Goal: Communication & Community: Answer question/provide support

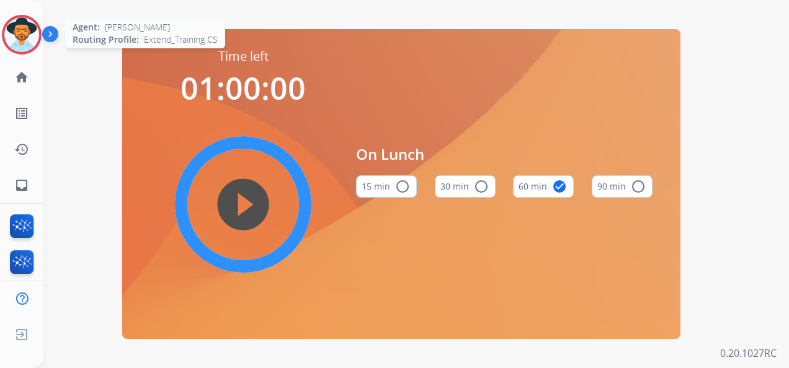
click at [24, 30] on img at bounding box center [21, 34] width 35 height 35
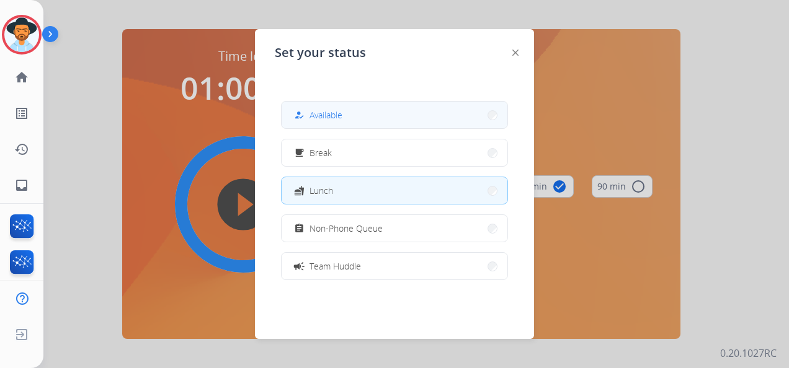
click at [405, 112] on button "how_to_reg Available" at bounding box center [394, 115] width 226 height 27
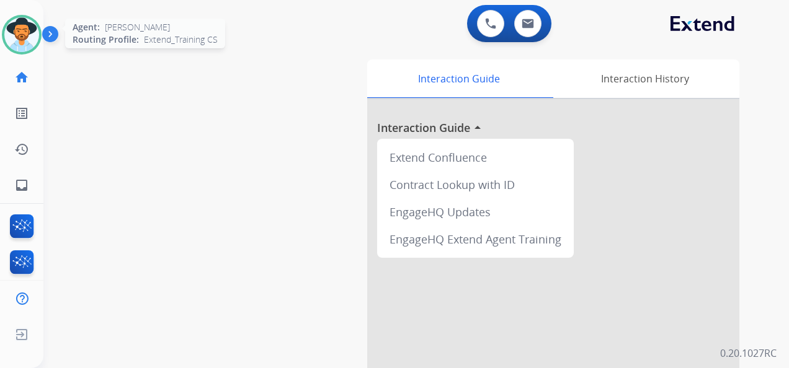
click at [24, 38] on img at bounding box center [21, 34] width 35 height 35
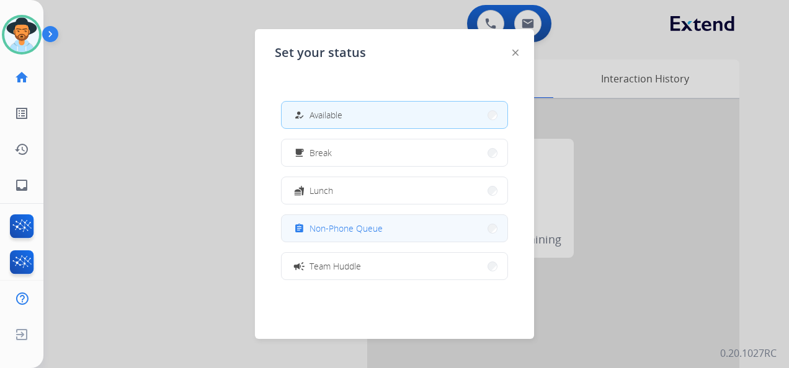
click at [369, 227] on span "Non-Phone Queue" at bounding box center [345, 228] width 73 height 13
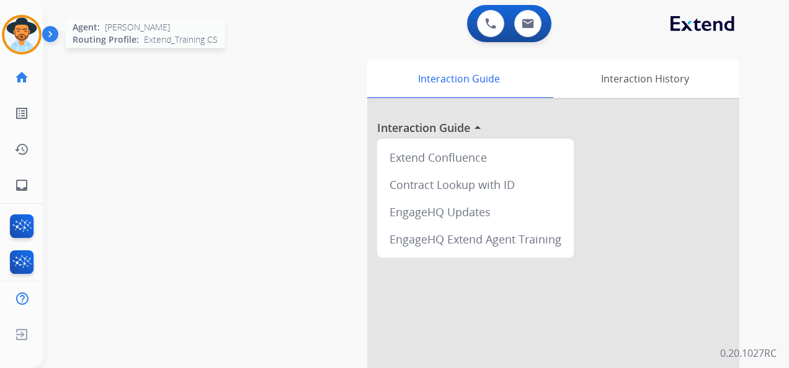
click at [28, 30] on img at bounding box center [21, 34] width 35 height 35
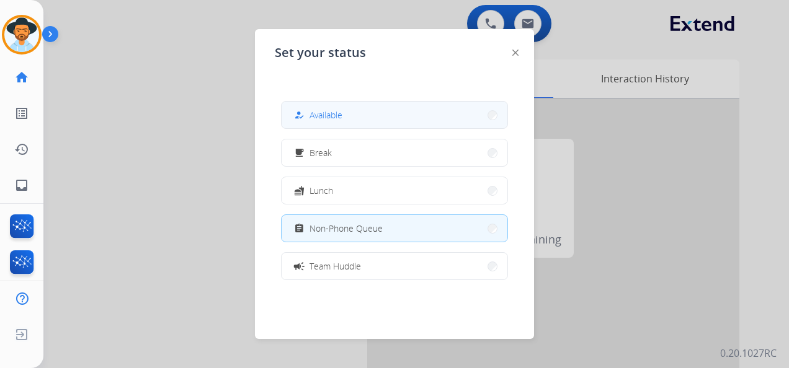
click at [367, 114] on button "how_to_reg Available" at bounding box center [394, 115] width 226 height 27
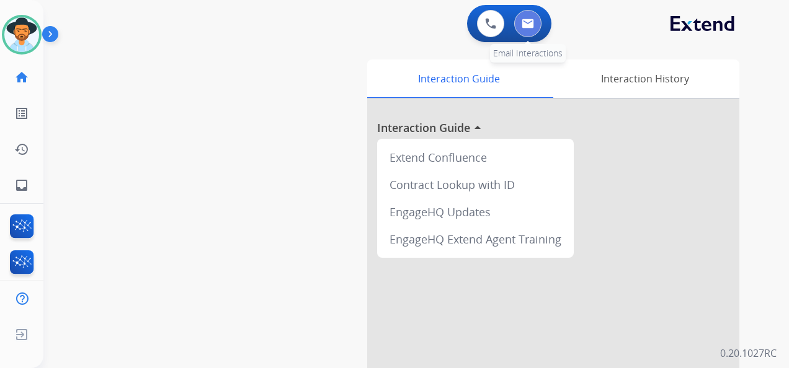
click at [521, 22] on img at bounding box center [527, 24] width 12 height 10
select select "**********"
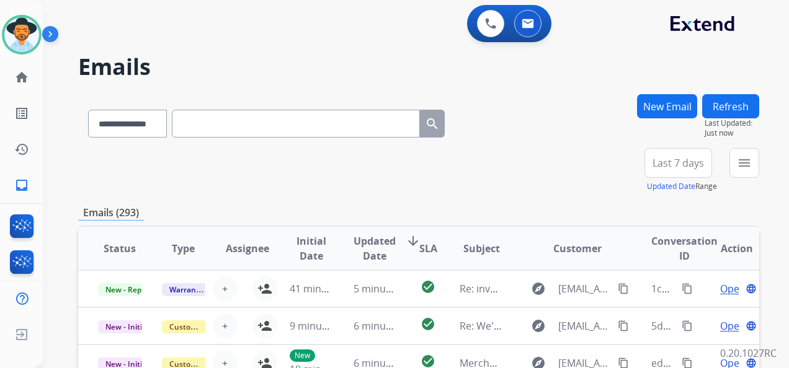
click at [680, 161] on span "Last 7 days" at bounding box center [677, 163] width 51 height 5
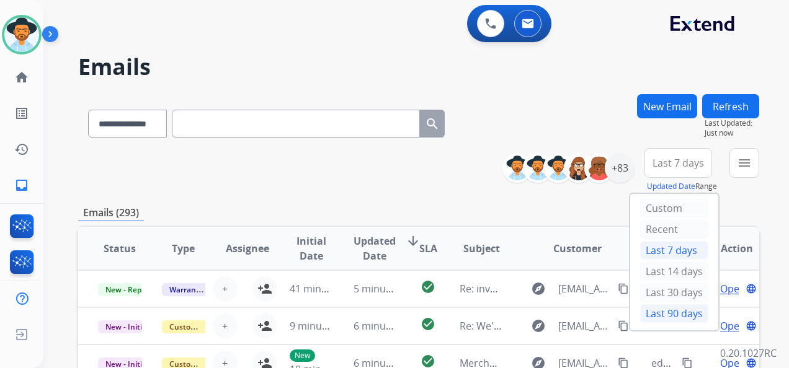
click at [678, 308] on div "Last 90 days" at bounding box center [674, 313] width 68 height 19
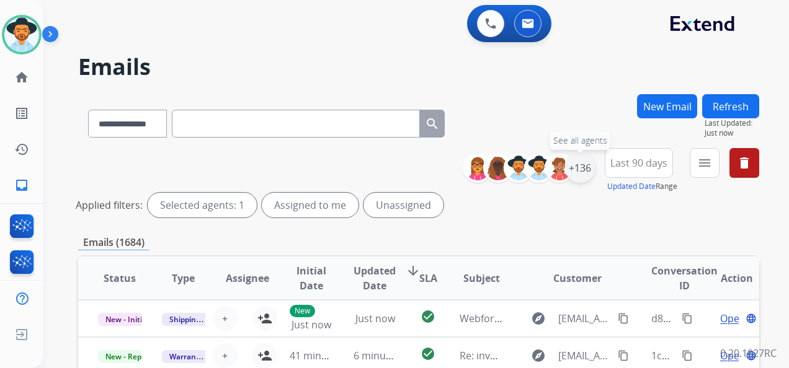
click at [580, 171] on div "+136" at bounding box center [580, 168] width 30 height 30
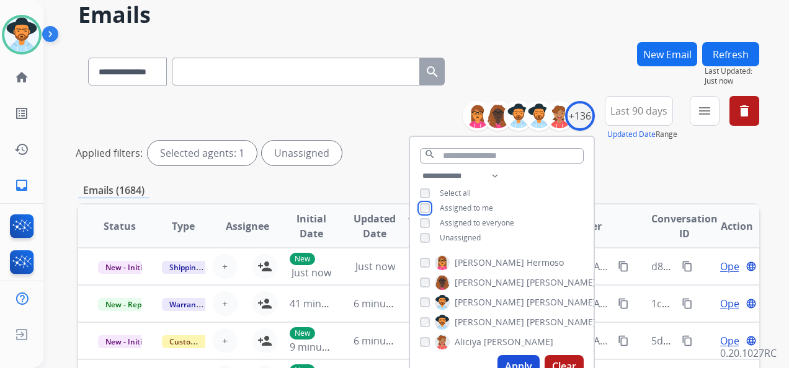
scroll to position [124, 0]
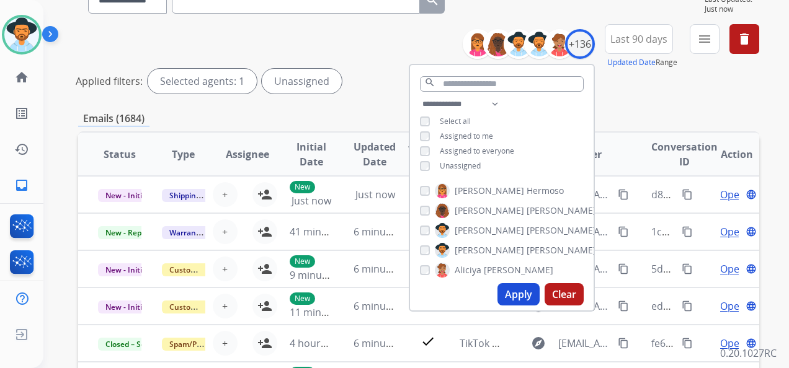
click at [516, 290] on button "Apply" at bounding box center [518, 294] width 42 height 22
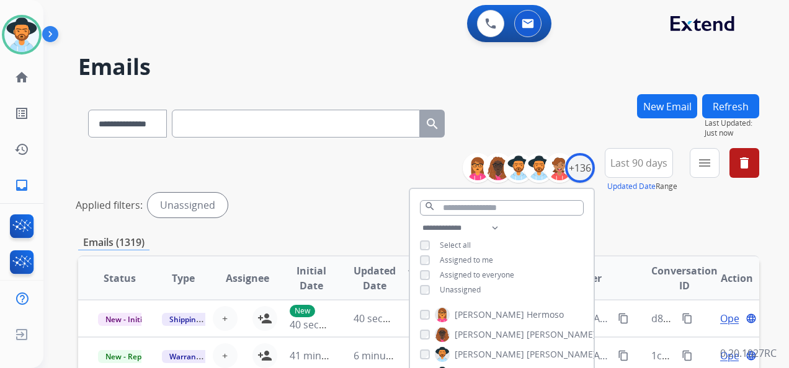
click at [655, 222] on div "**********" at bounding box center [418, 185] width 681 height 74
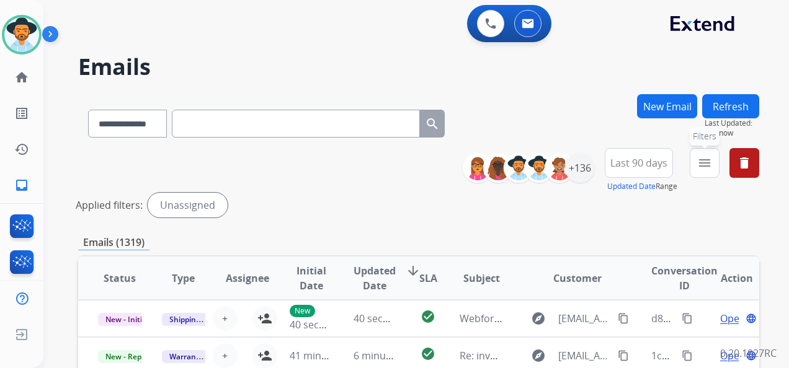
click at [696, 160] on button "menu Filters" at bounding box center [704, 163] width 30 height 30
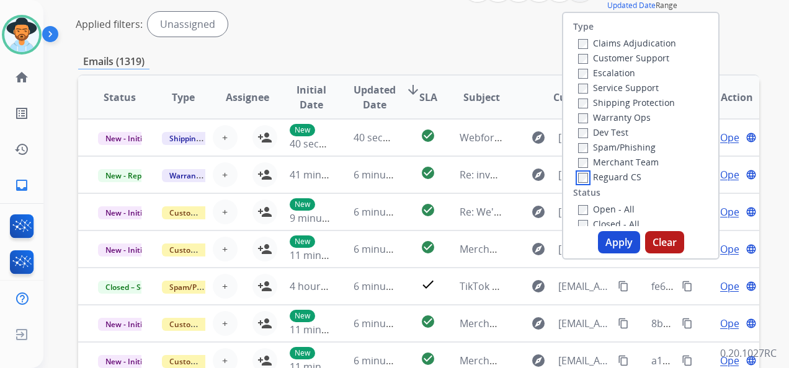
scroll to position [186, 0]
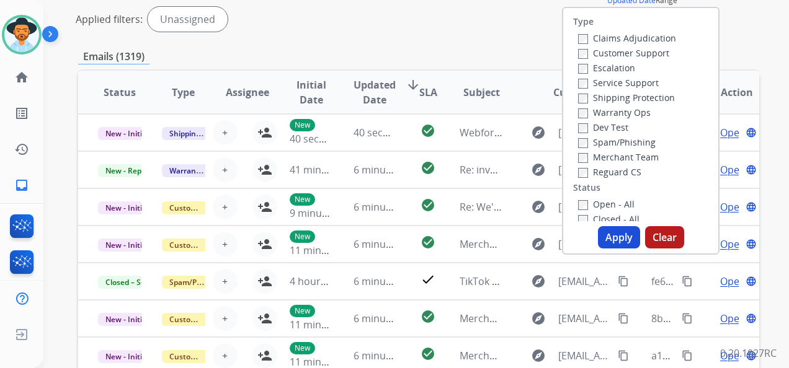
drag, startPoint x: 612, startPoint y: 236, endPoint x: 630, endPoint y: 212, distance: 29.8
click at [611, 236] on button "Apply" at bounding box center [619, 237] width 42 height 22
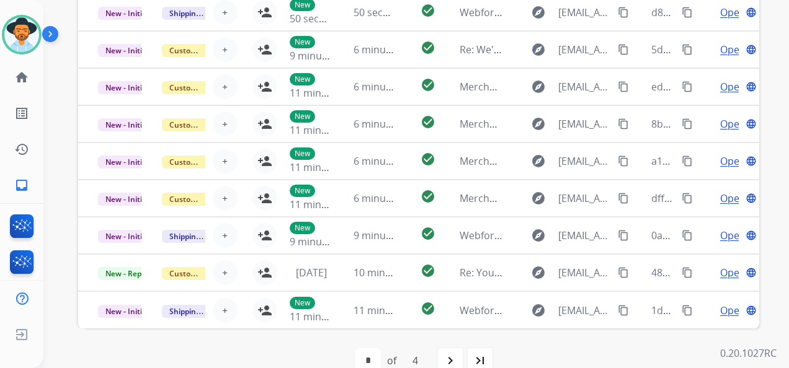
scroll to position [427, 0]
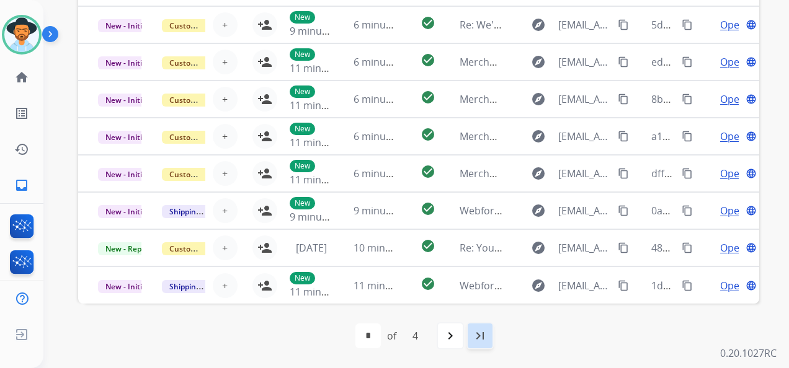
click at [479, 338] on mat-icon "last_page" at bounding box center [479, 336] width 15 height 15
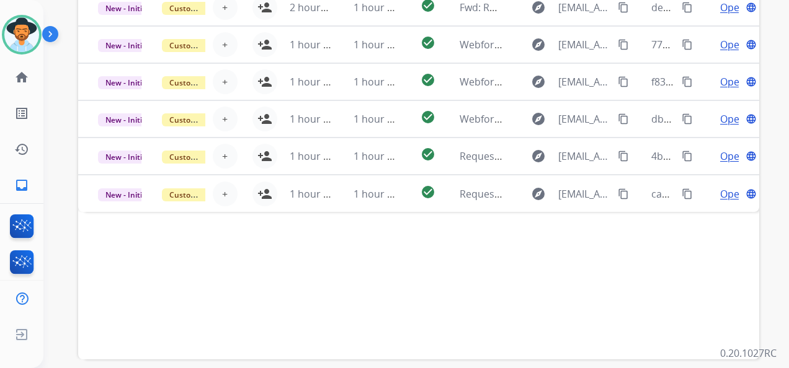
scroll to position [372, 0]
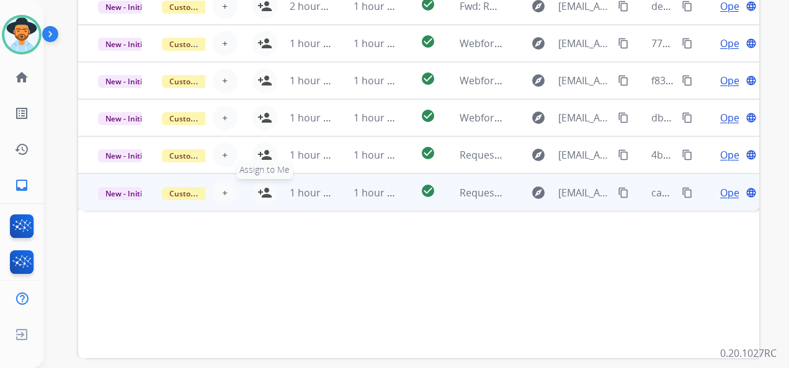
click at [266, 194] on mat-icon "person_add" at bounding box center [264, 192] width 15 height 15
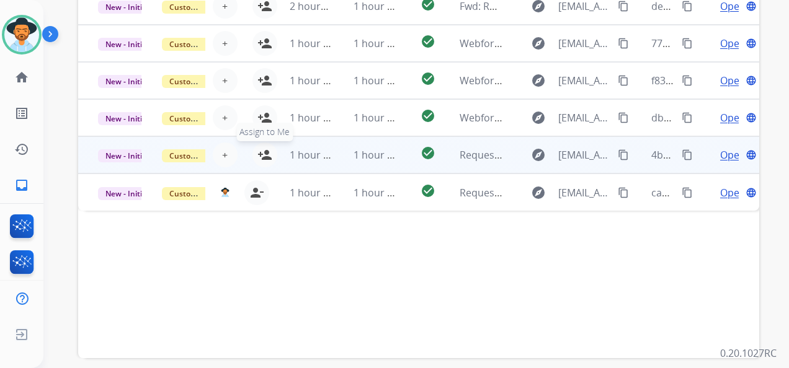
click at [266, 159] on mat-icon "person_add" at bounding box center [264, 155] width 15 height 15
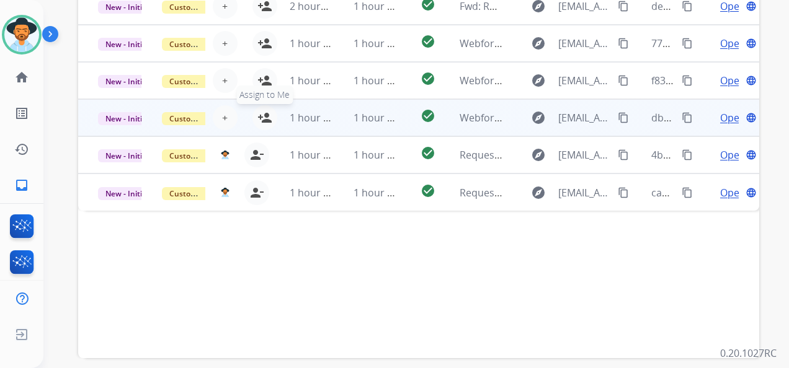
click at [263, 115] on mat-icon "person_add" at bounding box center [264, 117] width 15 height 15
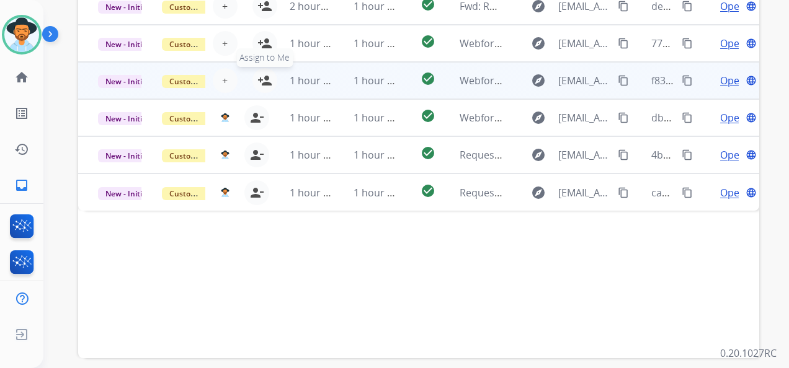
click at [265, 81] on mat-icon "person_add" at bounding box center [264, 80] width 15 height 15
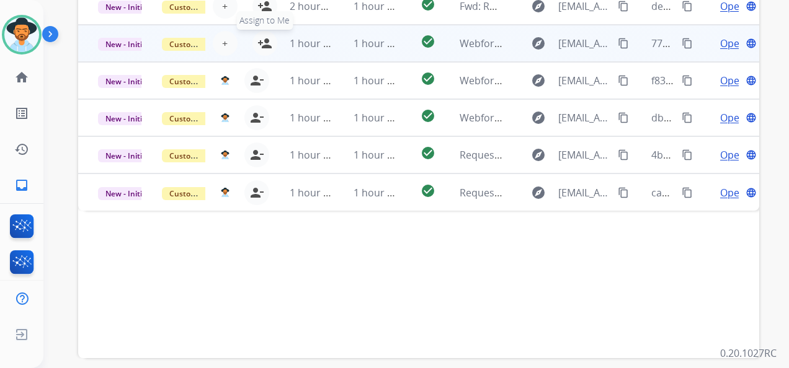
click at [259, 42] on mat-icon "person_add" at bounding box center [264, 43] width 15 height 15
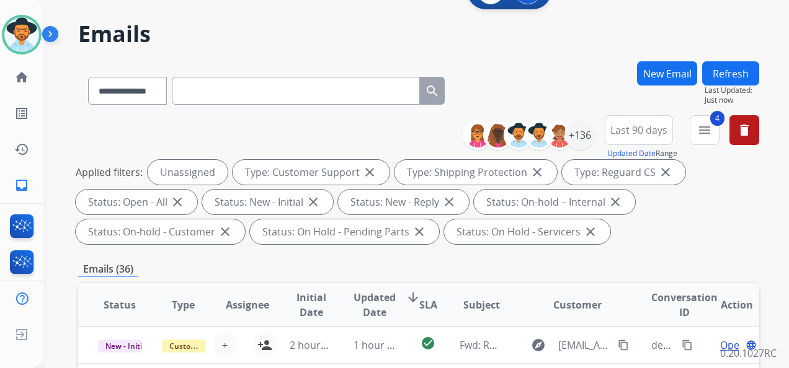
scroll to position [0, 0]
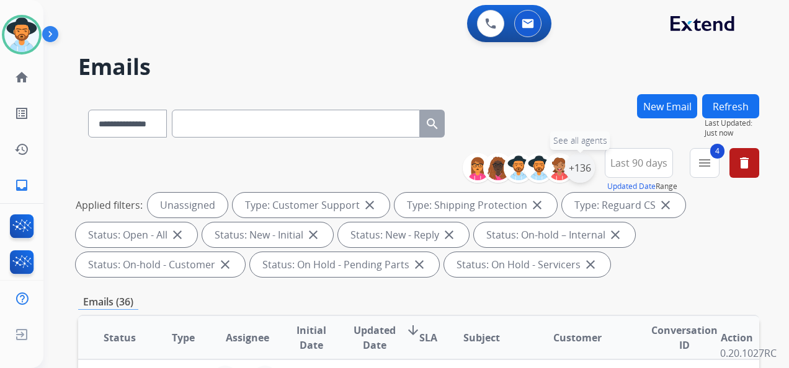
click at [577, 164] on div "+136" at bounding box center [580, 168] width 30 height 30
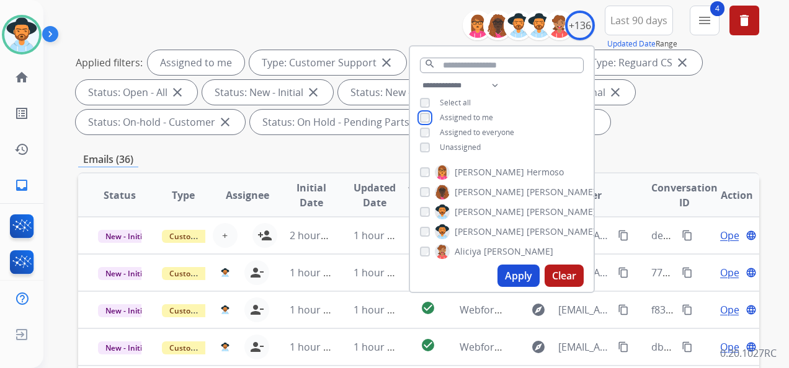
scroll to position [186, 0]
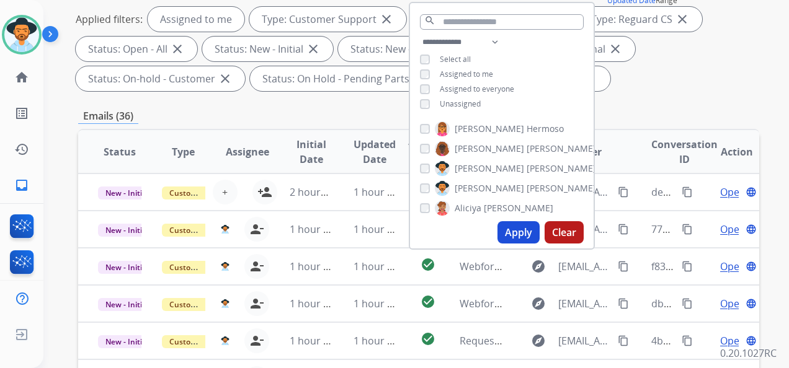
click at [514, 233] on button "Apply" at bounding box center [518, 232] width 42 height 22
select select "*"
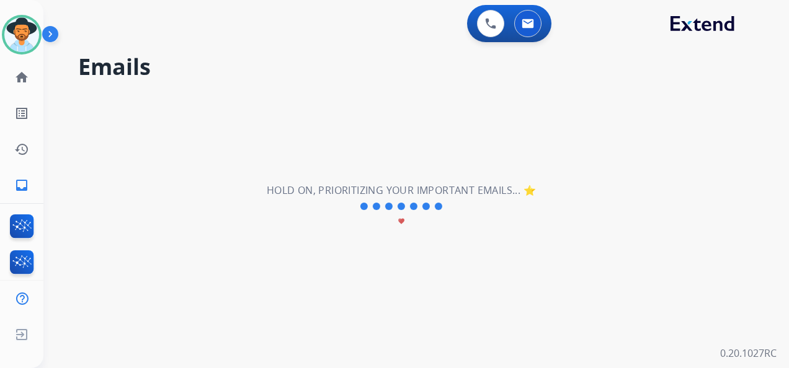
scroll to position [0, 0]
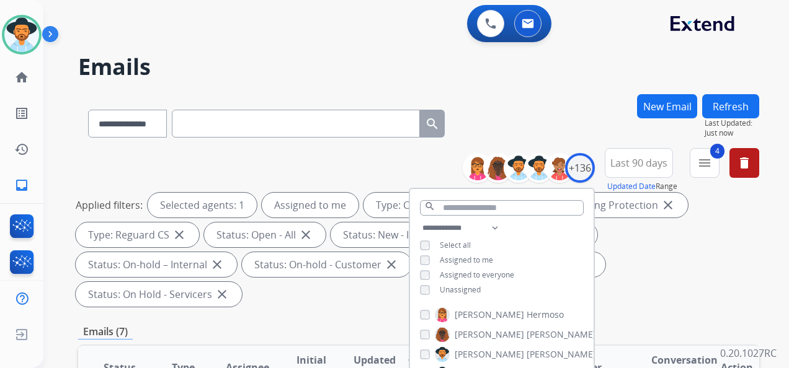
click at [371, 162] on div "**********" at bounding box center [418, 230] width 681 height 164
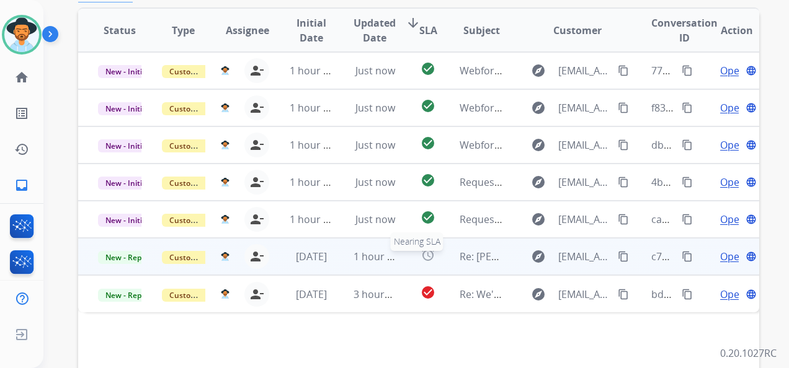
scroll to position [332, 0]
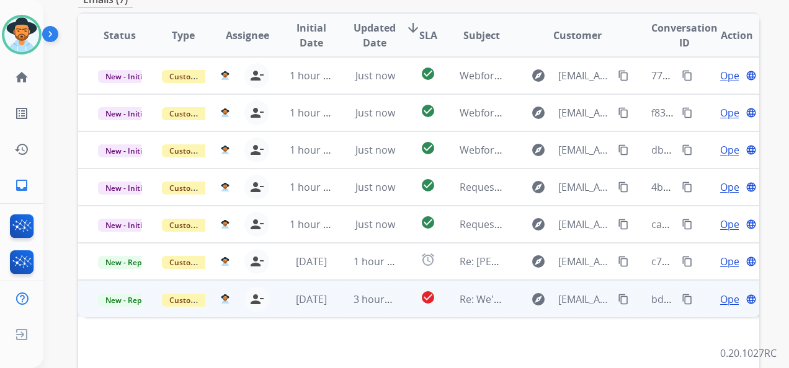
click at [720, 303] on span "Open" at bounding box center [732, 299] width 25 height 15
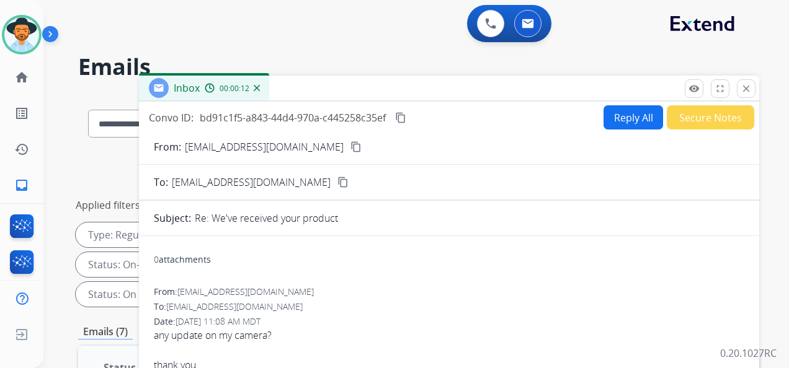
scroll to position [0, 0]
click at [751, 89] on mat-icon "close" at bounding box center [745, 88] width 11 height 11
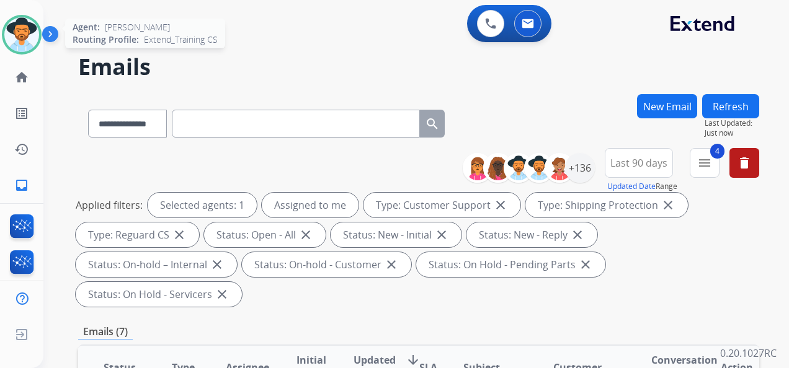
click at [29, 31] on img at bounding box center [21, 34] width 35 height 35
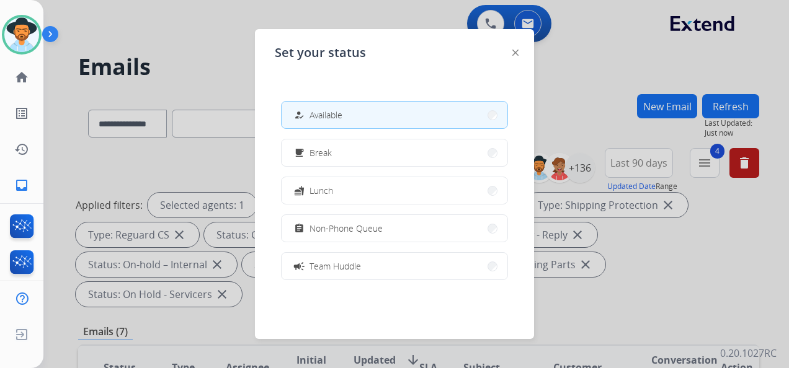
click at [362, 13] on div at bounding box center [394, 184] width 789 height 368
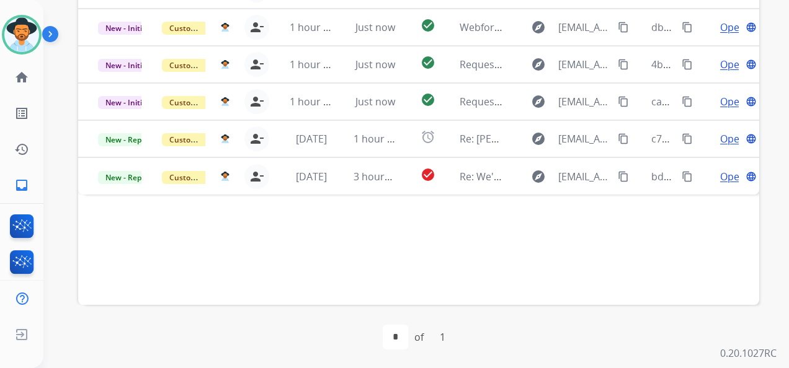
scroll to position [456, 0]
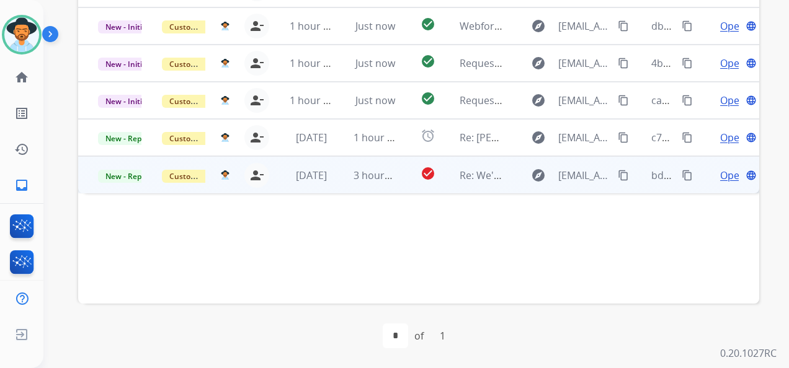
click at [723, 175] on span "Open" at bounding box center [732, 175] width 25 height 15
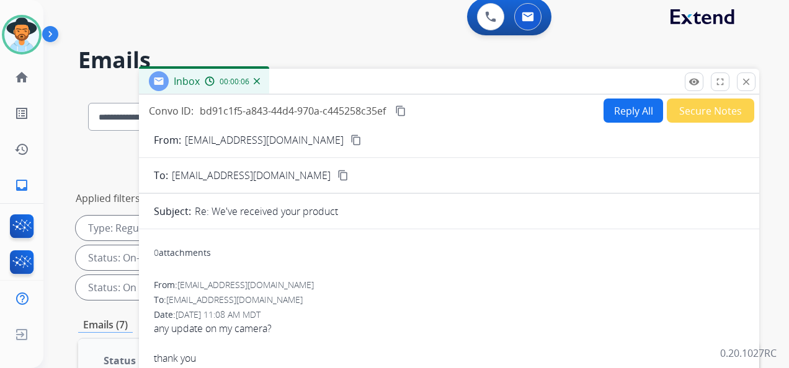
scroll to position [0, 0]
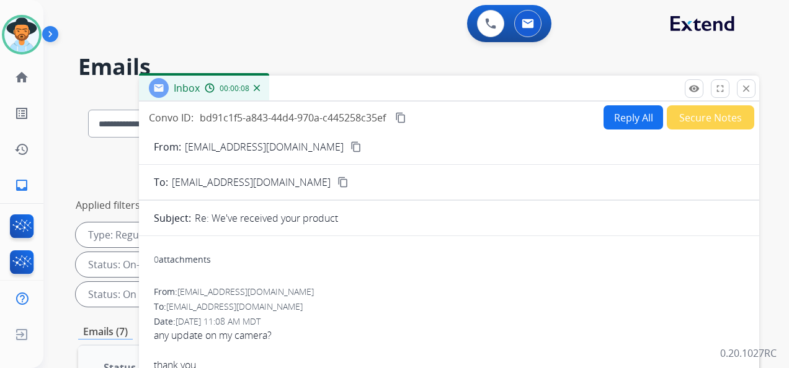
click at [350, 146] on mat-icon "content_copy" at bounding box center [355, 146] width 11 height 11
click at [627, 113] on button "Reply All" at bounding box center [633, 117] width 60 height 24
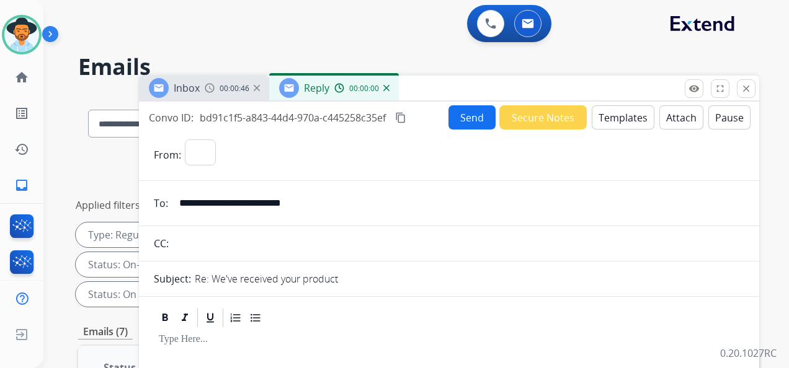
select select "**********"
click at [532, 118] on button "Secure Notes" at bounding box center [542, 117] width 87 height 24
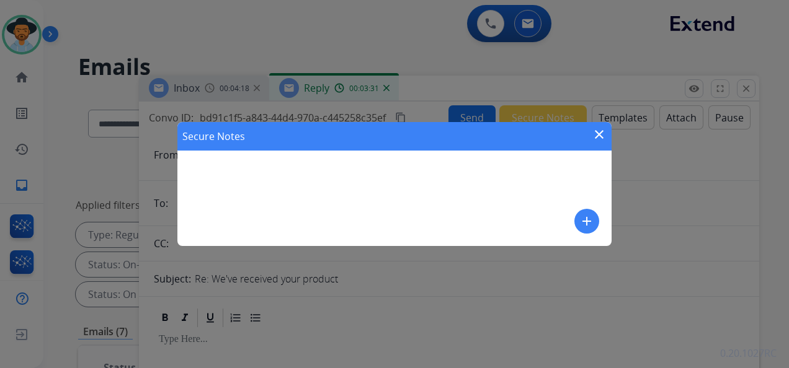
click at [600, 128] on mat-icon "close" at bounding box center [598, 134] width 15 height 15
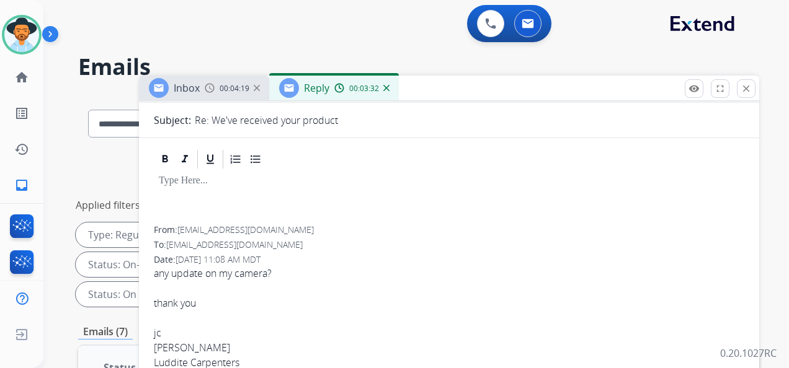
scroll to position [248, 0]
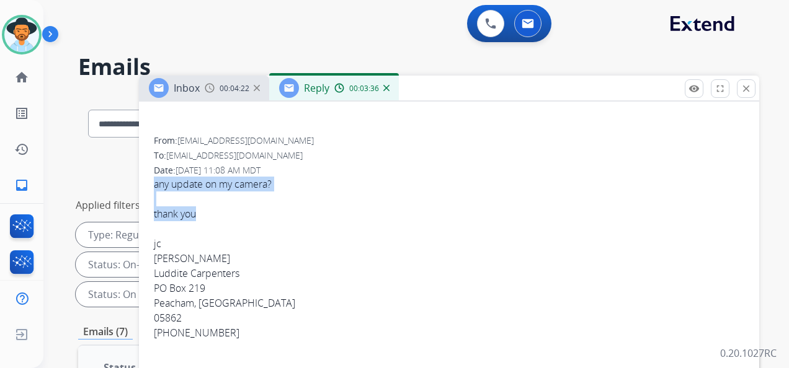
drag, startPoint x: 154, startPoint y: 183, endPoint x: 238, endPoint y: 217, distance: 90.7
click at [238, 217] on div "any update on my camera? thank you jc John Campbell Luddite Carpenters PO Box 2…" at bounding box center [449, 266] width 590 height 179
copy div "any update on my camera? thank you"
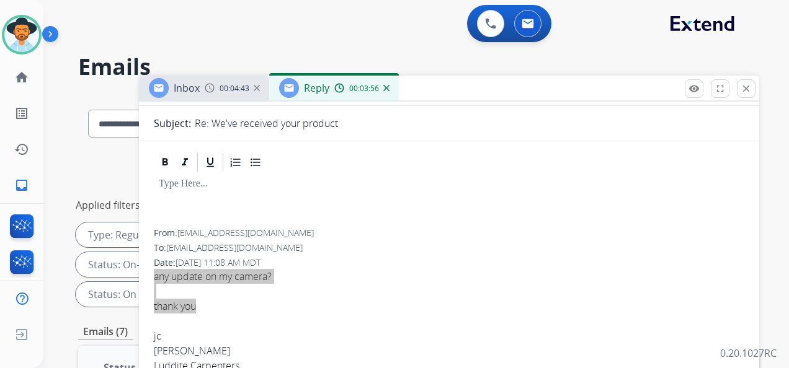
scroll to position [0, 0]
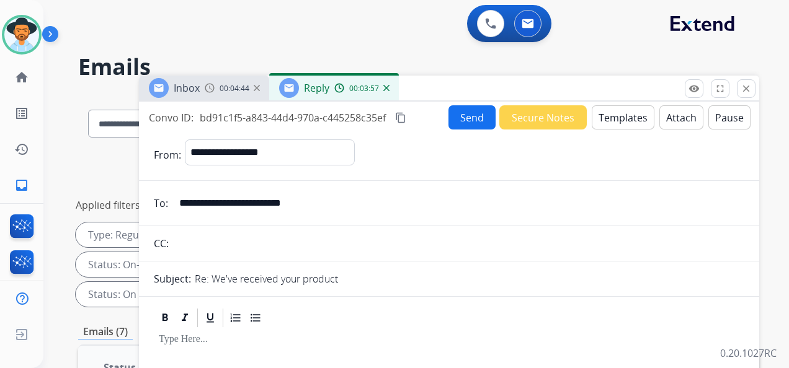
click at [404, 118] on mat-icon "content_copy" at bounding box center [400, 117] width 11 height 11
click at [745, 88] on mat-icon "close" at bounding box center [745, 88] width 11 height 11
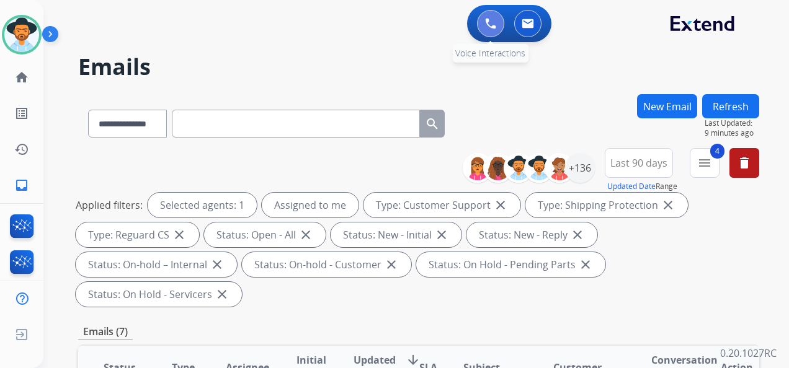
click at [487, 24] on img at bounding box center [490, 23] width 11 height 11
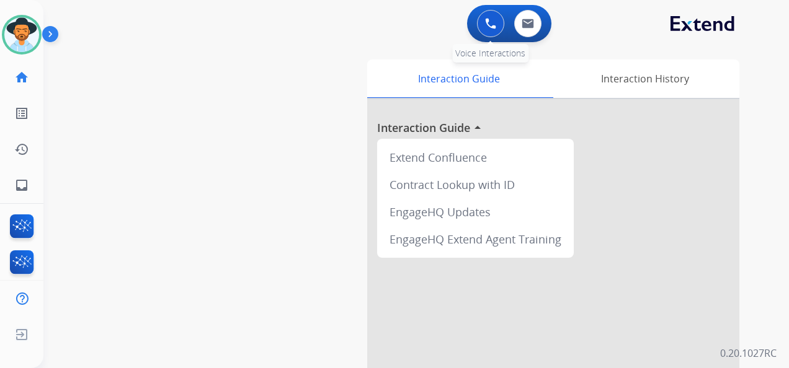
click at [478, 27] on button at bounding box center [490, 23] width 27 height 27
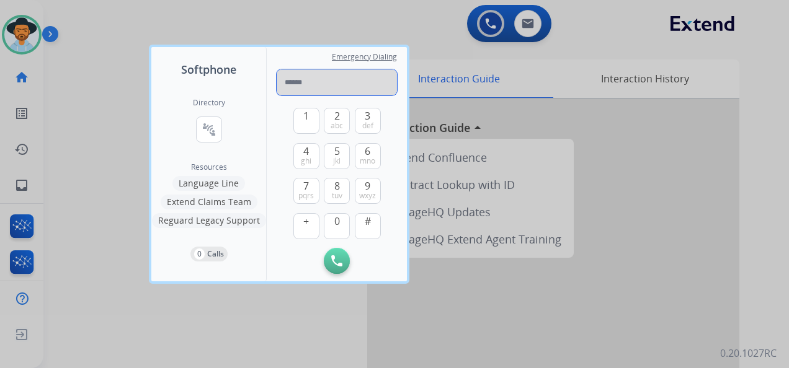
click at [304, 82] on input "tel" at bounding box center [336, 82] width 120 height 26
paste input "**********"
type input "**********"
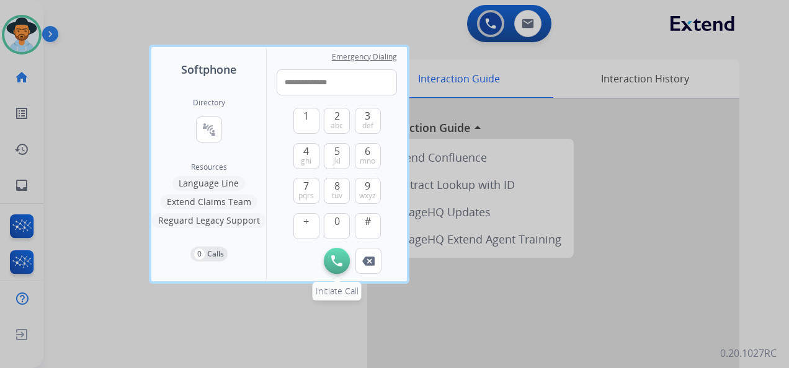
click at [336, 257] on img at bounding box center [336, 260] width 11 height 11
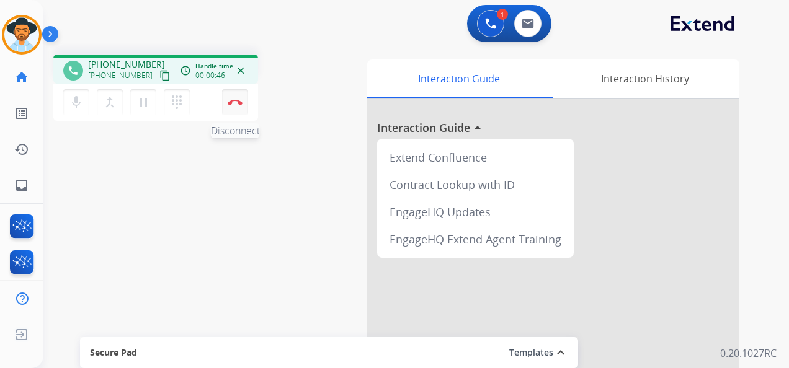
click at [236, 104] on img at bounding box center [235, 102] width 15 height 6
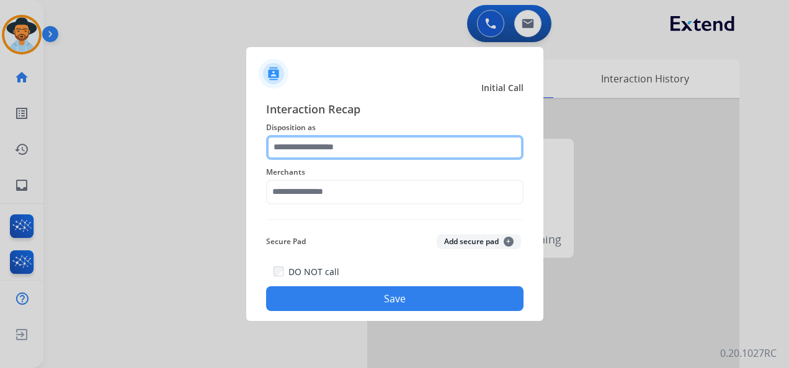
click at [360, 148] on input "text" at bounding box center [394, 147] width 257 height 25
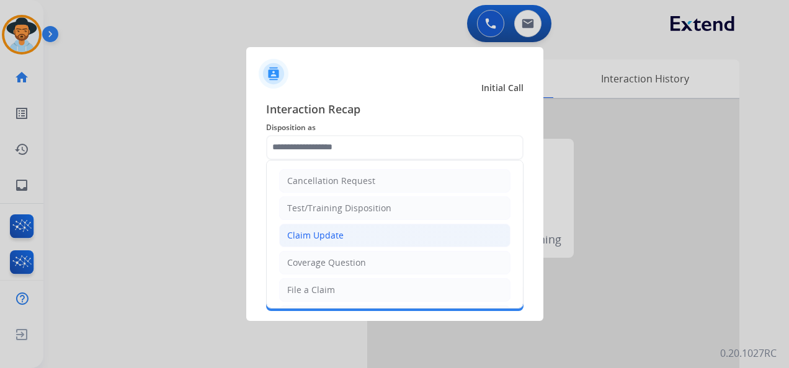
click at [351, 232] on li "Claim Update" at bounding box center [394, 236] width 231 height 24
type input "**********"
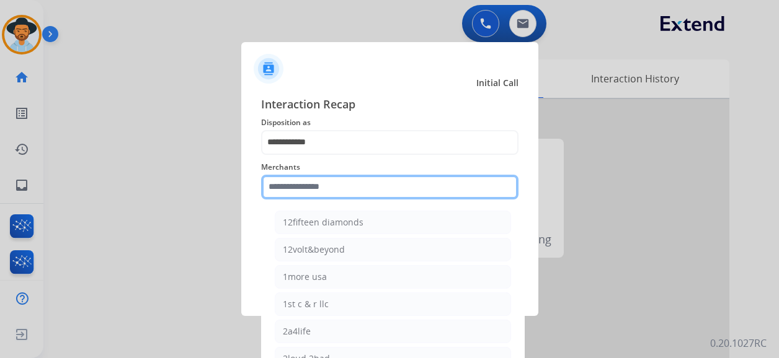
click at [321, 187] on input "text" at bounding box center [389, 187] width 257 height 25
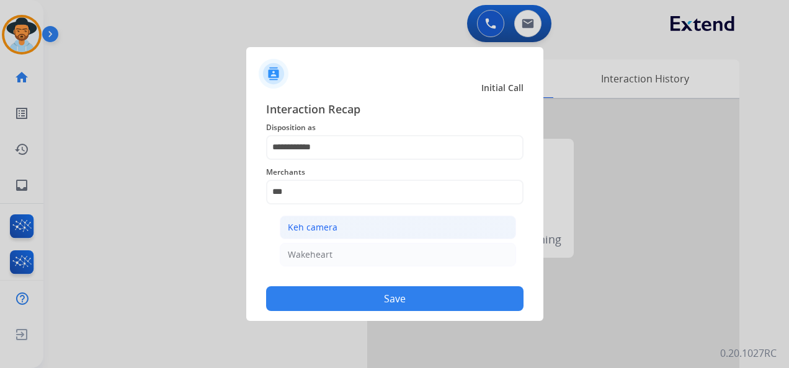
click at [348, 226] on li "Keh camera" at bounding box center [398, 228] width 236 height 24
type input "**********"
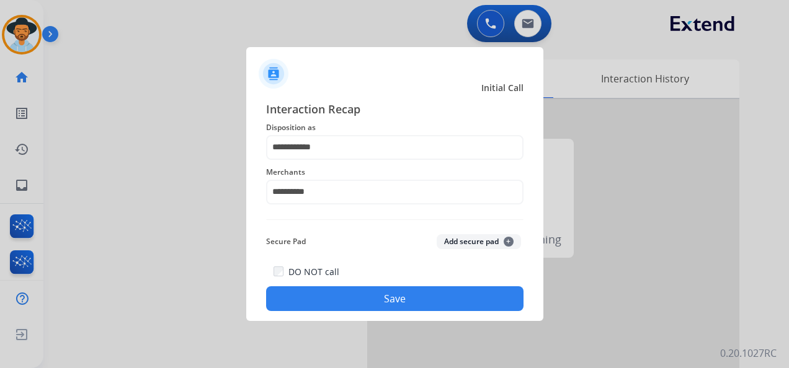
click at [407, 301] on button "Save" at bounding box center [394, 298] width 257 height 25
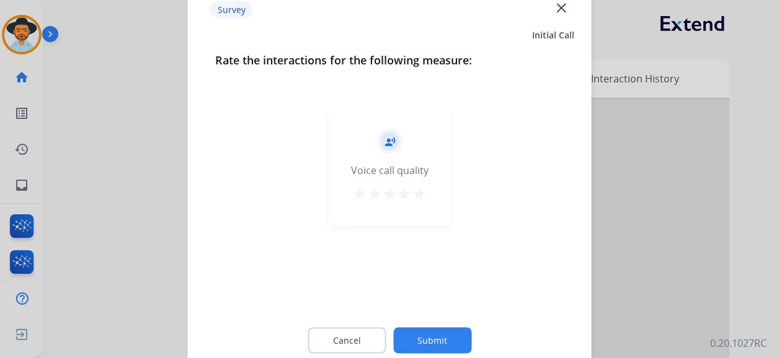
click at [420, 194] on mat-icon "star" at bounding box center [419, 194] width 15 height 15
drag, startPoint x: 438, startPoint y: 340, endPoint x: 451, endPoint y: 299, distance: 42.9
click at [439, 340] on button "Submit" at bounding box center [432, 341] width 78 height 26
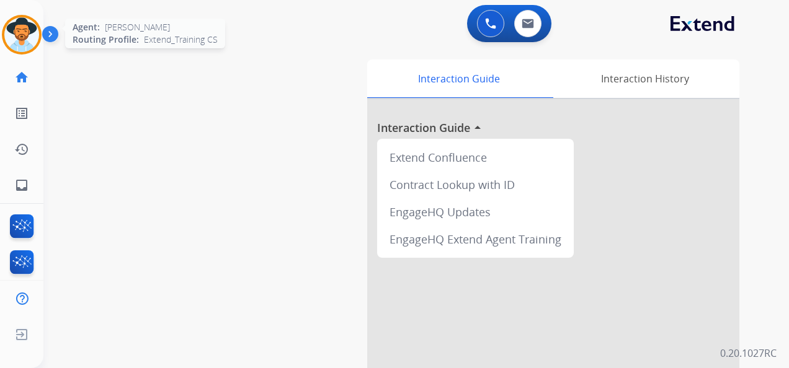
click at [25, 31] on img at bounding box center [21, 34] width 35 height 35
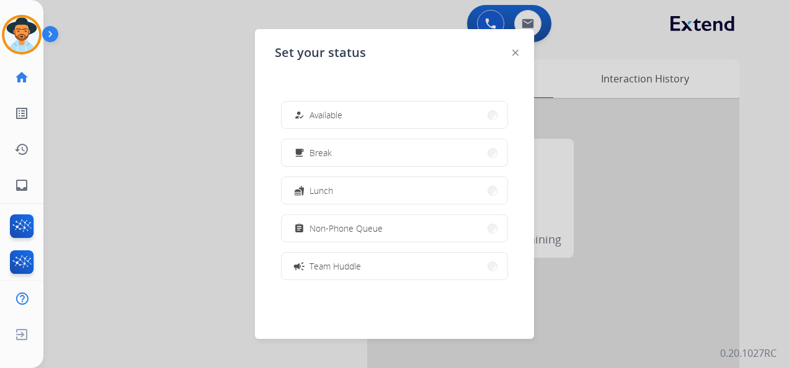
click at [363, 112] on button "how_to_reg Available" at bounding box center [394, 115] width 226 height 27
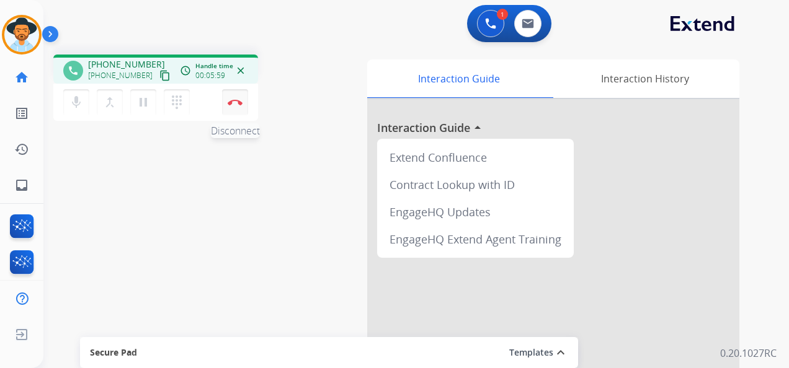
click at [236, 98] on button "Disconnect" at bounding box center [235, 102] width 26 height 26
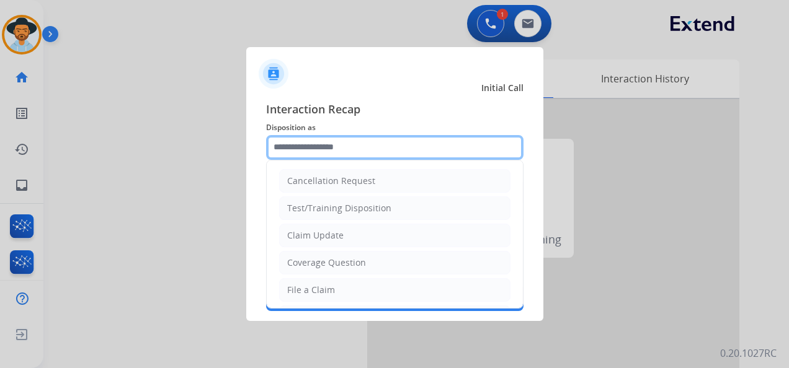
click at [357, 147] on input "text" at bounding box center [394, 147] width 257 height 25
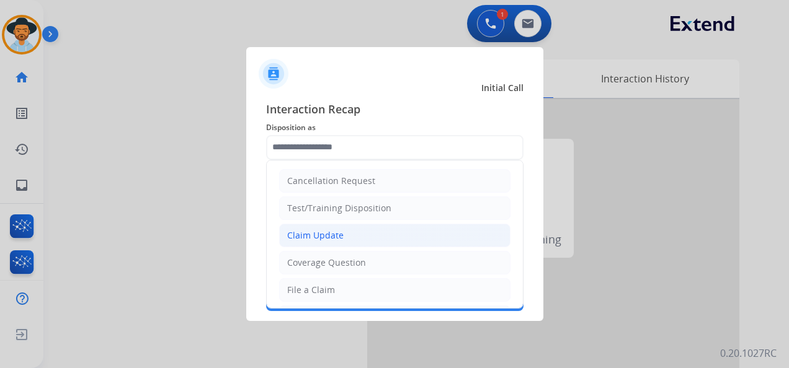
click at [355, 229] on li "Claim Update" at bounding box center [394, 236] width 231 height 24
type input "**********"
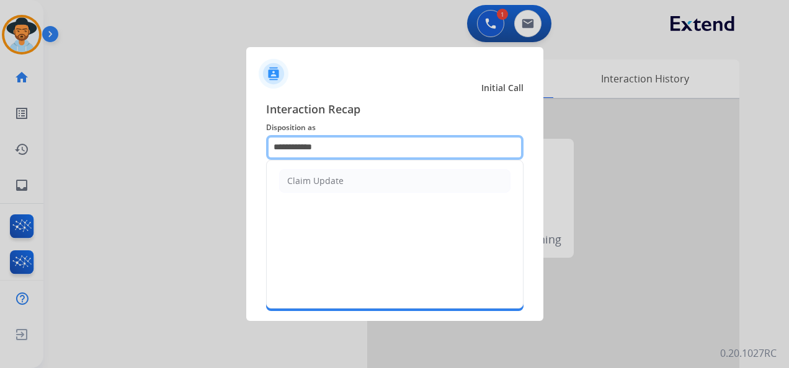
drag, startPoint x: 350, startPoint y: 151, endPoint x: 262, endPoint y: 146, distance: 88.2
click at [262, 146] on div "**********" at bounding box center [394, 206] width 297 height 231
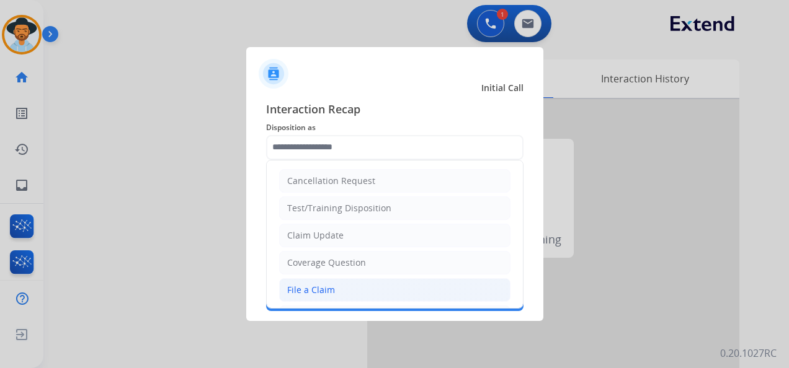
click at [312, 285] on div "File a Claim" at bounding box center [311, 290] width 48 height 12
type input "**********"
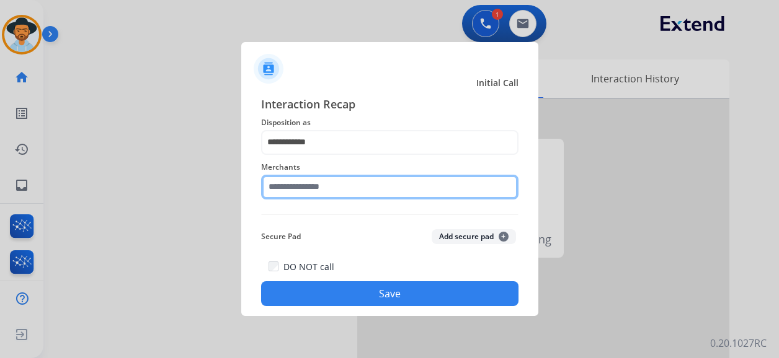
click at [336, 191] on input "text" at bounding box center [389, 187] width 257 height 25
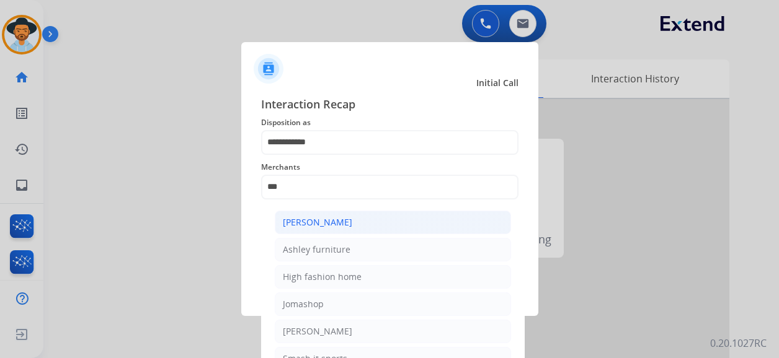
drag, startPoint x: 337, startPoint y: 221, endPoint x: 345, endPoint y: 218, distance: 8.4
click at [337, 220] on div "[PERSON_NAME]" at bounding box center [317, 222] width 69 height 12
type input "**********"
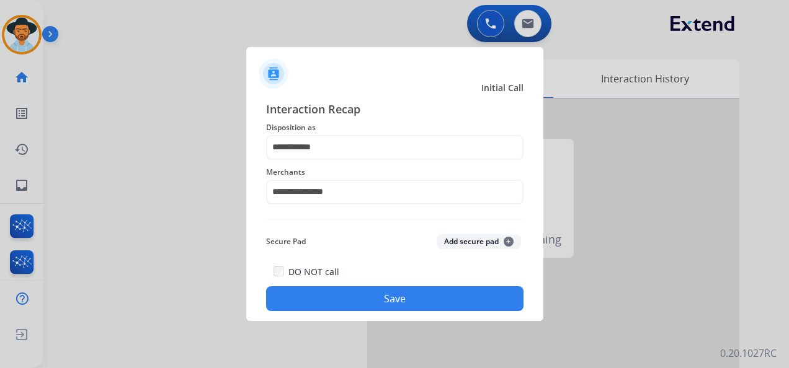
click at [371, 293] on button "Save" at bounding box center [394, 298] width 257 height 25
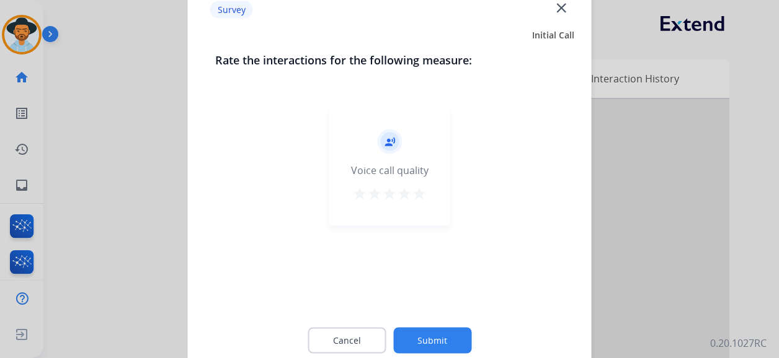
click at [417, 194] on mat-icon "star" at bounding box center [419, 194] width 15 height 15
click at [445, 335] on button "Submit" at bounding box center [432, 341] width 78 height 26
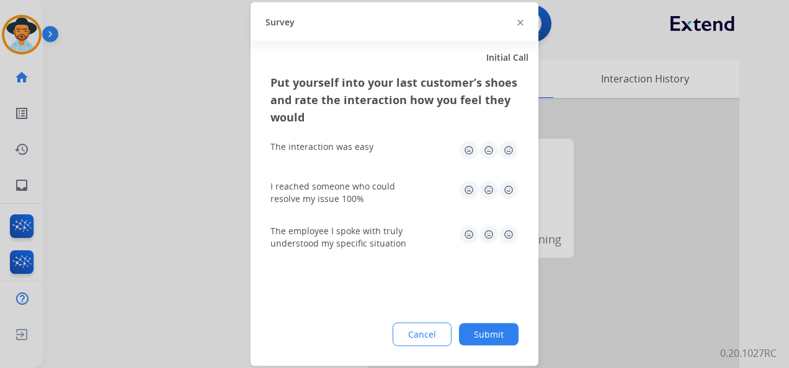
click at [508, 153] on img at bounding box center [508, 151] width 20 height 20
drag, startPoint x: 508, startPoint y: 195, endPoint x: 500, endPoint y: 202, distance: 11.0
click at [508, 195] on img at bounding box center [508, 190] width 20 height 20
click at [510, 237] on img at bounding box center [508, 235] width 20 height 20
click at [490, 331] on button "Submit" at bounding box center [489, 335] width 60 height 22
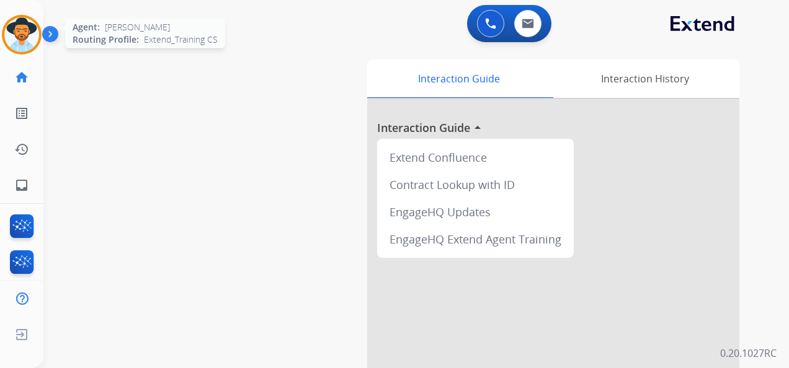
click at [15, 28] on img at bounding box center [21, 34] width 35 height 35
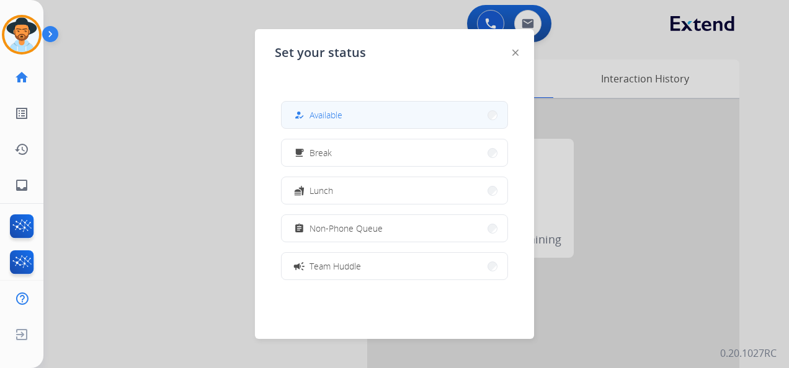
click at [336, 117] on span "Available" at bounding box center [325, 114] width 33 height 13
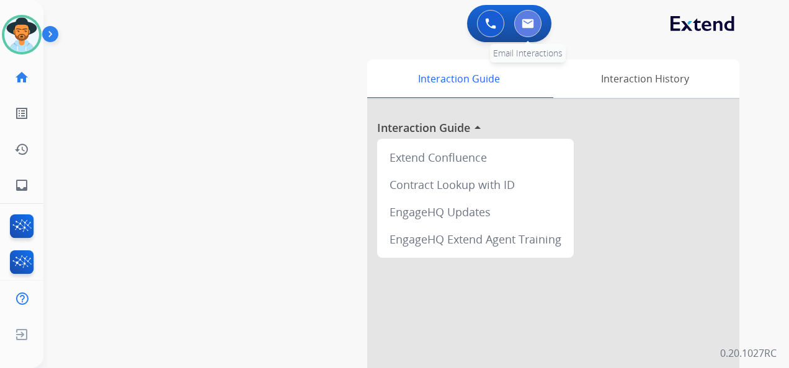
click at [525, 29] on button at bounding box center [527, 23] width 27 height 27
select select "**********"
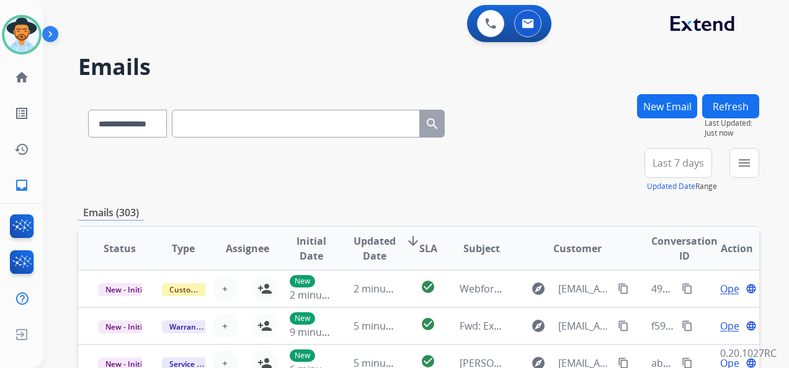
click at [668, 104] on button "New Email" at bounding box center [667, 106] width 60 height 24
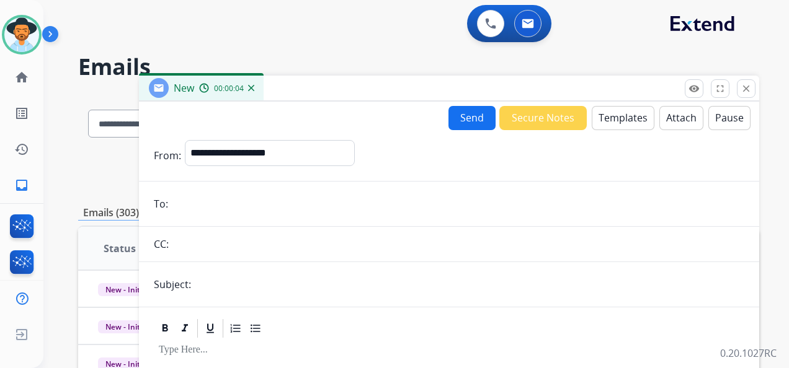
drag, startPoint x: 190, startPoint y: 222, endPoint x: 193, endPoint y: 213, distance: 9.0
click at [190, 222] on form "**********" at bounding box center [449, 345] width 620 height 430
click at [194, 212] on input "email" at bounding box center [458, 204] width 572 height 25
paste input "**********"
type input "**********"
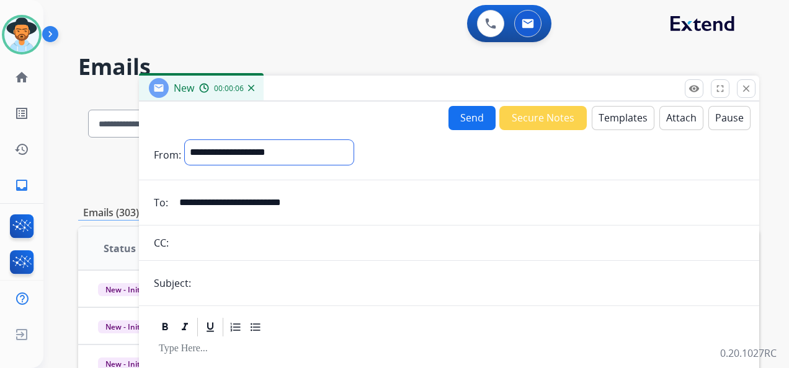
click at [319, 154] on select "**********" at bounding box center [269, 152] width 169 height 25
select select "**********"
click at [185, 140] on select "**********" at bounding box center [269, 152] width 169 height 25
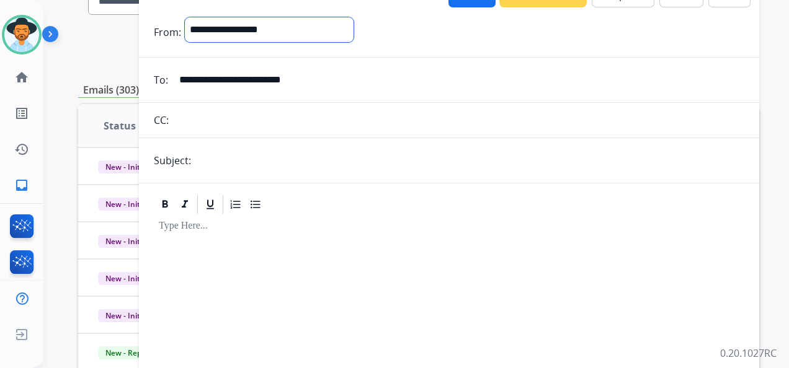
scroll to position [124, 0]
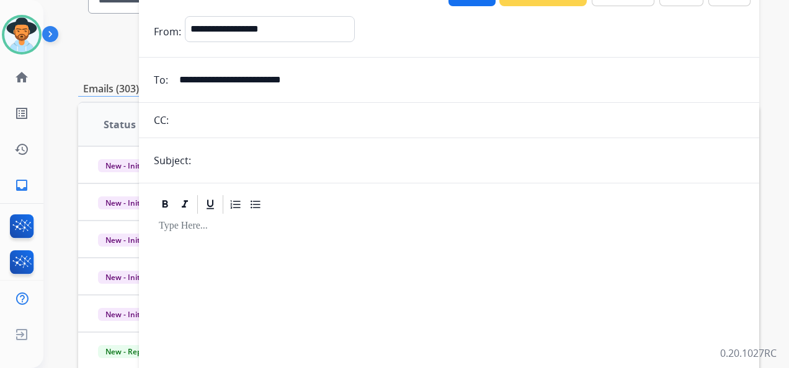
click at [211, 154] on input "text" at bounding box center [469, 160] width 549 height 25
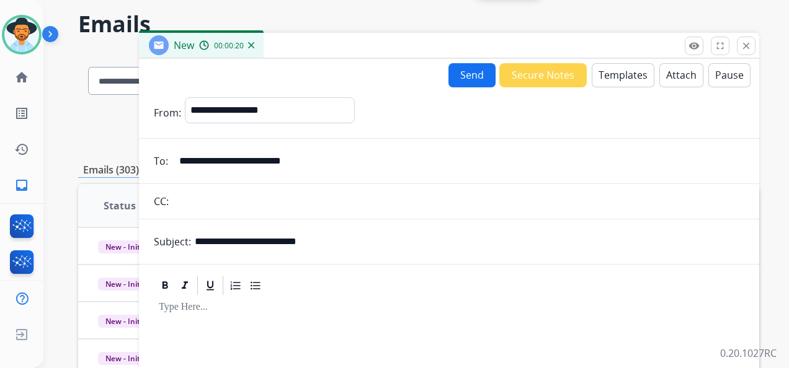
scroll to position [0, 0]
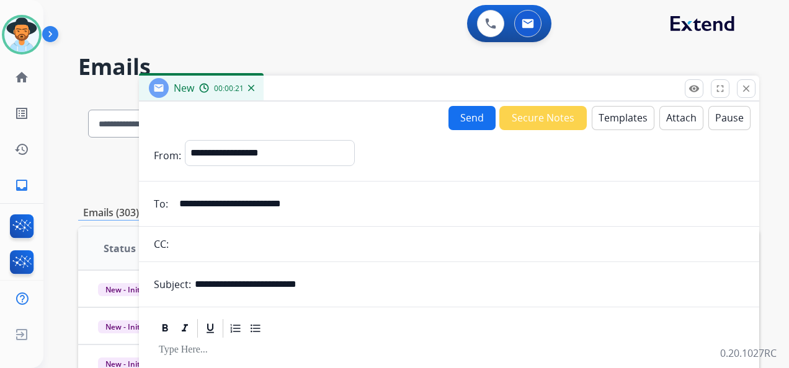
type input "**********"
click at [608, 118] on button "Templates" at bounding box center [622, 118] width 63 height 24
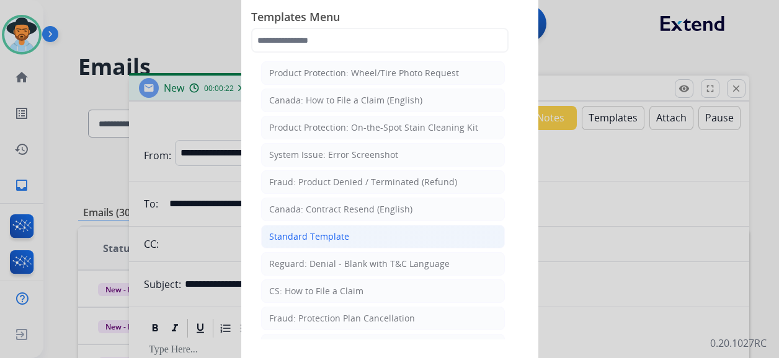
click at [343, 232] on div "Standard Template" at bounding box center [309, 237] width 80 height 12
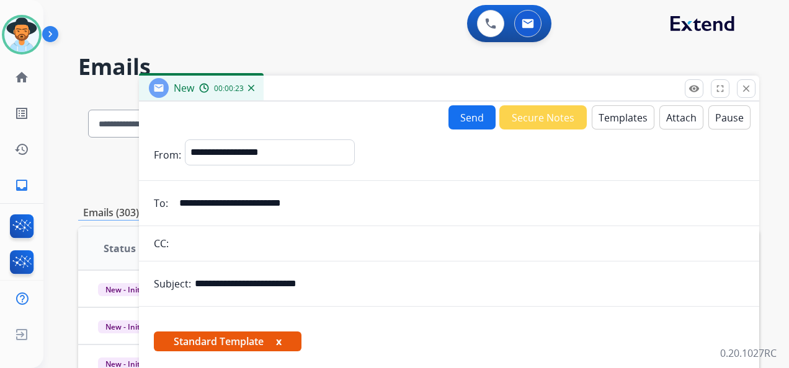
scroll to position [218, 0]
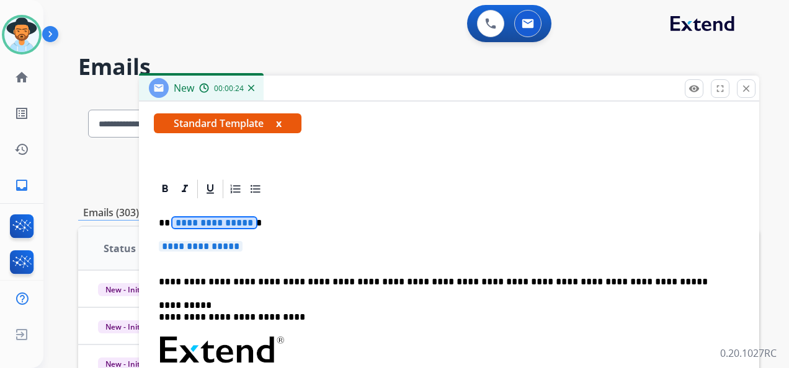
click at [231, 223] on span "**********" at bounding box center [214, 223] width 84 height 11
click at [213, 248] on span "**********" at bounding box center [201, 246] width 84 height 11
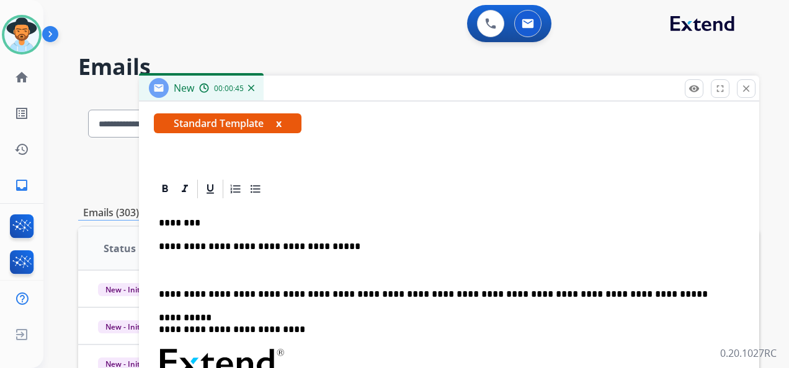
click at [177, 247] on p "**********" at bounding box center [444, 246] width 570 height 11
click at [340, 244] on p "**********" at bounding box center [444, 246] width 570 height 11
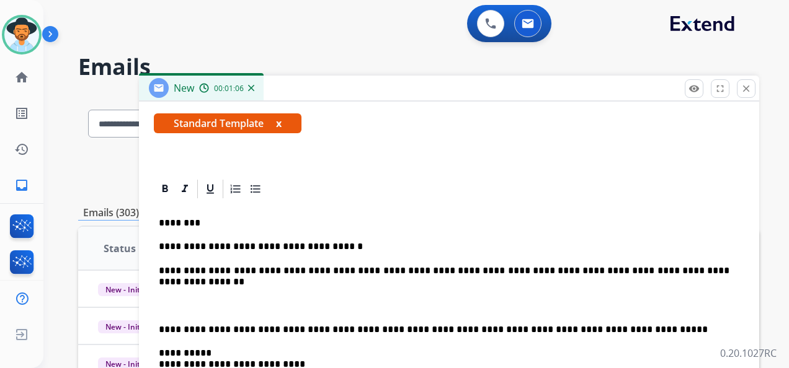
click at [200, 284] on p "**********" at bounding box center [444, 276] width 570 height 23
click at [298, 282] on p "**********" at bounding box center [444, 276] width 570 height 23
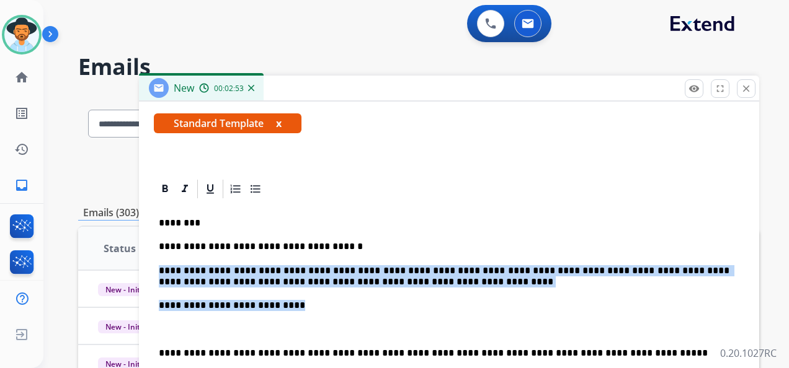
drag, startPoint x: 158, startPoint y: 267, endPoint x: 317, endPoint y: 294, distance: 161.6
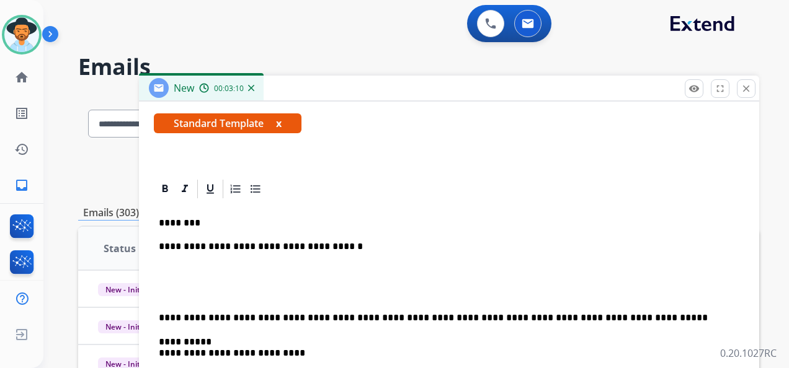
click at [337, 247] on p "**********" at bounding box center [444, 246] width 570 height 11
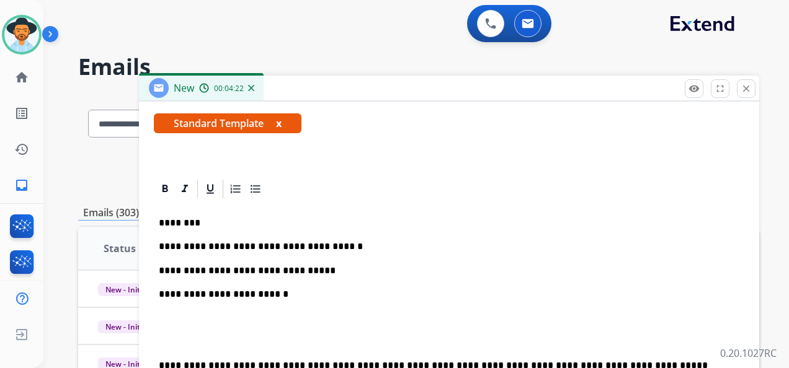
click at [276, 289] on p "**********" at bounding box center [444, 294] width 570 height 11
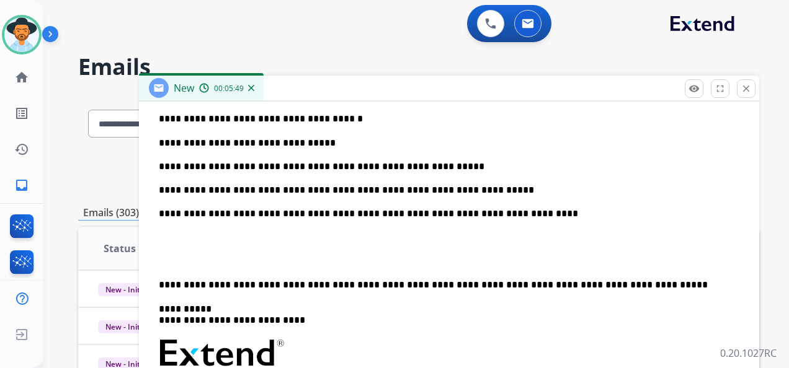
scroll to position [350, 0]
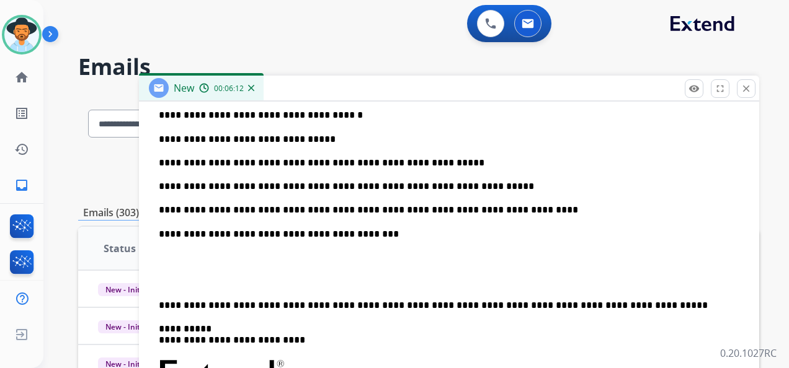
click at [156, 302] on div "**********" at bounding box center [449, 325] width 590 height 513
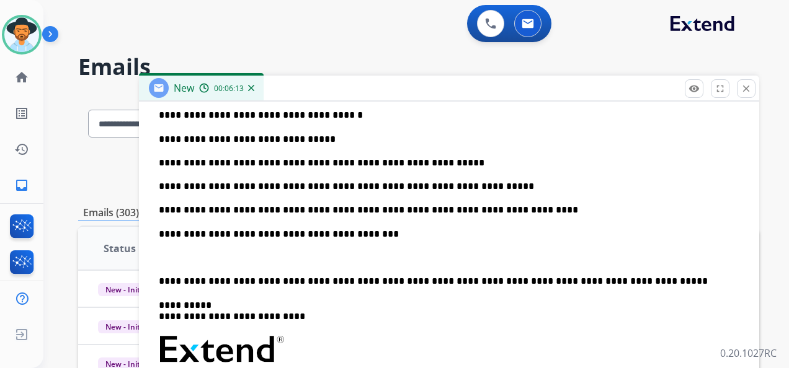
scroll to position [325, 0]
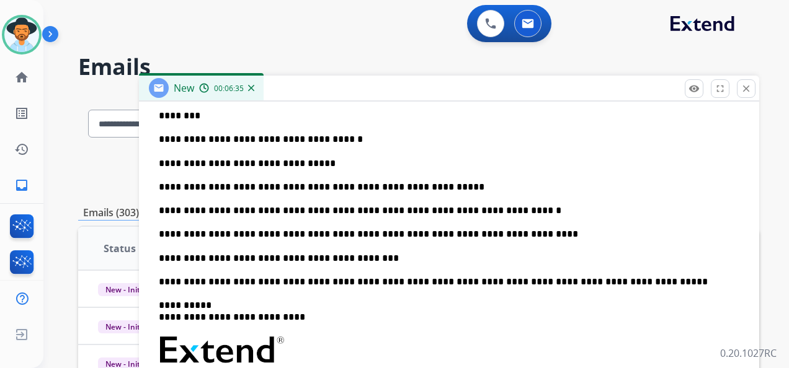
drag, startPoint x: 413, startPoint y: 206, endPoint x: 423, endPoint y: 215, distance: 13.7
click at [413, 207] on p "**********" at bounding box center [444, 210] width 570 height 11
click at [503, 203] on div "**********" at bounding box center [449, 326] width 590 height 466
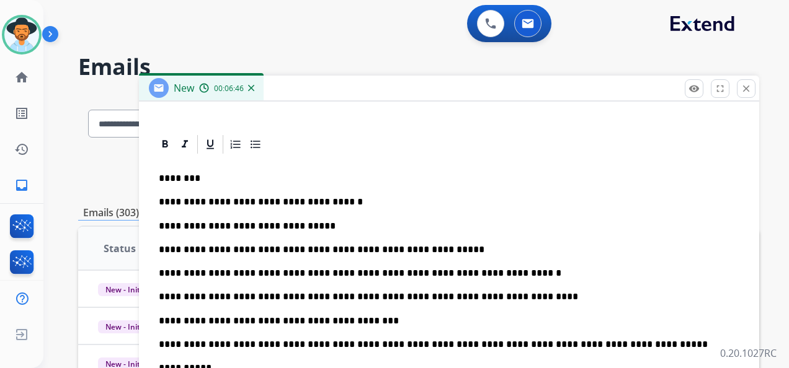
scroll to position [263, 0]
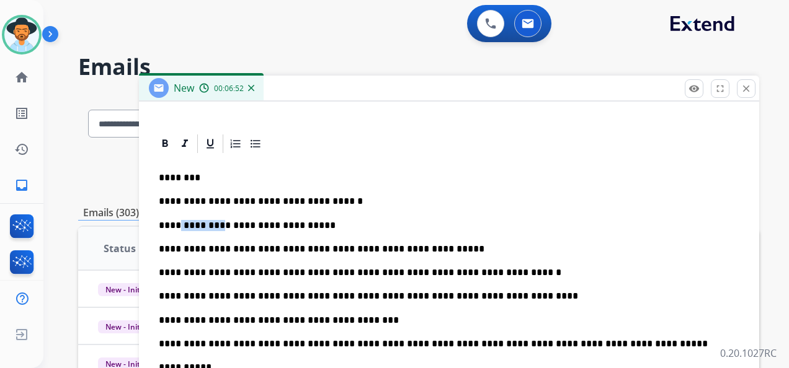
drag, startPoint x: 212, startPoint y: 223, endPoint x: 180, endPoint y: 226, distance: 32.3
click at [179, 226] on p "**********" at bounding box center [444, 225] width 570 height 11
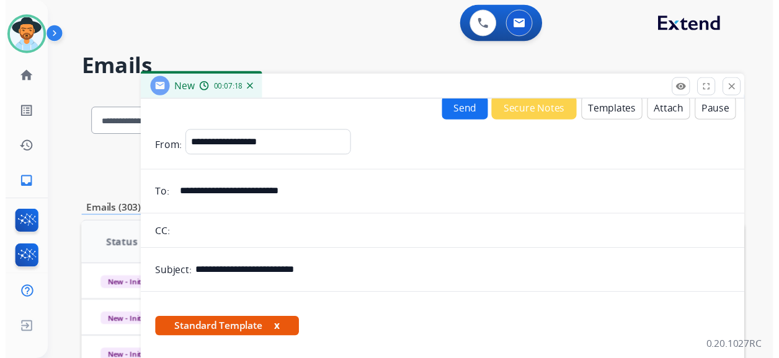
scroll to position [0, 0]
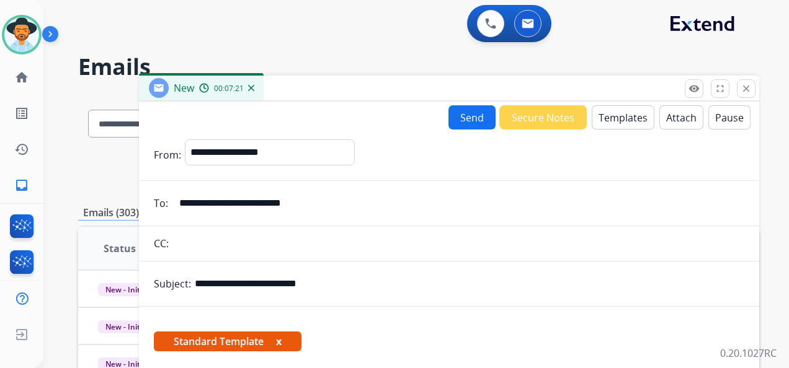
click at [460, 112] on button "Send" at bounding box center [471, 117] width 47 height 24
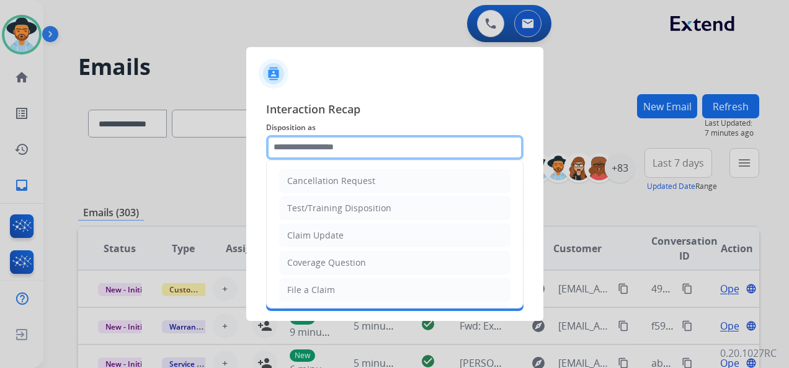
click at [358, 149] on input "text" at bounding box center [394, 147] width 257 height 25
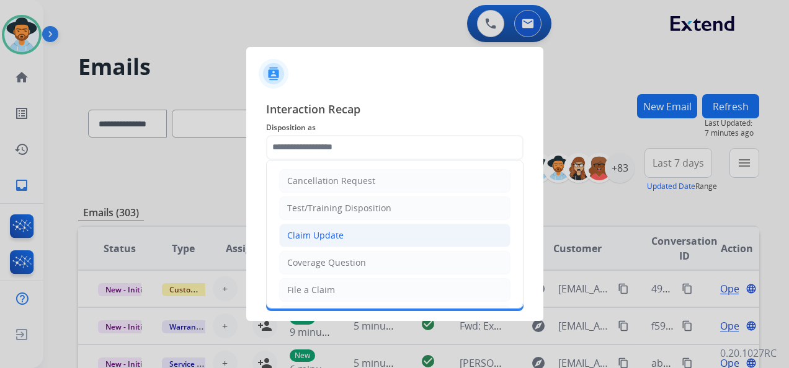
click at [363, 233] on li "Claim Update" at bounding box center [394, 236] width 231 height 24
type input "**********"
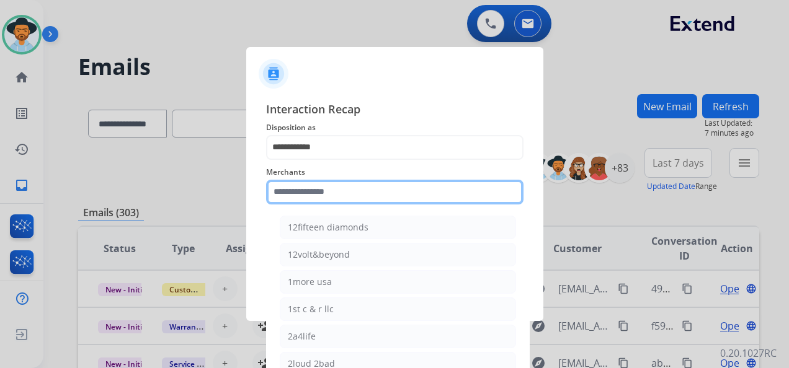
click at [353, 191] on input "text" at bounding box center [394, 192] width 257 height 25
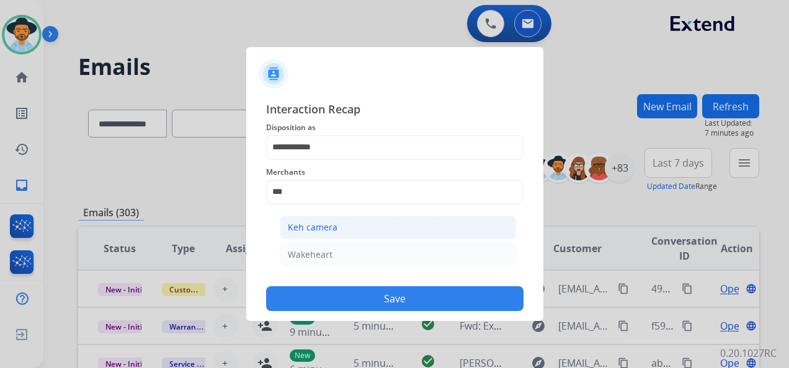
click at [372, 222] on li "Keh camera" at bounding box center [398, 228] width 236 height 24
type input "**********"
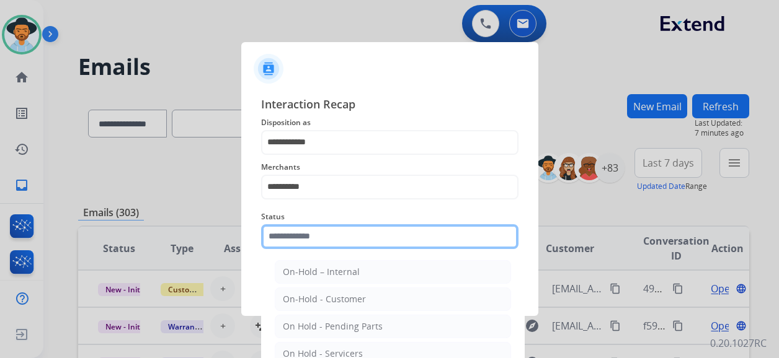
click at [340, 239] on input "text" at bounding box center [389, 236] width 257 height 25
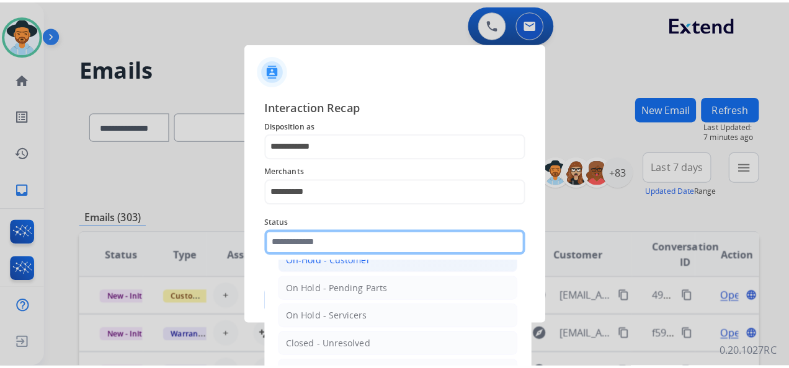
scroll to position [71, 0]
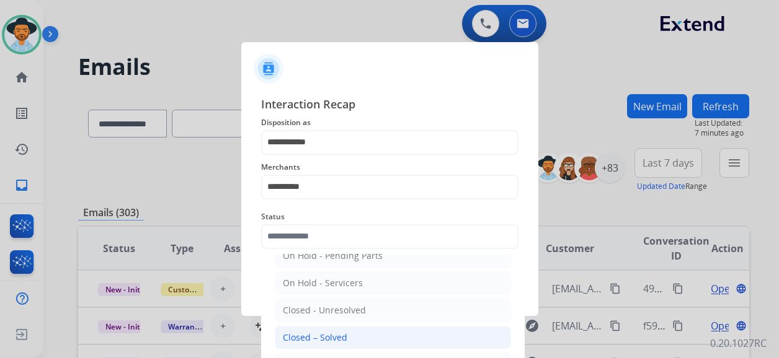
click at [355, 329] on li "Closed – Solved" at bounding box center [393, 338] width 236 height 24
type input "**********"
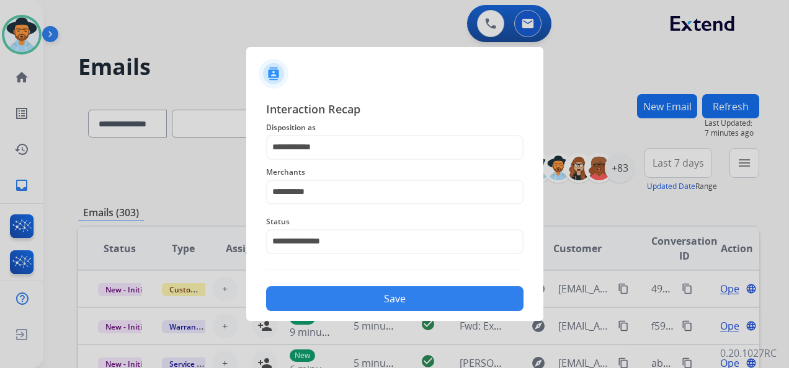
click at [410, 298] on button "Save" at bounding box center [394, 298] width 257 height 25
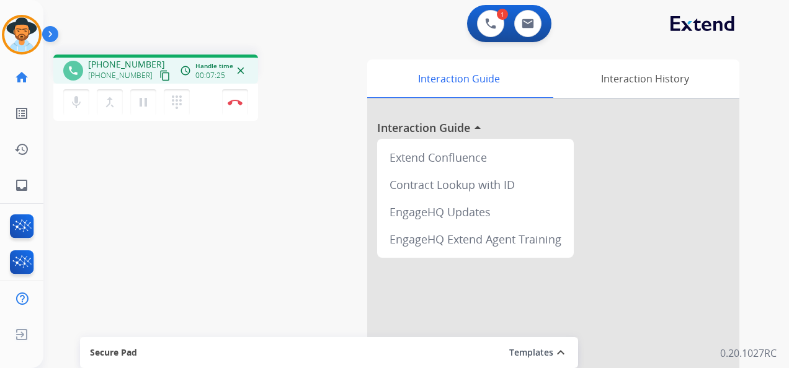
click at [219, 7] on div "1 Voice Interactions 0 Email Interactions" at bounding box center [408, 25] width 701 height 40
click at [234, 99] on img at bounding box center [235, 102] width 15 height 6
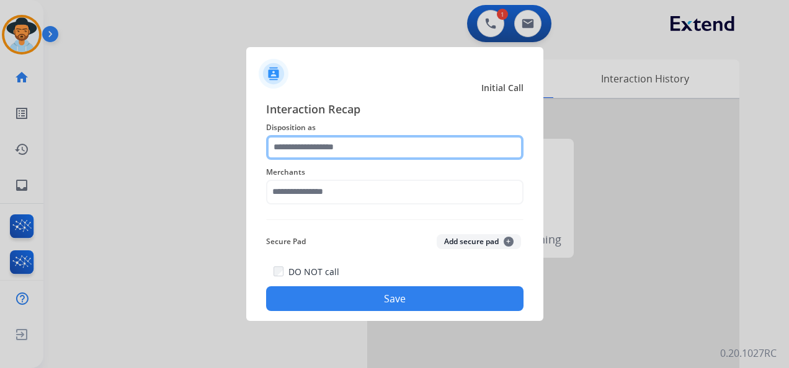
click at [361, 150] on input "text" at bounding box center [394, 147] width 257 height 25
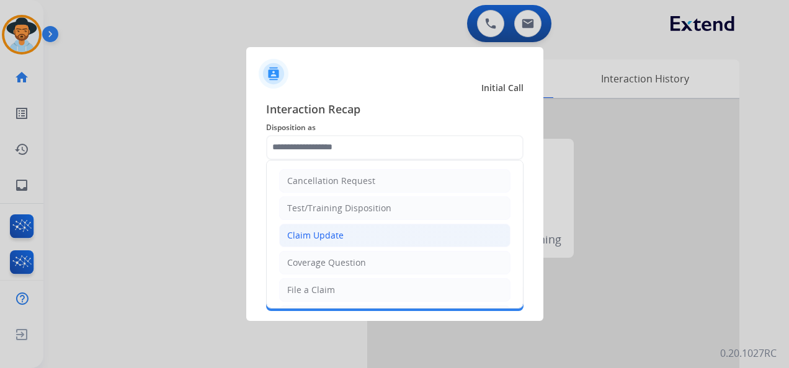
drag, startPoint x: 356, startPoint y: 234, endPoint x: 355, endPoint y: 227, distance: 7.5
click at [356, 233] on li "Claim Update" at bounding box center [394, 236] width 231 height 24
type input "**********"
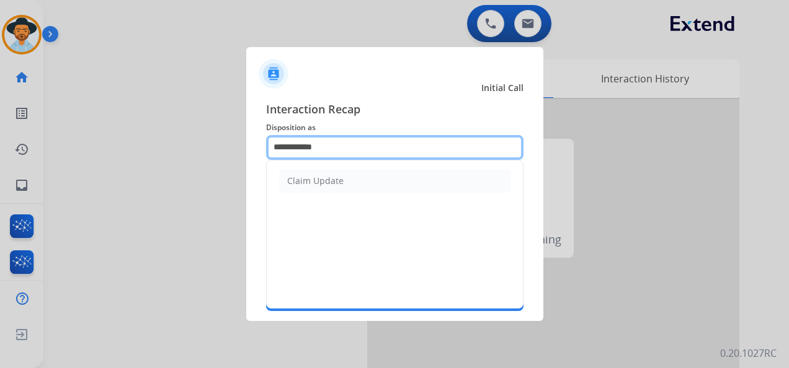
drag, startPoint x: 330, startPoint y: 145, endPoint x: 264, endPoint y: 141, distance: 66.4
click at [264, 141] on div "**********" at bounding box center [394, 206] width 297 height 231
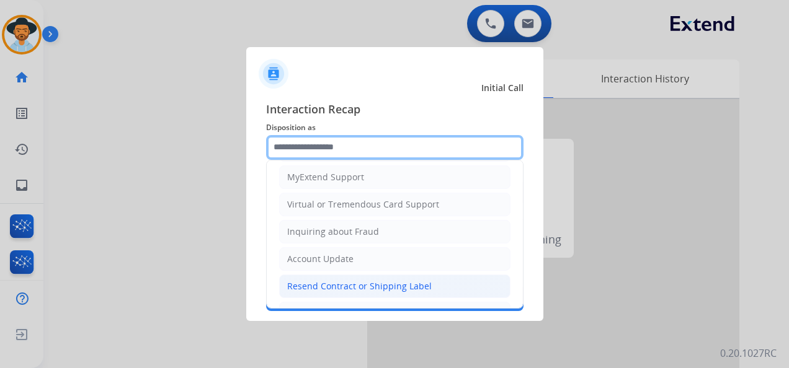
scroll to position [124, 0]
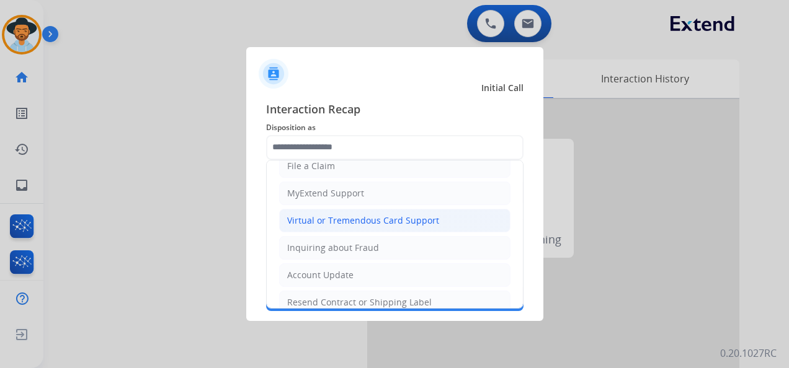
click at [387, 221] on div "Virtual or Tremendous Card Support" at bounding box center [363, 220] width 152 height 12
type input "**********"
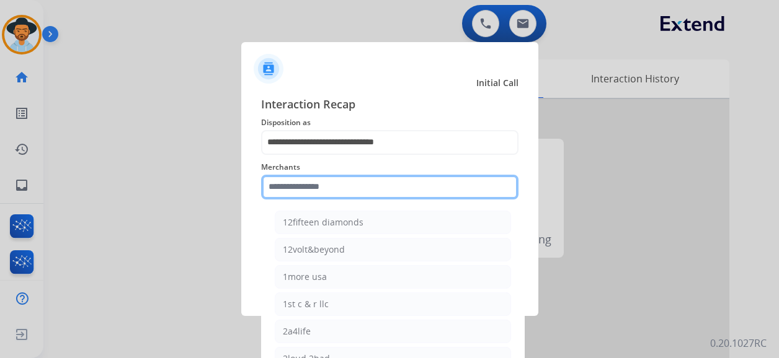
click at [326, 193] on input "text" at bounding box center [389, 187] width 257 height 25
type input "*"
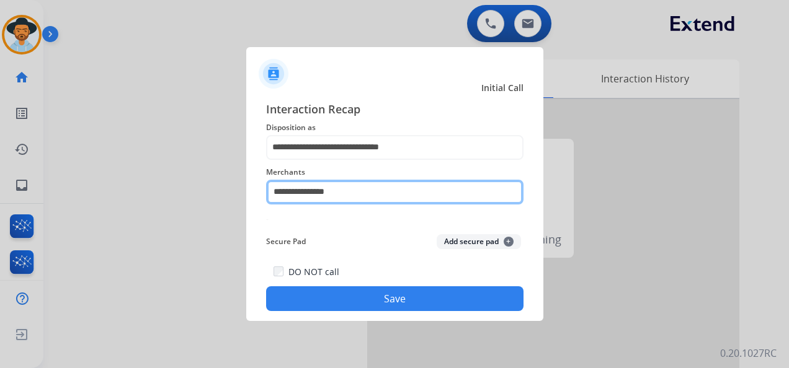
type input "**********"
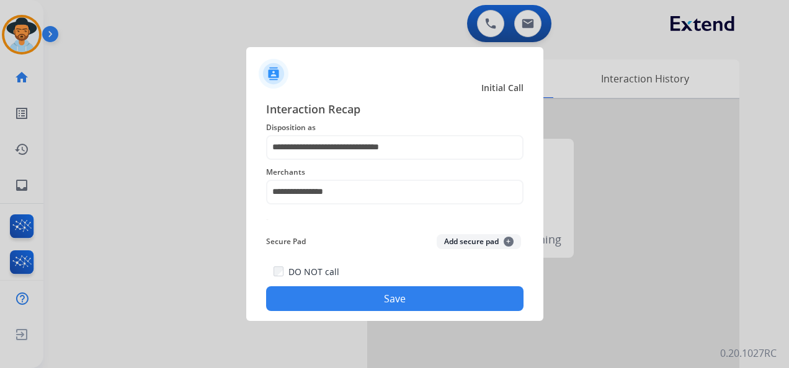
click at [347, 288] on button "Save" at bounding box center [394, 298] width 257 height 25
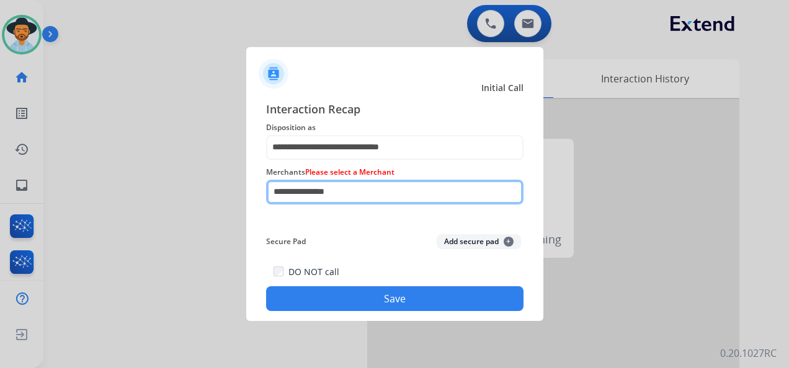
drag, startPoint x: 355, startPoint y: 195, endPoint x: 270, endPoint y: 190, distance: 85.1
click at [270, 190] on input "**********" at bounding box center [394, 192] width 257 height 25
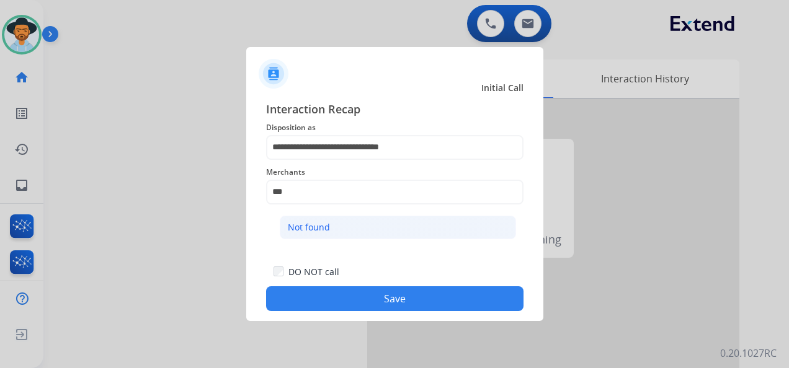
click at [324, 226] on div "Not found" at bounding box center [309, 227] width 42 height 12
type input "*********"
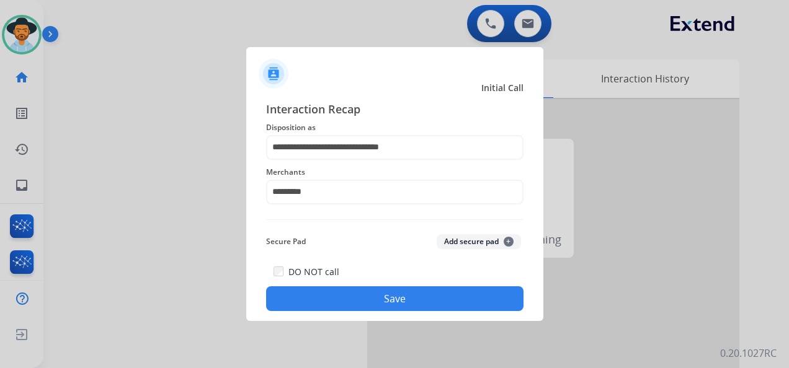
click at [408, 301] on button "Save" at bounding box center [394, 298] width 257 height 25
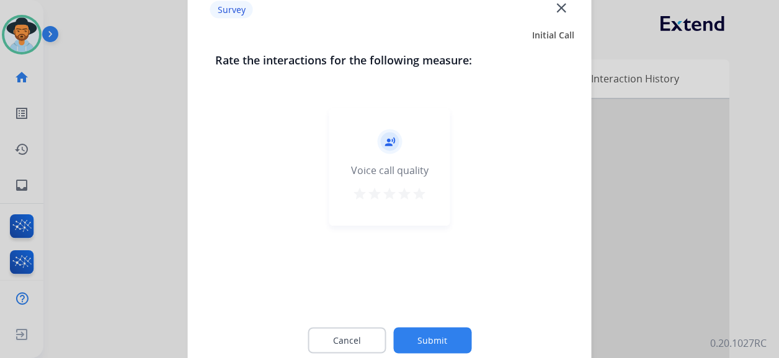
click at [415, 195] on mat-icon "star" at bounding box center [419, 194] width 15 height 15
click at [440, 331] on button "Submit" at bounding box center [432, 341] width 78 height 26
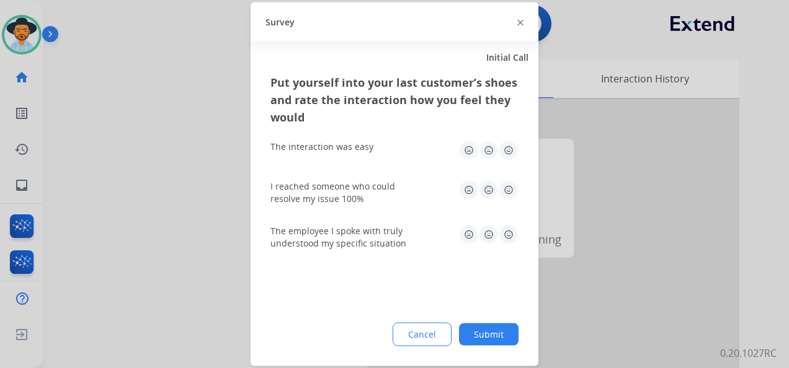
click at [504, 150] on img at bounding box center [508, 151] width 20 height 20
click at [505, 192] on img at bounding box center [508, 190] width 20 height 20
click at [508, 227] on img at bounding box center [508, 235] width 20 height 20
click at [496, 342] on button "Submit" at bounding box center [489, 335] width 60 height 22
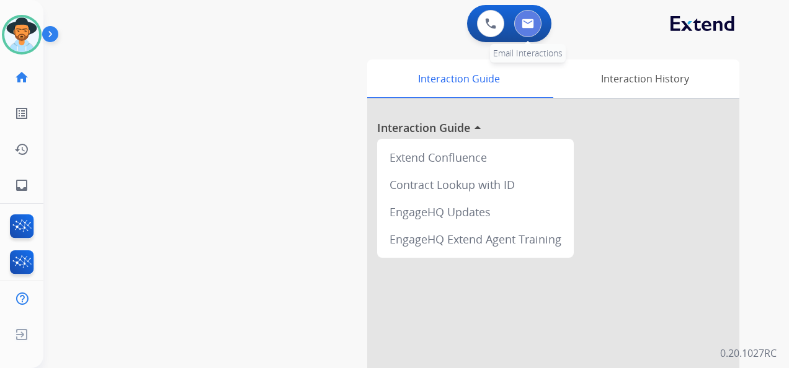
click at [536, 25] on button at bounding box center [527, 23] width 27 height 27
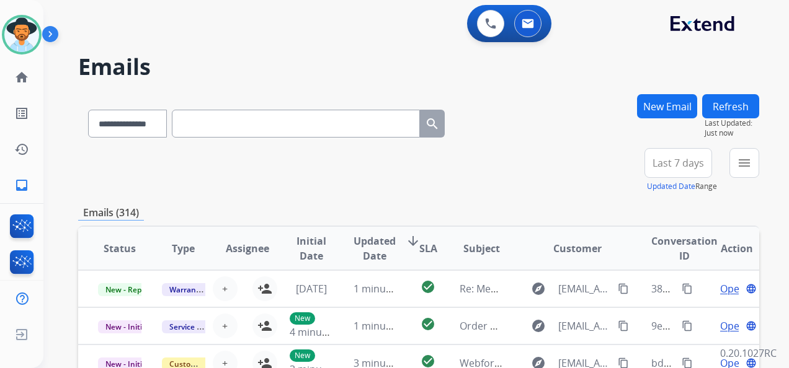
click at [683, 161] on span "Last 7 days" at bounding box center [677, 163] width 51 height 5
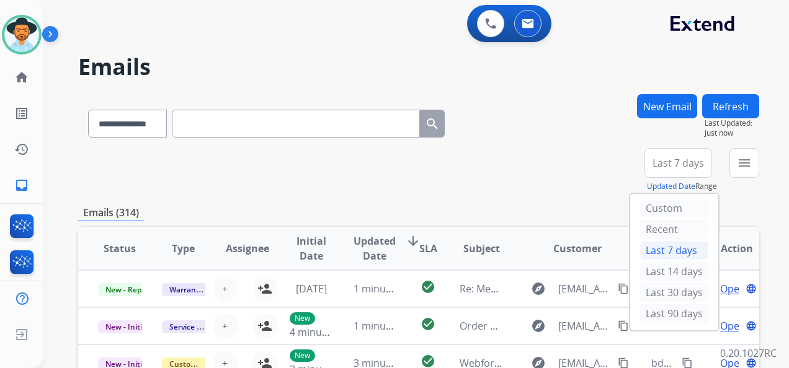
drag, startPoint x: 663, startPoint y: 309, endPoint x: 664, endPoint y: 303, distance: 6.3
click at [663, 309] on div "Last 90 days" at bounding box center [674, 313] width 68 height 19
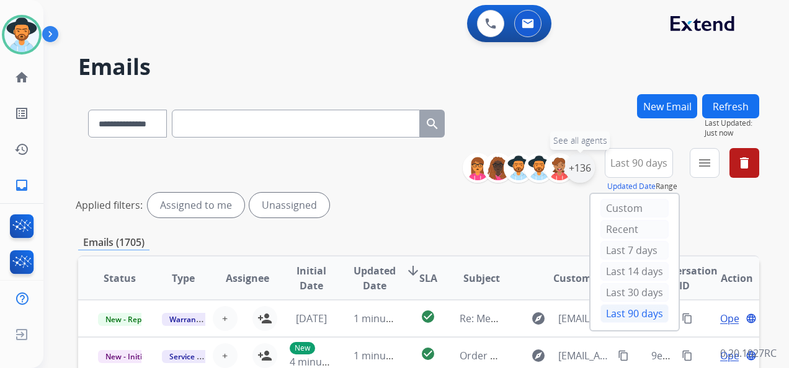
click at [579, 170] on div "+136" at bounding box center [580, 168] width 30 height 30
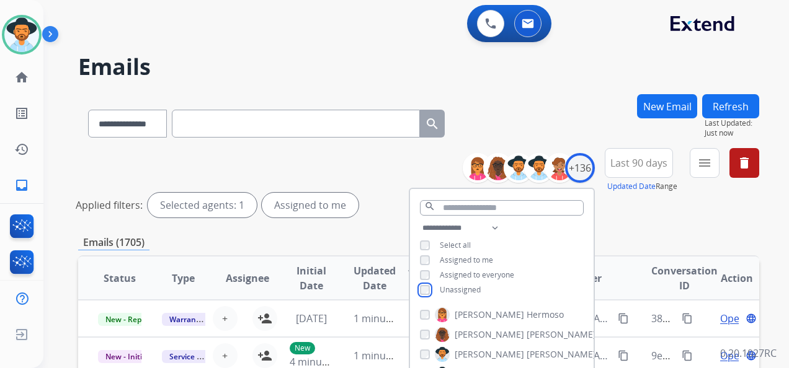
scroll to position [186, 0]
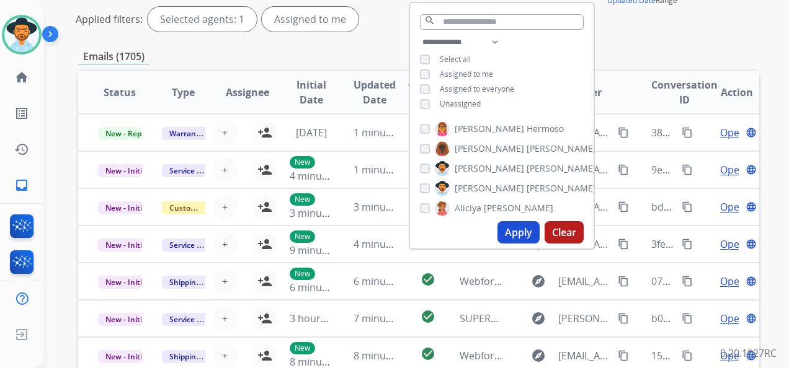
click at [515, 235] on button "Apply" at bounding box center [518, 232] width 42 height 22
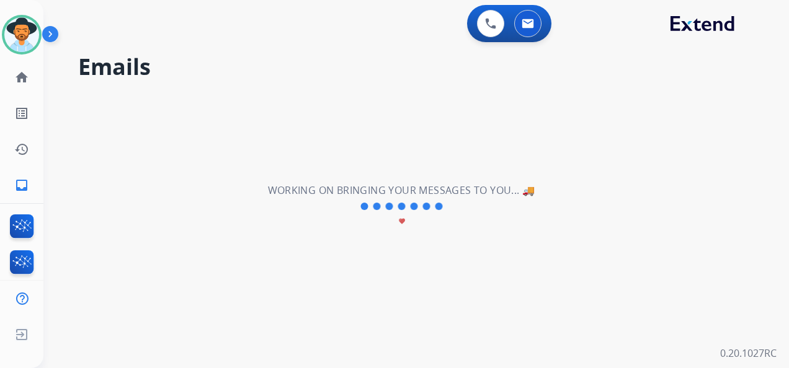
scroll to position [0, 0]
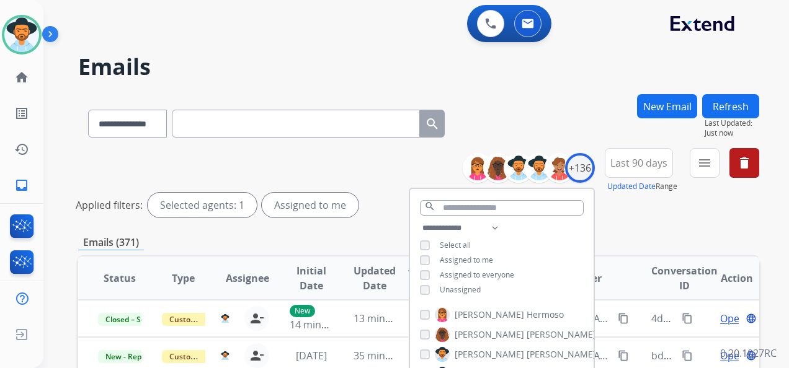
click at [615, 210] on div "Applied filters: Selected agents: 1 Assigned to me" at bounding box center [416, 205] width 681 height 25
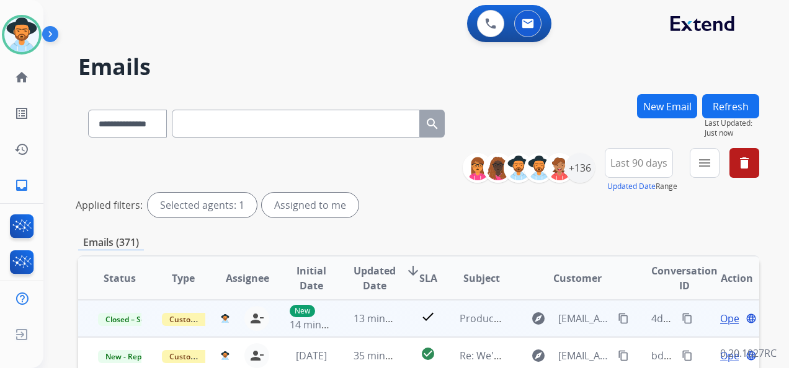
click at [681, 316] on mat-icon "content_copy" at bounding box center [686, 318] width 11 height 11
click at [720, 316] on span "Open" at bounding box center [732, 318] width 25 height 15
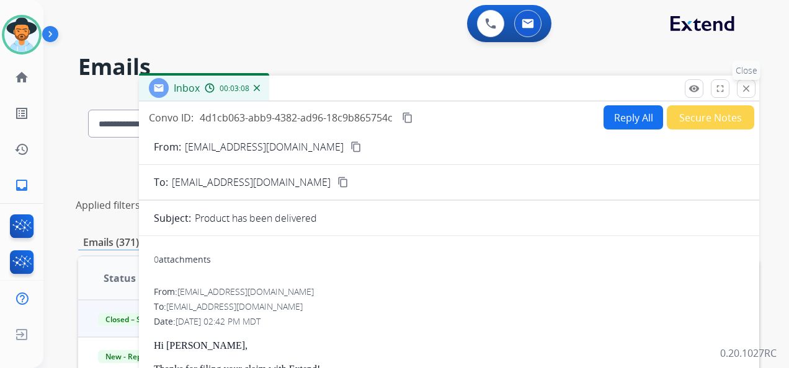
click at [749, 90] on mat-icon "close" at bounding box center [745, 88] width 11 height 11
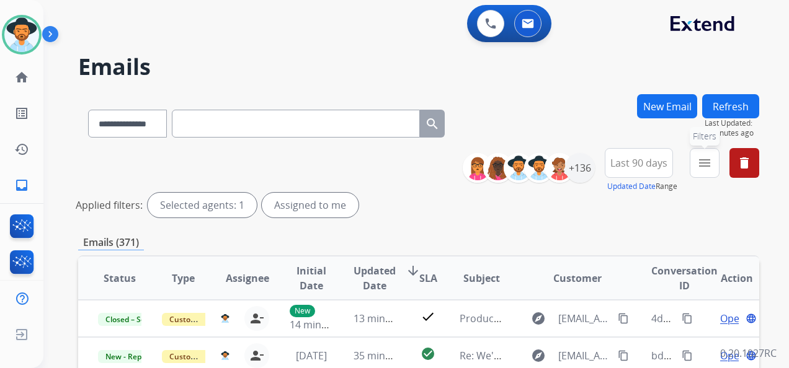
click at [707, 165] on mat-icon "menu" at bounding box center [704, 163] width 15 height 15
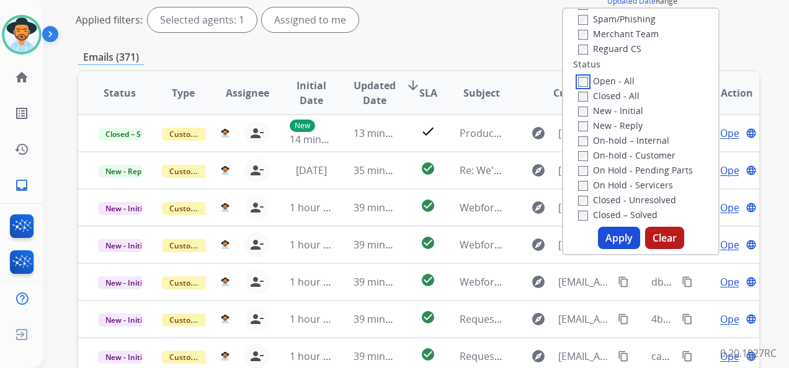
scroll to position [186, 0]
click at [610, 239] on button "Apply" at bounding box center [619, 237] width 42 height 22
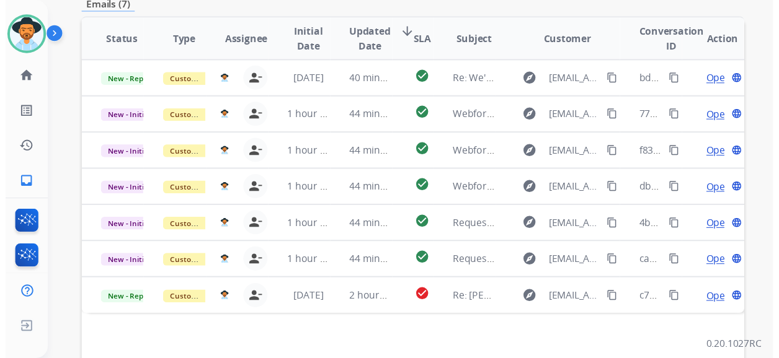
scroll to position [434, 0]
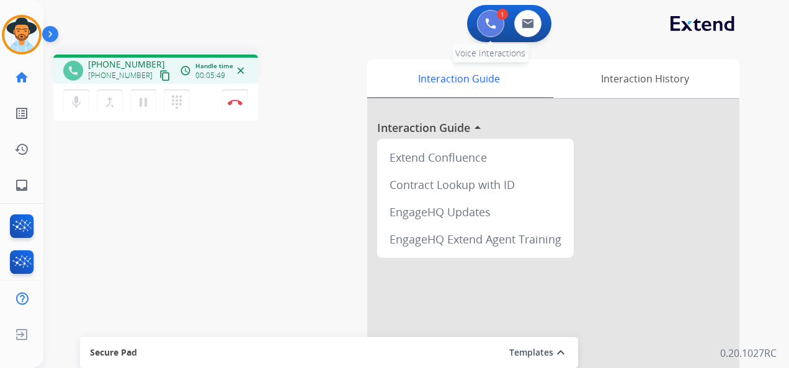
click at [488, 22] on img at bounding box center [490, 23] width 11 height 11
click at [178, 102] on mat-icon "dialpad" at bounding box center [176, 102] width 15 height 15
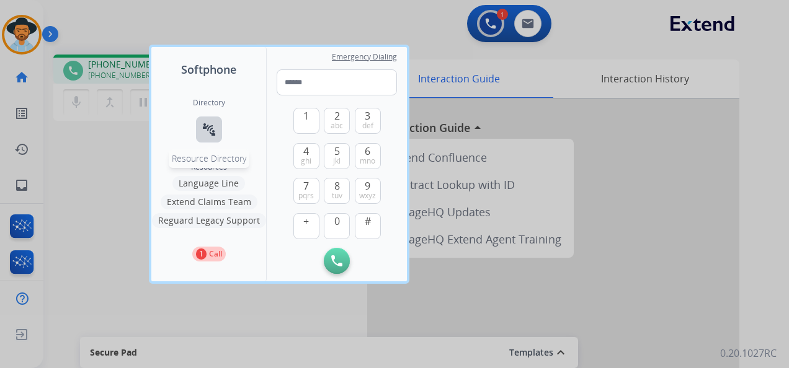
click at [212, 125] on mat-icon "connect_without_contact" at bounding box center [208, 129] width 15 height 15
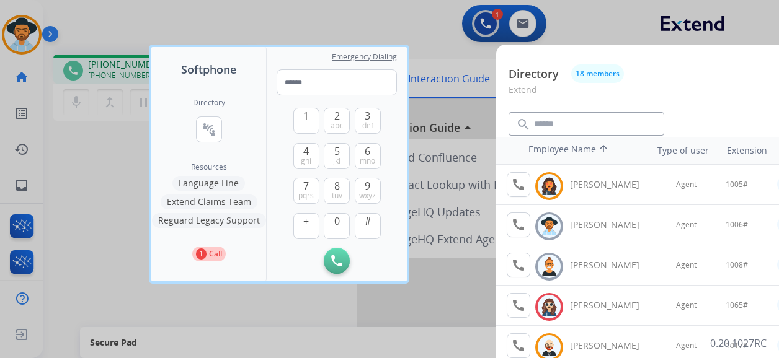
click at [410, 18] on div at bounding box center [389, 179] width 779 height 358
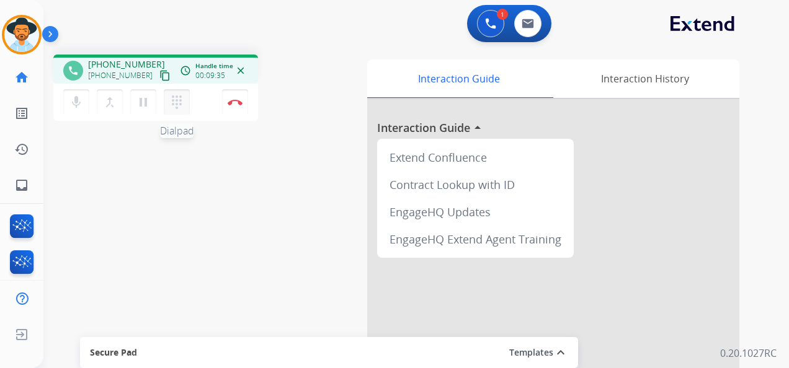
click at [174, 93] on button "dialpad Dialpad" at bounding box center [177, 102] width 26 height 26
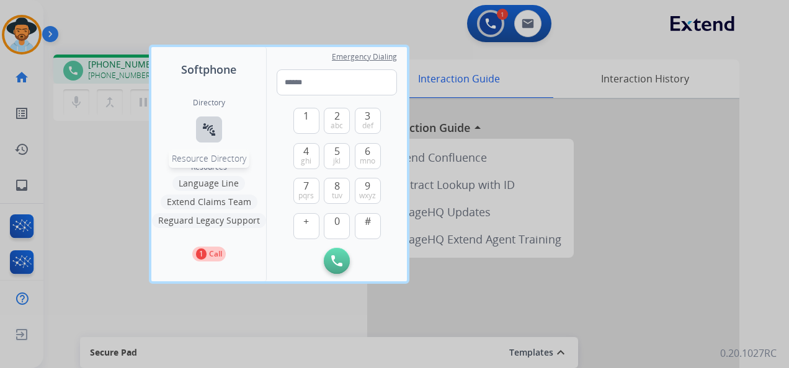
click at [203, 129] on mat-icon "connect_without_contact" at bounding box center [208, 129] width 15 height 15
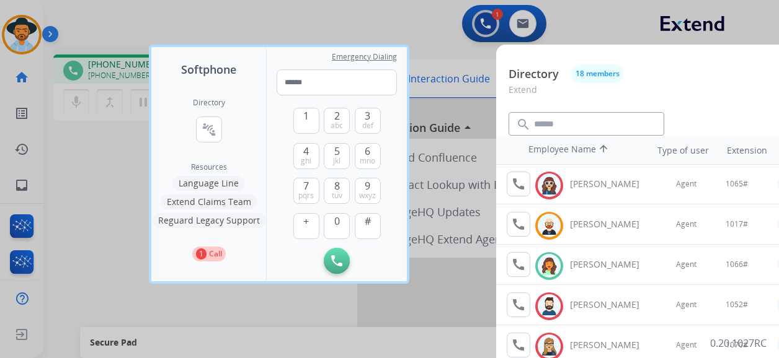
scroll to position [124, 0]
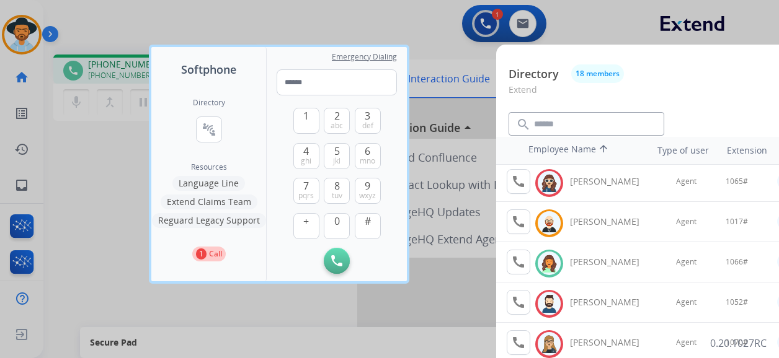
click at [316, 10] on div at bounding box center [389, 179] width 779 height 358
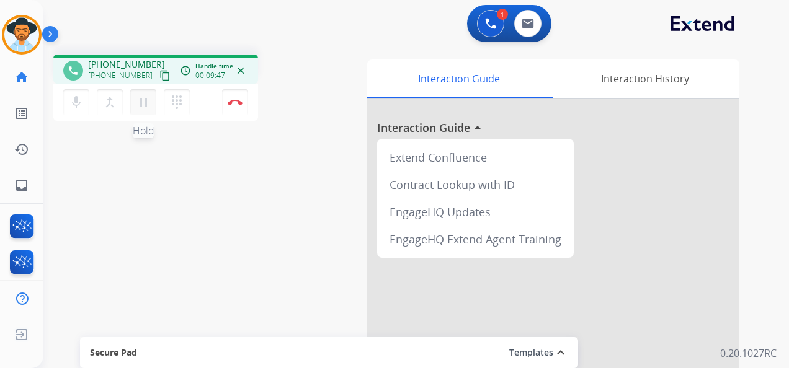
click at [144, 105] on mat-icon "pause" at bounding box center [143, 102] width 15 height 15
click at [180, 99] on mat-icon "dialpad" at bounding box center [176, 102] width 15 height 15
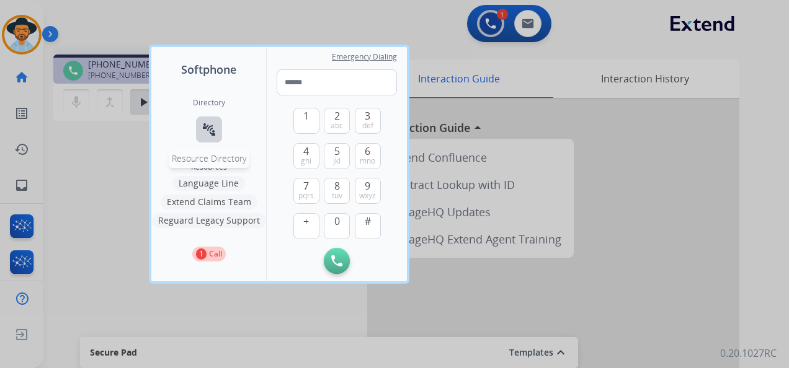
click at [210, 129] on mat-icon "connect_without_contact" at bounding box center [208, 129] width 15 height 15
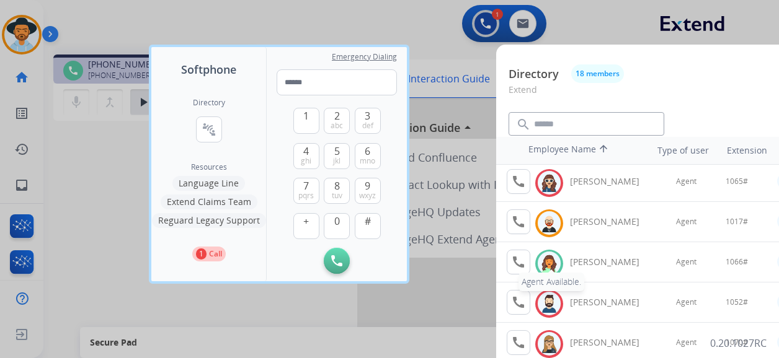
click at [518, 257] on mat-icon "call" at bounding box center [518, 262] width 15 height 15
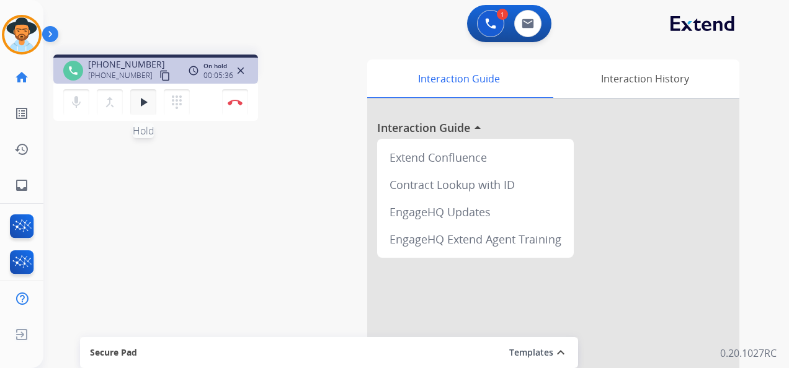
click at [139, 98] on mat-icon "play_arrow" at bounding box center [143, 102] width 15 height 15
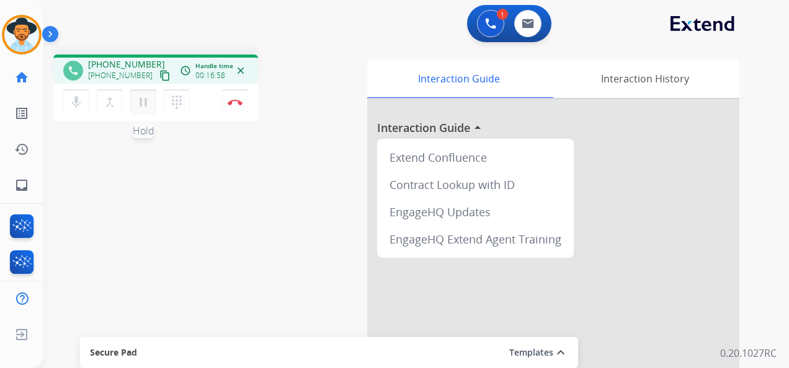
click at [143, 100] on mat-icon "pause" at bounding box center [143, 102] width 15 height 15
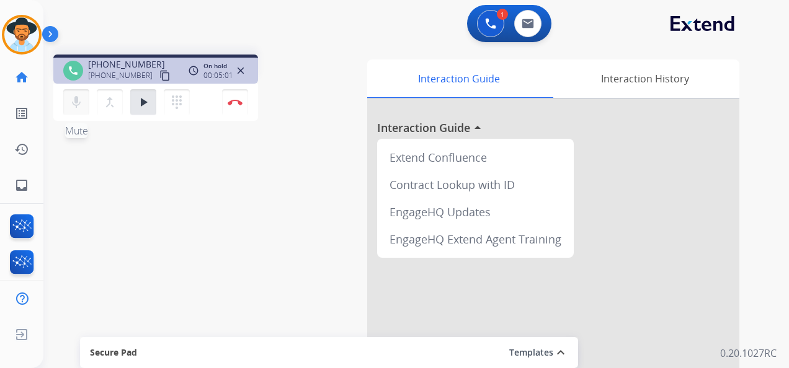
click at [79, 98] on mat-icon "mic" at bounding box center [76, 102] width 15 height 15
click at [73, 108] on mat-icon "mic_off" at bounding box center [76, 102] width 15 height 15
click at [146, 102] on mat-icon "play_arrow" at bounding box center [143, 102] width 15 height 15
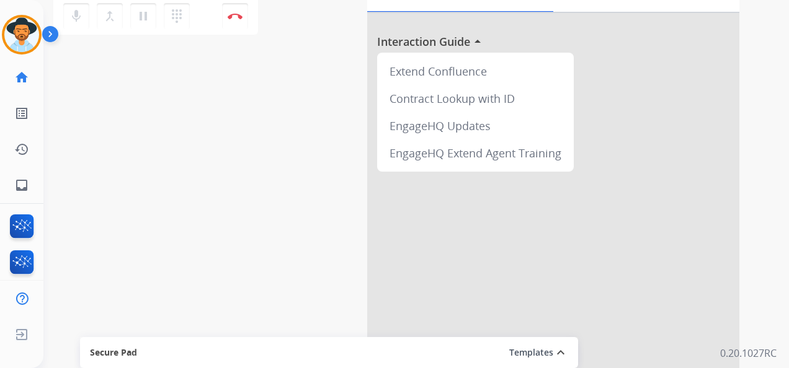
scroll to position [0, 0]
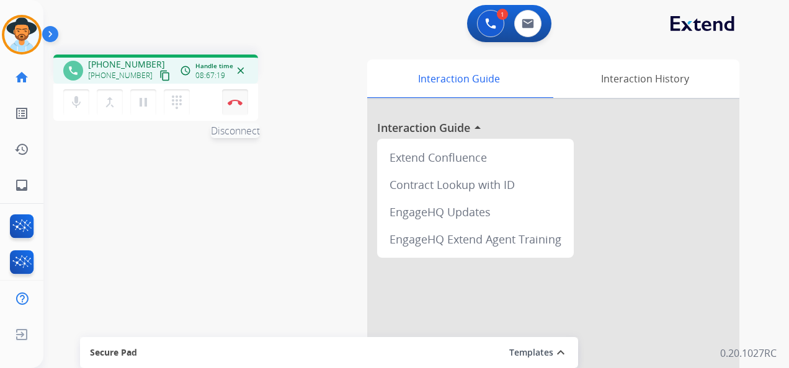
click at [233, 100] on img at bounding box center [235, 102] width 15 height 6
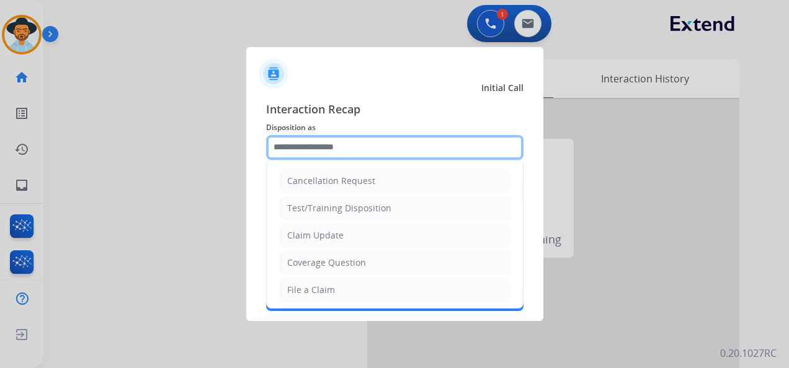
click at [384, 145] on input "text" at bounding box center [394, 147] width 257 height 25
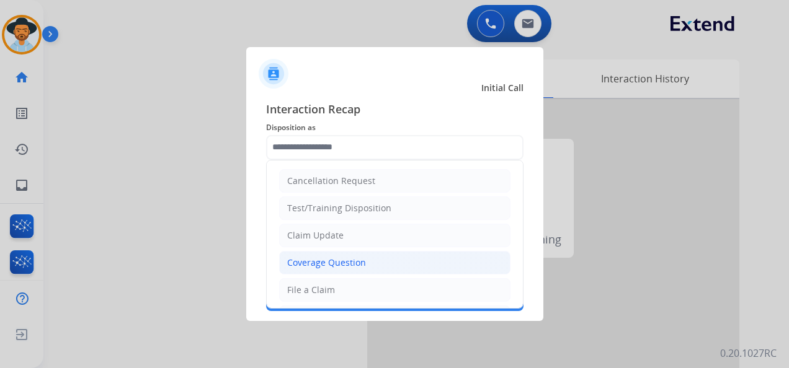
click at [334, 263] on div "Coverage Question" at bounding box center [326, 263] width 79 height 12
type input "**********"
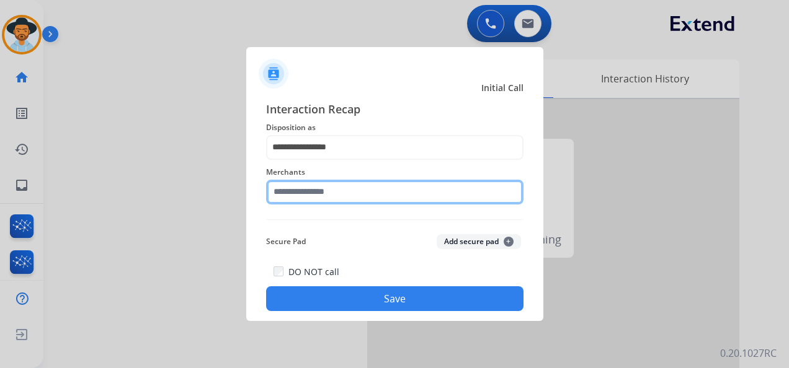
click at [329, 186] on input "text" at bounding box center [394, 192] width 257 height 25
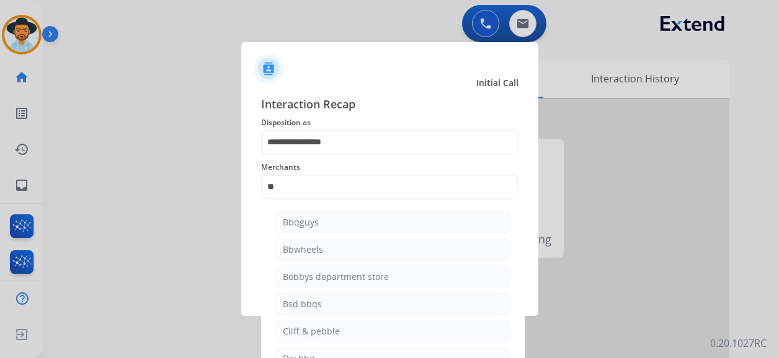
click at [322, 244] on li "Bbwheels" at bounding box center [393, 250] width 236 height 24
type input "********"
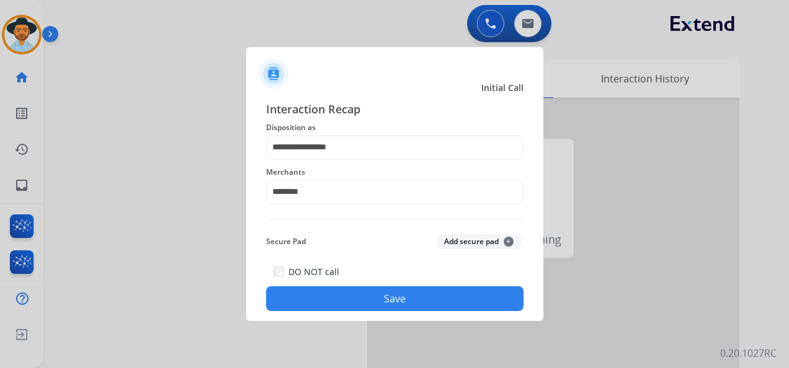
click at [389, 305] on button "Save" at bounding box center [394, 298] width 257 height 25
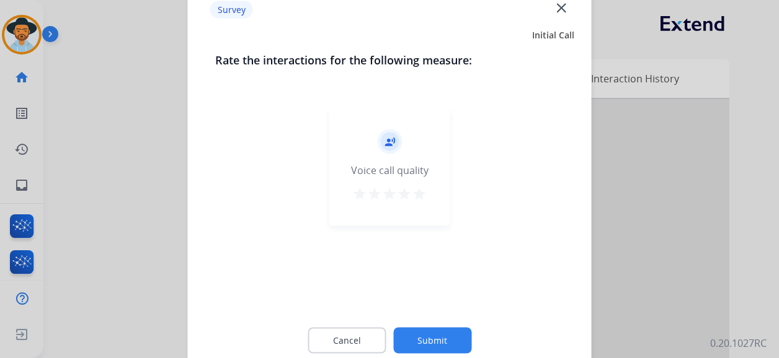
click at [418, 195] on mat-icon "star" at bounding box center [419, 194] width 15 height 15
click at [425, 347] on button "Submit" at bounding box center [432, 341] width 78 height 26
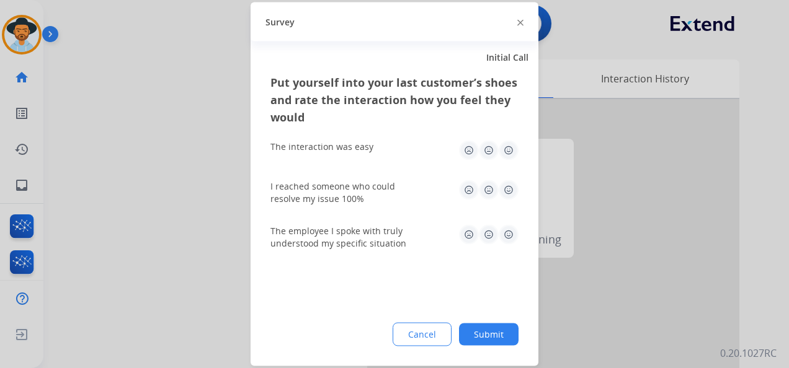
click at [506, 149] on img at bounding box center [508, 151] width 20 height 20
click at [505, 197] on img at bounding box center [508, 190] width 20 height 20
click at [508, 241] on img at bounding box center [508, 235] width 20 height 20
click at [484, 346] on div "Cancel Submit" at bounding box center [394, 335] width 248 height 24
click at [484, 343] on button "Submit" at bounding box center [489, 335] width 60 height 22
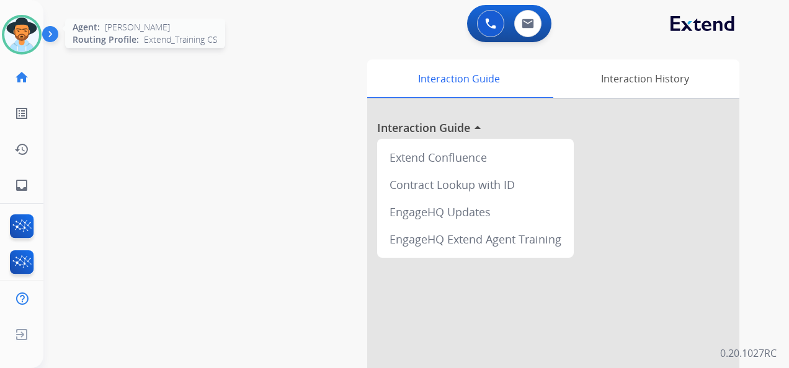
click at [24, 37] on img at bounding box center [21, 34] width 35 height 35
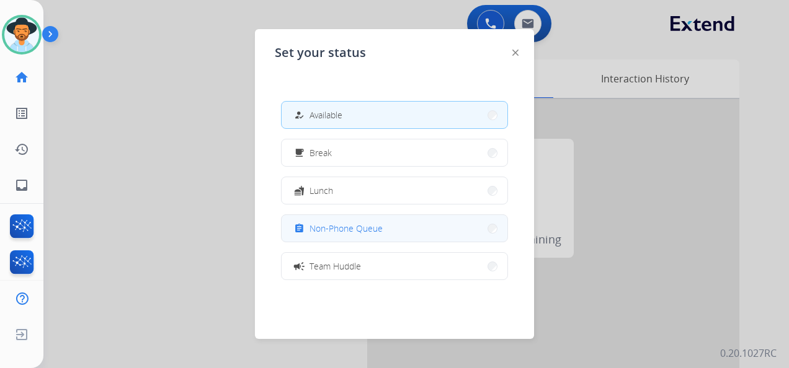
click at [367, 226] on span "Non-Phone Queue" at bounding box center [345, 228] width 73 height 13
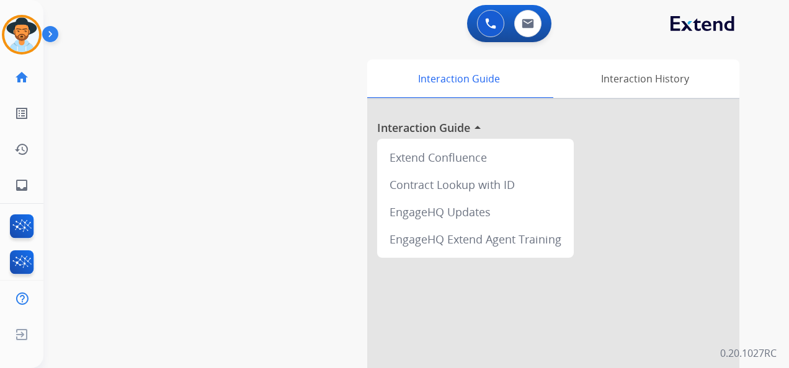
drag, startPoint x: 17, startPoint y: 33, endPoint x: 50, endPoint y: 35, distance: 32.9
click at [17, 32] on img at bounding box center [21, 34] width 35 height 35
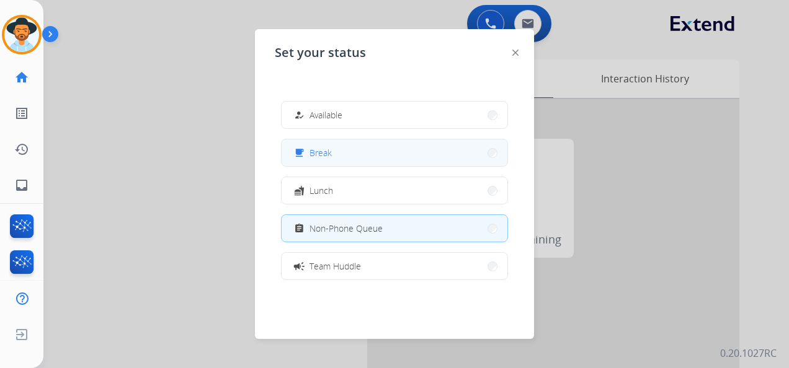
click at [403, 148] on button "free_breakfast Break" at bounding box center [394, 152] width 226 height 27
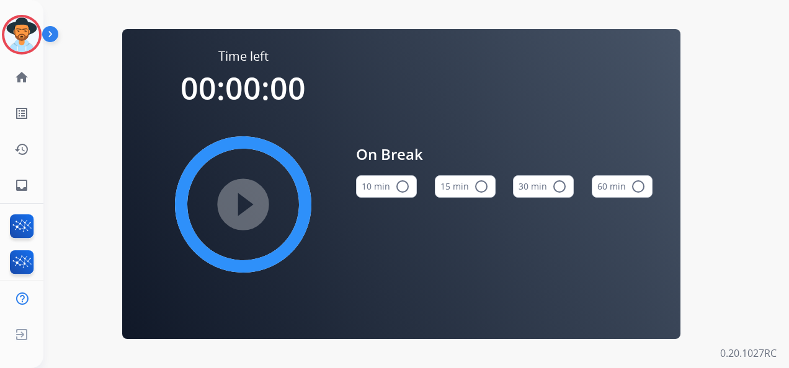
click at [480, 190] on mat-icon "radio_button_unchecked" at bounding box center [481, 186] width 15 height 15
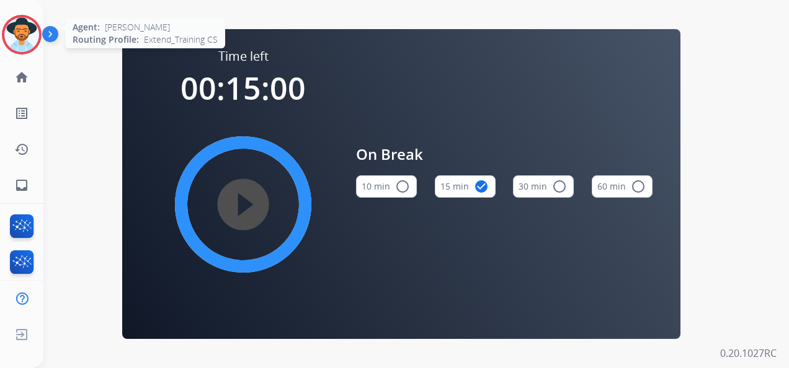
click at [21, 26] on img at bounding box center [21, 34] width 35 height 35
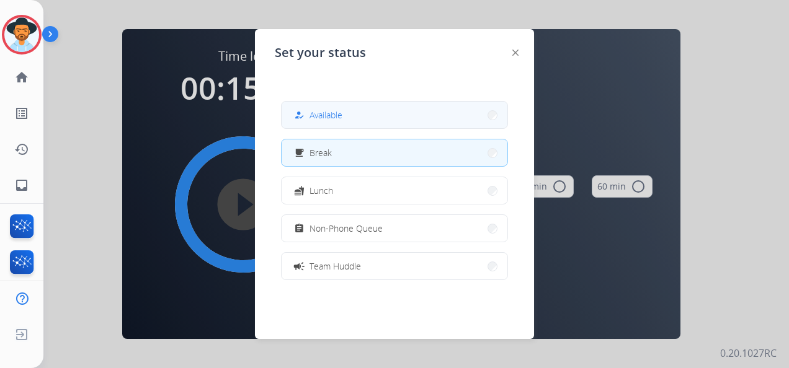
click at [384, 107] on button "how_to_reg Available" at bounding box center [394, 115] width 226 height 27
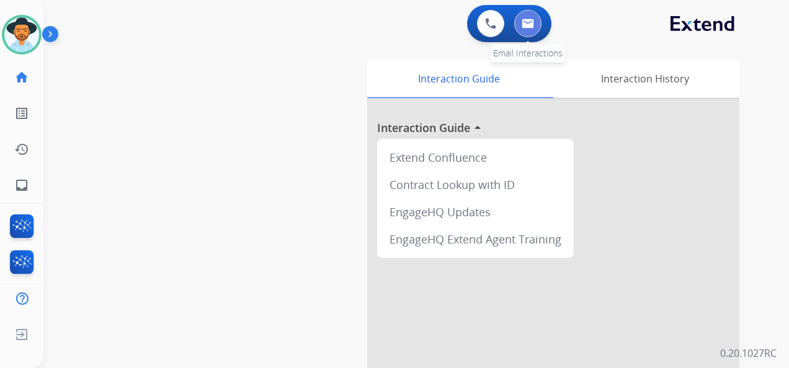
click at [523, 23] on img at bounding box center [527, 24] width 12 height 10
select select "**********"
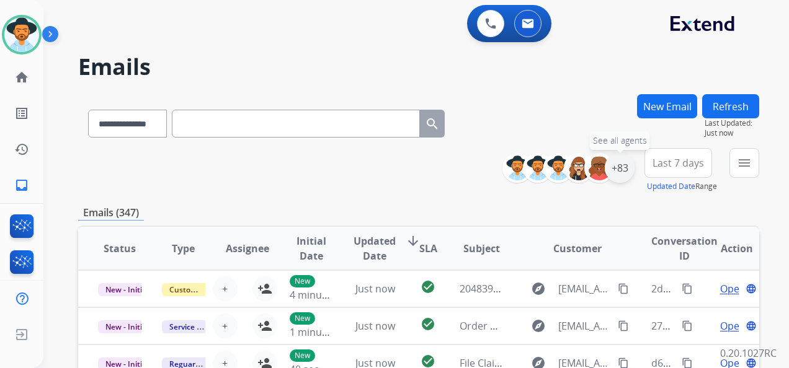
click at [622, 167] on div "+83" at bounding box center [619, 168] width 30 height 30
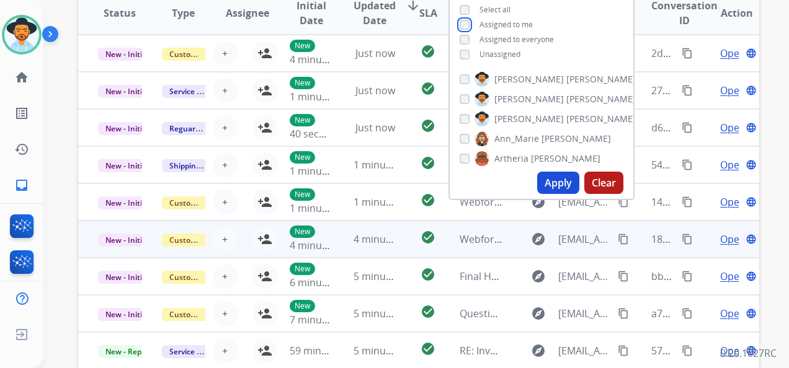
scroll to position [248, 0]
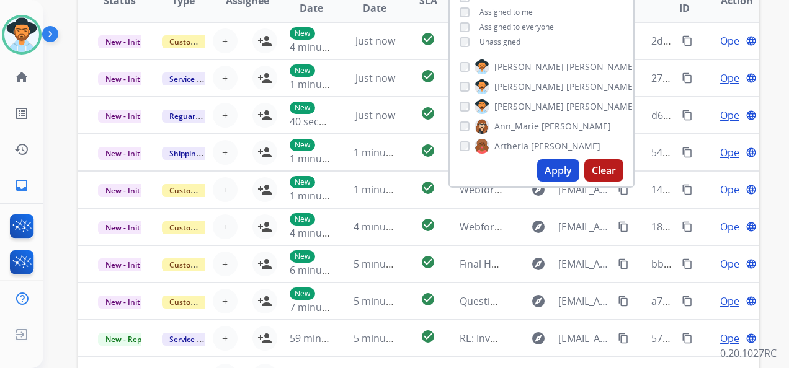
click at [559, 164] on button "Apply" at bounding box center [558, 170] width 42 height 22
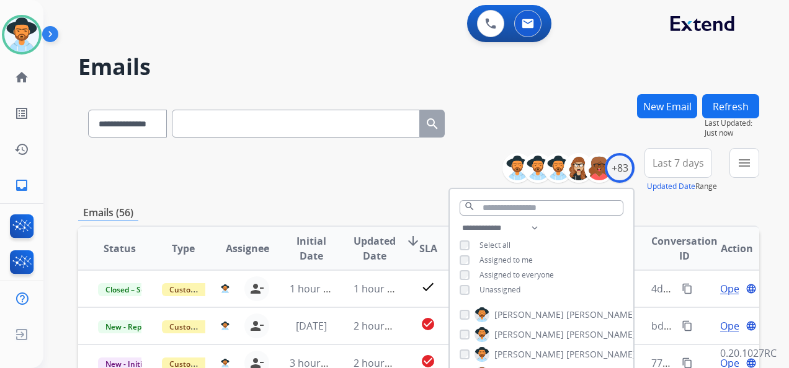
click at [686, 164] on span "Last 7 days" at bounding box center [677, 163] width 51 height 5
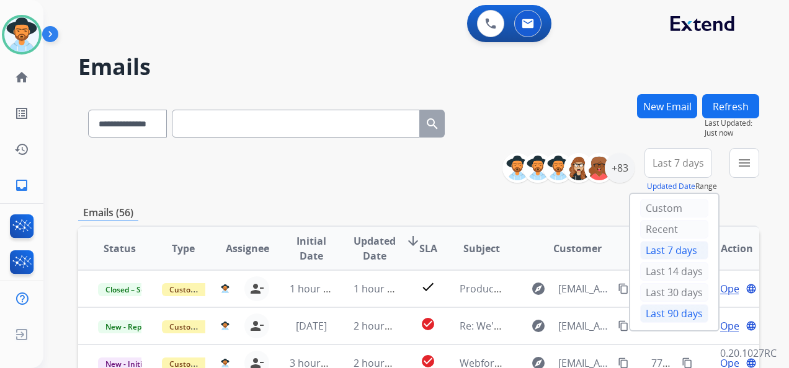
click at [665, 309] on div "Last 90 days" at bounding box center [674, 313] width 68 height 19
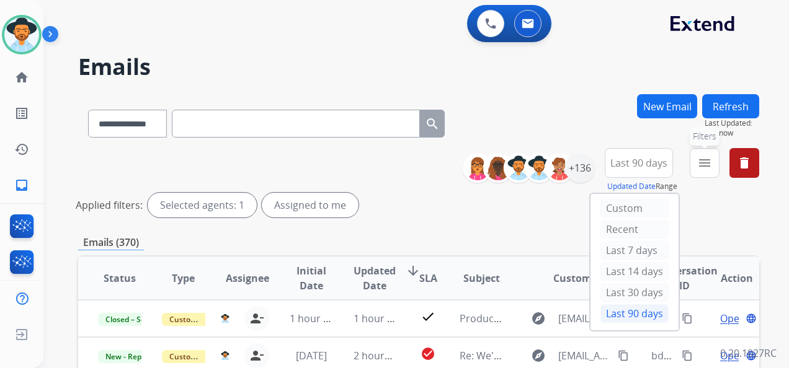
click at [705, 163] on mat-icon "menu" at bounding box center [704, 163] width 15 height 15
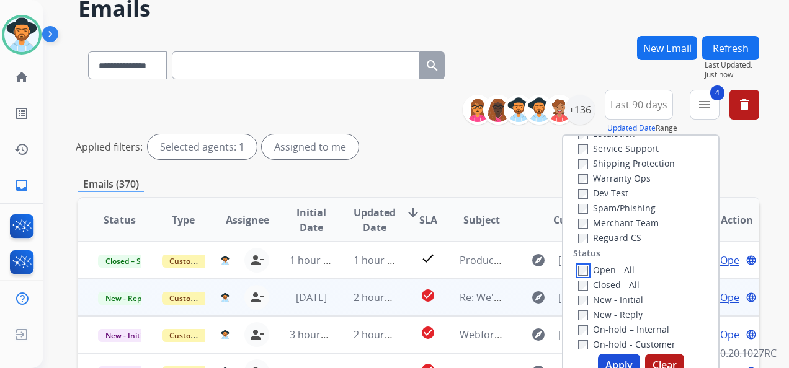
scroll to position [124, 0]
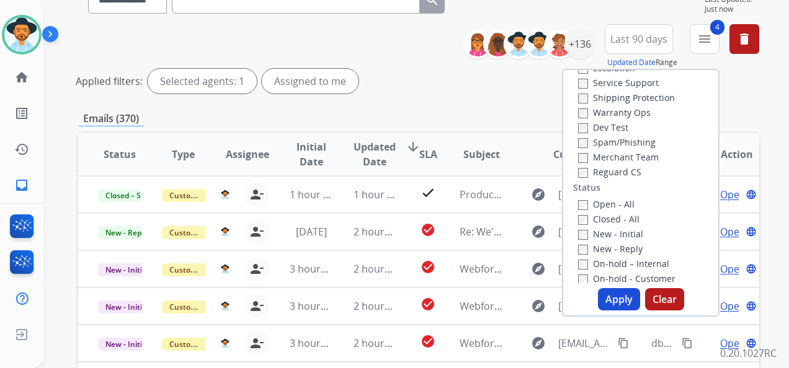
click at [617, 296] on button "Apply" at bounding box center [619, 299] width 42 height 22
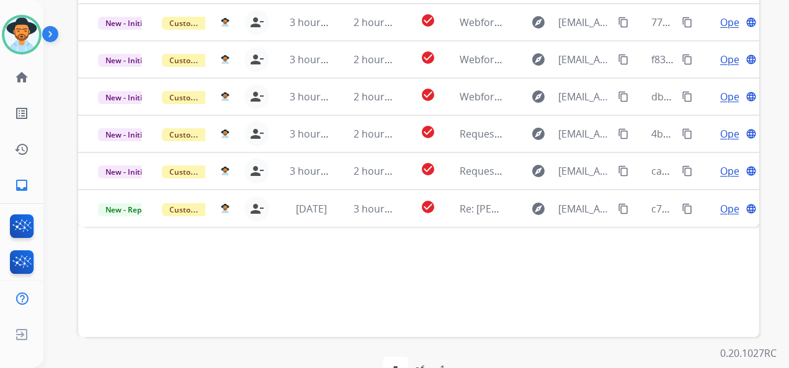
scroll to position [434, 0]
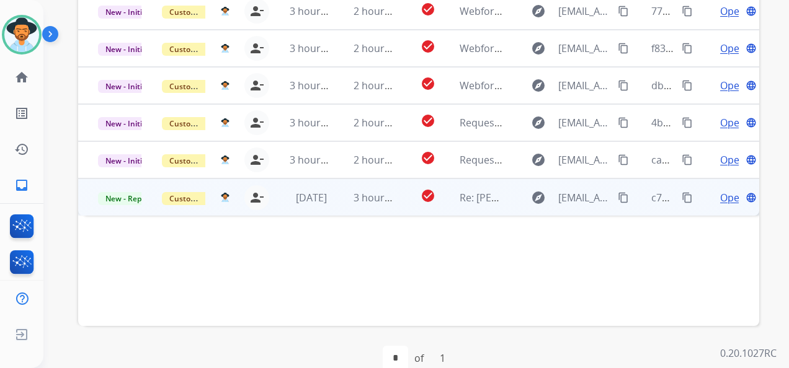
click at [720, 196] on span "Open" at bounding box center [732, 197] width 25 height 15
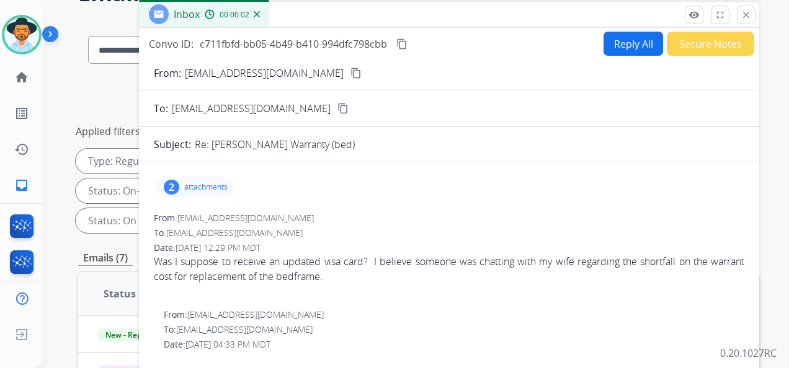
scroll to position [62, 0]
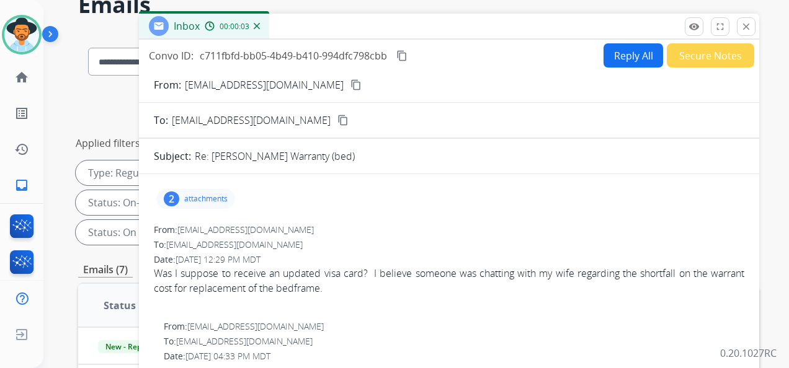
click at [350, 81] on mat-icon "content_copy" at bounding box center [355, 84] width 11 height 11
click at [203, 203] on div "2 attachments" at bounding box center [195, 199] width 79 height 20
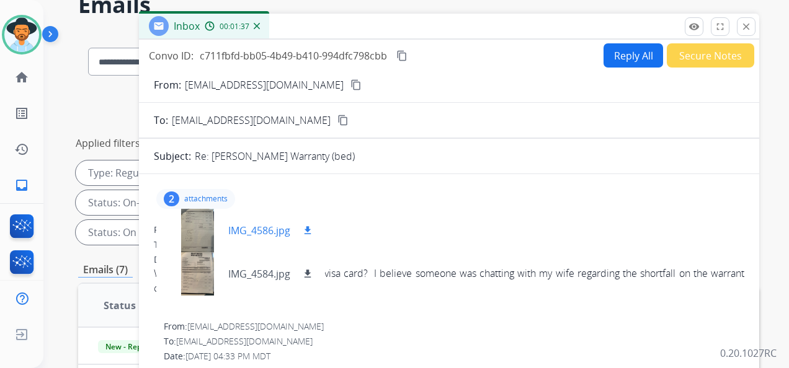
click at [196, 231] on div at bounding box center [197, 230] width 62 height 43
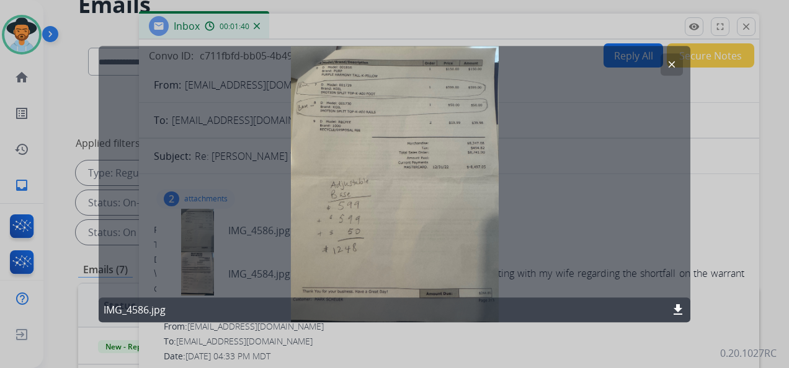
click at [671, 64] on mat-icon "clear" at bounding box center [671, 64] width 11 height 11
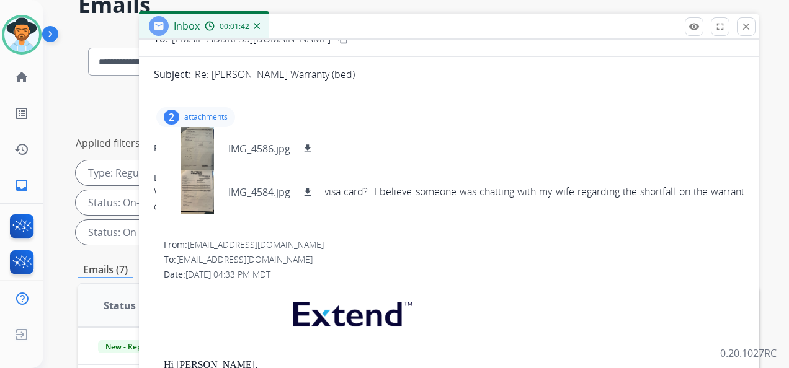
scroll to position [124, 0]
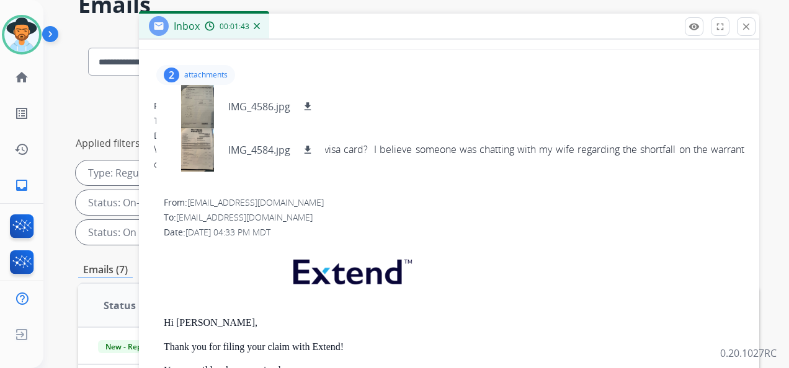
click at [211, 70] on p "attachments" at bounding box center [205, 75] width 43 height 10
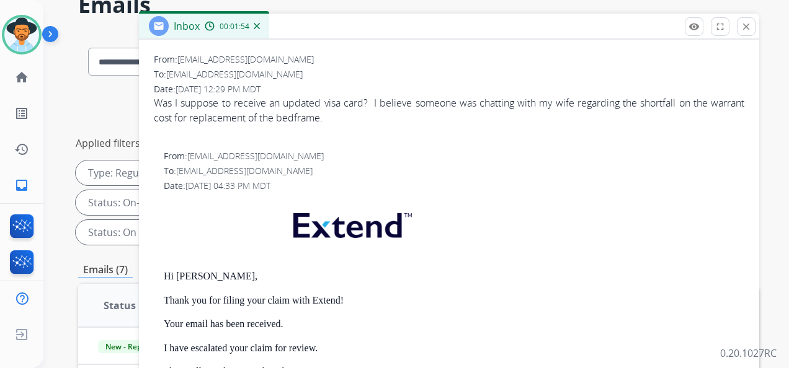
scroll to position [108, 0]
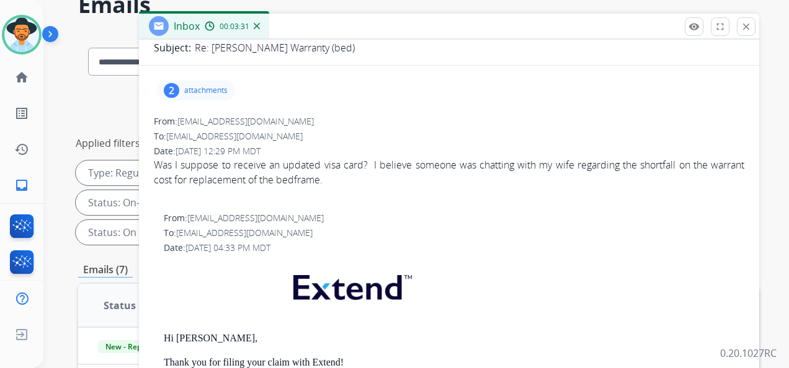
click at [749, 24] on mat-icon "close" at bounding box center [745, 26] width 11 height 11
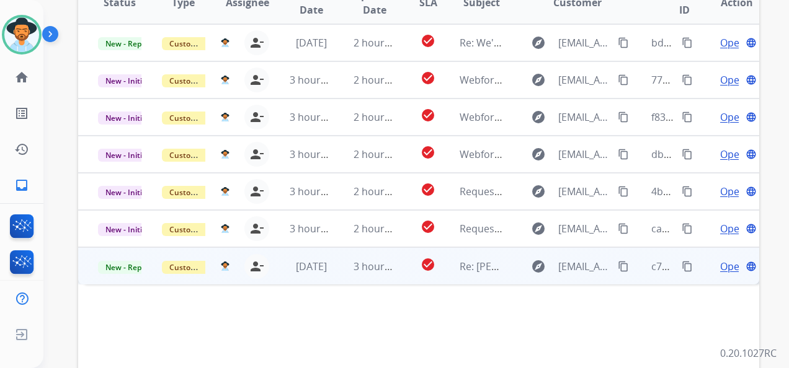
scroll to position [372, 0]
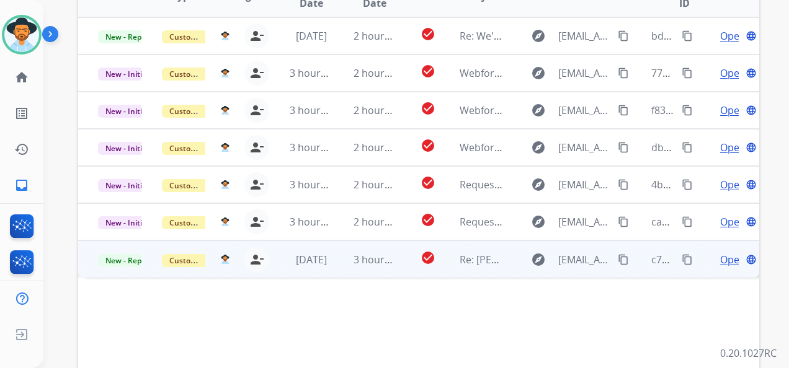
click at [681, 259] on mat-icon "content_copy" at bounding box center [686, 259] width 11 height 11
click at [720, 256] on span "Open" at bounding box center [732, 259] width 25 height 15
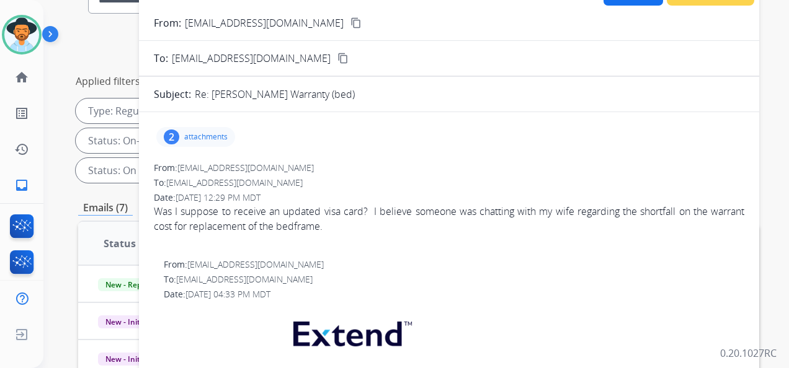
scroll to position [0, 0]
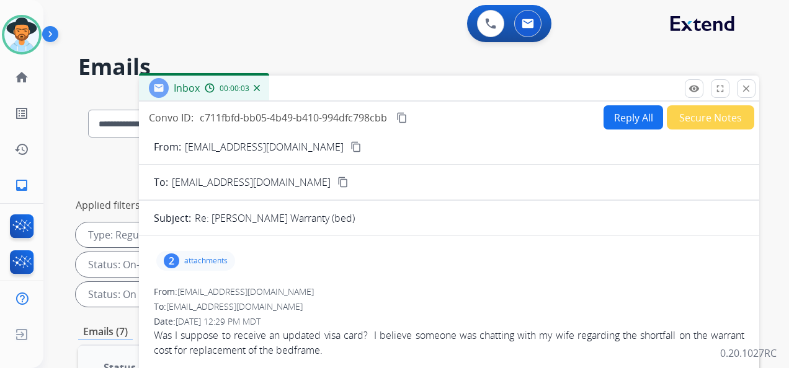
click at [405, 116] on mat-icon "content_copy" at bounding box center [401, 117] width 11 height 11
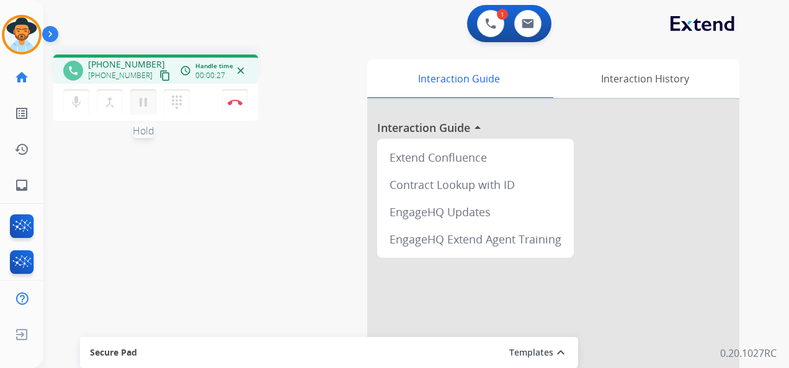
click at [146, 102] on mat-icon "pause" at bounding box center [143, 102] width 15 height 15
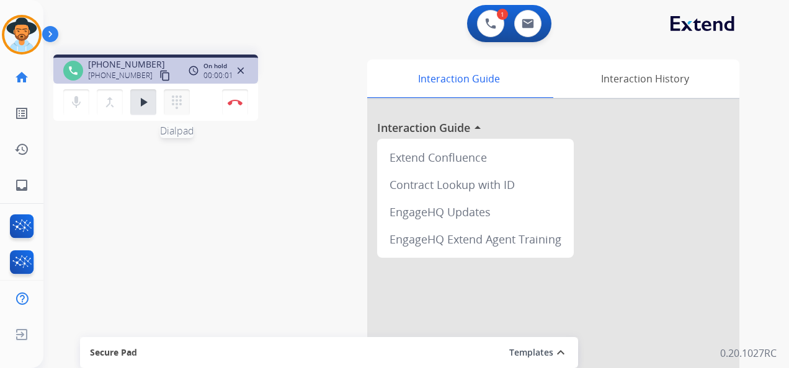
click at [177, 103] on mat-icon "dialpad" at bounding box center [176, 102] width 15 height 15
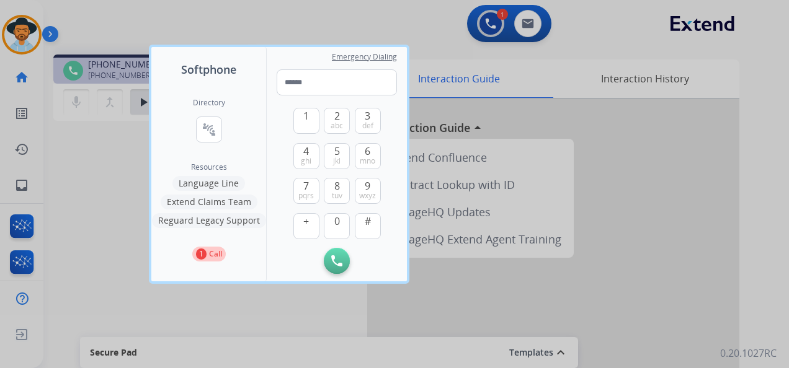
click at [223, 182] on button "Language Line" at bounding box center [208, 183] width 73 height 15
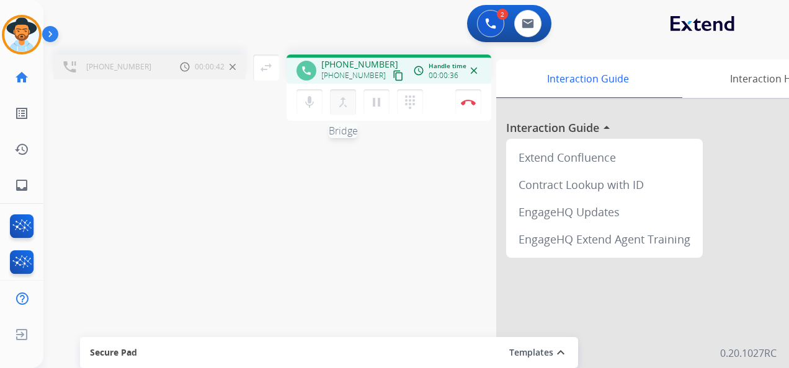
click at [342, 105] on mat-icon "merge_type" at bounding box center [342, 102] width 15 height 15
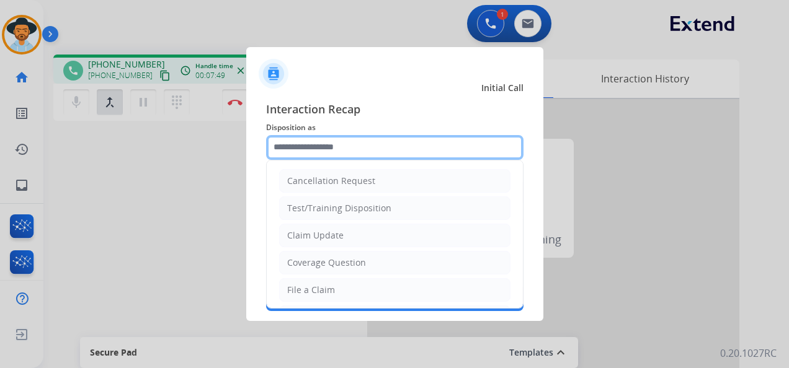
click at [351, 145] on input "text" at bounding box center [394, 147] width 257 height 25
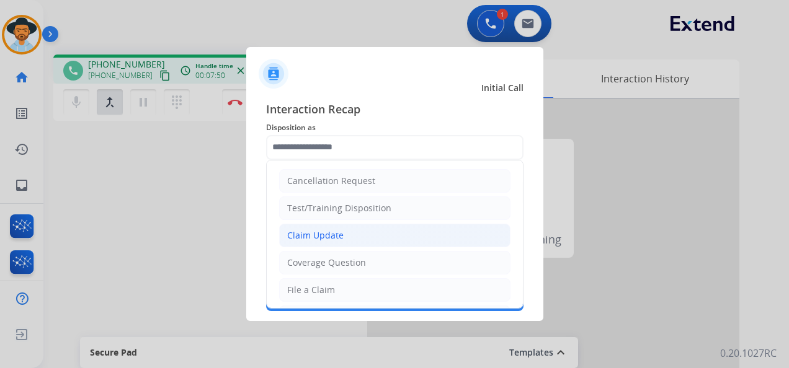
click at [355, 233] on li "Claim Update" at bounding box center [394, 236] width 231 height 24
type input "**********"
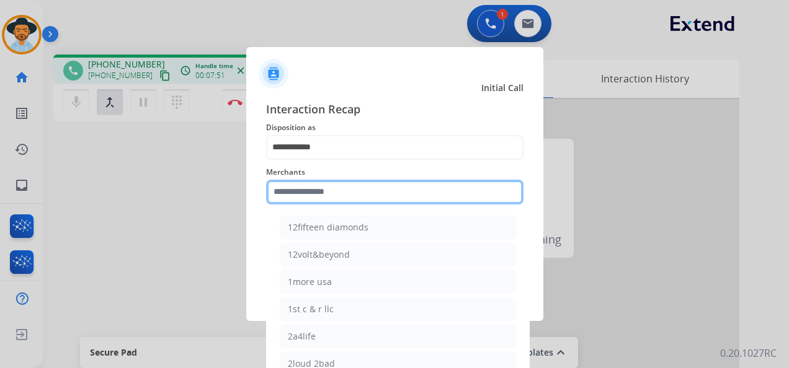
click at [343, 197] on input "text" at bounding box center [394, 192] width 257 height 25
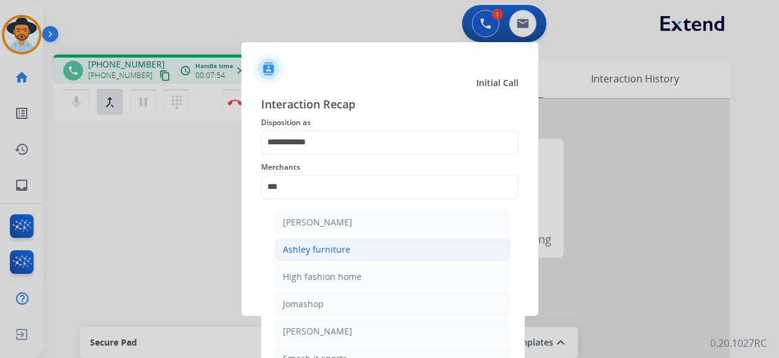
click at [353, 244] on li "Ashley furniture" at bounding box center [393, 250] width 236 height 24
type input "**********"
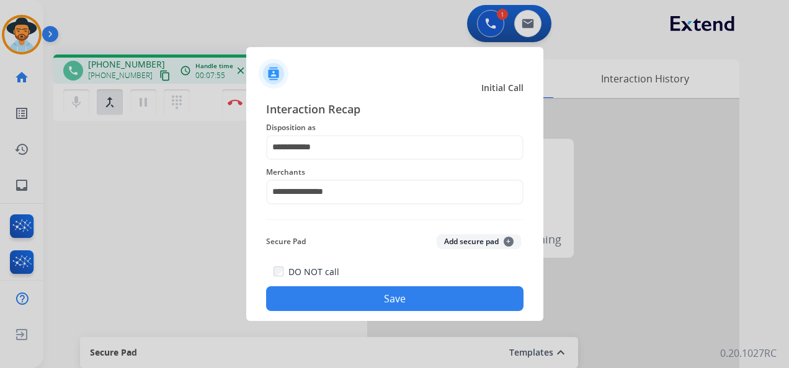
click at [413, 299] on button "Save" at bounding box center [394, 298] width 257 height 25
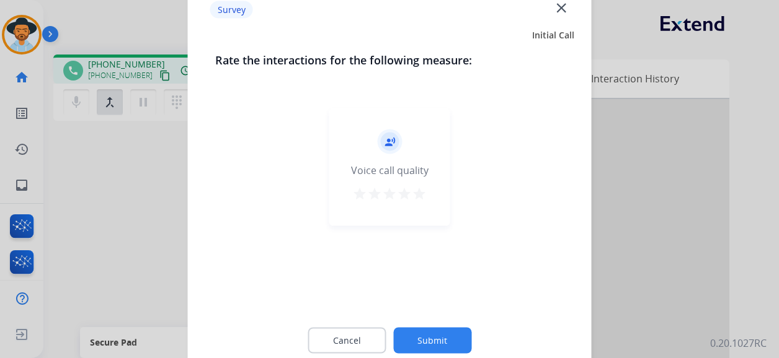
click at [422, 191] on mat-icon "star" at bounding box center [419, 194] width 15 height 15
click at [443, 341] on button "Submit" at bounding box center [432, 341] width 78 height 26
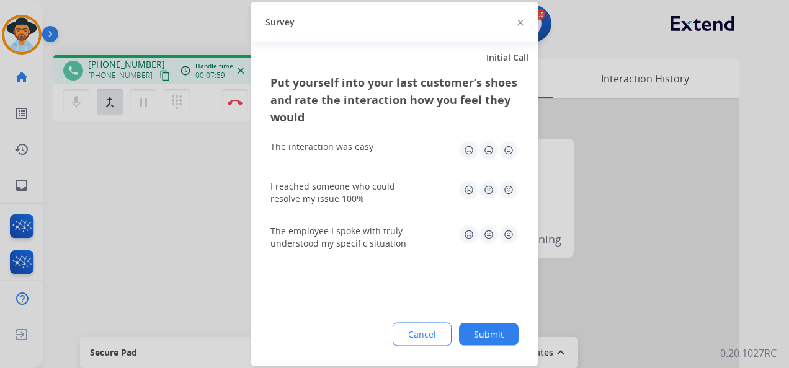
click at [511, 148] on img at bounding box center [508, 151] width 20 height 20
click at [505, 195] on img at bounding box center [508, 190] width 20 height 20
click at [505, 237] on img at bounding box center [508, 235] width 20 height 20
click at [492, 334] on button "Submit" at bounding box center [489, 335] width 60 height 22
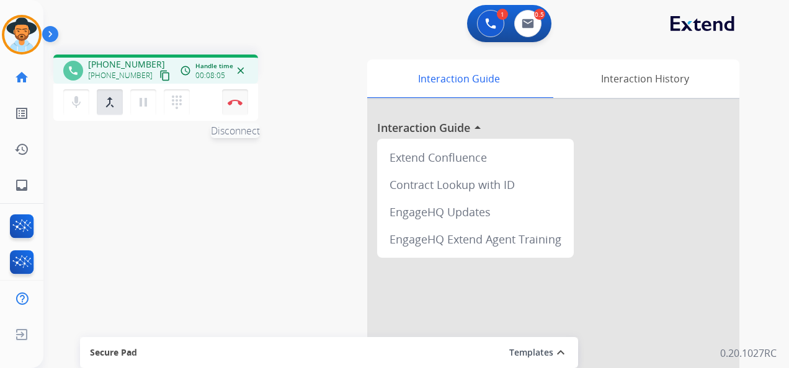
click at [236, 100] on img at bounding box center [235, 102] width 15 height 6
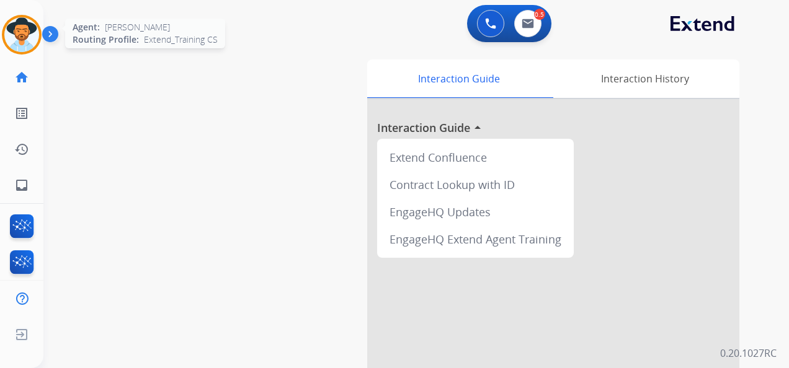
click at [24, 33] on img at bounding box center [21, 34] width 35 height 35
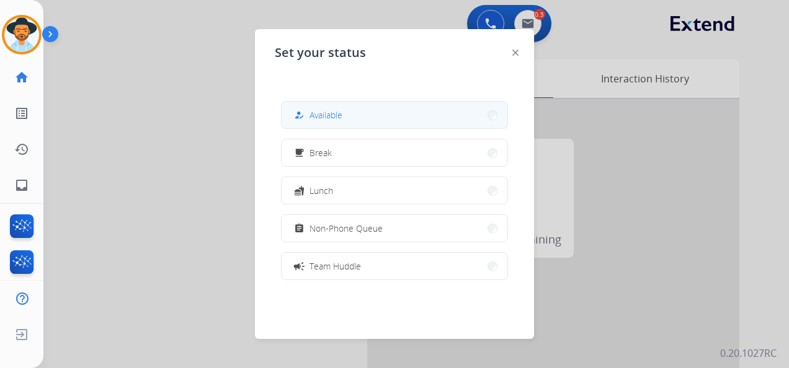
click at [397, 115] on button "how_to_reg Available" at bounding box center [394, 115] width 226 height 27
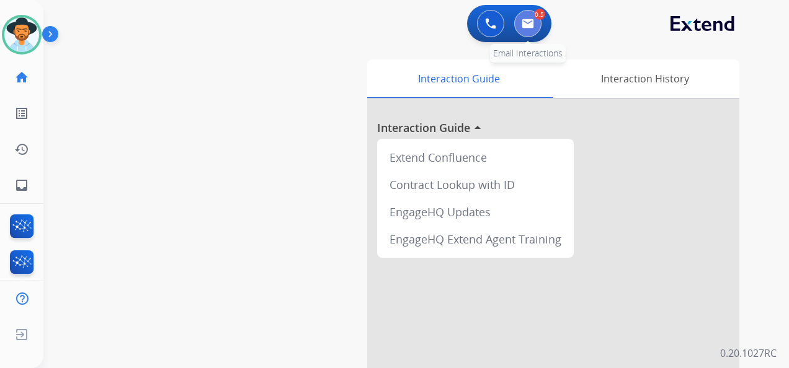
click at [530, 20] on img at bounding box center [527, 24] width 12 height 10
select select "**********"
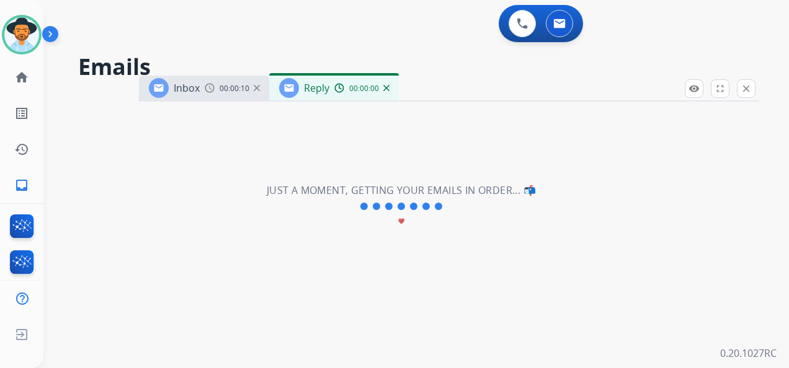
select select "**********"
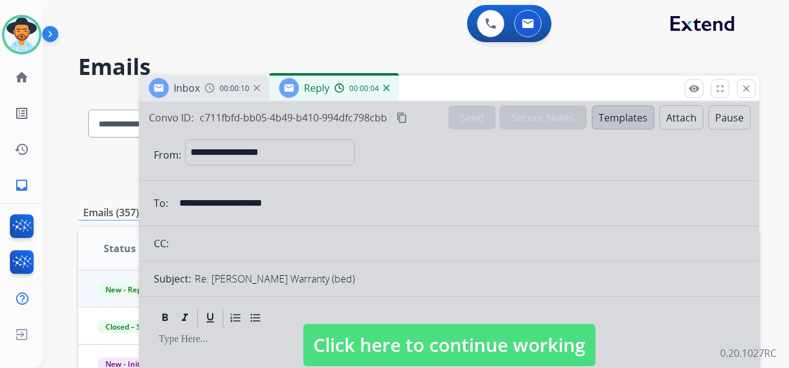
click at [746, 87] on mat-icon "close" at bounding box center [745, 88] width 11 height 11
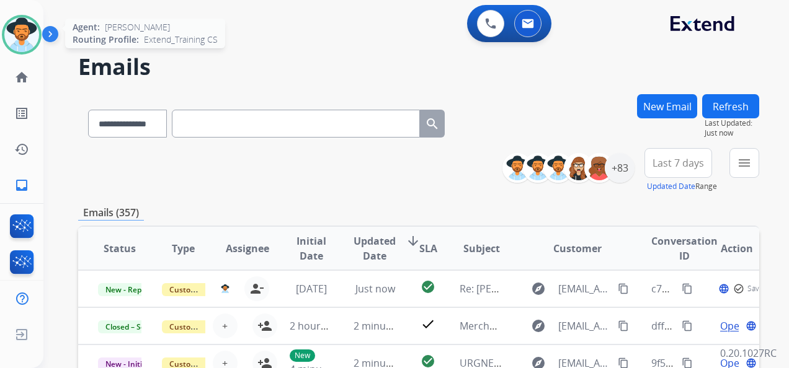
click at [35, 27] on img at bounding box center [21, 34] width 35 height 35
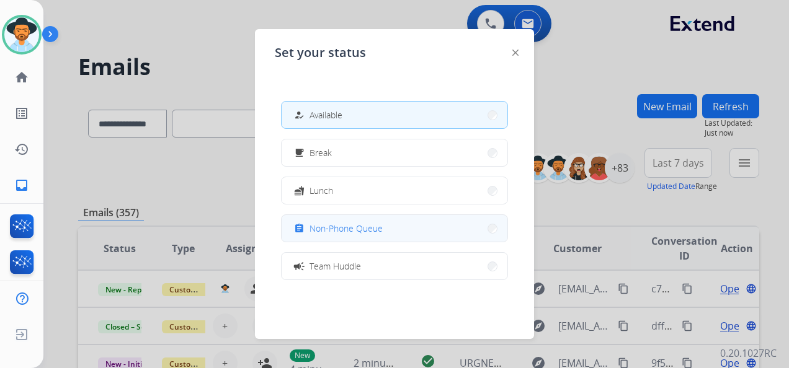
click at [371, 226] on span "Non-Phone Queue" at bounding box center [345, 228] width 73 height 13
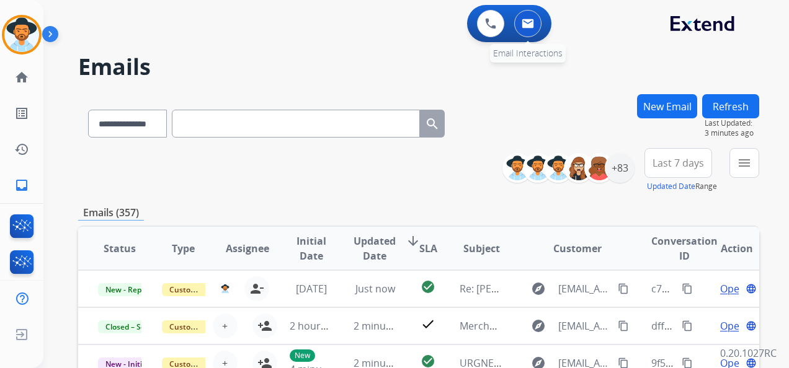
click at [533, 27] on button at bounding box center [527, 23] width 27 height 27
click at [627, 167] on div "+83" at bounding box center [619, 168] width 30 height 30
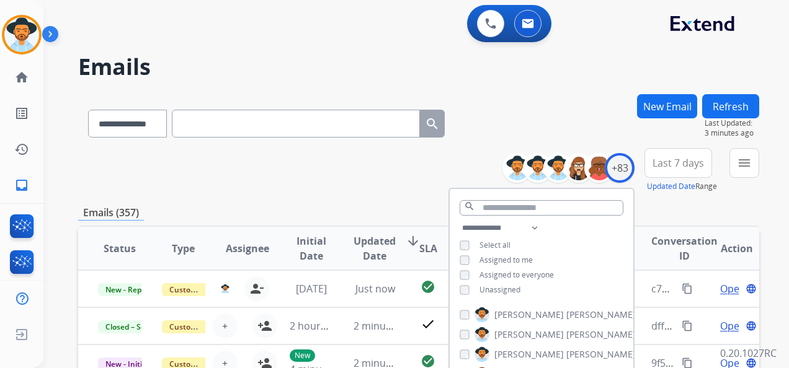
click at [362, 190] on div "**********" at bounding box center [418, 170] width 681 height 45
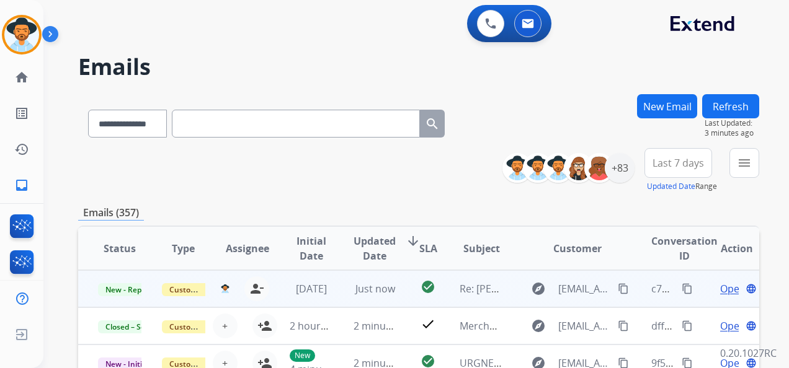
click at [720, 288] on span "Open" at bounding box center [732, 288] width 25 height 15
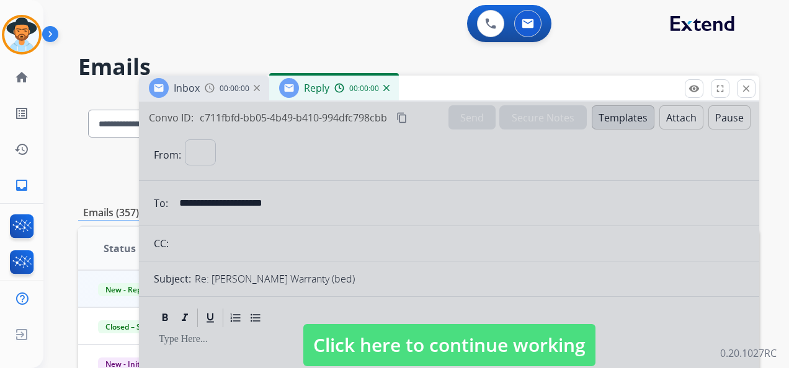
select select "**********"
drag, startPoint x: 495, startPoint y: 345, endPoint x: 491, endPoint y: 339, distance: 7.2
click at [495, 345] on span "Click here to continue working" at bounding box center [449, 345] width 292 height 42
select select
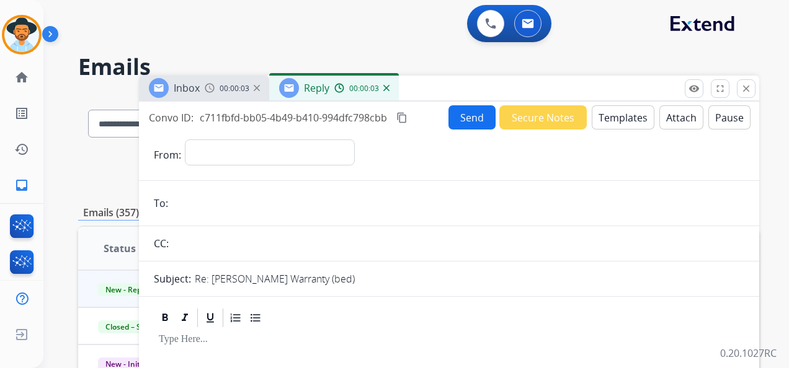
click at [386, 89] on img at bounding box center [386, 88] width 6 height 6
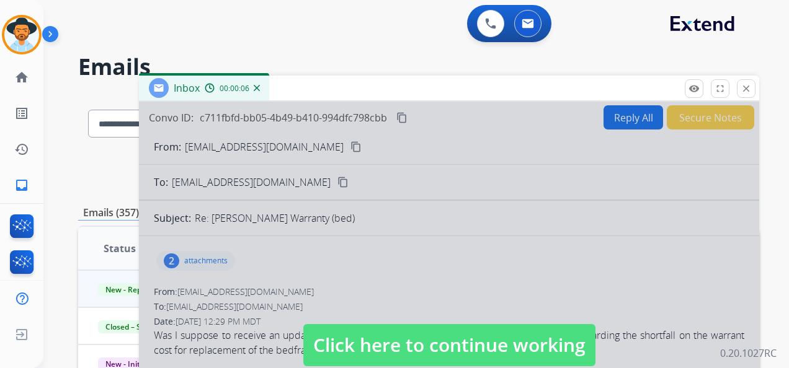
click at [434, 346] on span "Click here to continue working" at bounding box center [449, 345] width 292 height 42
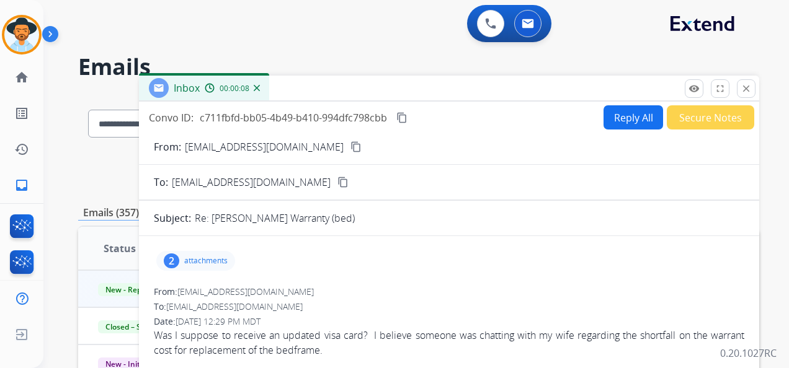
click at [611, 117] on button "Reply All" at bounding box center [633, 117] width 60 height 24
select select "**********"
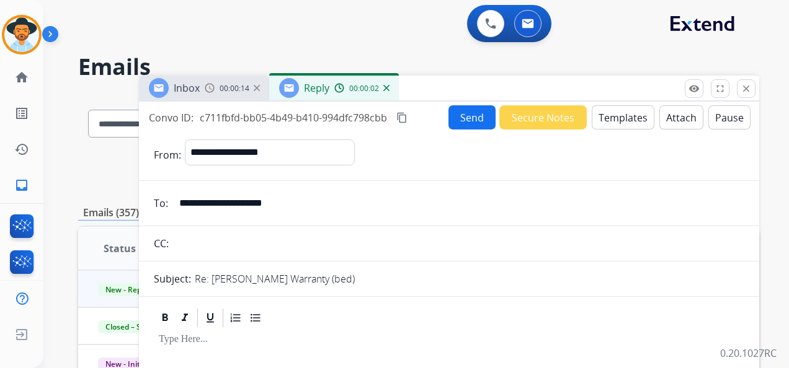
click at [616, 112] on button "Templates" at bounding box center [622, 117] width 63 height 24
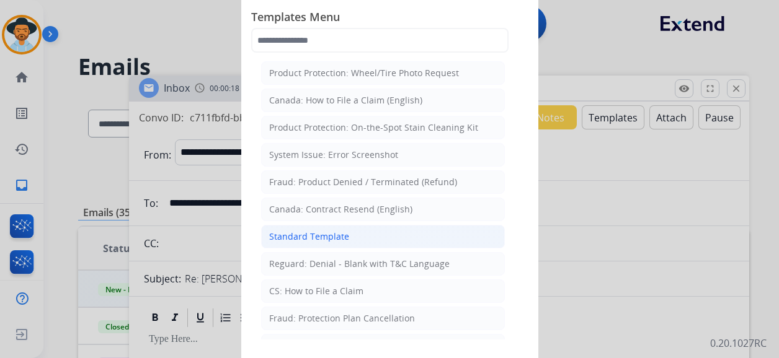
click at [329, 237] on div "Standard Template" at bounding box center [309, 237] width 80 height 12
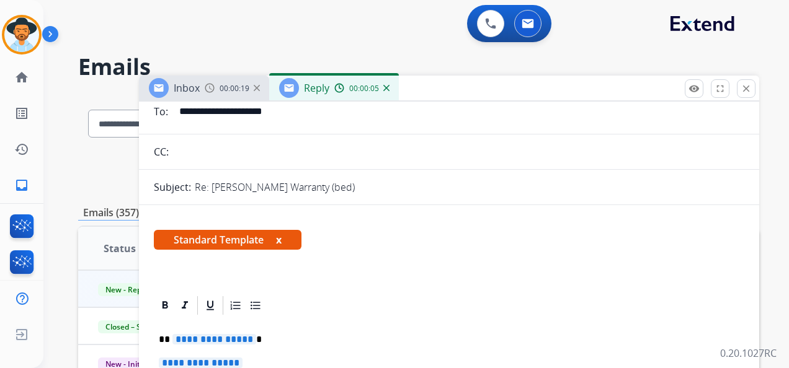
scroll to position [186, 0]
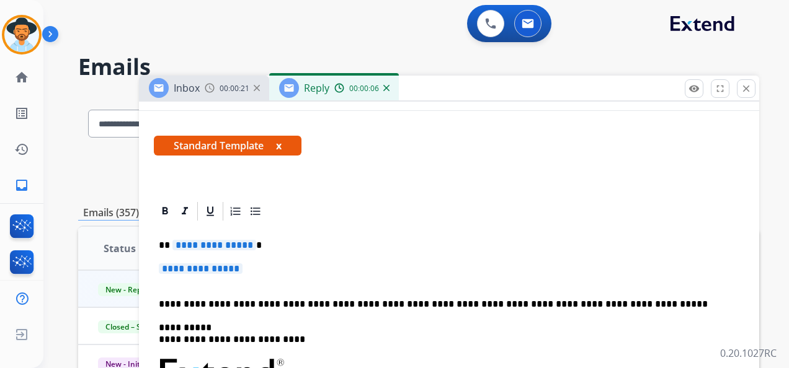
click at [226, 247] on span "**********" at bounding box center [214, 245] width 84 height 11
click at [231, 269] on span "**********" at bounding box center [201, 268] width 84 height 11
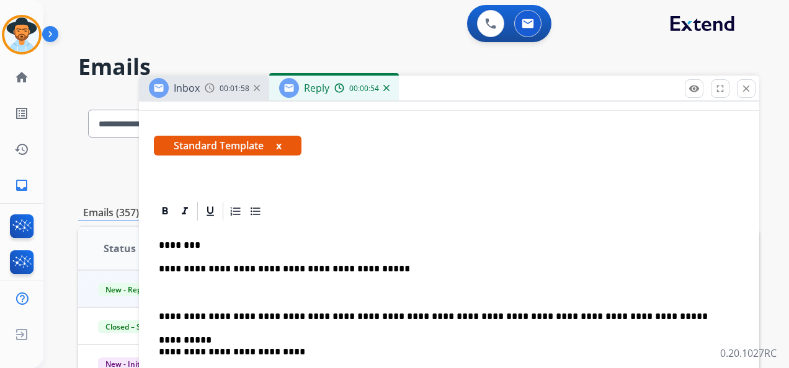
click at [409, 264] on p "**********" at bounding box center [444, 268] width 570 height 11
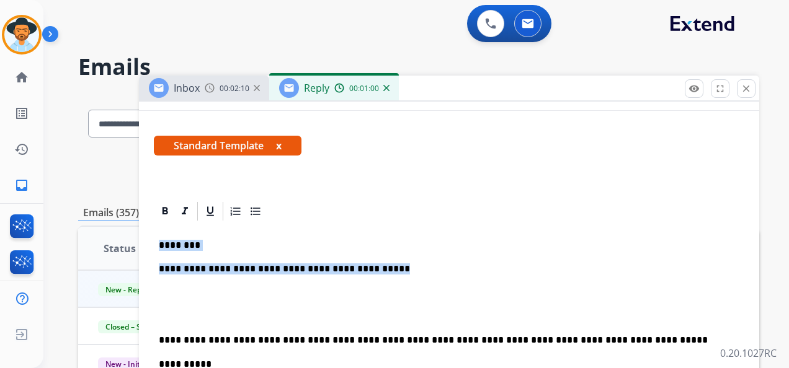
drag, startPoint x: 374, startPoint y: 265, endPoint x: 151, endPoint y: 227, distance: 226.5
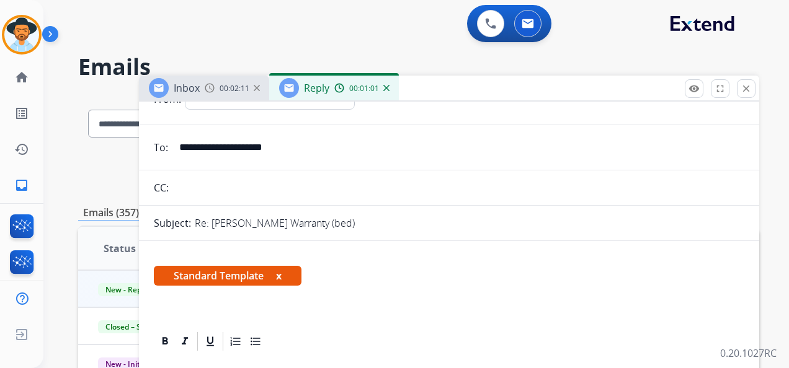
scroll to position [0, 0]
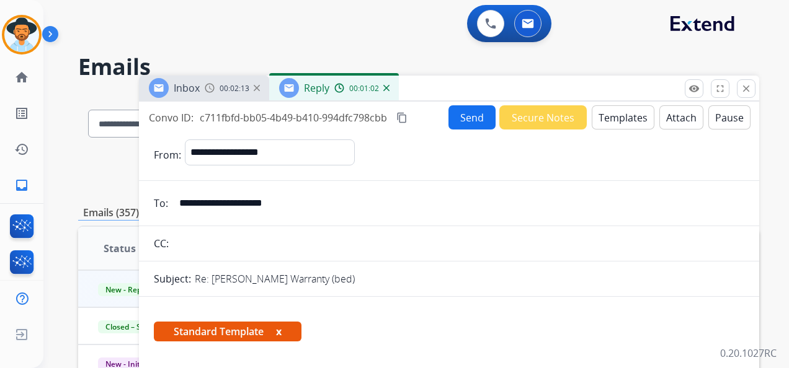
click at [388, 91] on div "00:01:02" at bounding box center [361, 87] width 55 height 11
click at [387, 87] on img at bounding box center [386, 88] width 6 height 6
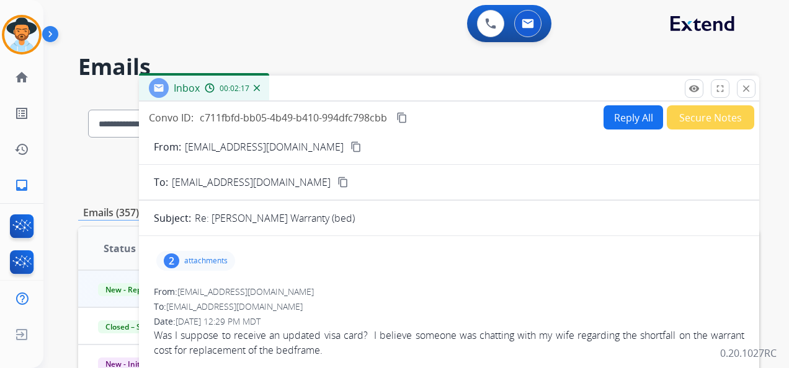
click at [389, 288] on div "From: [EMAIL_ADDRESS][DOMAIN_NAME]" at bounding box center [449, 292] width 590 height 12
click at [750, 86] on mat-icon "close" at bounding box center [745, 88] width 11 height 11
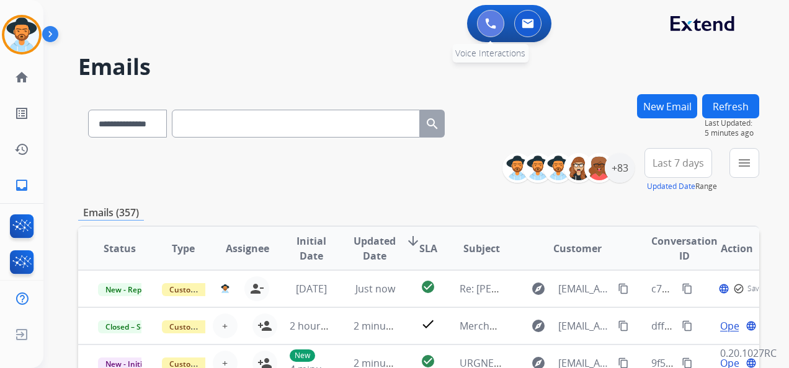
click at [489, 21] on img at bounding box center [490, 23] width 11 height 11
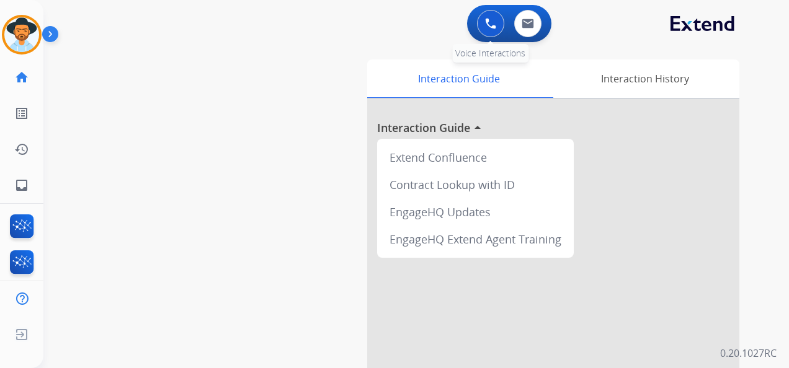
click at [486, 21] on img at bounding box center [490, 23] width 11 height 11
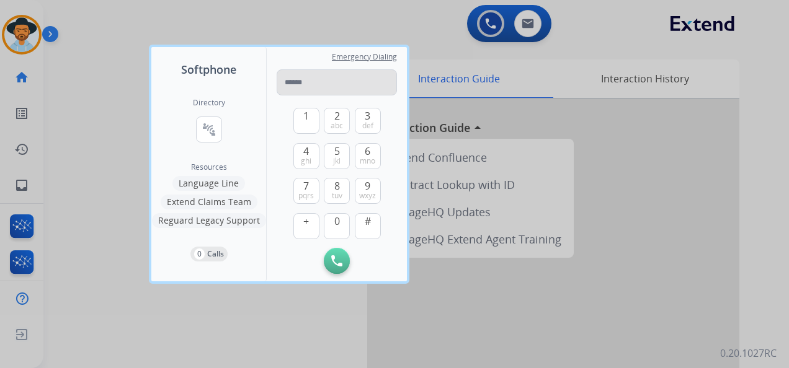
click at [302, 83] on input "tel" at bounding box center [336, 82] width 120 height 26
click at [286, 81] on input "**********" at bounding box center [336, 82] width 120 height 26
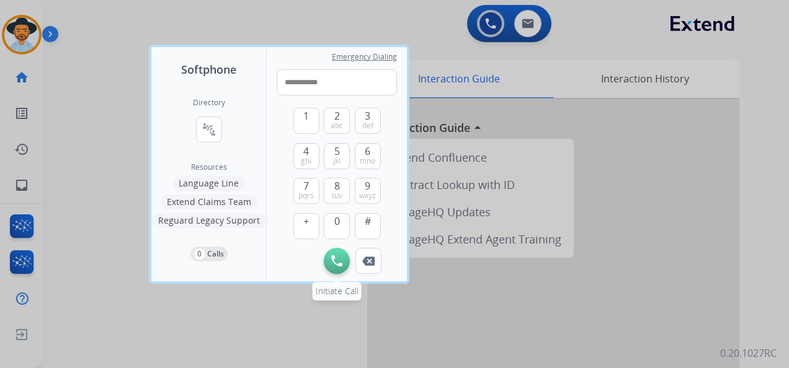
type input "**********"
click at [331, 261] on img at bounding box center [336, 260] width 11 height 11
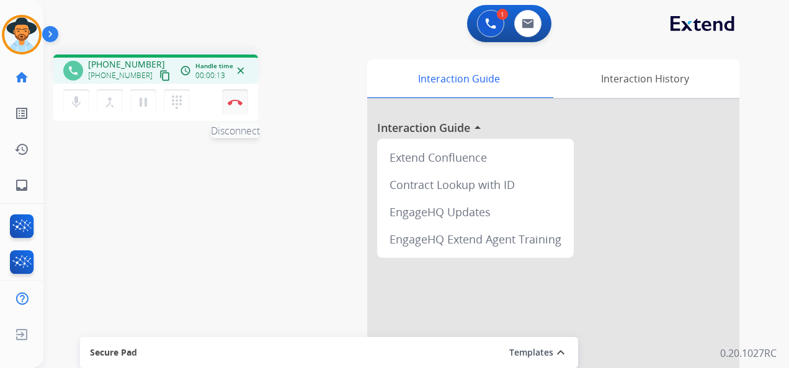
click at [239, 97] on button "Disconnect" at bounding box center [235, 102] width 26 height 26
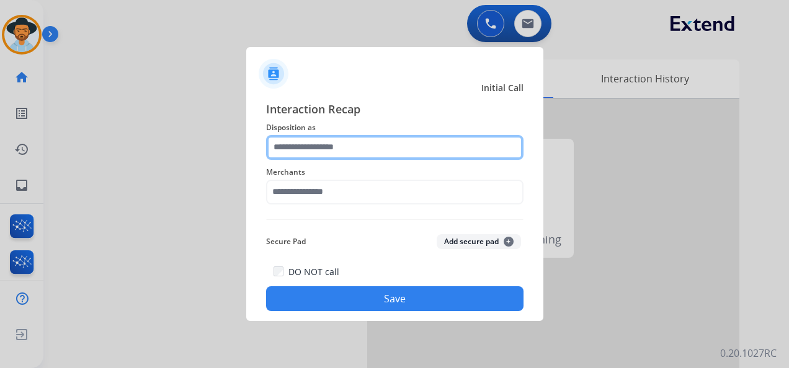
drag, startPoint x: 345, startPoint y: 144, endPoint x: 351, endPoint y: 139, distance: 8.1
click at [351, 139] on input "text" at bounding box center [394, 147] width 257 height 25
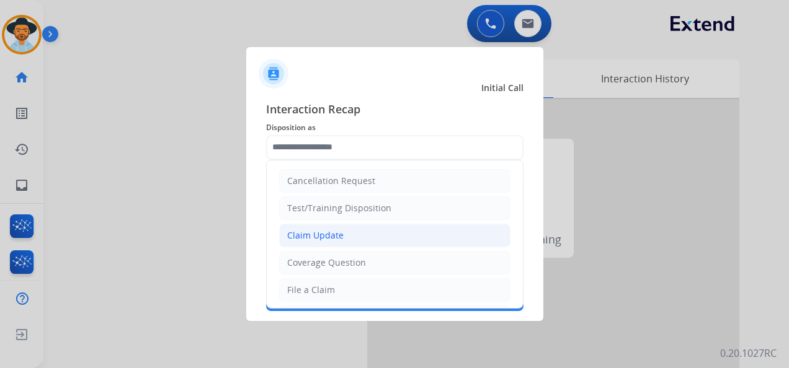
click at [372, 238] on li "Claim Update" at bounding box center [394, 236] width 231 height 24
type input "**********"
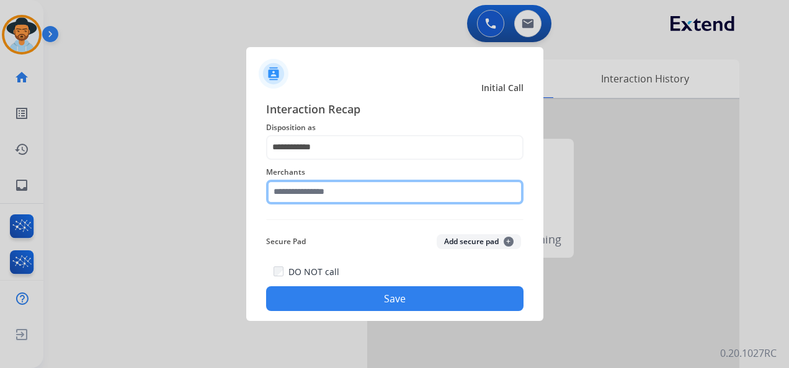
click at [353, 197] on input "text" at bounding box center [394, 192] width 257 height 25
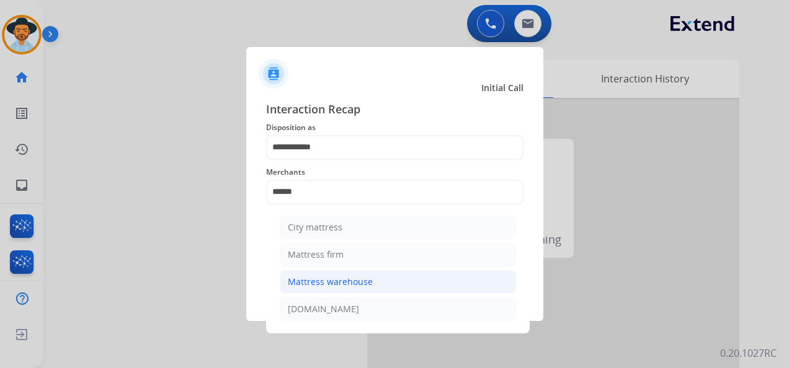
click at [356, 283] on div "Mattress warehouse" at bounding box center [330, 282] width 85 height 12
type input "**********"
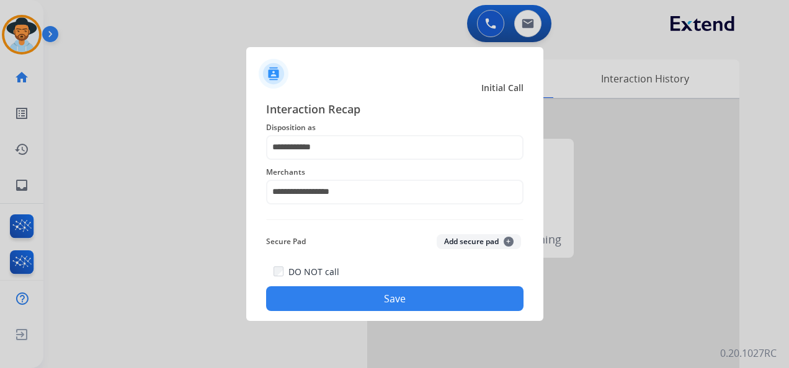
click at [400, 297] on button "Save" at bounding box center [394, 298] width 257 height 25
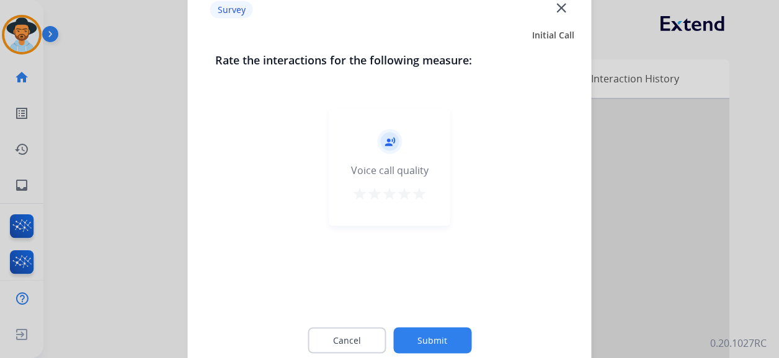
click at [417, 192] on mat-icon "star" at bounding box center [419, 194] width 15 height 15
click at [441, 337] on button "Submit" at bounding box center [432, 341] width 78 height 26
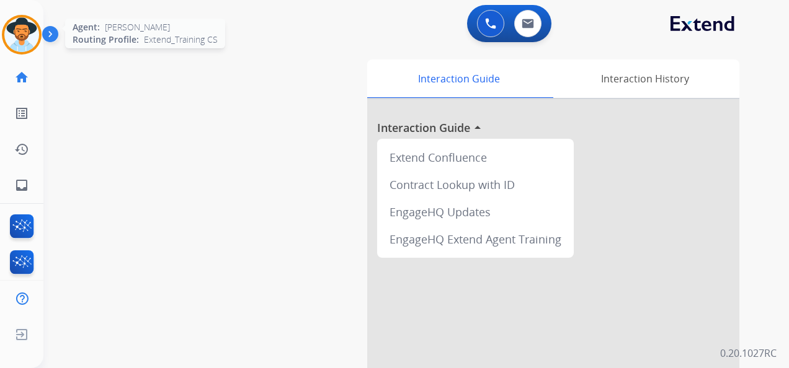
click at [21, 33] on img at bounding box center [21, 34] width 35 height 35
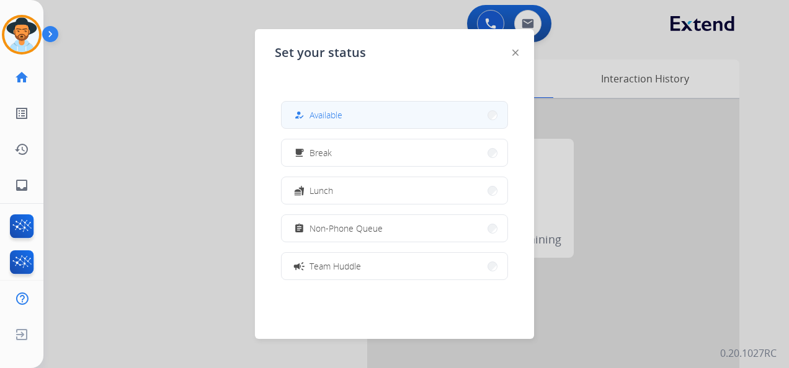
click at [388, 116] on button "how_to_reg Available" at bounding box center [394, 115] width 226 height 27
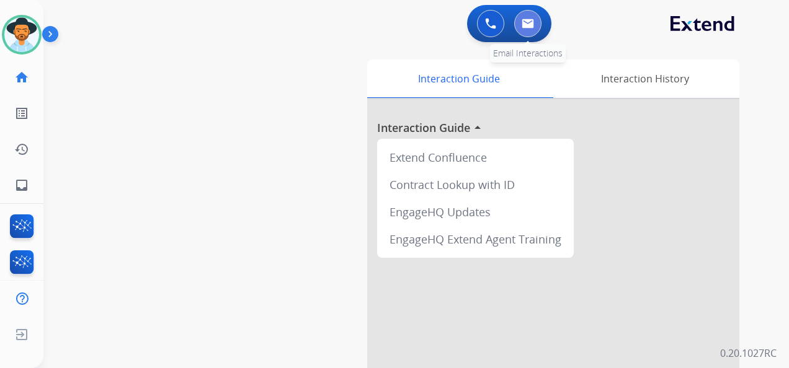
click at [519, 24] on button at bounding box center [527, 23] width 27 height 27
select select "**********"
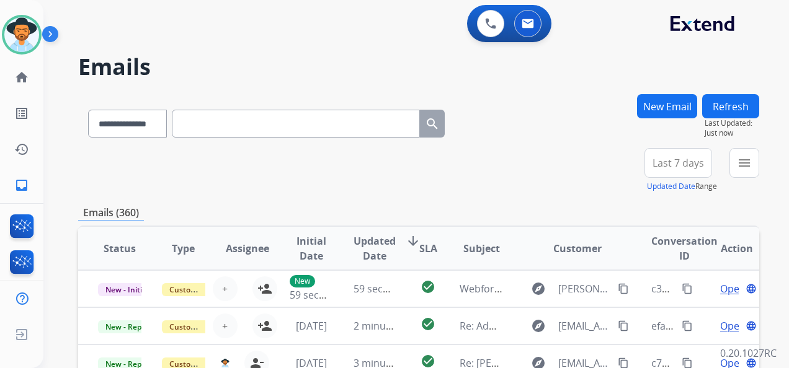
click at [683, 154] on button "Last 7 days" at bounding box center [678, 163] width 68 height 30
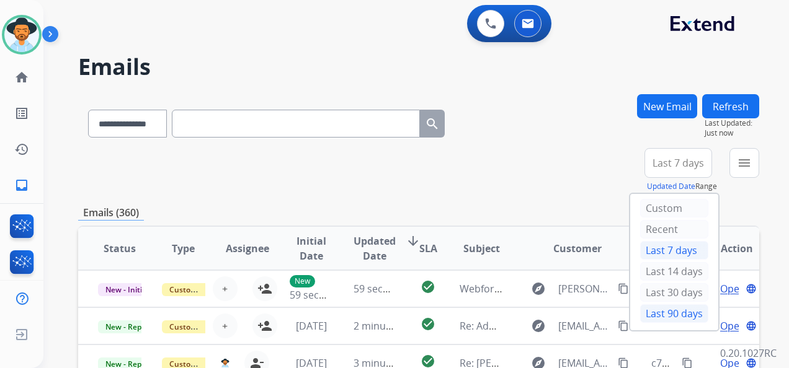
click at [670, 310] on div "Last 90 days" at bounding box center [674, 313] width 68 height 19
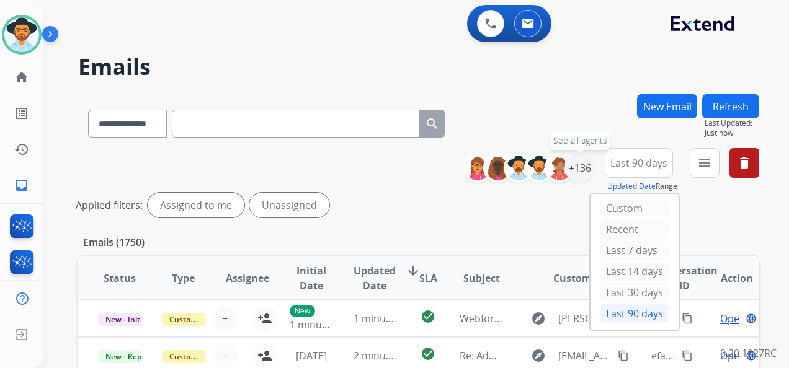
click at [583, 171] on div "+136" at bounding box center [580, 168] width 30 height 30
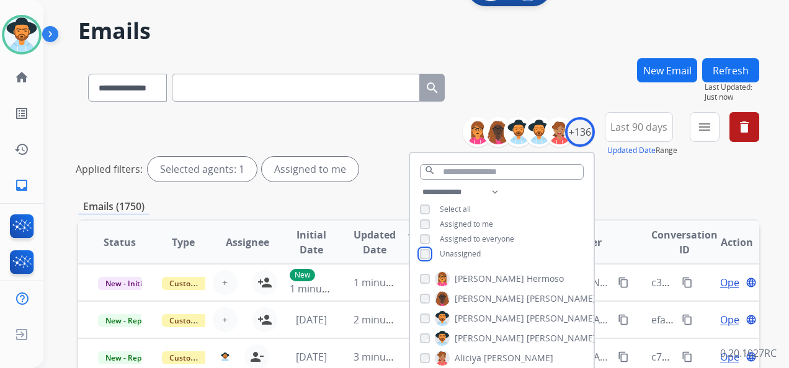
scroll to position [62, 0]
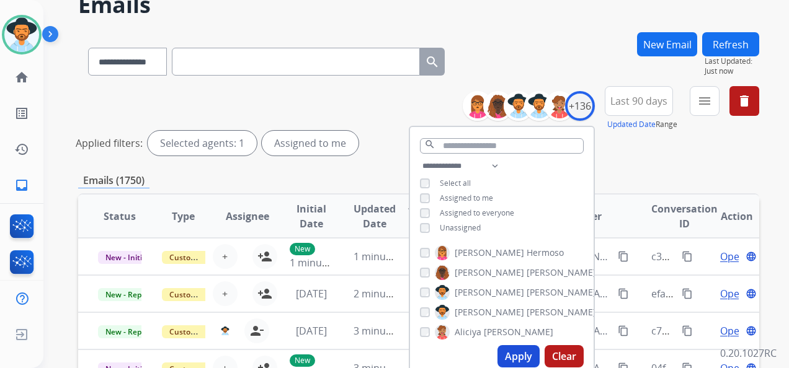
click at [508, 348] on button "Apply" at bounding box center [518, 356] width 42 height 22
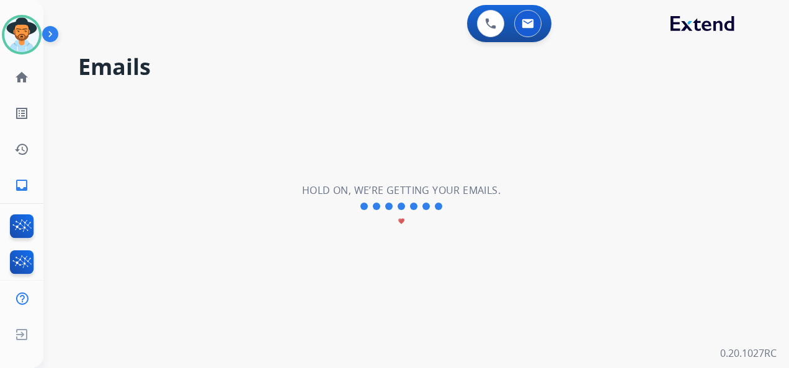
scroll to position [0, 0]
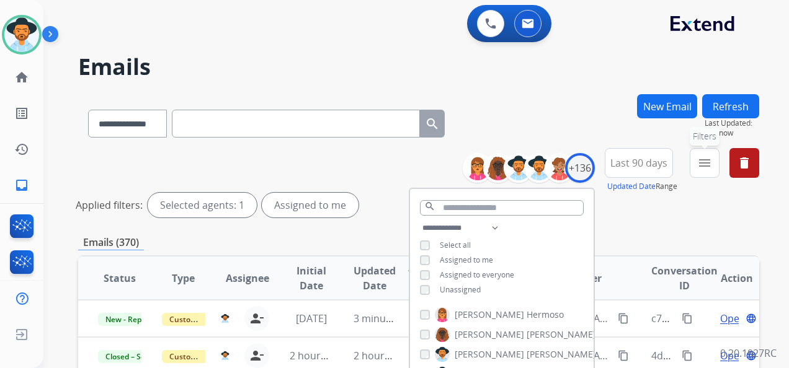
click at [705, 159] on mat-icon "menu" at bounding box center [704, 163] width 15 height 15
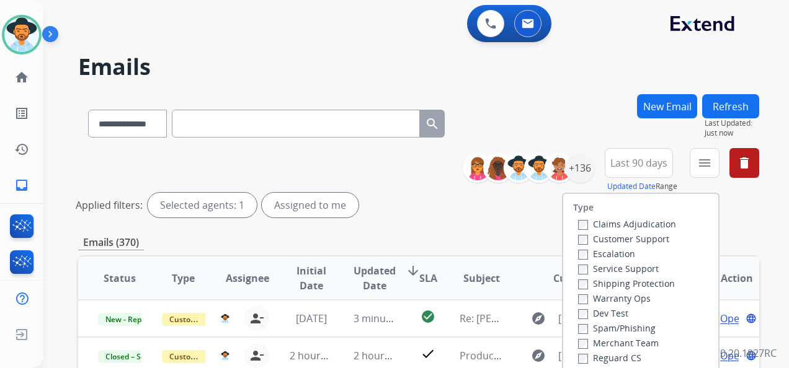
click at [396, 212] on div "Applied filters: Selected agents: 1 Assigned to me" at bounding box center [416, 205] width 681 height 25
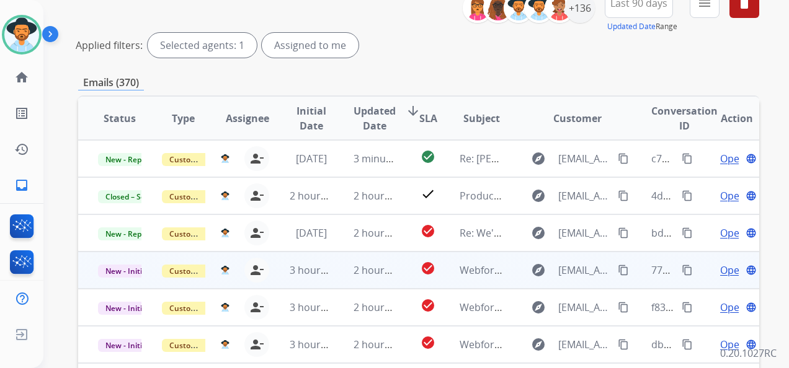
scroll to position [186, 0]
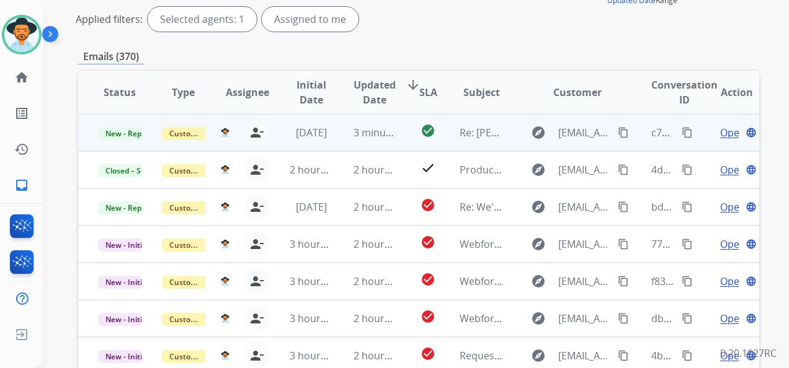
click at [720, 131] on span "Open" at bounding box center [732, 132] width 25 height 15
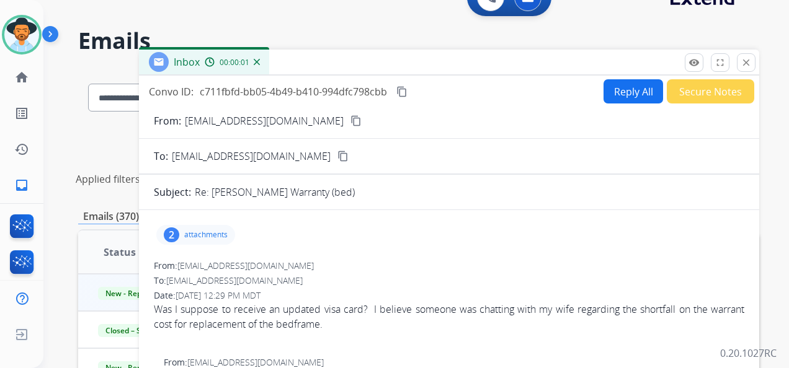
scroll to position [0, 0]
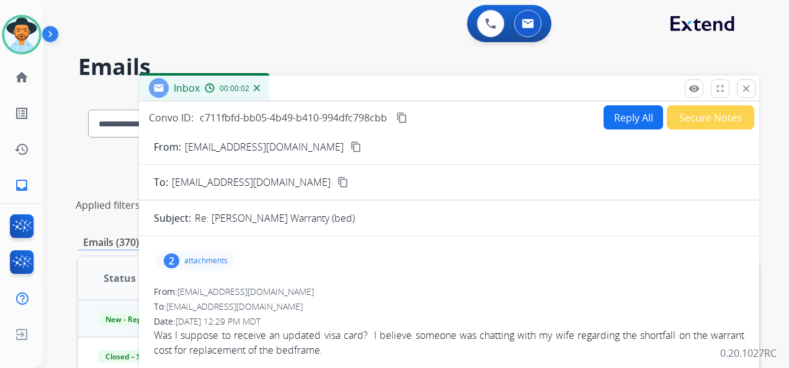
click at [619, 110] on button "Reply All" at bounding box center [633, 117] width 60 height 24
select select "**********"
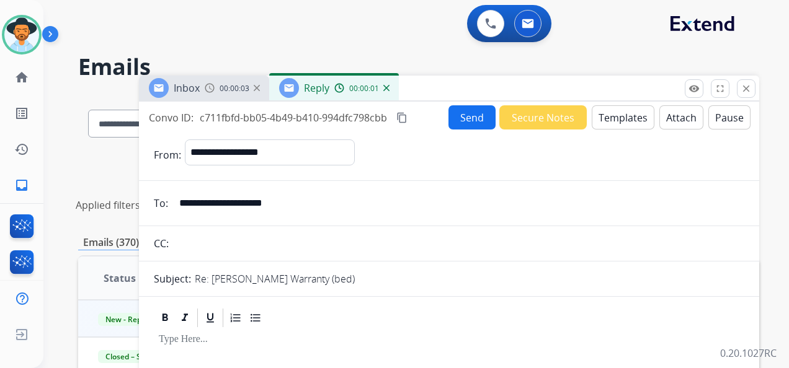
click at [609, 113] on button "Templates" at bounding box center [622, 117] width 63 height 24
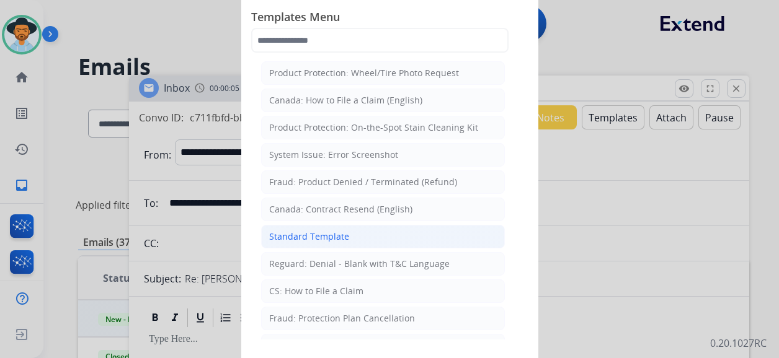
click at [371, 226] on li "Standard Template" at bounding box center [383, 237] width 244 height 24
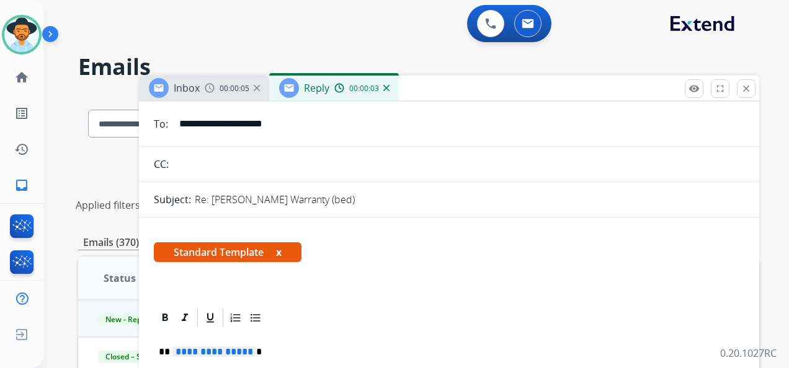
scroll to position [124, 0]
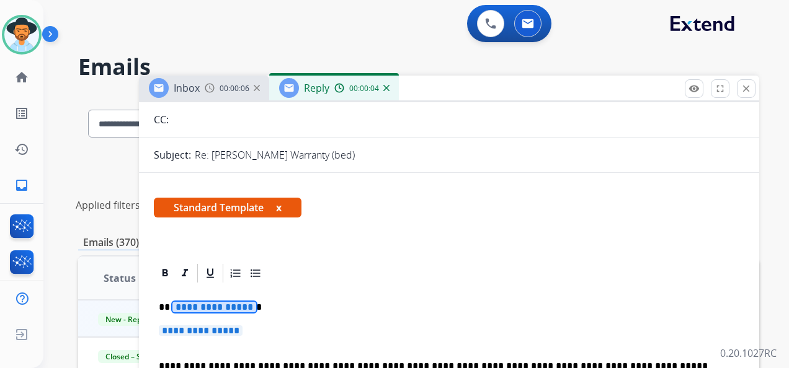
click at [229, 306] on span "**********" at bounding box center [214, 307] width 84 height 11
drag, startPoint x: 183, startPoint y: 311, endPoint x: 186, endPoint y: 302, distance: 9.0
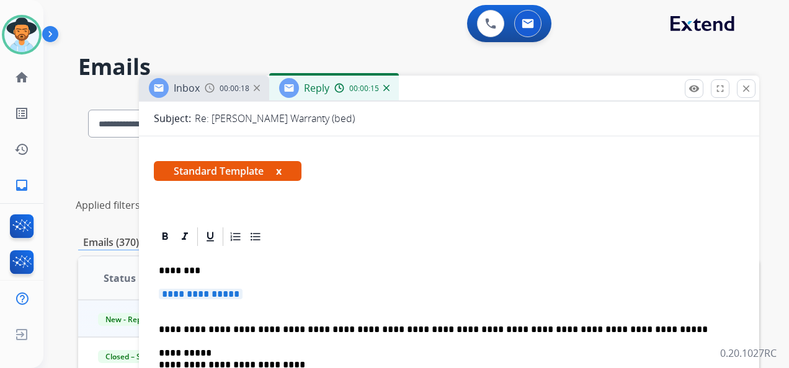
scroll to position [186, 0]
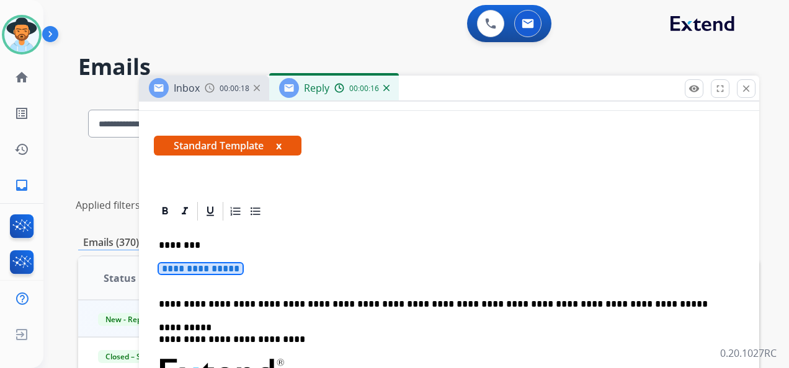
click at [229, 269] on span "**********" at bounding box center [201, 268] width 84 height 11
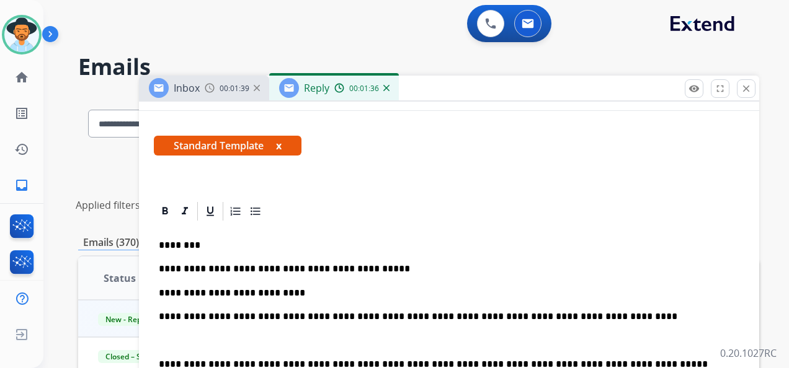
click at [172, 338] on p at bounding box center [449, 340] width 580 height 11
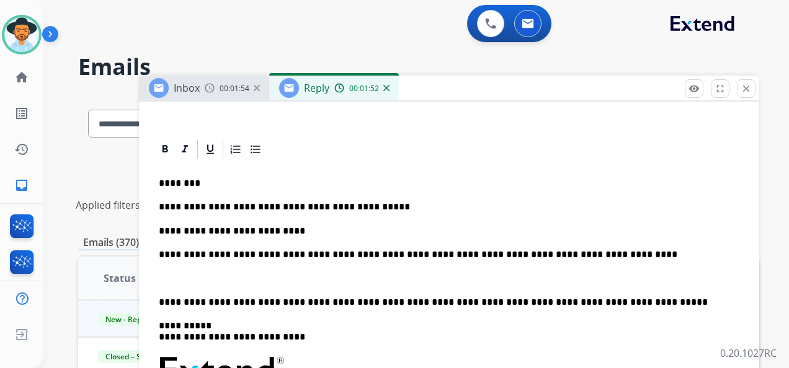
click at [172, 271] on div "**********" at bounding box center [449, 370] width 590 height 418
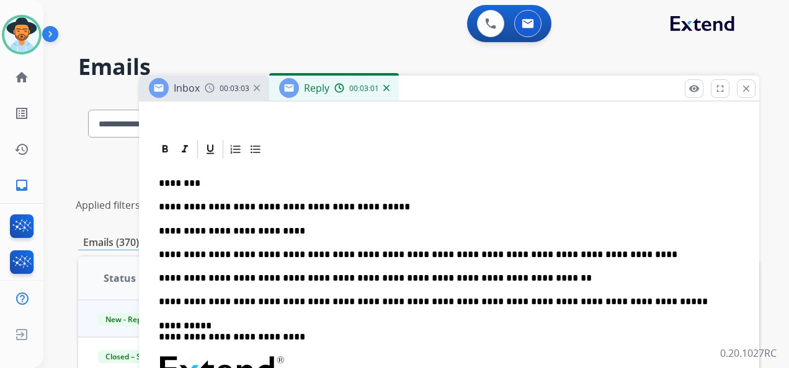
click at [513, 277] on p "**********" at bounding box center [444, 278] width 570 height 11
click at [514, 278] on p "**********" at bounding box center [444, 278] width 570 height 11
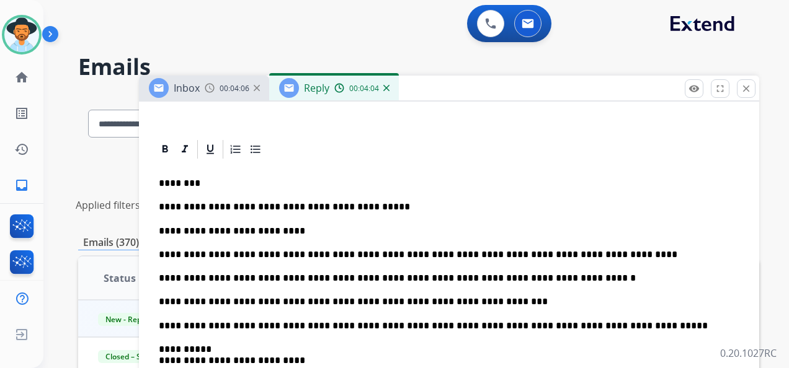
click at [481, 302] on p "**********" at bounding box center [444, 301] width 570 height 11
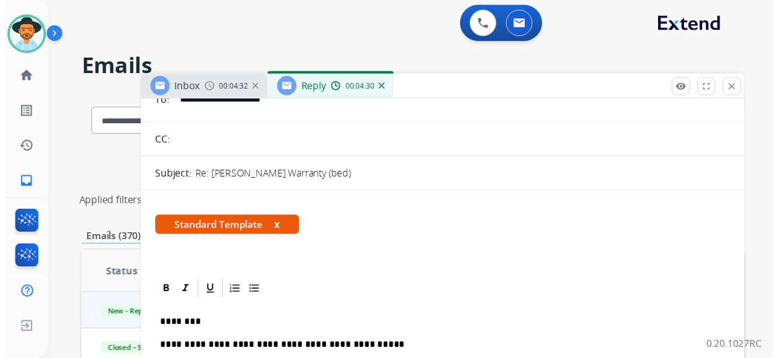
scroll to position [0, 0]
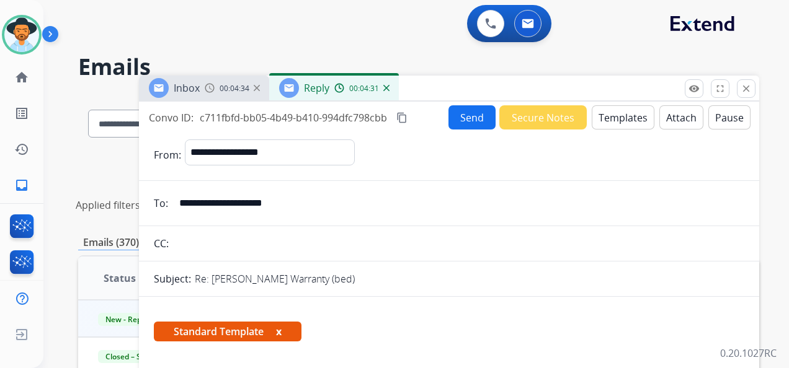
click at [465, 113] on button "Send" at bounding box center [471, 117] width 47 height 24
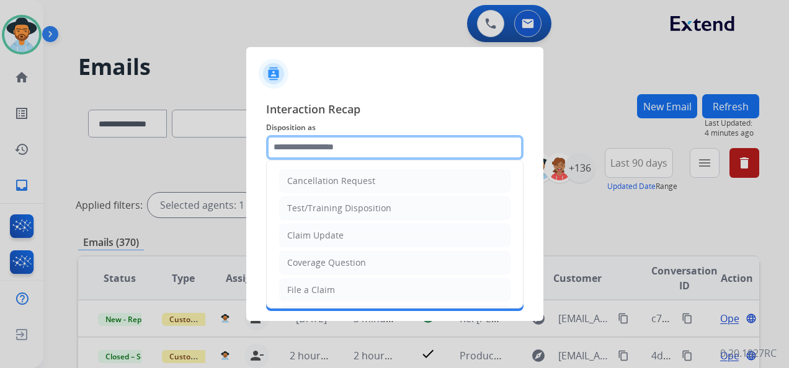
click at [356, 144] on input "text" at bounding box center [394, 147] width 257 height 25
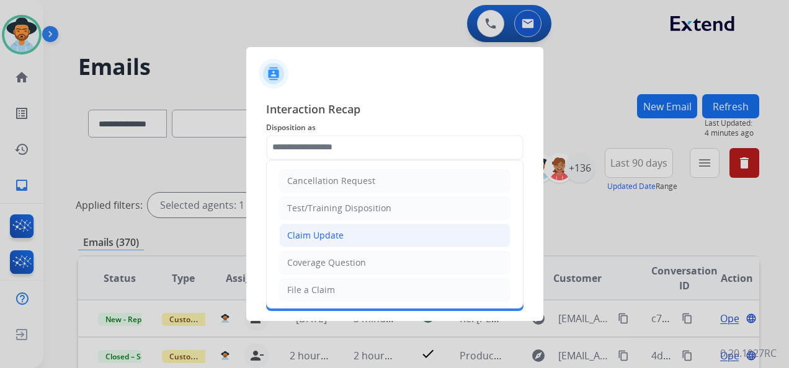
click at [359, 234] on li "Claim Update" at bounding box center [394, 236] width 231 height 24
type input "**********"
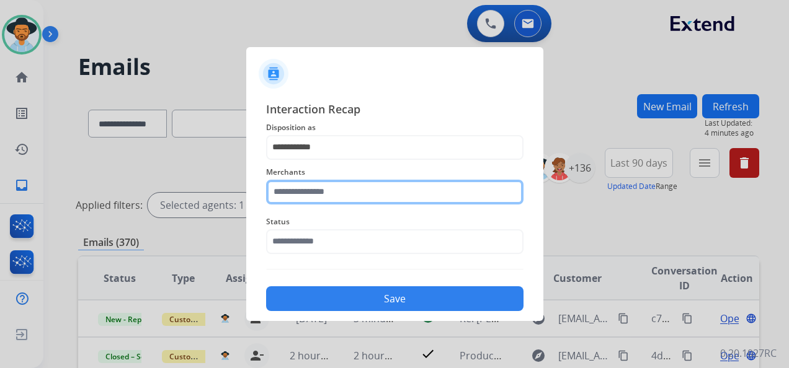
click at [356, 186] on input "text" at bounding box center [394, 192] width 257 height 25
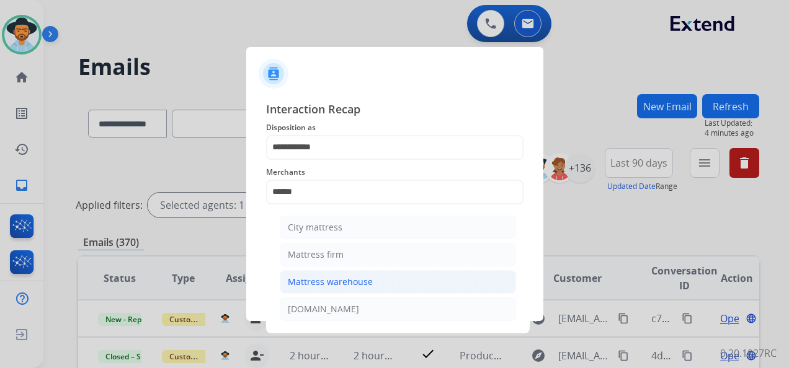
click at [350, 281] on div "Mattress warehouse" at bounding box center [330, 282] width 85 height 12
type input "**********"
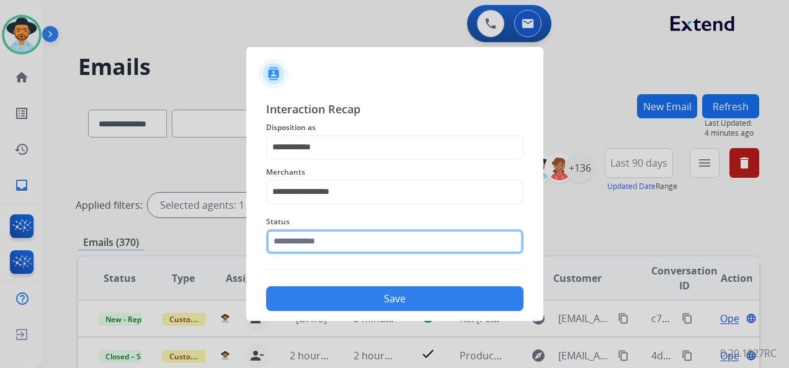
click at [338, 240] on input "text" at bounding box center [394, 241] width 257 height 25
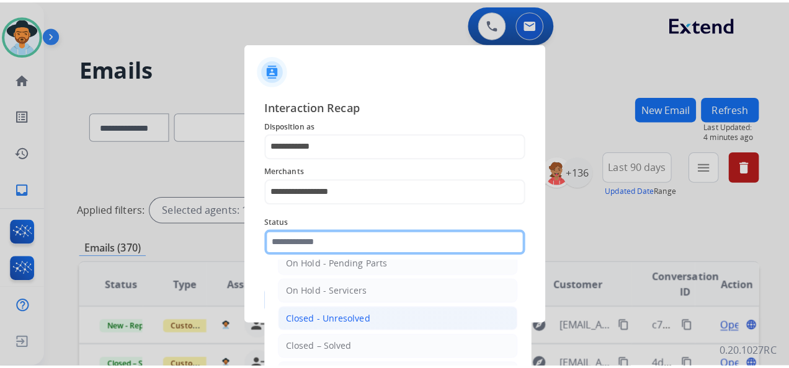
scroll to position [71, 0]
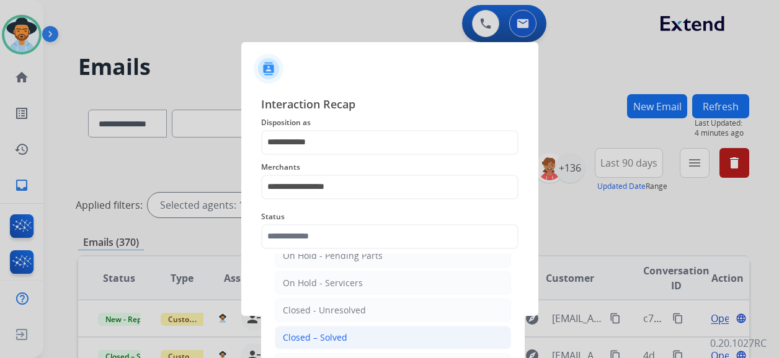
click at [341, 332] on div "Closed – Solved" at bounding box center [315, 338] width 64 height 12
type input "**********"
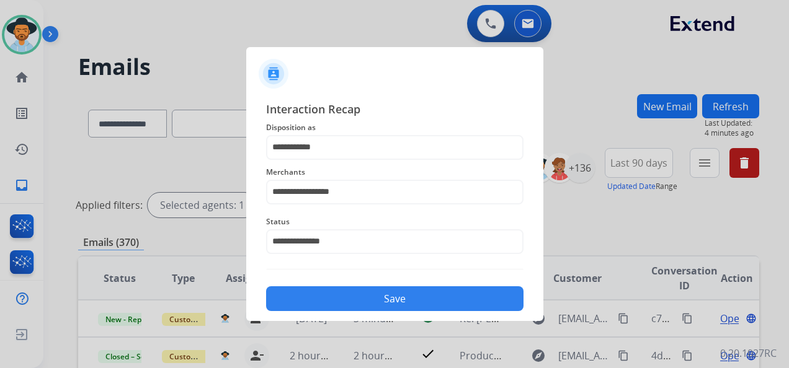
click at [378, 291] on button "Save" at bounding box center [394, 298] width 257 height 25
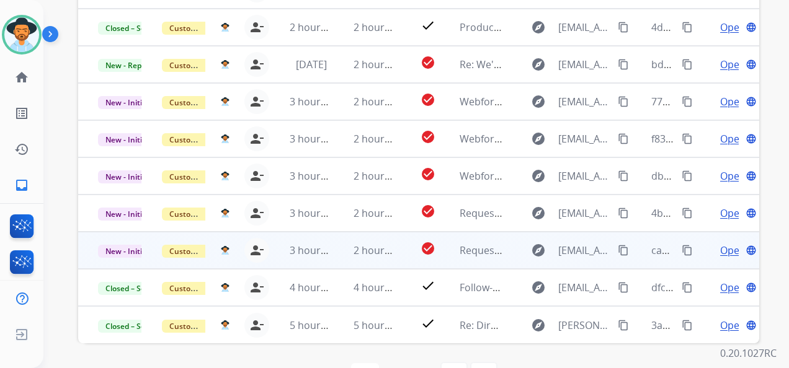
scroll to position [367, 0]
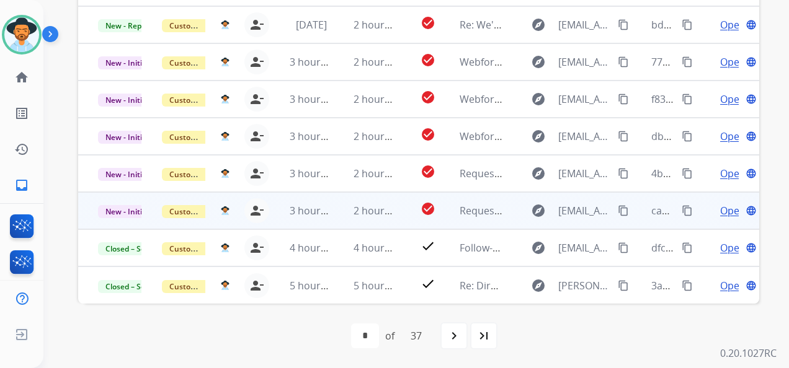
click at [720, 208] on span "Open" at bounding box center [732, 210] width 25 height 15
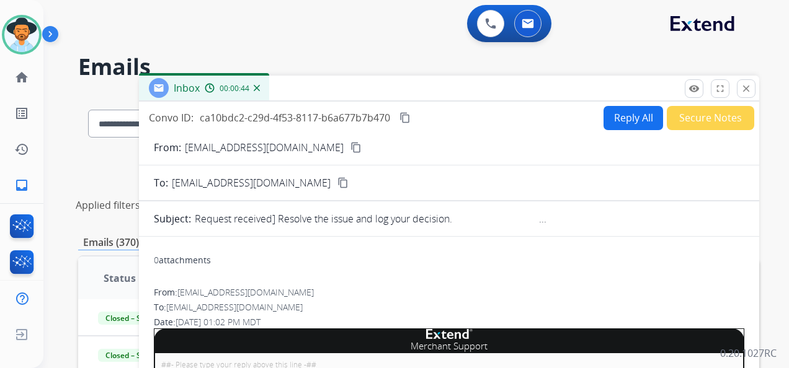
scroll to position [0, 0]
click at [703, 119] on button "Secure Notes" at bounding box center [709, 118] width 87 height 24
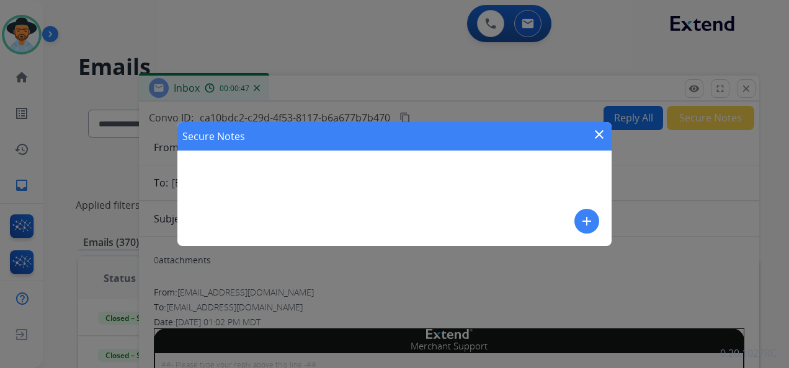
click at [583, 217] on mat-icon "add" at bounding box center [586, 221] width 15 height 15
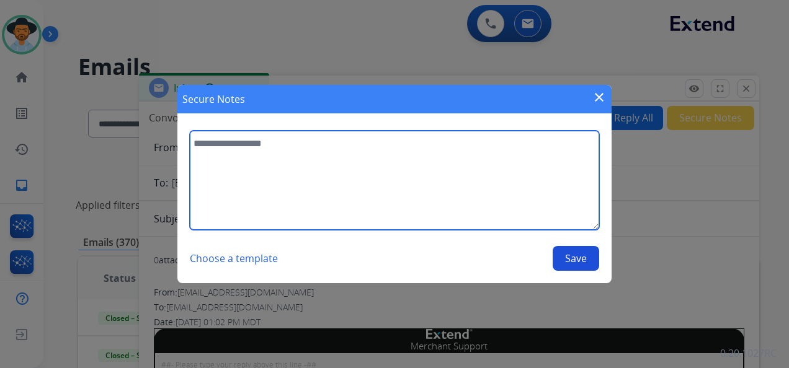
click at [236, 139] on textarea at bounding box center [394, 180] width 409 height 99
type textarea "**********"
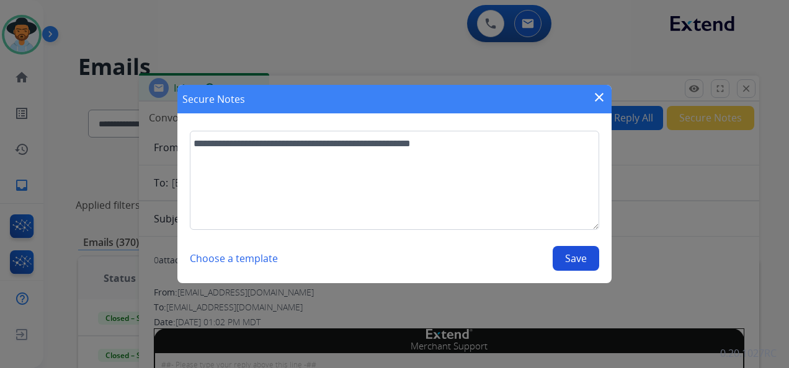
click at [598, 98] on mat-icon "close" at bounding box center [598, 97] width 15 height 15
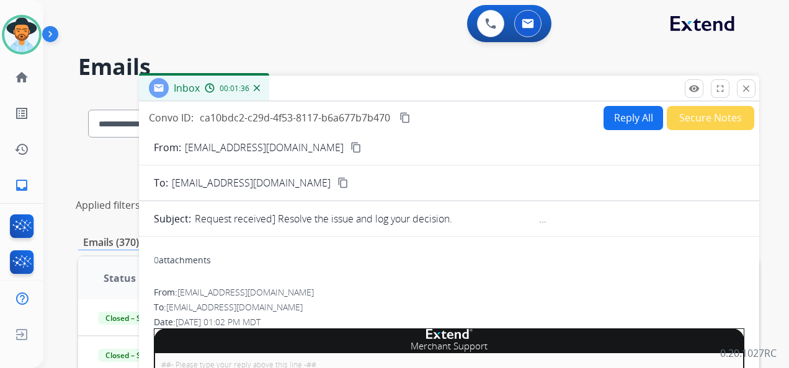
click at [404, 117] on mat-icon "content_copy" at bounding box center [404, 117] width 11 height 11
click at [745, 84] on mat-icon "close" at bounding box center [745, 88] width 11 height 11
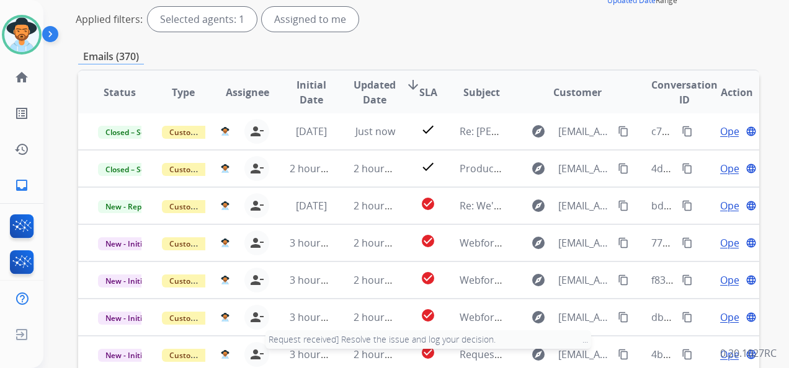
scroll to position [248, 0]
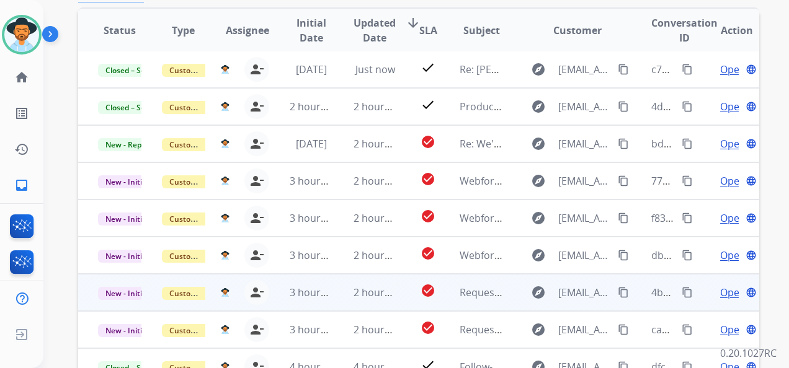
click at [720, 291] on span "Open" at bounding box center [732, 292] width 25 height 15
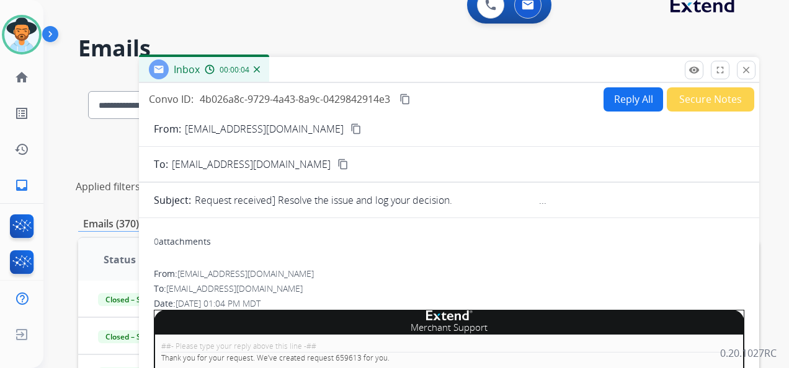
scroll to position [0, 0]
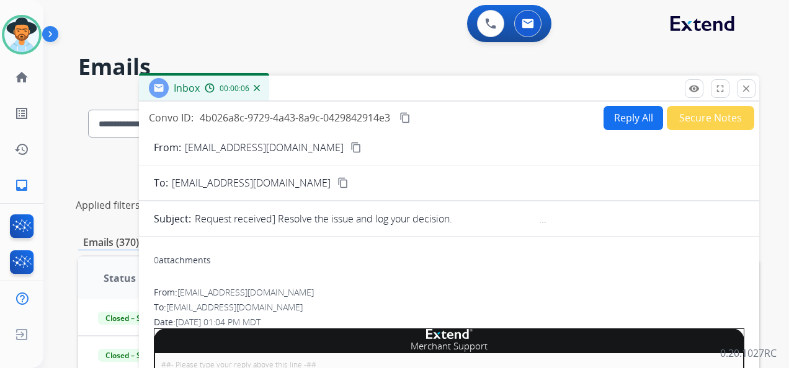
click at [407, 117] on mat-icon "content_copy" at bounding box center [404, 117] width 11 height 11
click at [745, 84] on mat-icon "close" at bounding box center [745, 88] width 11 height 11
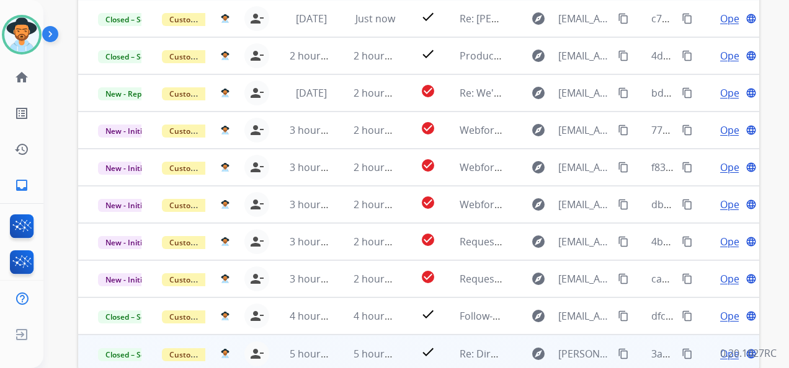
scroll to position [367, 0]
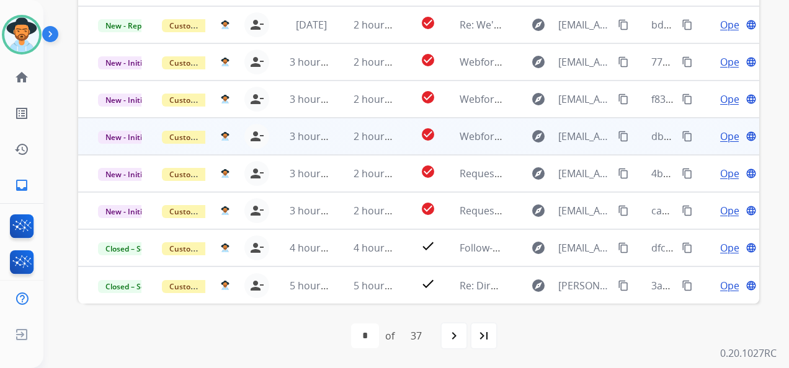
click at [720, 135] on span "Open" at bounding box center [732, 136] width 25 height 15
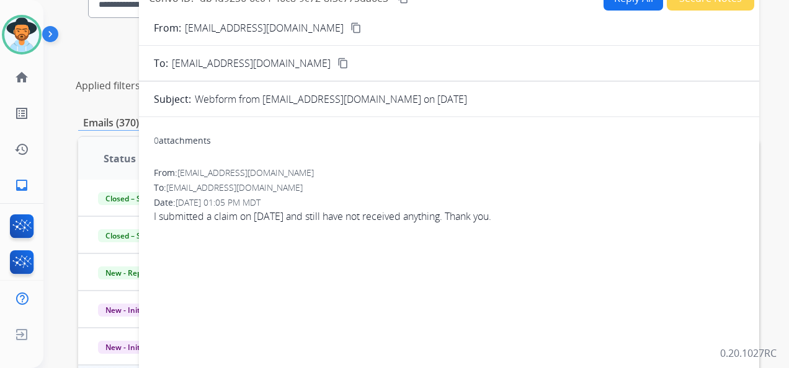
scroll to position [119, 0]
click at [350, 30] on mat-icon "content_copy" at bounding box center [355, 28] width 11 height 11
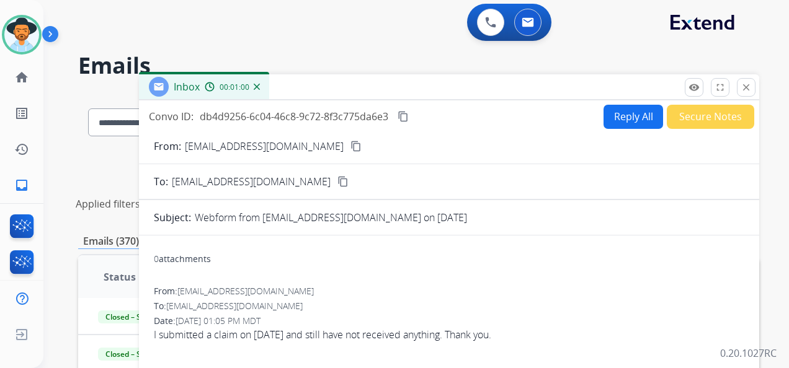
scroll to position [0, 0]
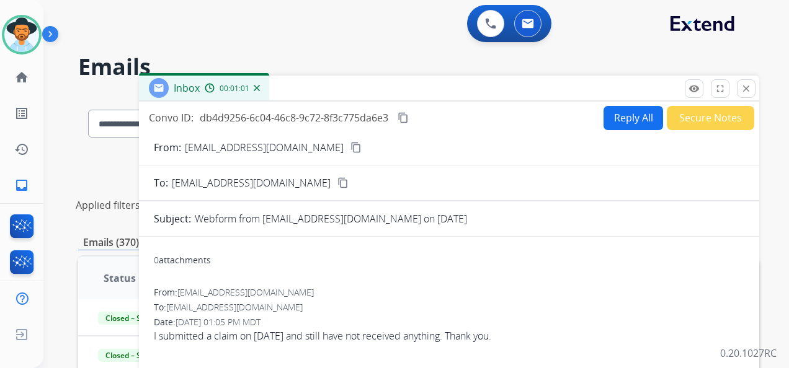
click at [404, 116] on mat-icon "content_copy" at bounding box center [402, 117] width 11 height 11
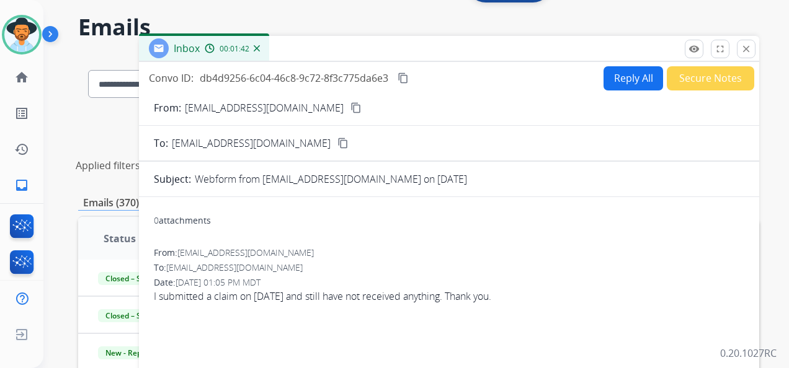
scroll to position [124, 0]
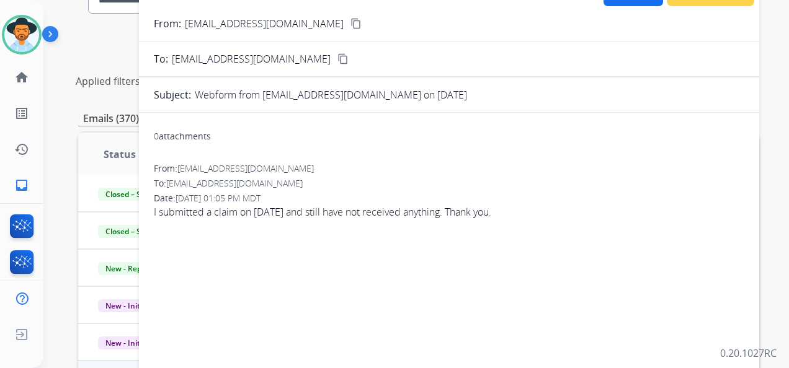
drag, startPoint x: 149, startPoint y: 214, endPoint x: 515, endPoint y: 224, distance: 365.3
click at [515, 224] on div "0 attachments From: [EMAIL_ADDRESS][DOMAIN_NAME] To: [EMAIL_ADDRESS][DOMAIN_NAM…" at bounding box center [449, 286] width 620 height 327
copy span "I submitted a claim on [DATE] and still have not received anything. Thank you."
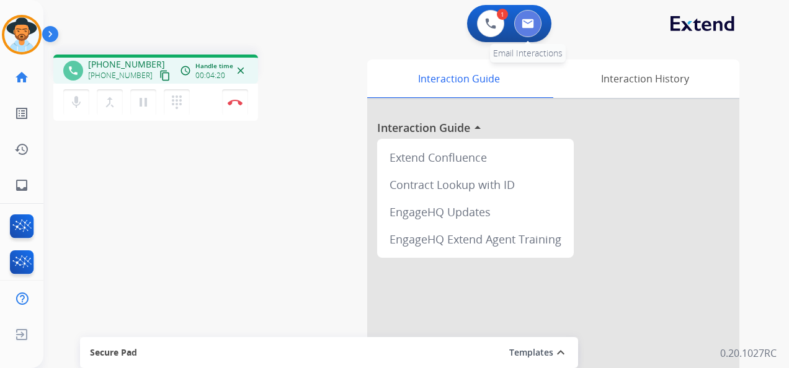
click at [526, 29] on button at bounding box center [527, 23] width 27 height 27
select select "**********"
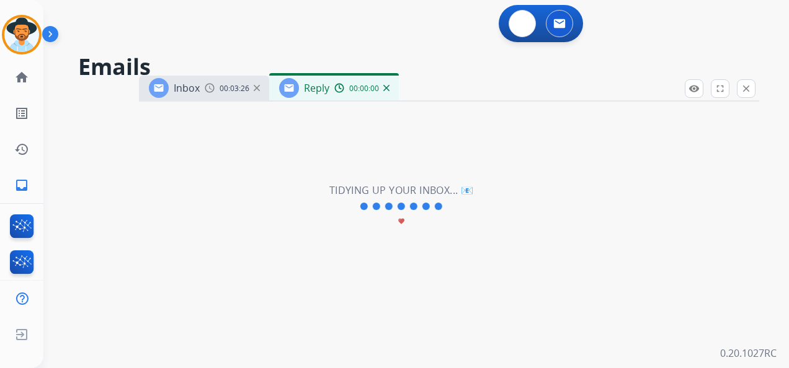
select select "**********"
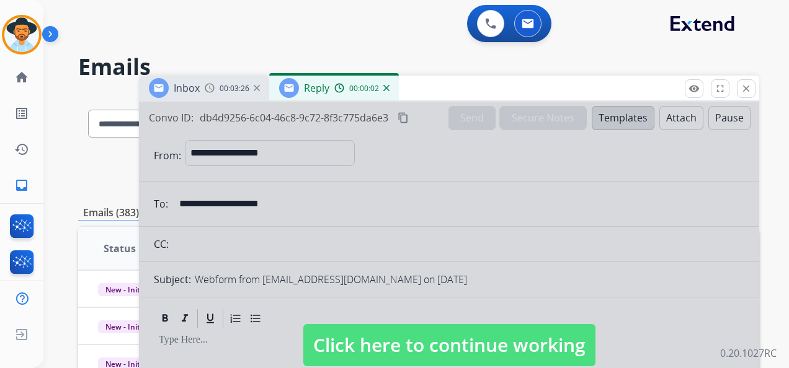
click at [495, 357] on span "Click here to continue working" at bounding box center [449, 345] width 292 height 42
select select
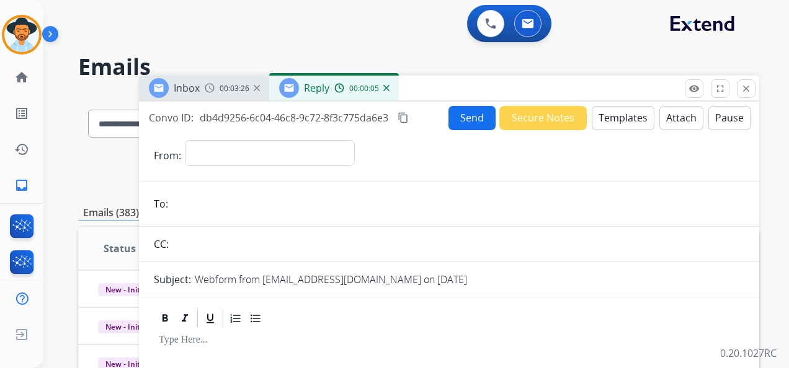
click at [388, 87] on img at bounding box center [386, 88] width 6 height 6
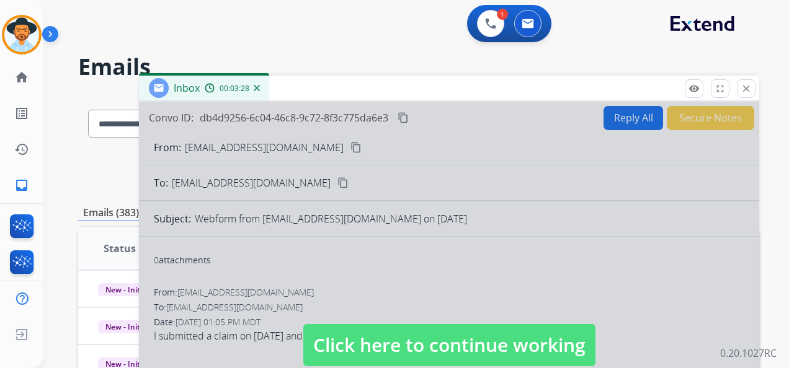
click at [258, 90] on img at bounding box center [257, 88] width 6 height 6
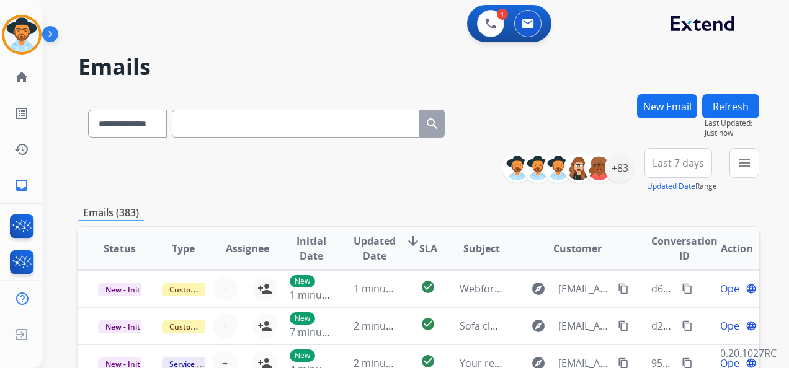
click at [229, 122] on input "text" at bounding box center [296, 124] width 248 height 28
paste input "**********"
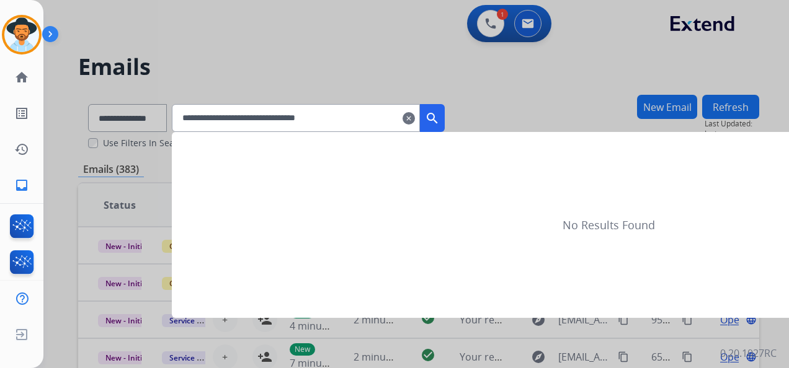
type input "**********"
click at [440, 120] on mat-icon "search" at bounding box center [432, 118] width 15 height 15
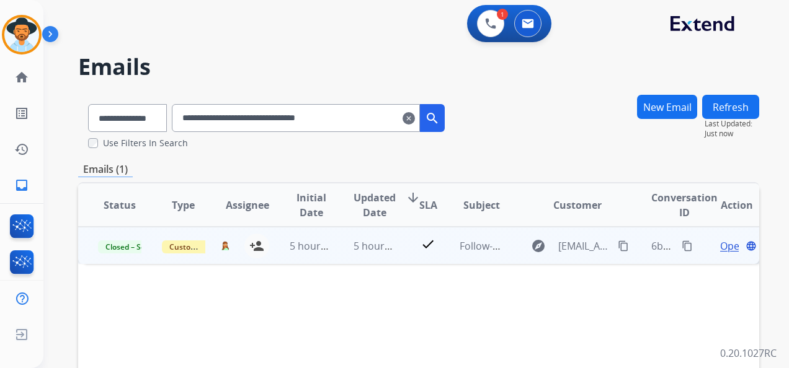
click at [724, 247] on span "Open" at bounding box center [732, 246] width 25 height 15
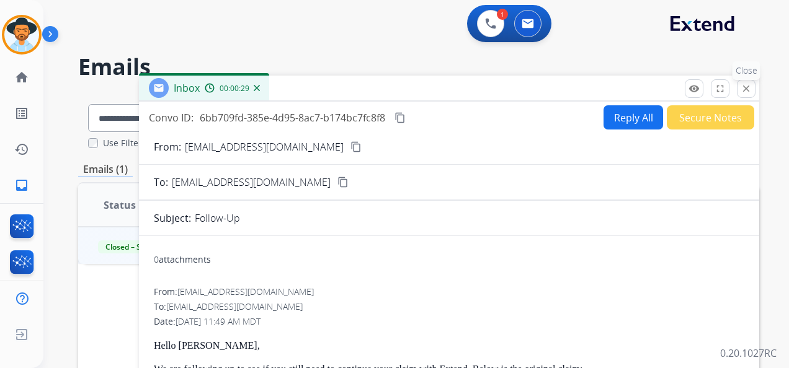
click at [745, 89] on mat-icon "close" at bounding box center [745, 88] width 11 height 11
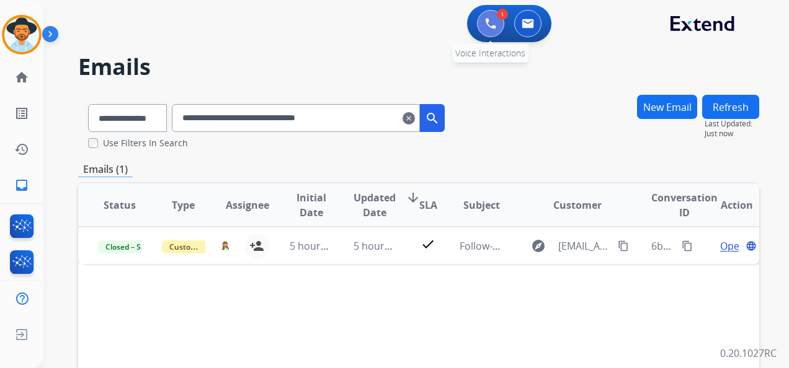
click at [492, 21] on img at bounding box center [490, 23] width 11 height 11
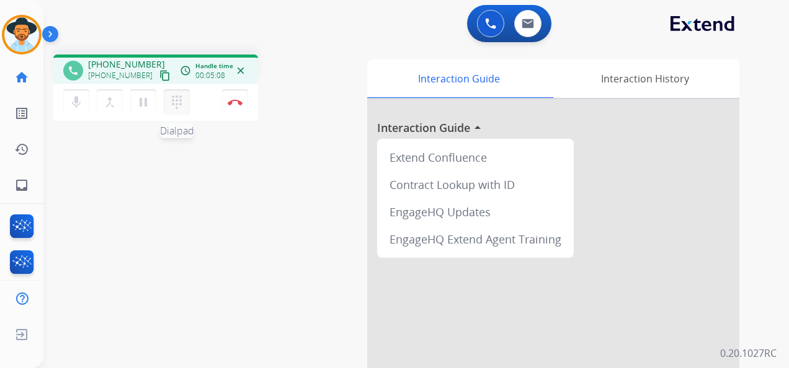
click at [174, 104] on mat-icon "dialpad" at bounding box center [176, 102] width 15 height 15
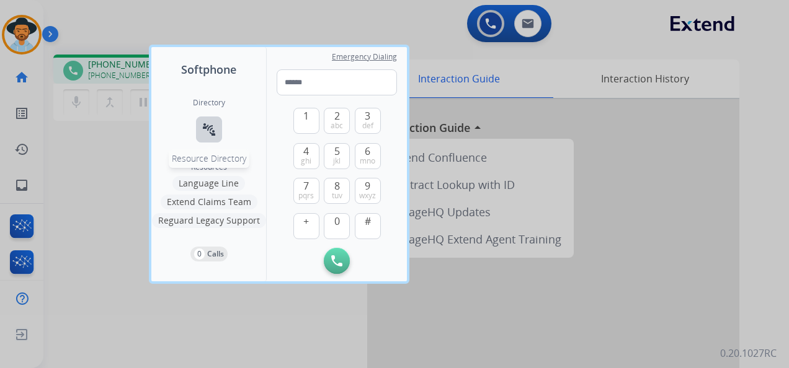
click at [212, 124] on mat-icon "connect_without_contact" at bounding box center [208, 129] width 15 height 15
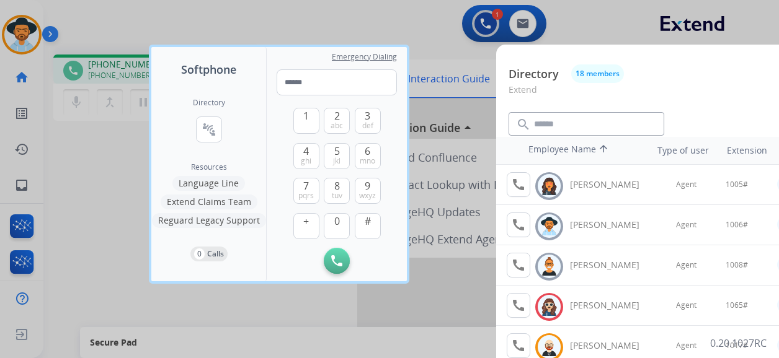
click at [419, 24] on div at bounding box center [389, 179] width 779 height 358
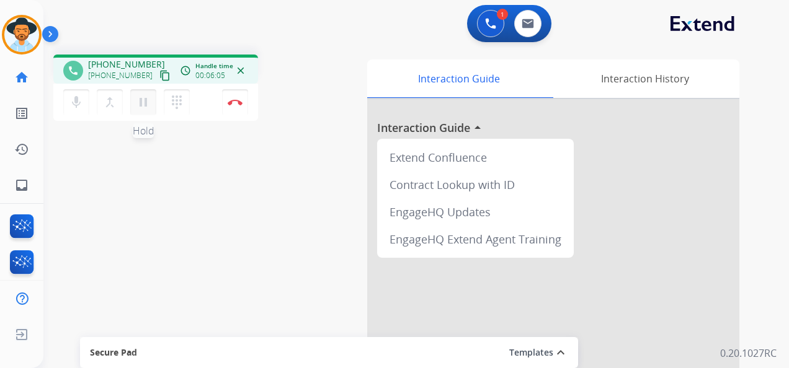
click at [146, 103] on mat-icon "pause" at bounding box center [143, 102] width 15 height 15
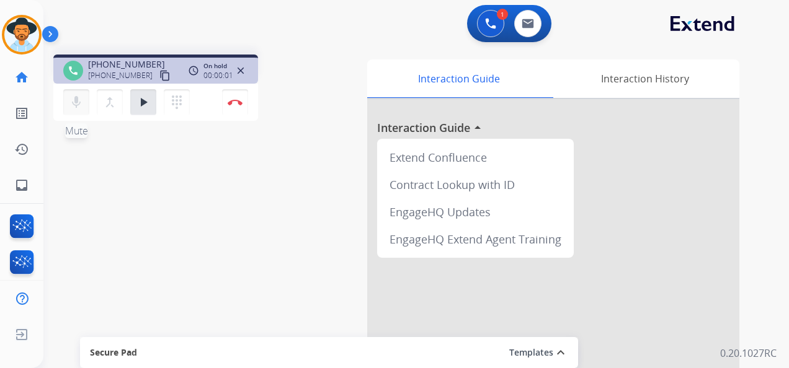
click at [77, 97] on mat-icon "mic" at bounding box center [76, 102] width 15 height 15
click at [81, 102] on mat-icon "mic_off" at bounding box center [76, 102] width 15 height 15
click at [136, 105] on mat-icon "play_arrow" at bounding box center [143, 102] width 15 height 15
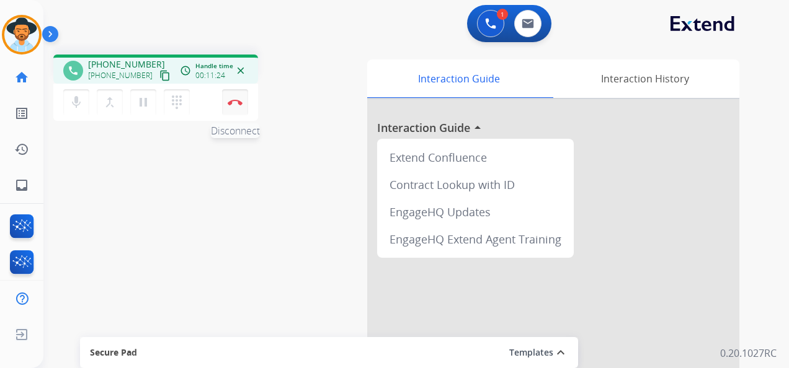
click at [238, 100] on img at bounding box center [235, 102] width 15 height 6
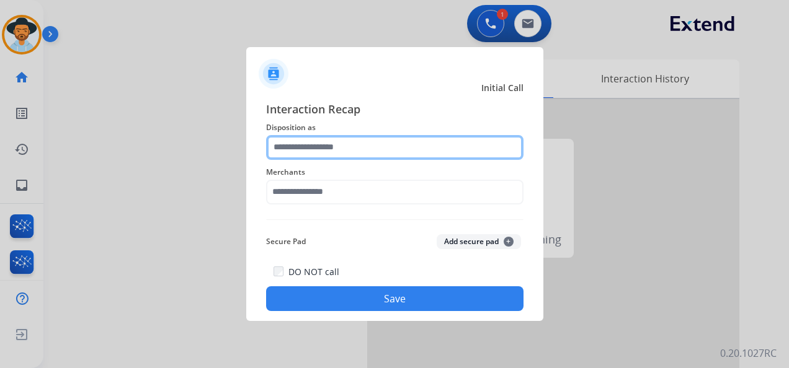
click at [361, 152] on input "text" at bounding box center [394, 147] width 257 height 25
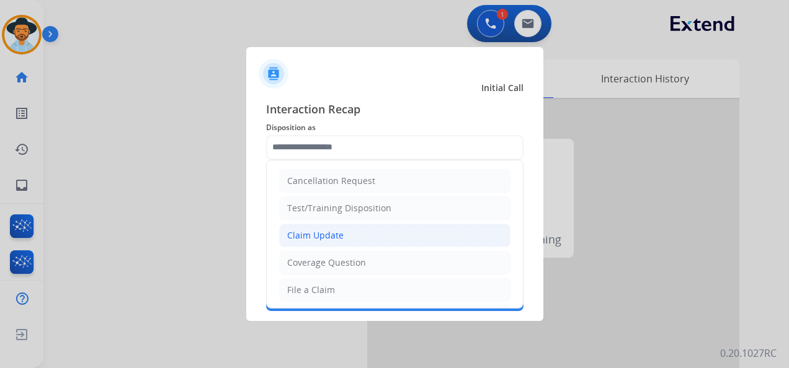
click at [368, 233] on li "Claim Update" at bounding box center [394, 236] width 231 height 24
type input "**********"
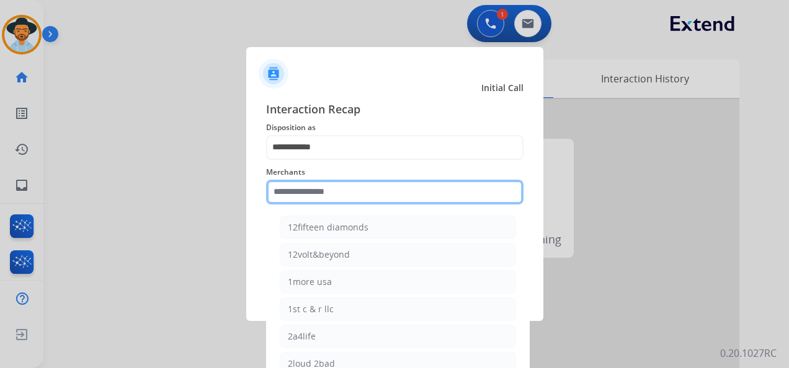
click at [354, 194] on input "text" at bounding box center [394, 192] width 257 height 25
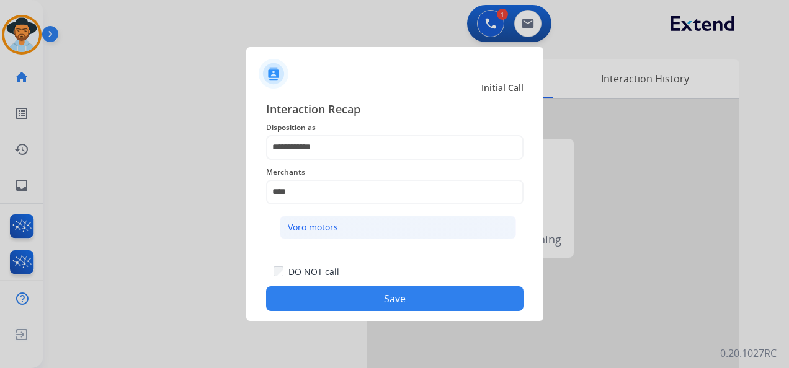
click at [361, 226] on li "Voro motors" at bounding box center [398, 228] width 236 height 24
type input "**********"
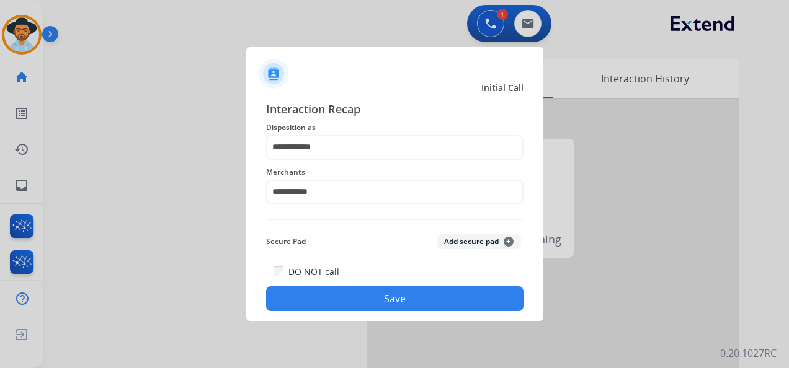
click at [418, 297] on button "Save" at bounding box center [394, 298] width 257 height 25
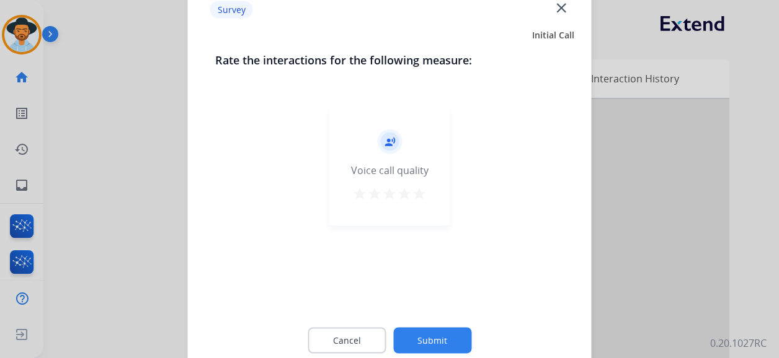
click at [424, 193] on mat-icon "star" at bounding box center [419, 194] width 15 height 15
click at [456, 341] on button "Submit" at bounding box center [432, 341] width 78 height 26
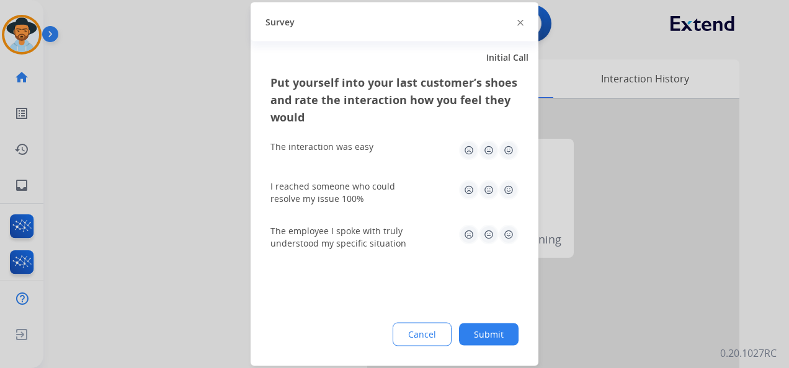
click at [514, 144] on img at bounding box center [508, 151] width 20 height 20
click at [507, 191] on img at bounding box center [508, 190] width 20 height 20
click at [510, 229] on img at bounding box center [508, 235] width 20 height 20
click at [491, 327] on button "Submit" at bounding box center [489, 335] width 60 height 22
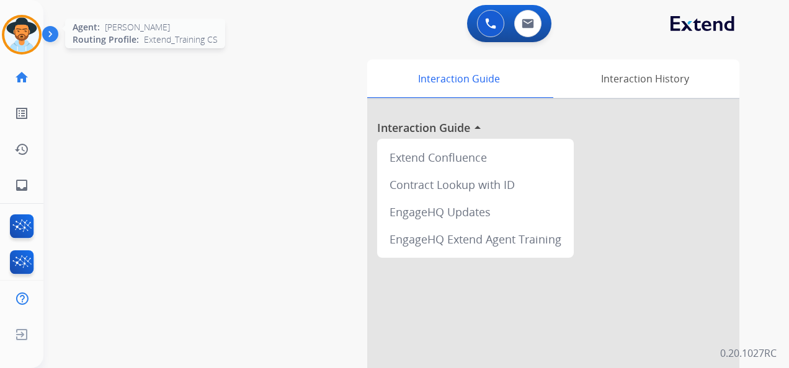
click at [19, 25] on img at bounding box center [21, 34] width 35 height 35
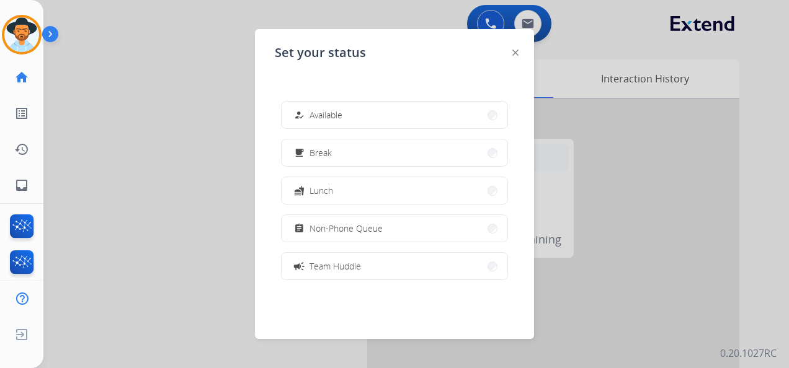
drag, startPoint x: 365, startPoint y: 228, endPoint x: 409, endPoint y: 162, distance: 79.6
click at [366, 228] on span "Non-Phone Queue" at bounding box center [345, 228] width 73 height 13
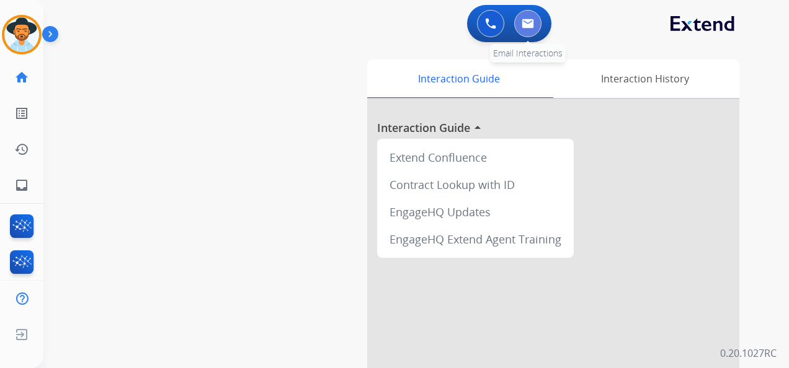
click at [530, 29] on button at bounding box center [527, 23] width 27 height 27
select select "**********"
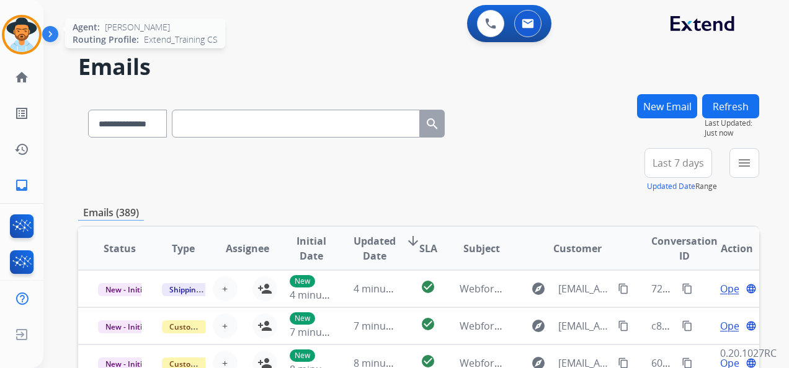
click at [25, 31] on img at bounding box center [21, 34] width 35 height 35
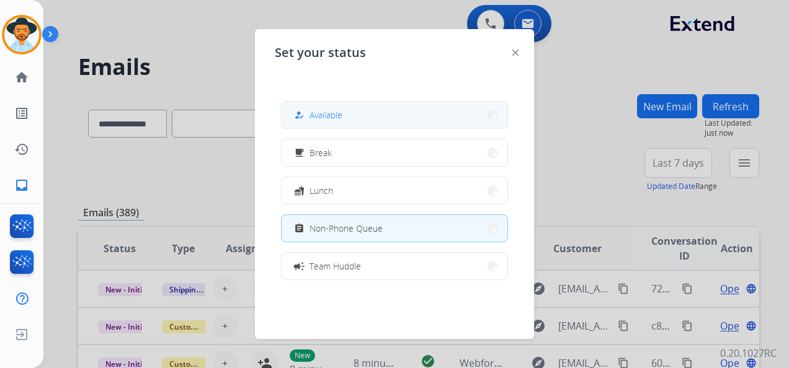
click at [351, 110] on button "how_to_reg Available" at bounding box center [394, 115] width 226 height 27
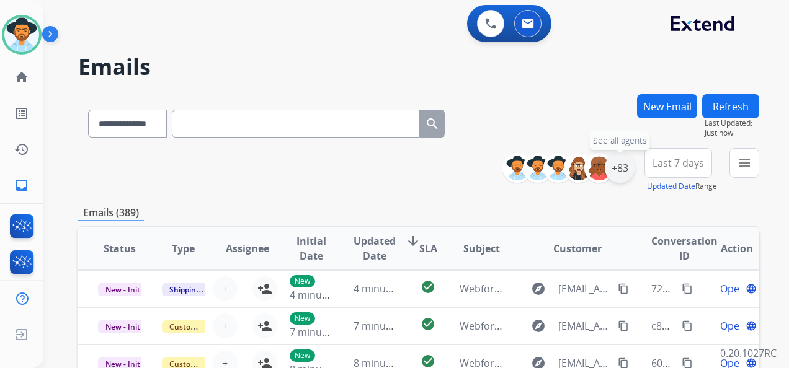
click at [624, 164] on div "+83" at bounding box center [619, 168] width 30 height 30
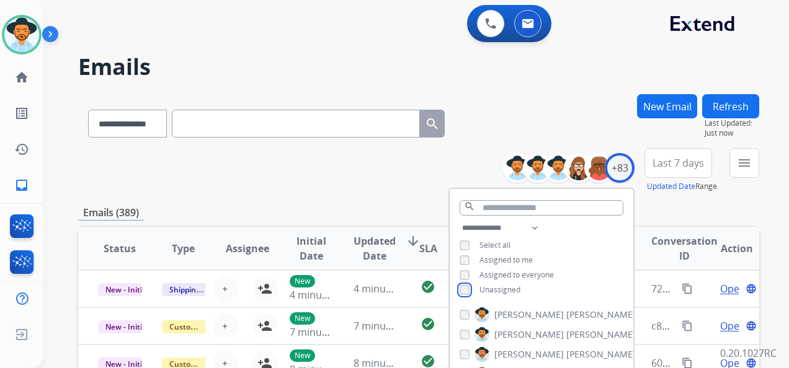
scroll to position [124, 0]
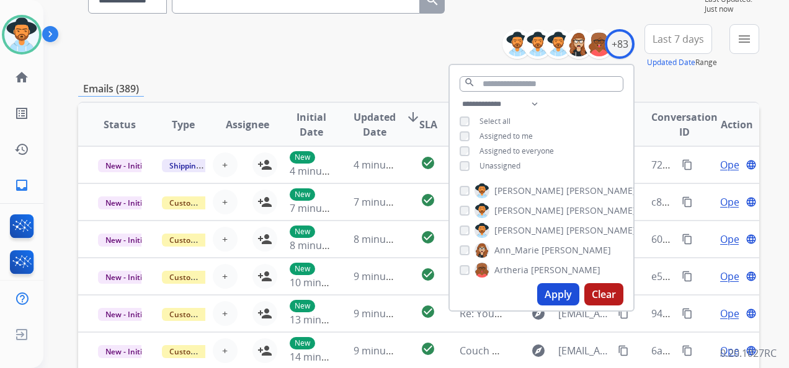
drag, startPoint x: 557, startPoint y: 286, endPoint x: 552, endPoint y: 252, distance: 34.5
click at [558, 286] on button "Apply" at bounding box center [558, 294] width 42 height 22
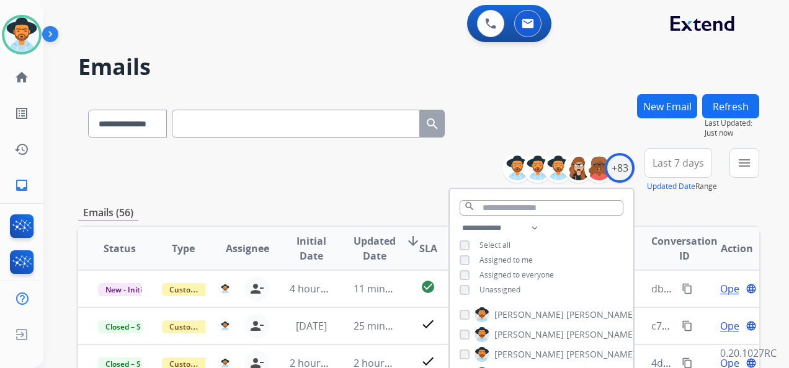
click at [665, 206] on div "Emails (56)" at bounding box center [418, 212] width 681 height 15
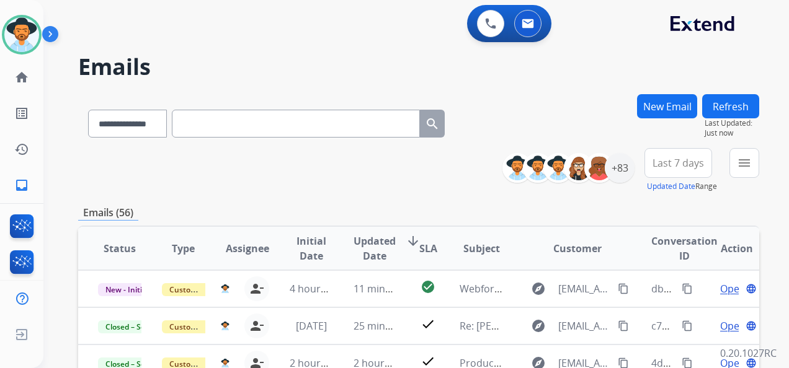
click at [689, 155] on button "Last 7 days" at bounding box center [678, 163] width 68 height 30
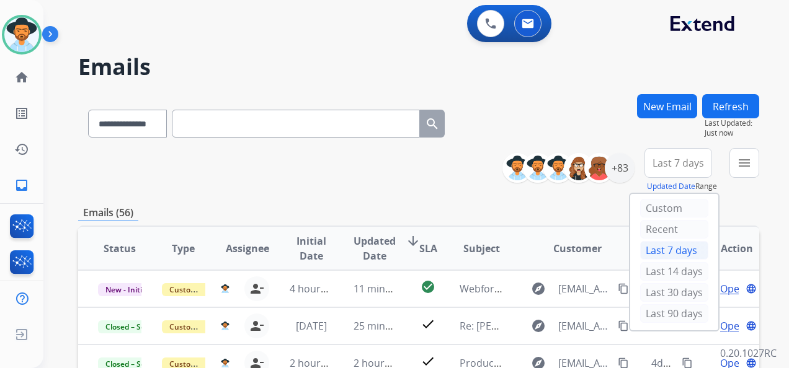
drag, startPoint x: 672, startPoint y: 310, endPoint x: 675, endPoint y: 299, distance: 11.6
click at [672, 310] on div "Last 90 days" at bounding box center [674, 313] width 68 height 19
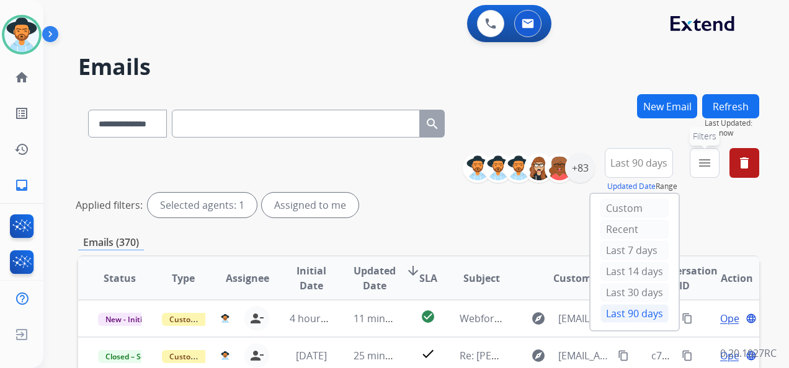
click at [701, 161] on mat-icon "menu" at bounding box center [704, 163] width 15 height 15
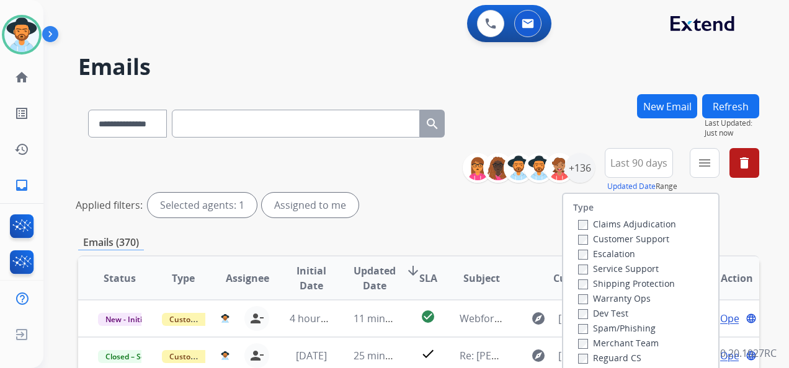
click at [578, 234] on label "Customer Support" at bounding box center [623, 239] width 91 height 12
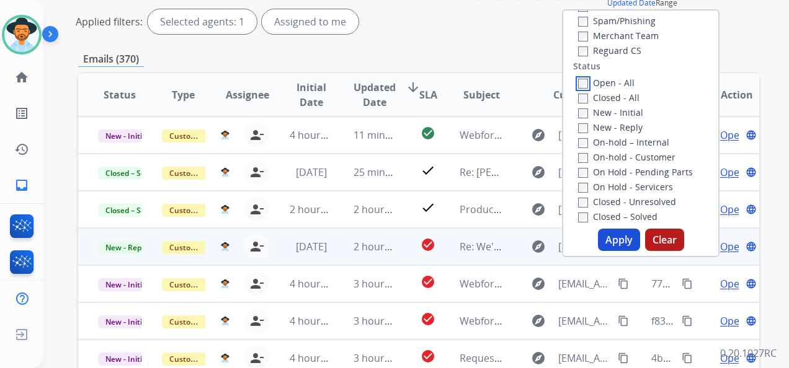
scroll to position [186, 0]
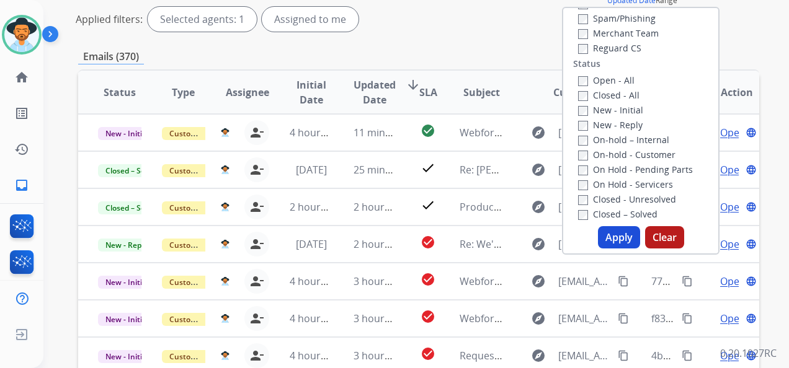
click at [615, 232] on button "Apply" at bounding box center [619, 237] width 42 height 22
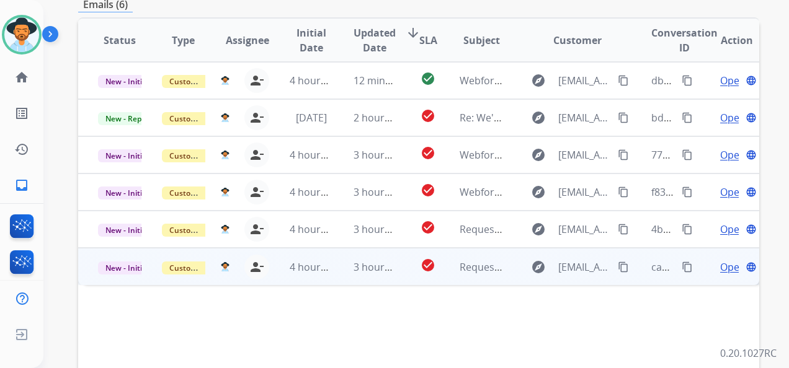
scroll to position [372, 0]
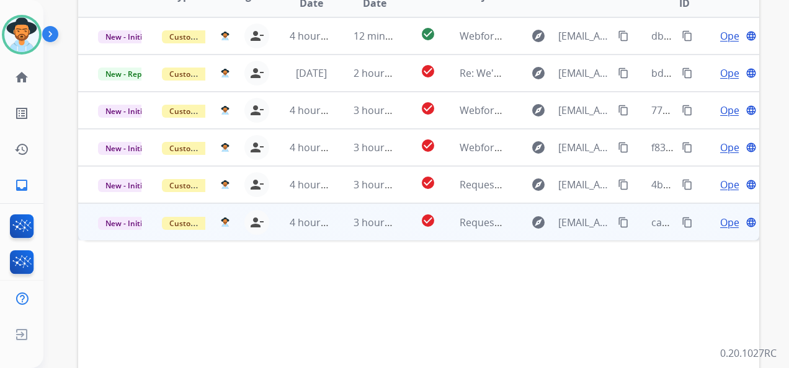
click at [721, 221] on span "Open" at bounding box center [732, 222] width 25 height 15
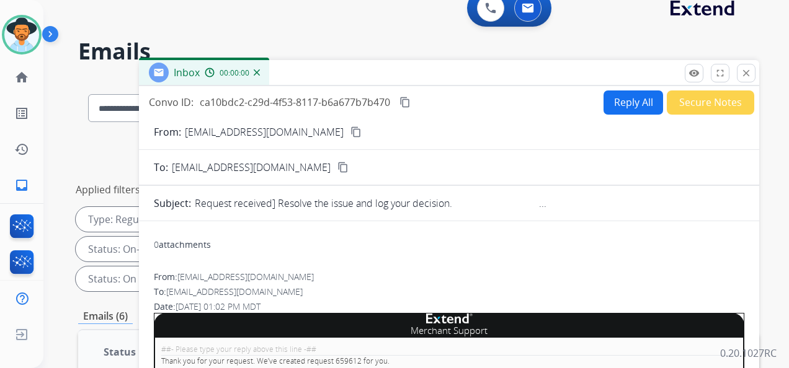
scroll to position [0, 0]
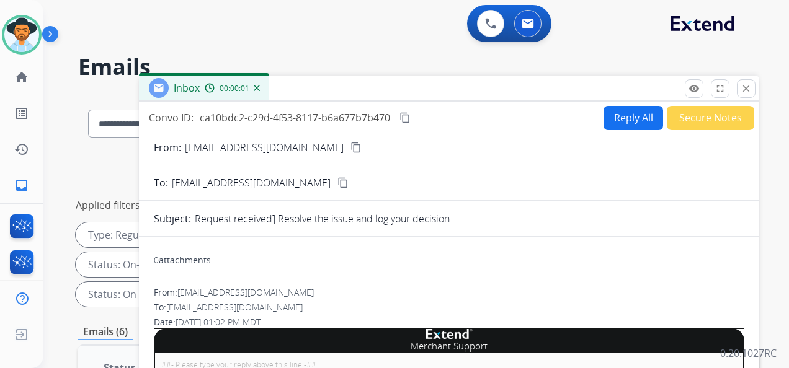
click at [704, 113] on button "Secure Notes" at bounding box center [709, 118] width 87 height 24
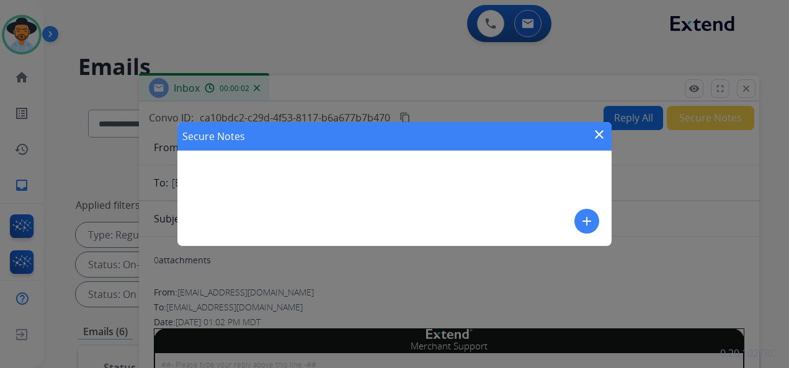
click at [586, 220] on mat-icon "add" at bounding box center [586, 221] width 15 height 15
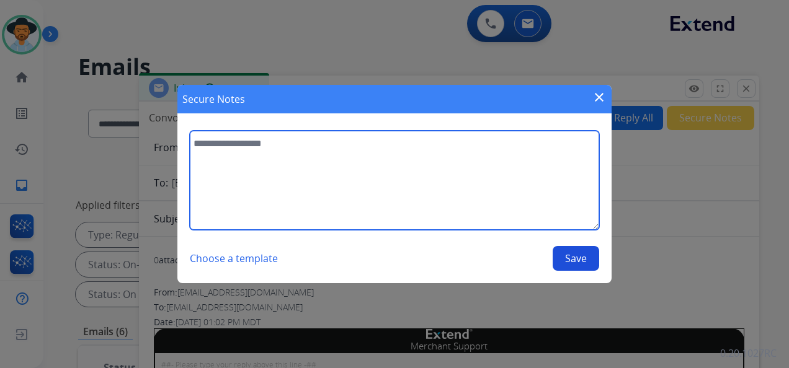
click at [253, 155] on textarea at bounding box center [394, 180] width 409 height 99
type textarea "**********"
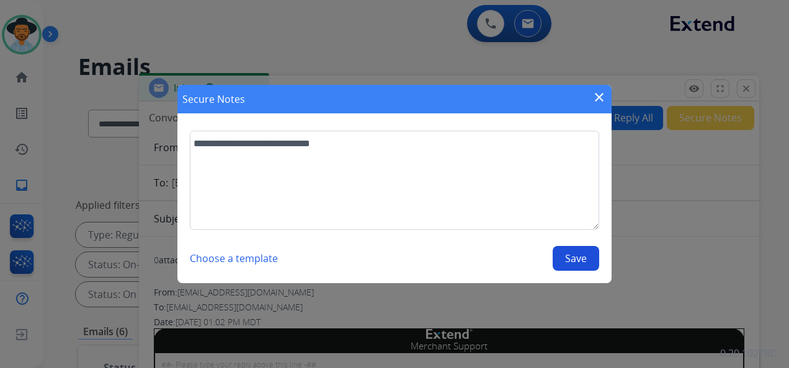
click at [572, 257] on button "Save" at bounding box center [575, 258] width 46 height 25
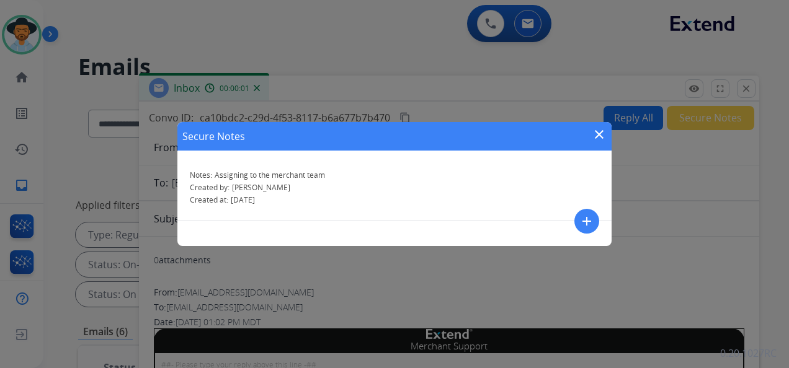
click at [598, 131] on mat-icon "close" at bounding box center [598, 134] width 15 height 15
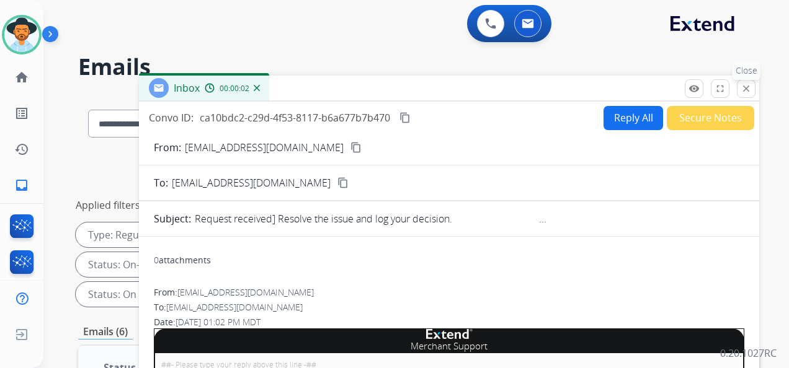
click at [749, 89] on mat-icon "close" at bounding box center [745, 88] width 11 height 11
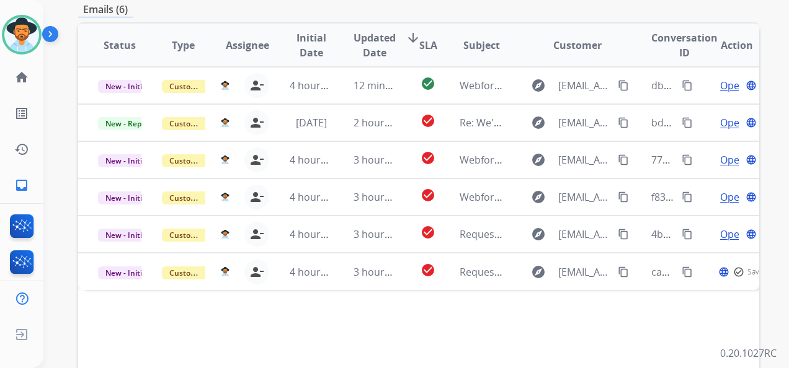
scroll to position [372, 0]
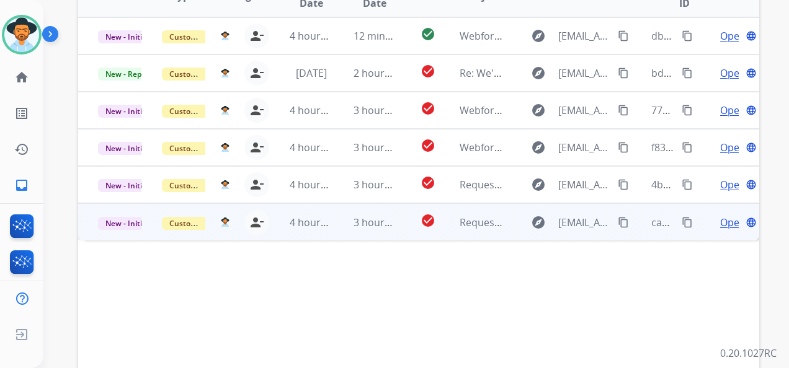
click at [726, 223] on span "Open" at bounding box center [732, 222] width 25 height 15
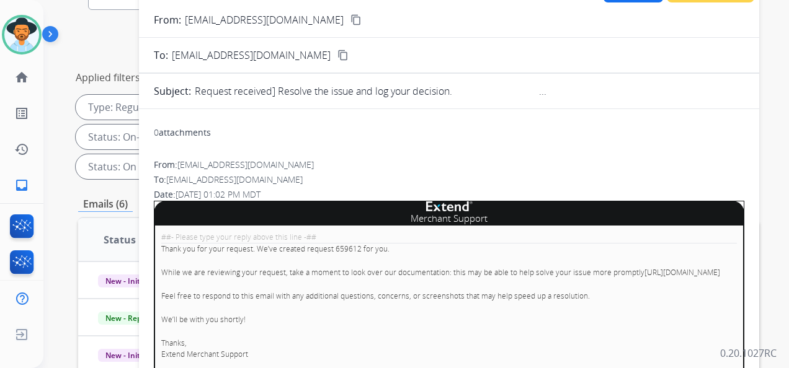
scroll to position [62, 0]
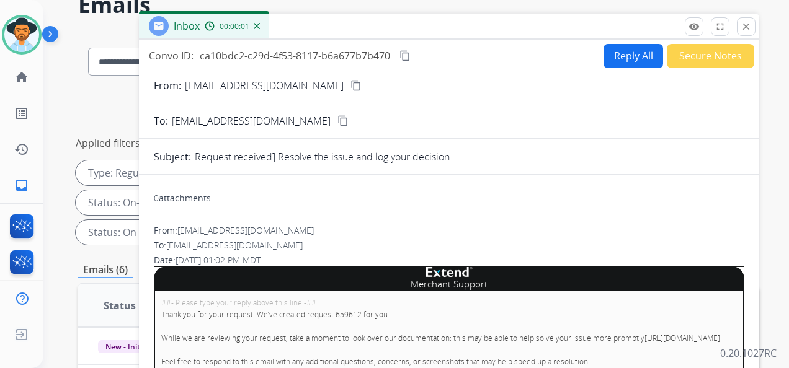
click at [709, 51] on button "Secure Notes" at bounding box center [709, 56] width 87 height 24
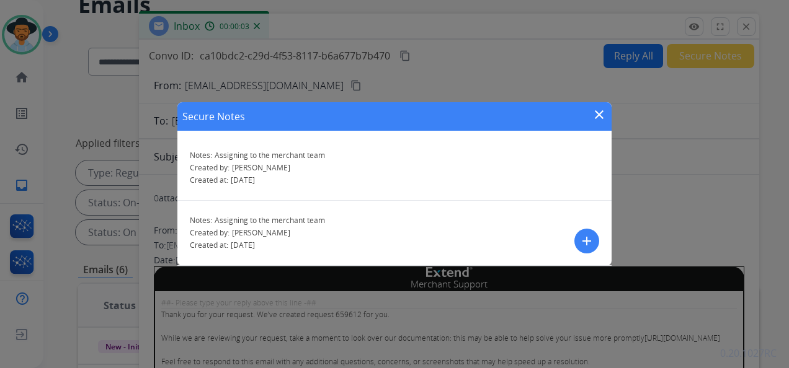
drag, startPoint x: 593, startPoint y: 112, endPoint x: 601, endPoint y: 108, distance: 9.2
click at [594, 110] on mat-icon "close" at bounding box center [598, 114] width 15 height 15
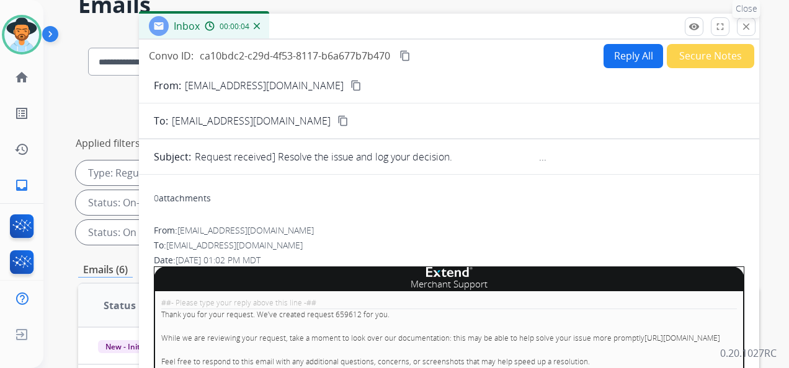
click at [741, 27] on mat-icon "close" at bounding box center [745, 26] width 11 height 11
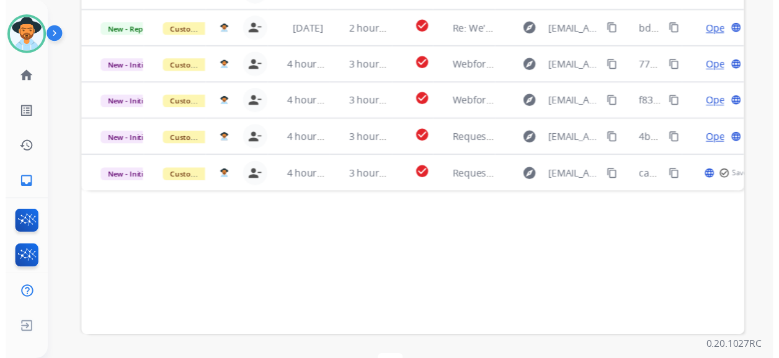
scroll to position [434, 0]
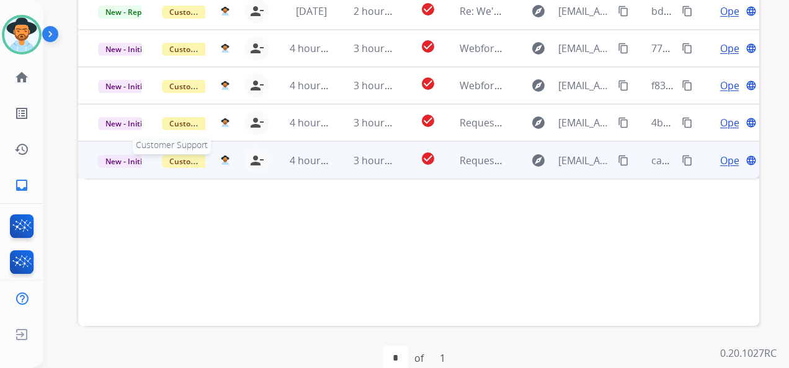
click at [179, 161] on span "Customer Support" at bounding box center [202, 161] width 81 height 13
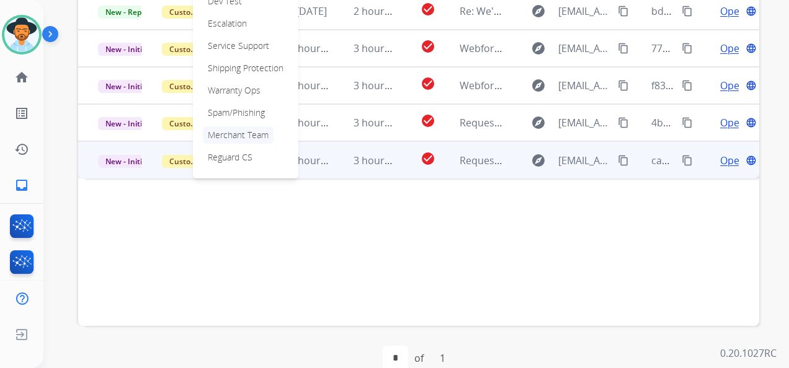
click at [252, 134] on p "Merchant Team" at bounding box center [238, 134] width 71 height 17
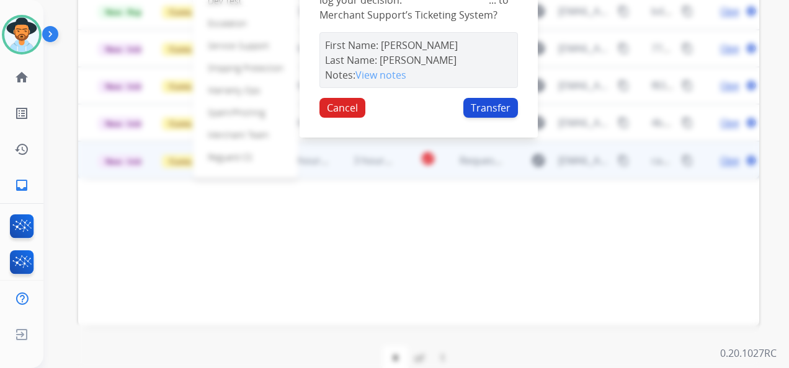
click at [490, 111] on button "Transfer" at bounding box center [490, 108] width 55 height 20
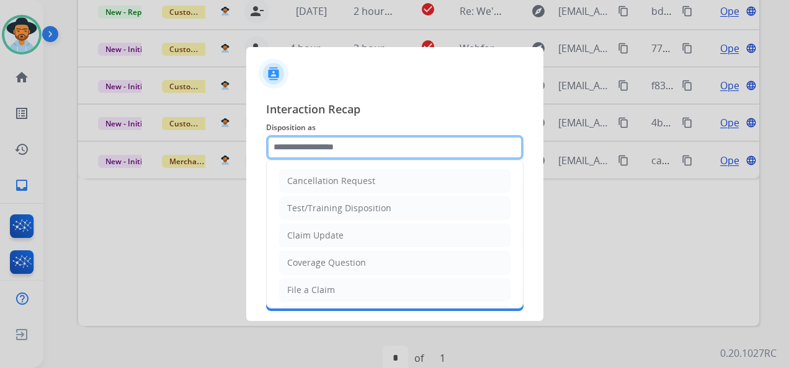
click at [362, 146] on input "text" at bounding box center [394, 147] width 257 height 25
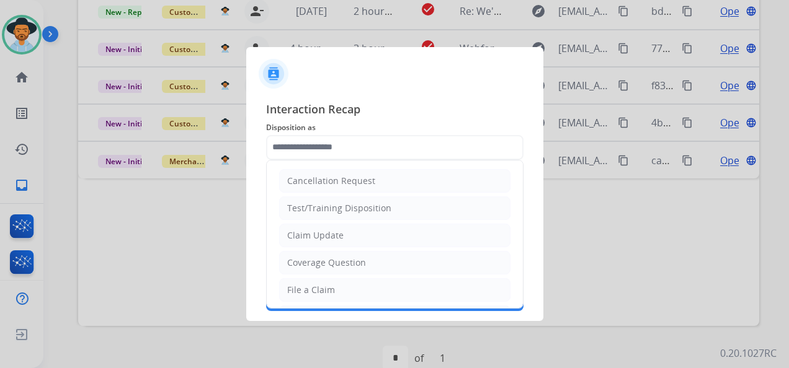
click at [361, 230] on li "Claim Update" at bounding box center [394, 236] width 231 height 24
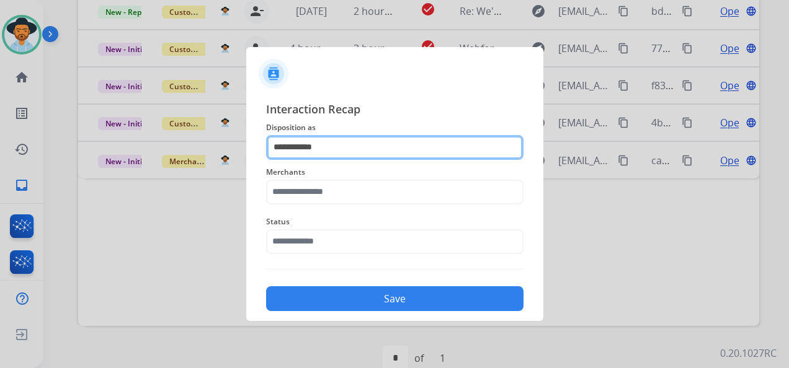
click at [356, 146] on input "**********" at bounding box center [394, 147] width 257 height 25
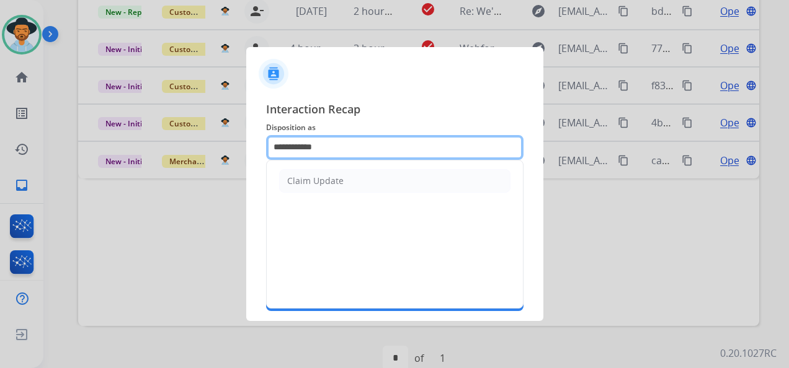
drag, startPoint x: 304, startPoint y: 146, endPoint x: 265, endPoint y: 136, distance: 40.3
click at [265, 136] on div "**********" at bounding box center [394, 206] width 297 height 231
type input "*"
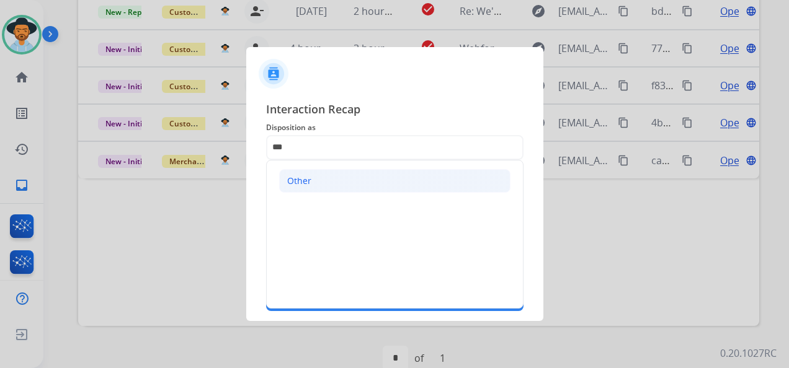
click at [376, 181] on li "Other" at bounding box center [394, 181] width 231 height 24
type input "*****"
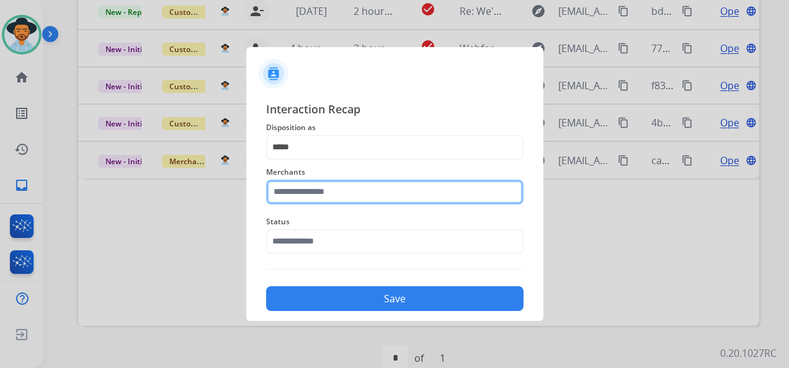
click at [343, 193] on input "text" at bounding box center [394, 192] width 257 height 25
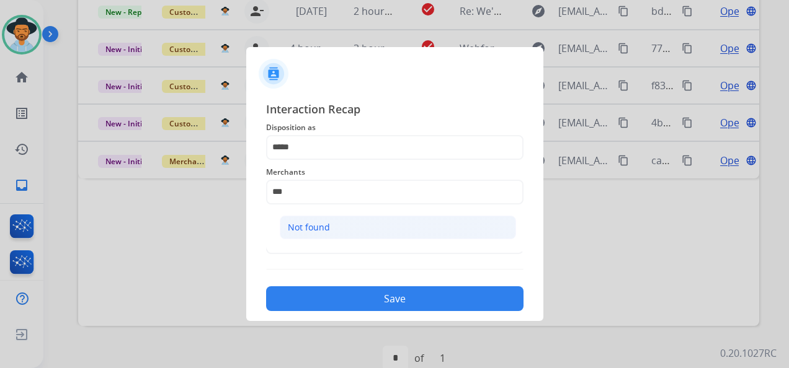
click at [353, 229] on li "Not found" at bounding box center [398, 228] width 236 height 24
type input "*********"
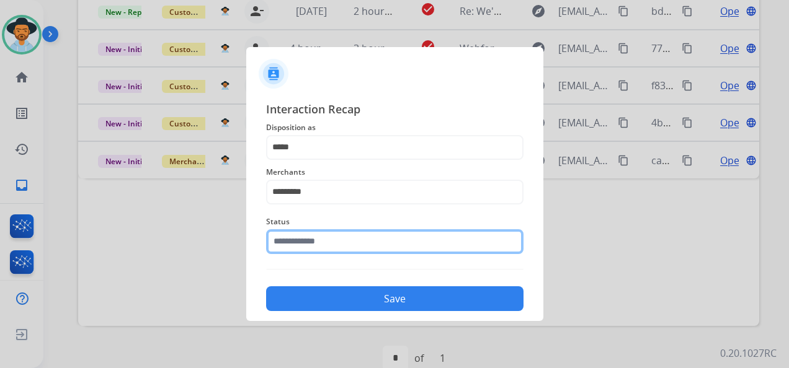
click at [333, 237] on input "text" at bounding box center [394, 241] width 257 height 25
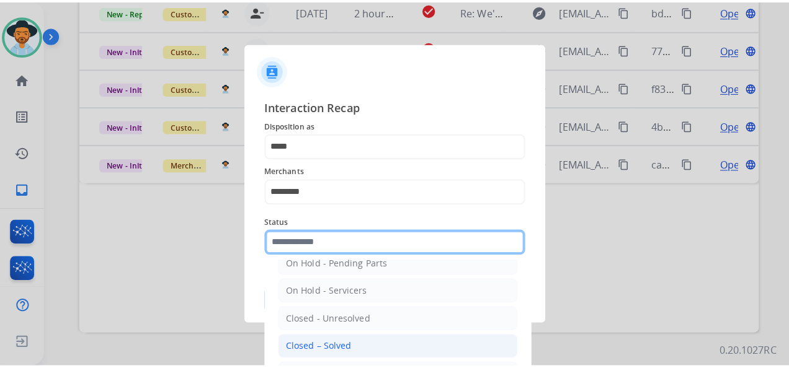
scroll to position [71, 0]
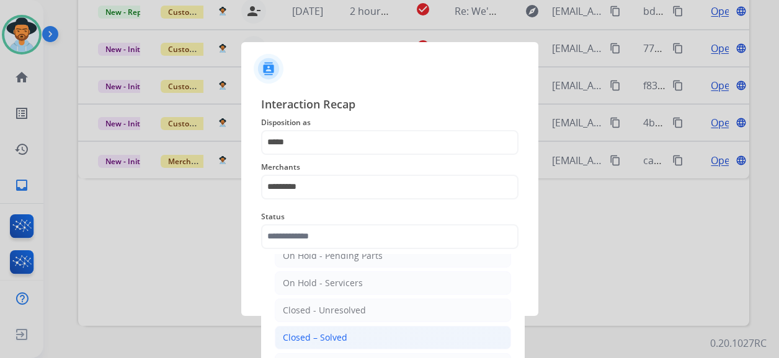
click at [338, 333] on div "Closed – Solved" at bounding box center [315, 338] width 64 height 12
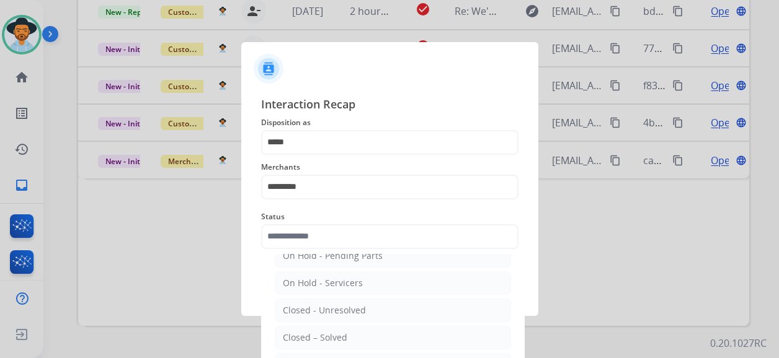
type input "**********"
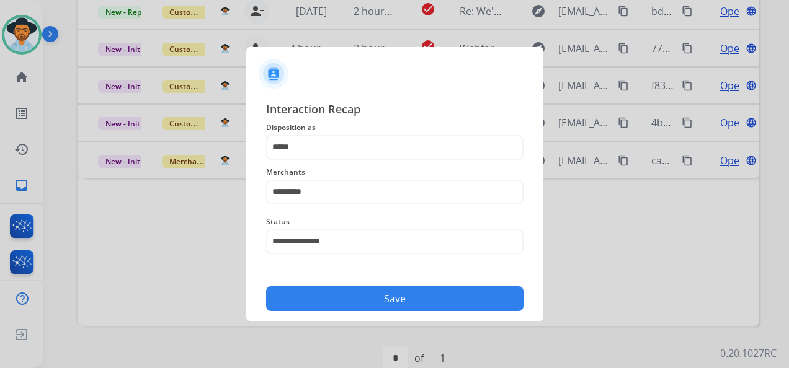
click at [405, 299] on button "Save" at bounding box center [394, 298] width 257 height 25
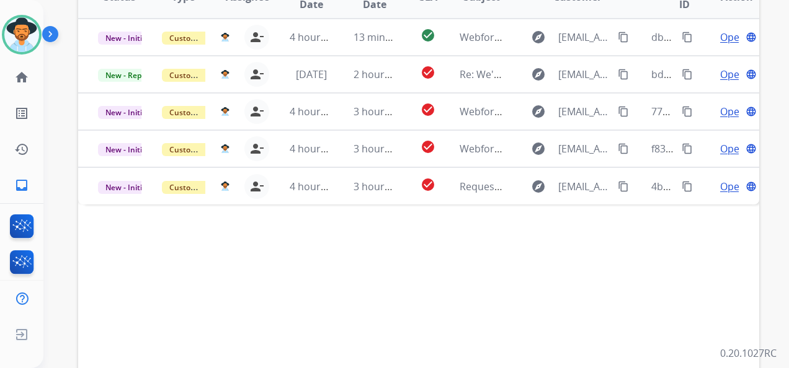
scroll to position [372, 0]
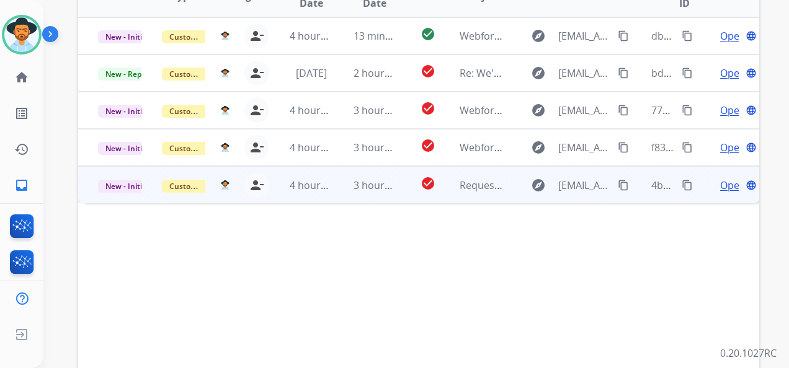
click at [722, 183] on span "Open" at bounding box center [732, 185] width 25 height 15
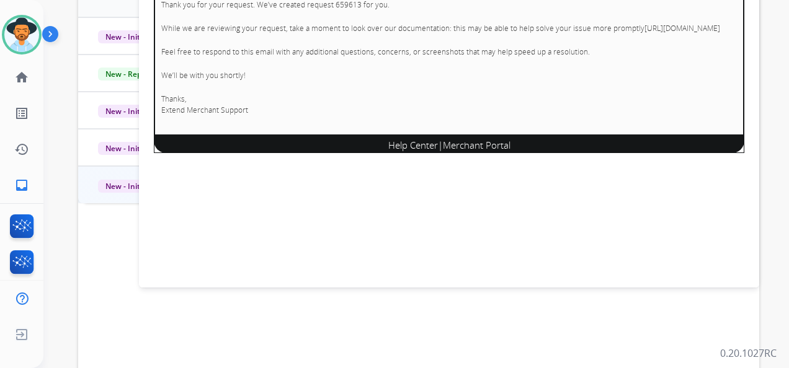
scroll to position [62, 0]
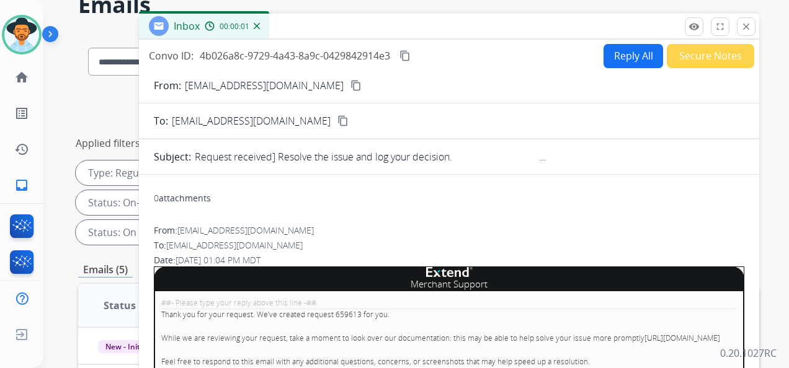
click at [708, 60] on button "Secure Notes" at bounding box center [709, 56] width 87 height 24
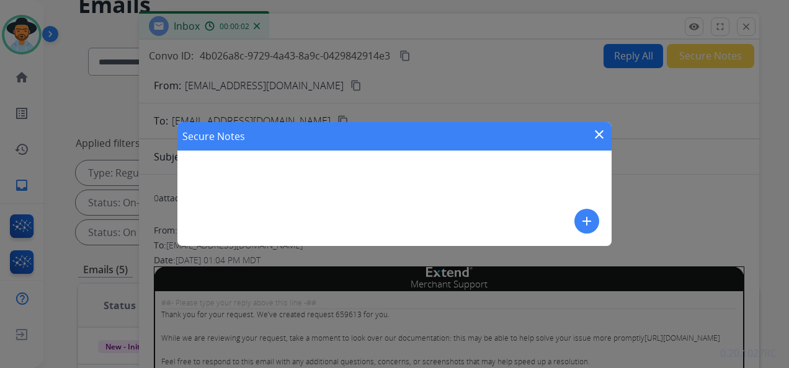
click at [580, 215] on mat-icon "add" at bounding box center [586, 221] width 15 height 15
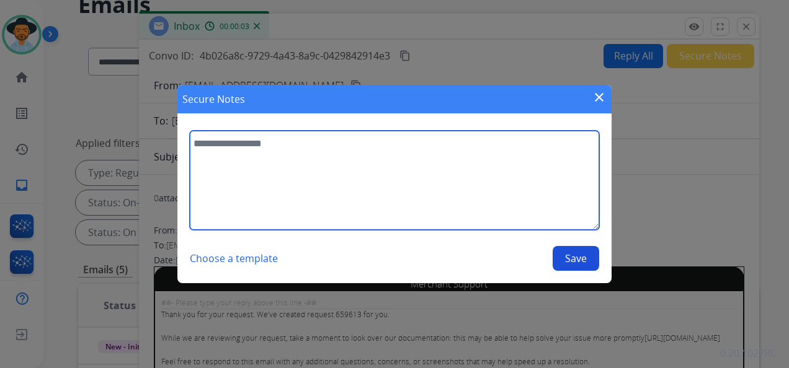
click at [285, 145] on textarea at bounding box center [394, 180] width 409 height 99
type textarea "**********"
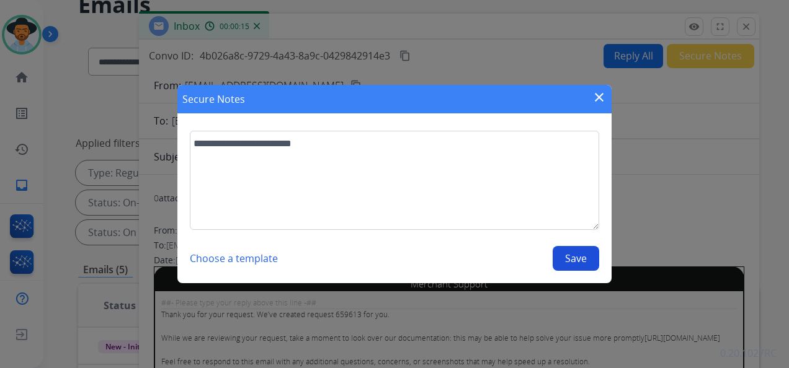
click at [589, 260] on button "Save" at bounding box center [575, 258] width 46 height 25
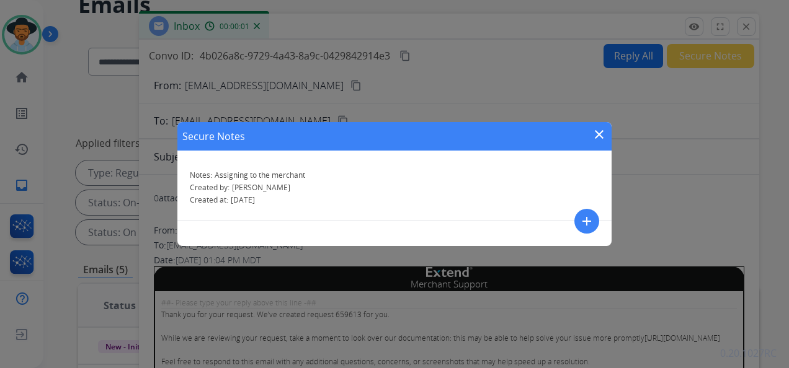
click at [602, 126] on div "Secure Notes close" at bounding box center [394, 136] width 434 height 29
click at [601, 133] on mat-icon "close" at bounding box center [598, 134] width 15 height 15
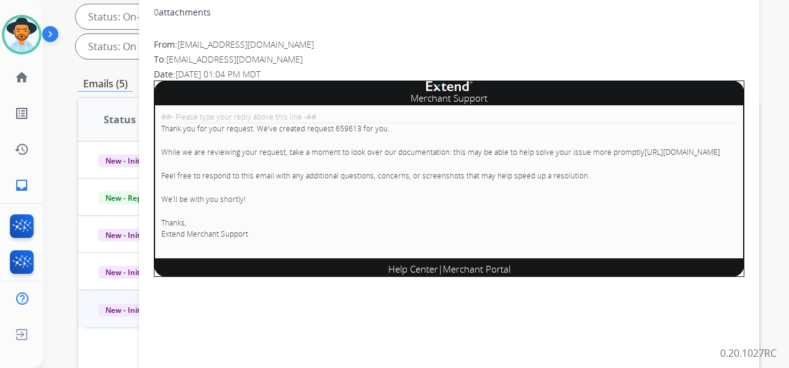
scroll to position [0, 0]
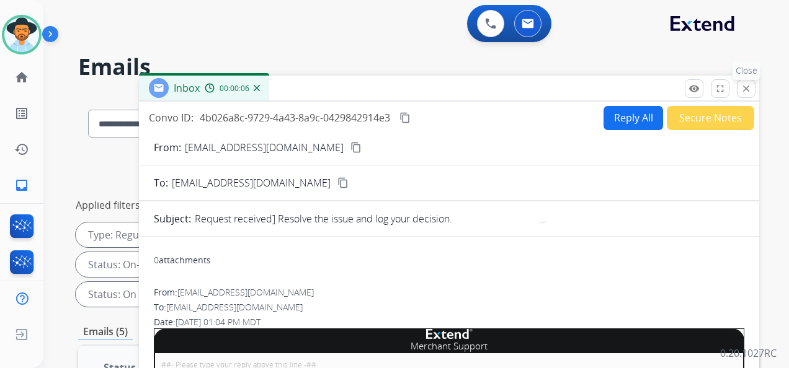
click at [739, 84] on button "close Close" at bounding box center [745, 88] width 19 height 19
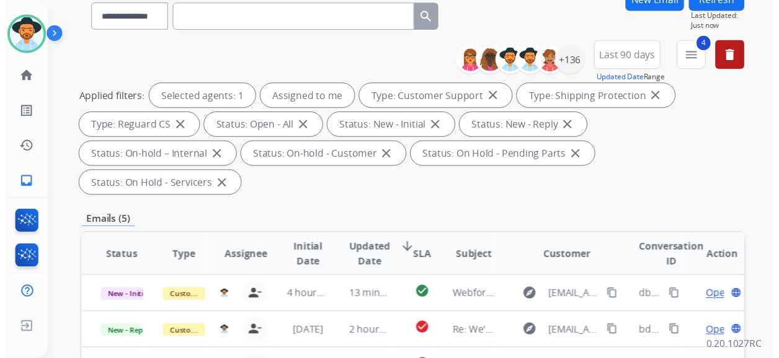
scroll to position [248, 0]
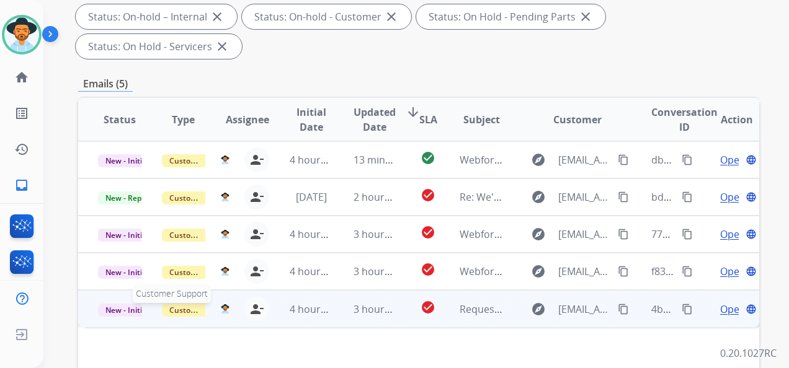
click at [187, 305] on span "Customer Support" at bounding box center [202, 310] width 81 height 13
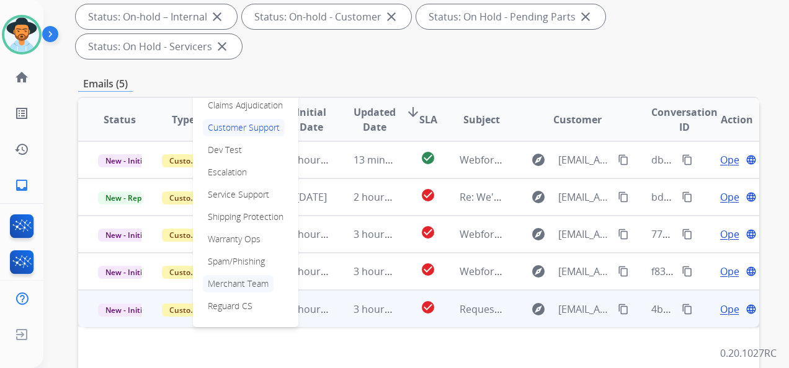
click at [246, 285] on p "Merchant Team" at bounding box center [238, 283] width 71 height 17
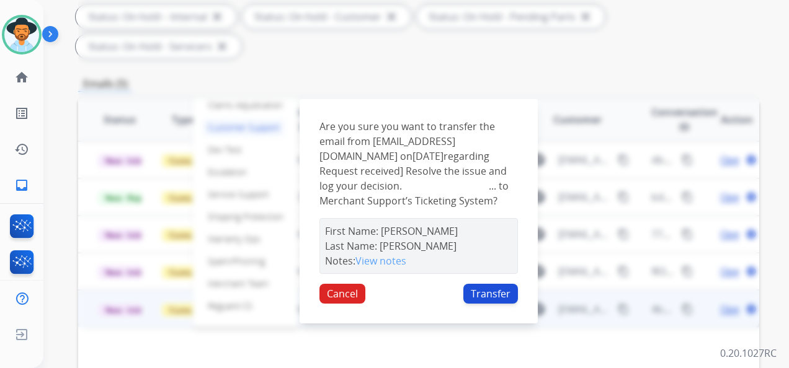
click at [493, 299] on button "Transfer" at bounding box center [490, 294] width 55 height 20
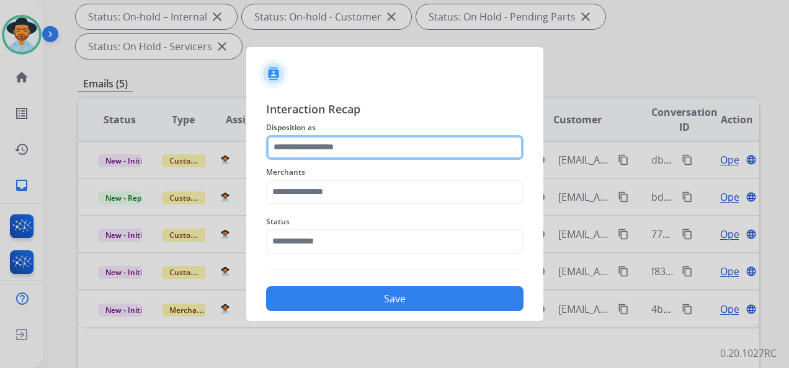
click at [348, 150] on input "text" at bounding box center [394, 147] width 257 height 25
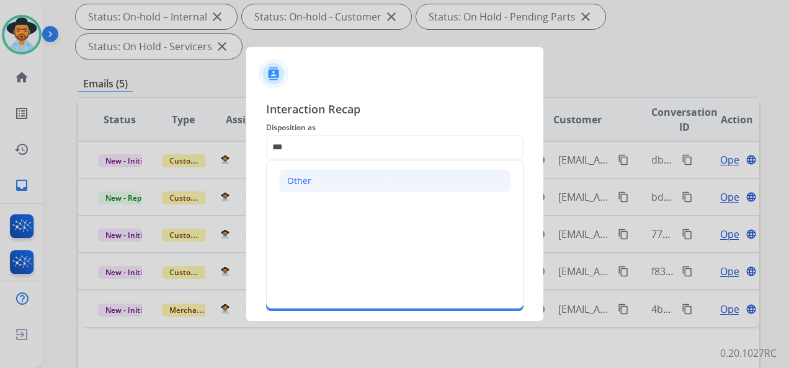
click at [352, 182] on li "Other" at bounding box center [394, 181] width 231 height 24
type input "*****"
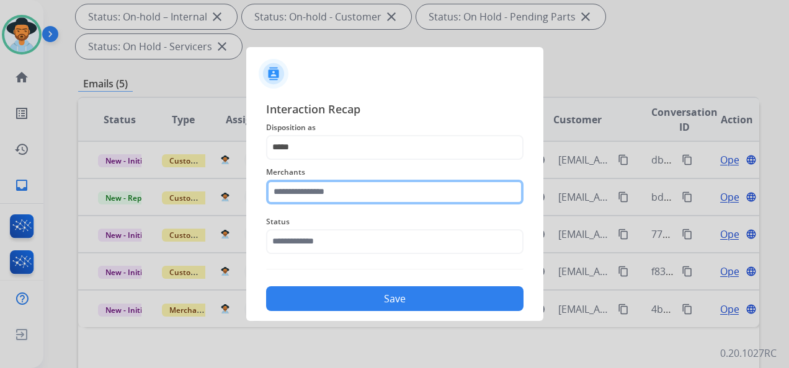
click at [350, 190] on input "text" at bounding box center [394, 192] width 257 height 25
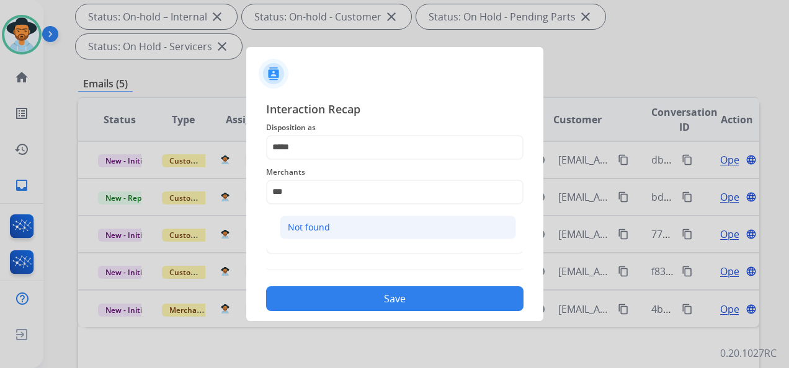
click at [376, 223] on li "Not found" at bounding box center [398, 228] width 236 height 24
type input "*********"
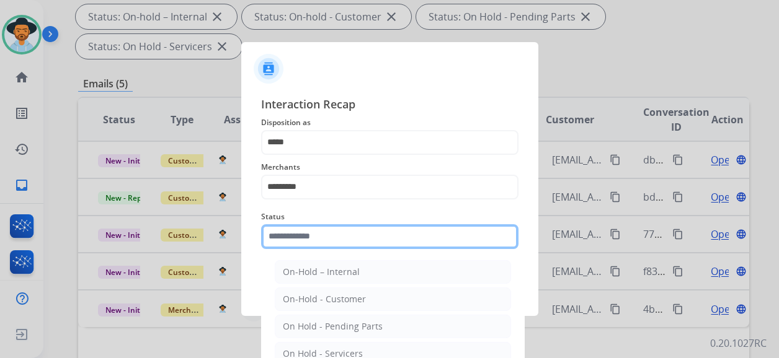
click at [361, 237] on input "text" at bounding box center [389, 236] width 257 height 25
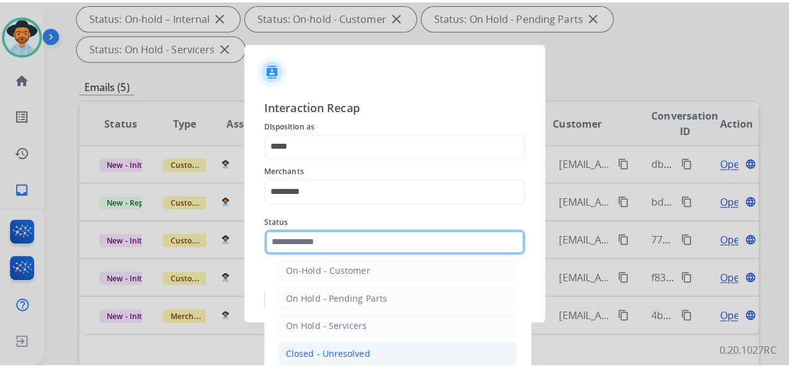
scroll to position [71, 0]
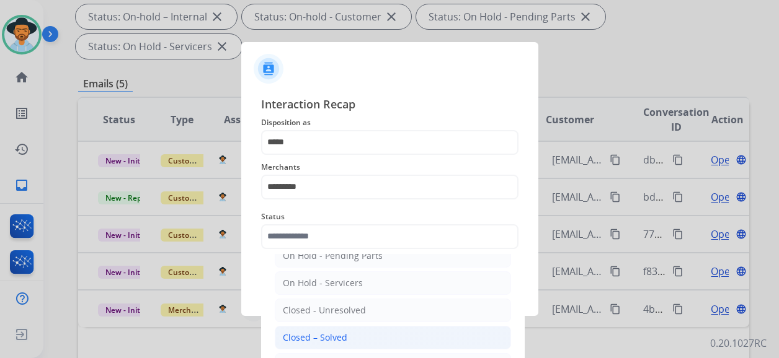
click at [332, 332] on div "Closed – Solved" at bounding box center [315, 338] width 64 height 12
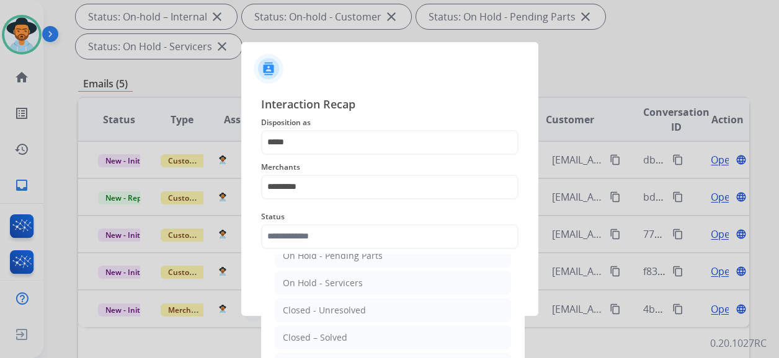
type input "**********"
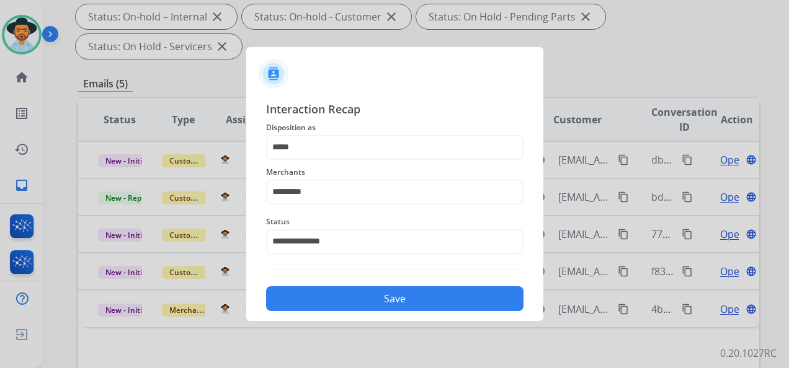
click at [387, 296] on button "Save" at bounding box center [394, 298] width 257 height 25
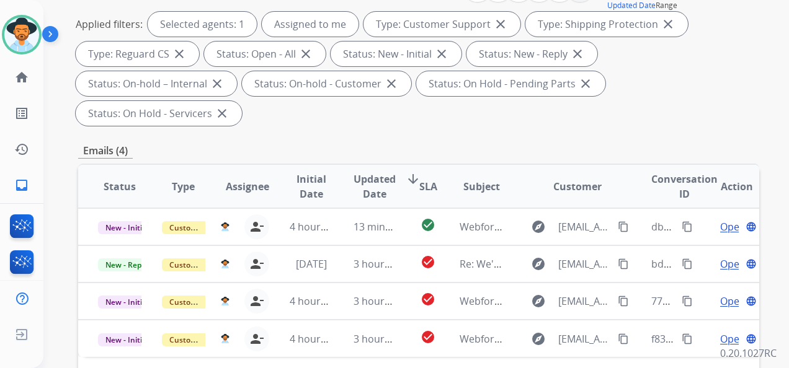
scroll to position [248, 0]
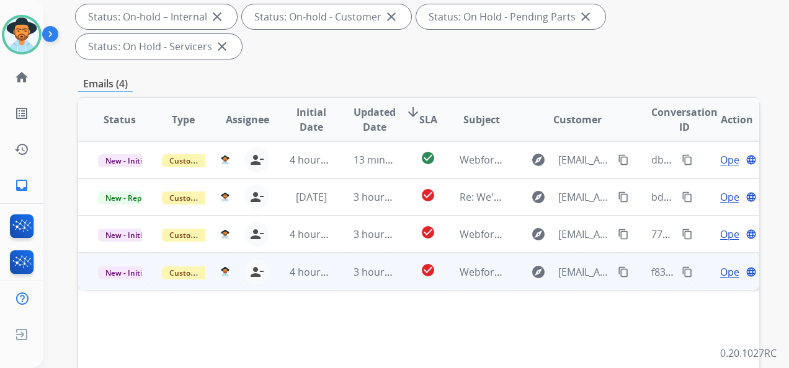
click at [720, 268] on span "Open" at bounding box center [732, 272] width 25 height 15
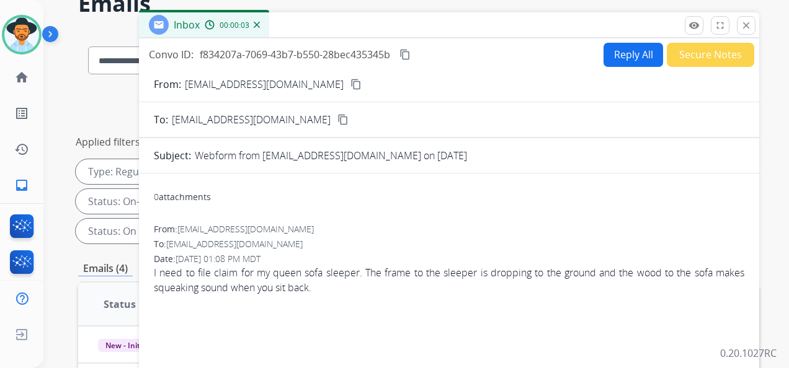
scroll to position [62, 0]
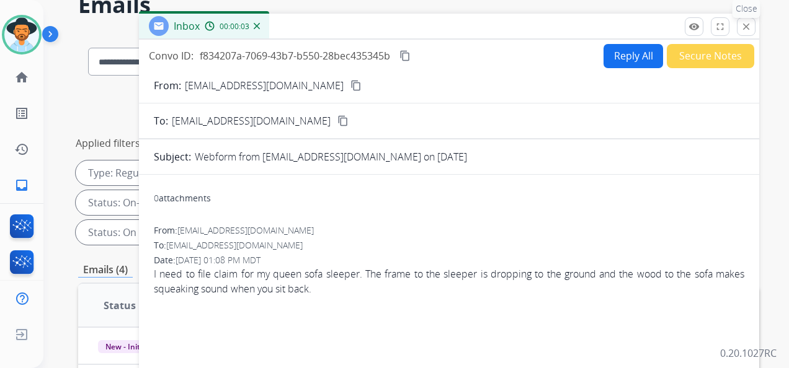
click at [741, 24] on mat-icon "close" at bounding box center [745, 26] width 11 height 11
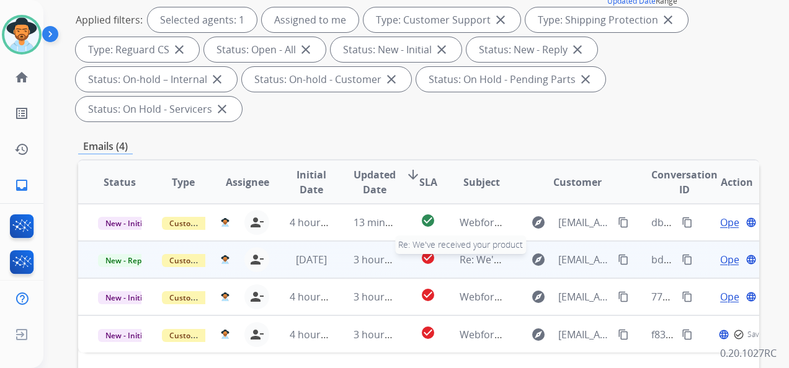
scroll to position [186, 0]
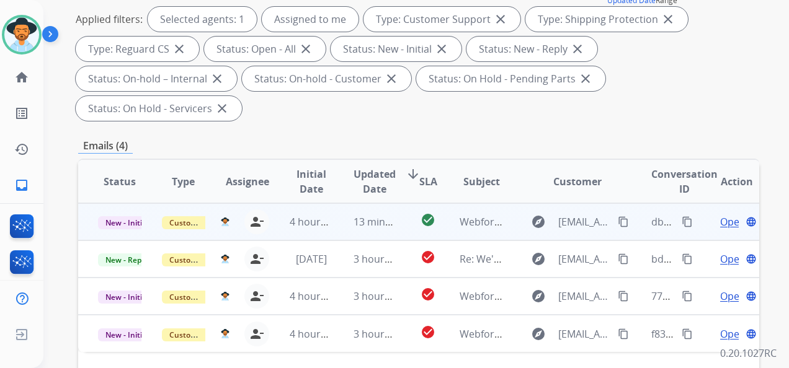
click at [720, 221] on span "Open" at bounding box center [732, 221] width 25 height 15
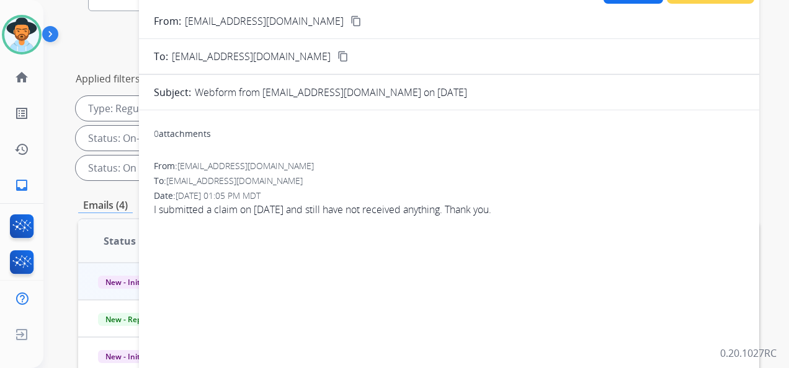
scroll to position [0, 0]
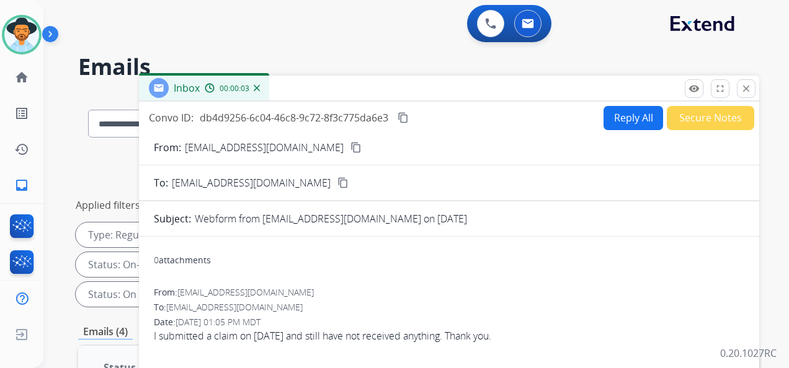
click at [623, 117] on button "Reply All" at bounding box center [633, 118] width 60 height 24
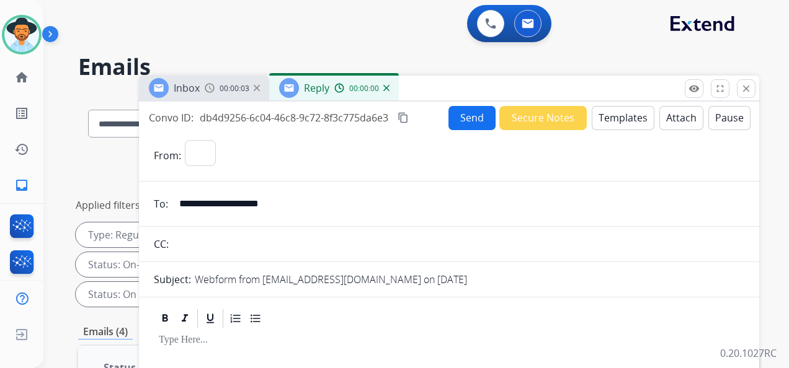
select select "**********"
click at [616, 113] on button "Templates" at bounding box center [622, 118] width 63 height 24
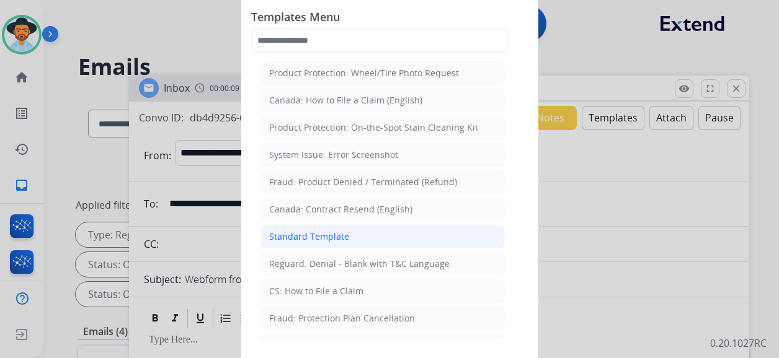
click at [345, 231] on div "Standard Template" at bounding box center [309, 237] width 80 height 12
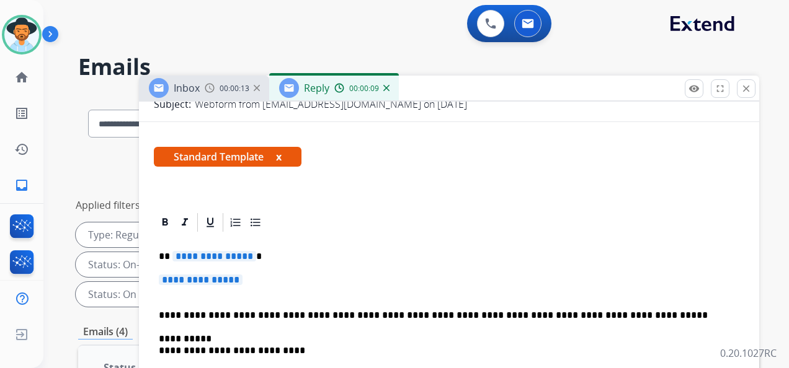
scroll to position [180, 0]
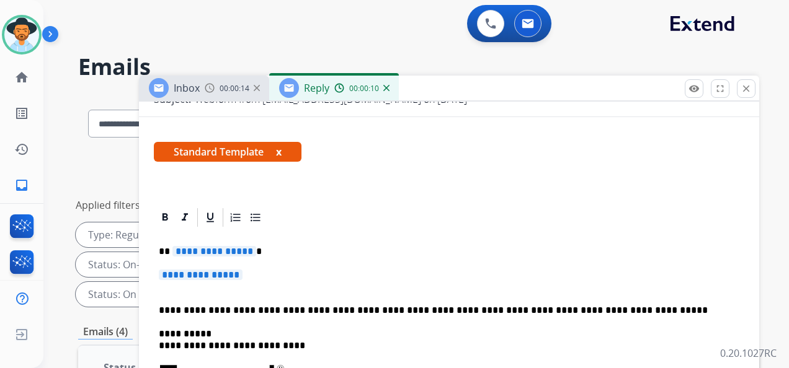
click at [229, 247] on span "**********" at bounding box center [214, 251] width 84 height 11
click at [235, 276] on span "**********" at bounding box center [201, 275] width 84 height 11
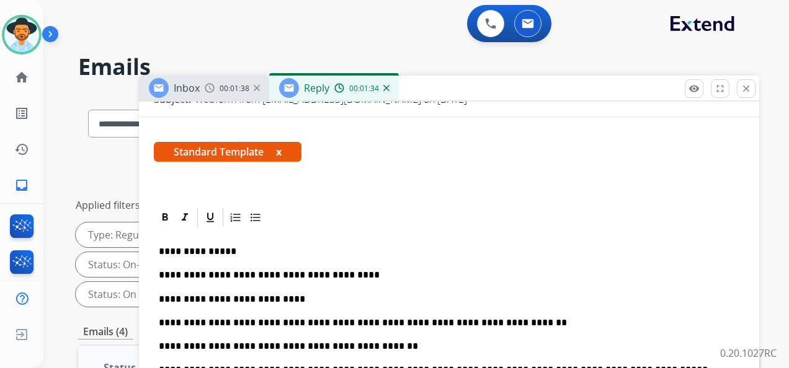
click at [280, 321] on p "**********" at bounding box center [444, 322] width 570 height 11
click at [254, 322] on p "**********" at bounding box center [444, 322] width 570 height 11
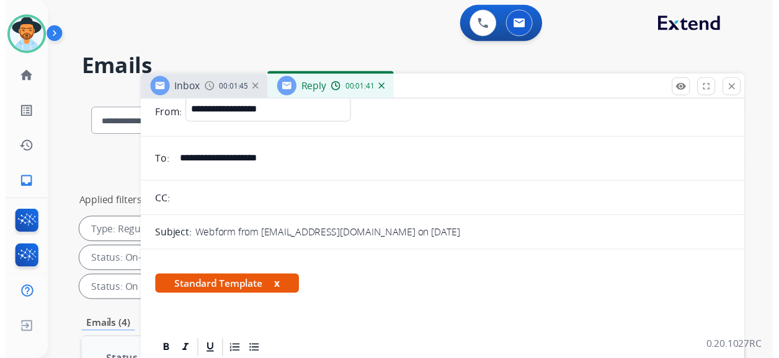
scroll to position [0, 0]
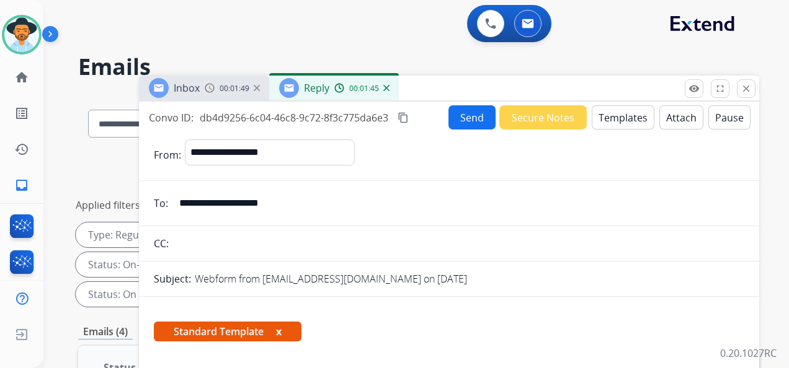
click at [461, 120] on button "Send" at bounding box center [471, 117] width 47 height 24
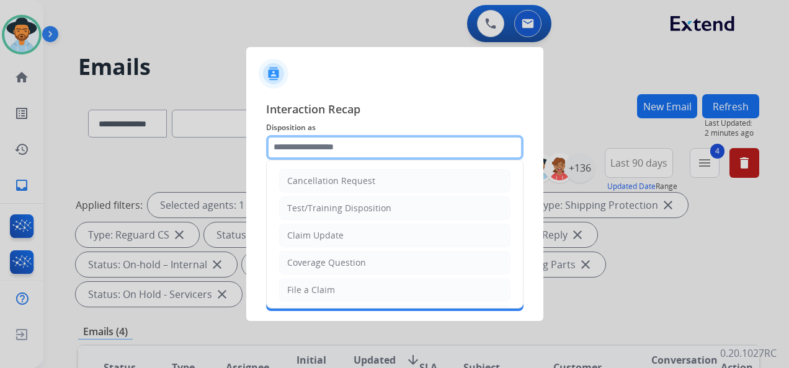
click at [387, 149] on input "text" at bounding box center [394, 147] width 257 height 25
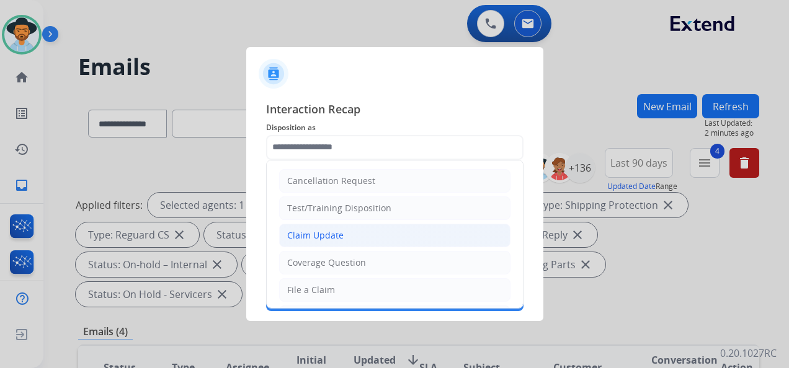
click at [358, 232] on li "Claim Update" at bounding box center [394, 236] width 231 height 24
type input "**********"
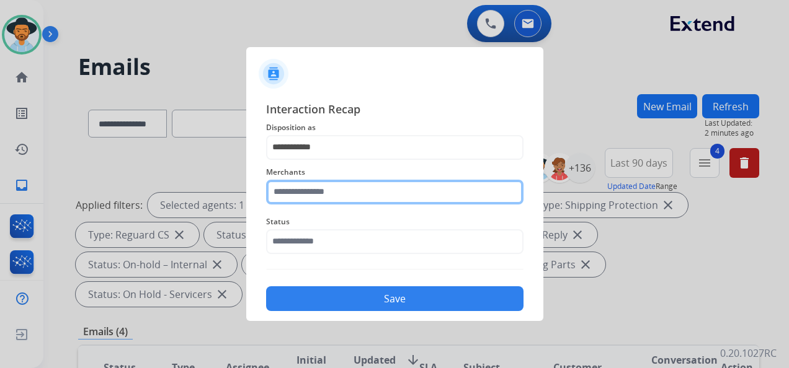
click at [372, 196] on input "text" at bounding box center [394, 192] width 257 height 25
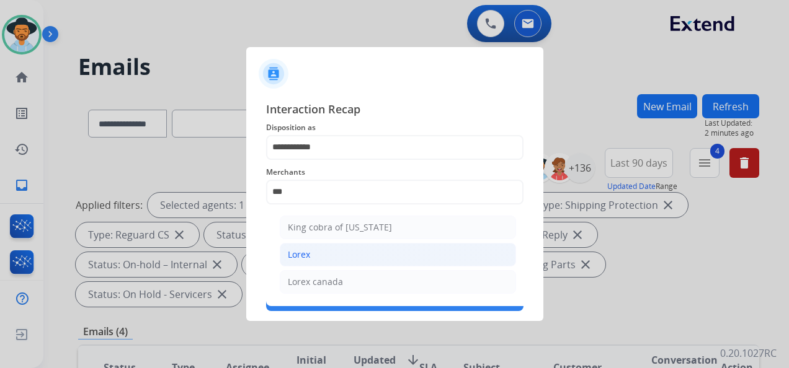
click at [351, 255] on li "Lorex" at bounding box center [398, 255] width 236 height 24
type input "*****"
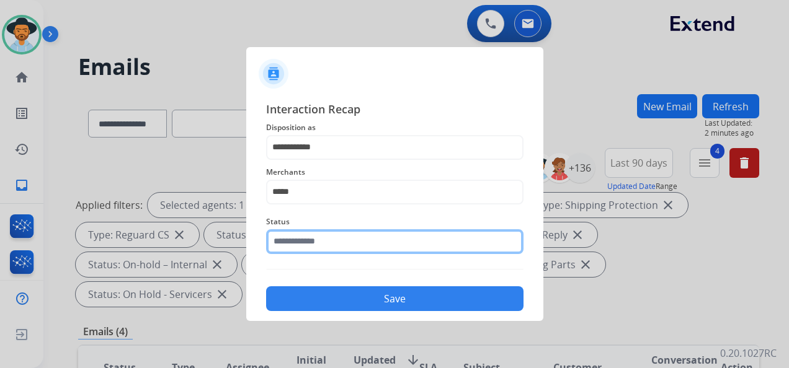
click at [334, 241] on input "text" at bounding box center [394, 241] width 257 height 25
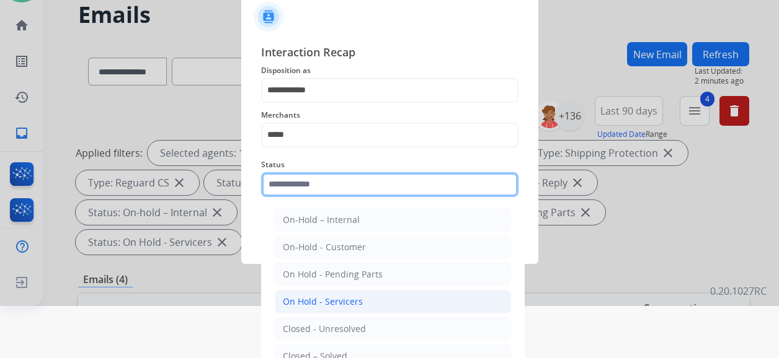
scroll to position [81, 0]
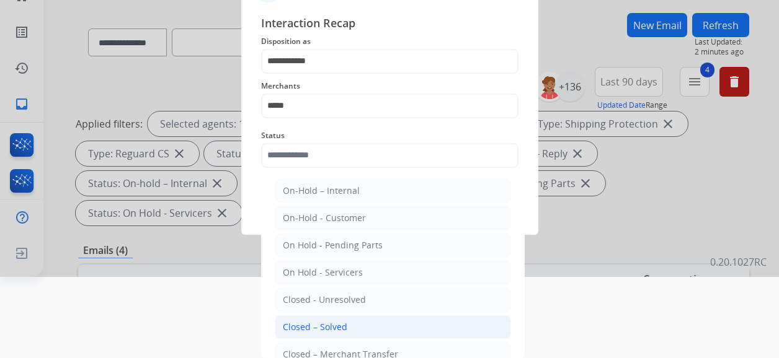
drag, startPoint x: 335, startPoint y: 325, endPoint x: 335, endPoint y: 301, distance: 24.2
click at [335, 324] on div "Closed – Solved" at bounding box center [315, 327] width 64 height 12
type input "**********"
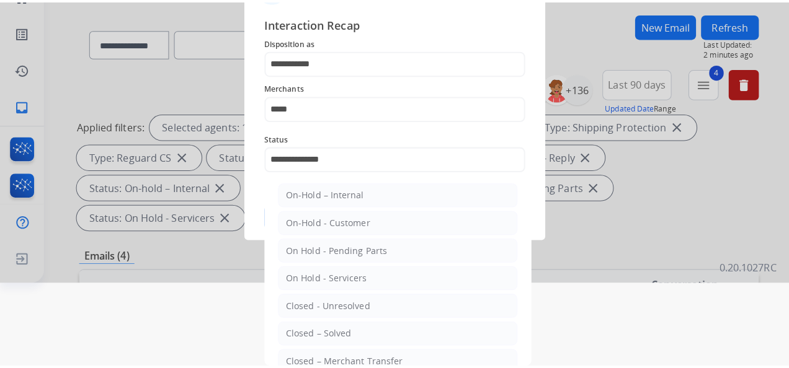
scroll to position [0, 0]
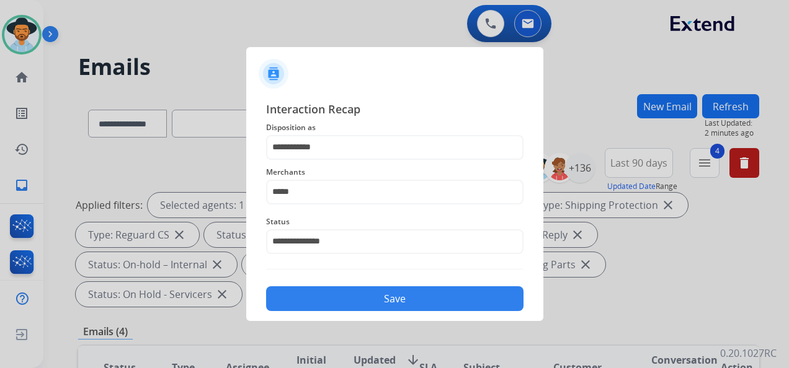
click at [407, 307] on button "Save" at bounding box center [394, 298] width 257 height 25
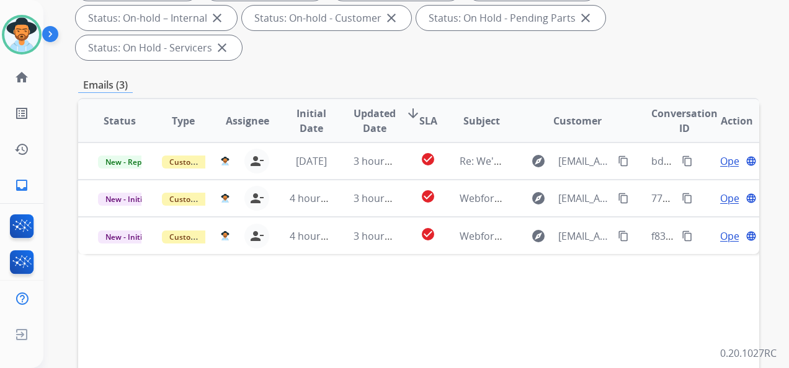
scroll to position [248, 0]
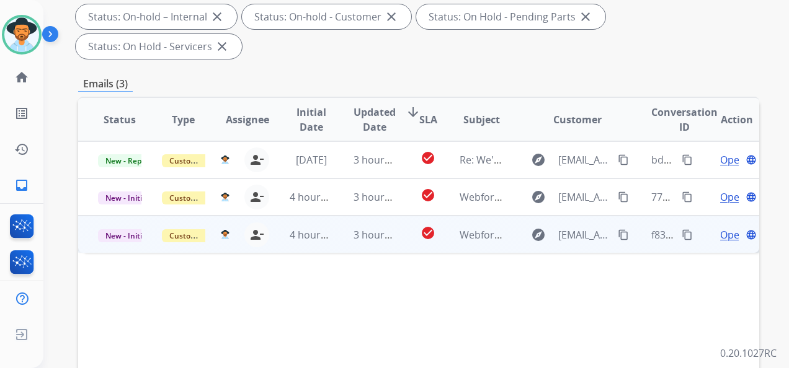
click at [722, 234] on span "Open" at bounding box center [732, 235] width 25 height 15
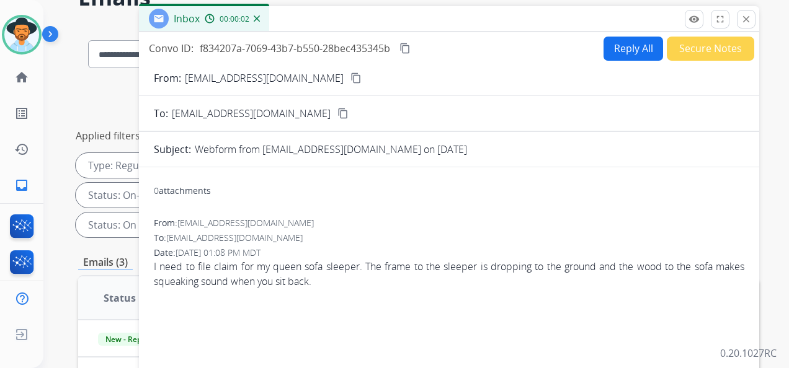
scroll to position [0, 0]
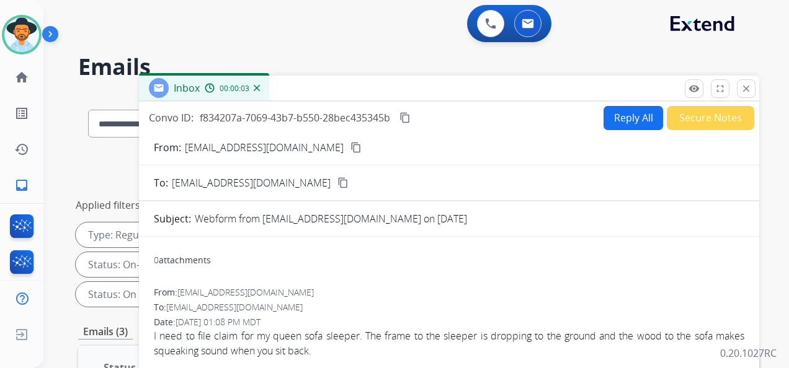
click at [350, 147] on mat-icon "content_copy" at bounding box center [355, 147] width 11 height 11
click at [408, 117] on mat-icon "content_copy" at bounding box center [404, 117] width 11 height 11
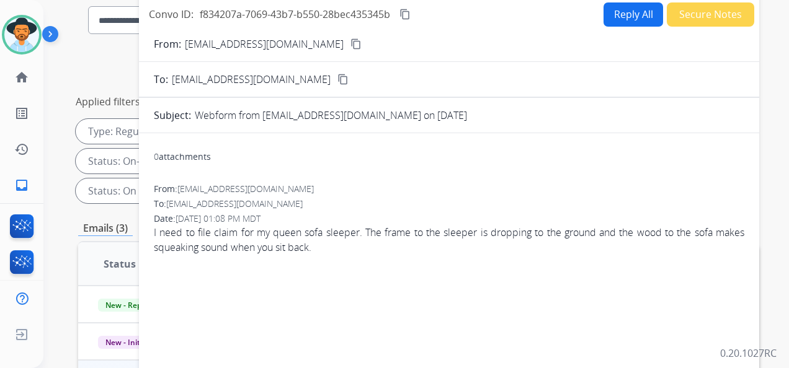
scroll to position [124, 0]
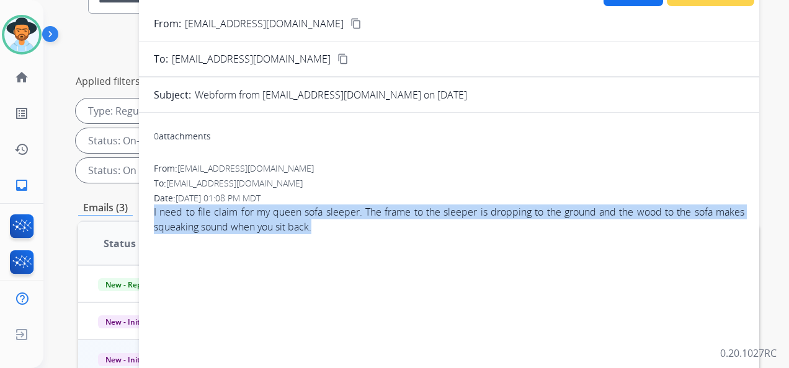
drag, startPoint x: 149, startPoint y: 208, endPoint x: 324, endPoint y: 239, distance: 178.0
click at [324, 239] on div "0 attachments From: [EMAIL_ADDRESS][DOMAIN_NAME] To: [EMAIL_ADDRESS][DOMAIN_NAM…" at bounding box center [449, 322] width 620 height 398
copy span "I need to file claim for my queen sofa sleeper. The frame to the sleeper is dro…"
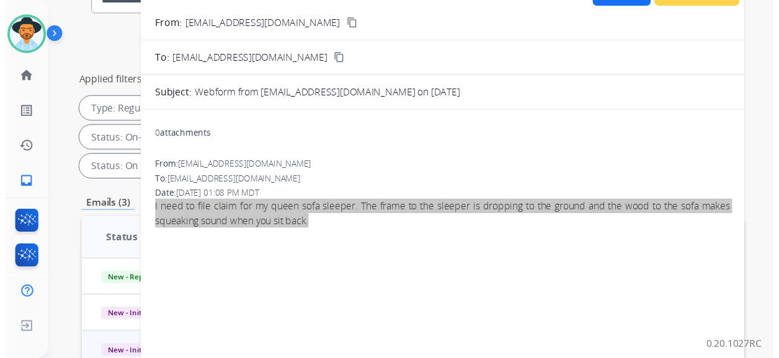
scroll to position [0, 0]
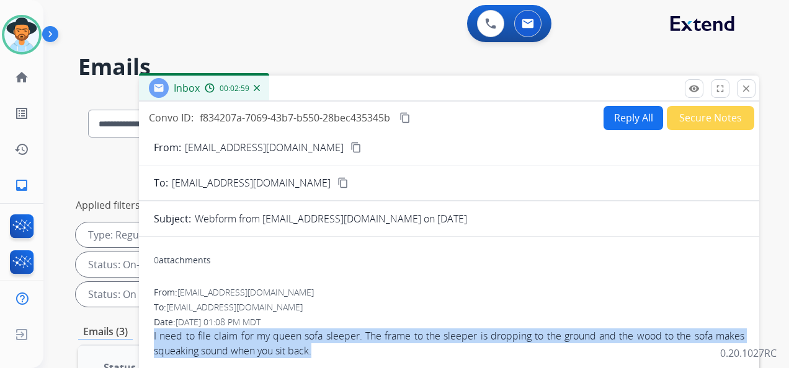
click at [625, 114] on button "Reply All" at bounding box center [633, 118] width 60 height 24
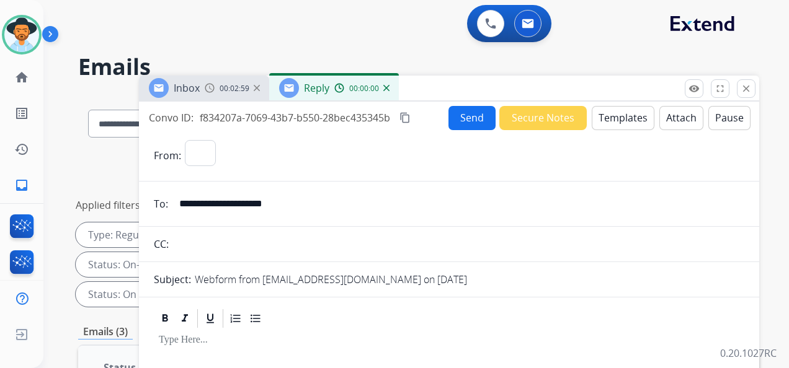
select select "**********"
click at [612, 122] on button "Templates" at bounding box center [622, 118] width 63 height 24
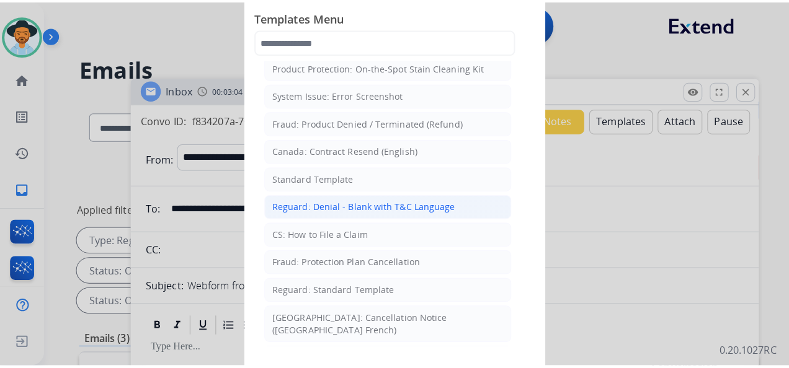
scroll to position [124, 0]
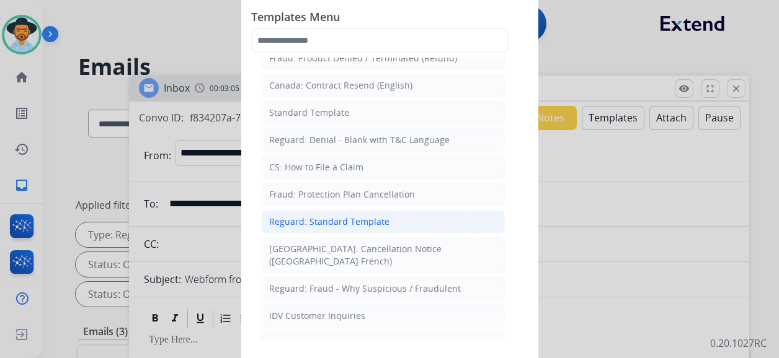
click at [343, 218] on div "Reguard: Standard Template" at bounding box center [329, 222] width 120 height 12
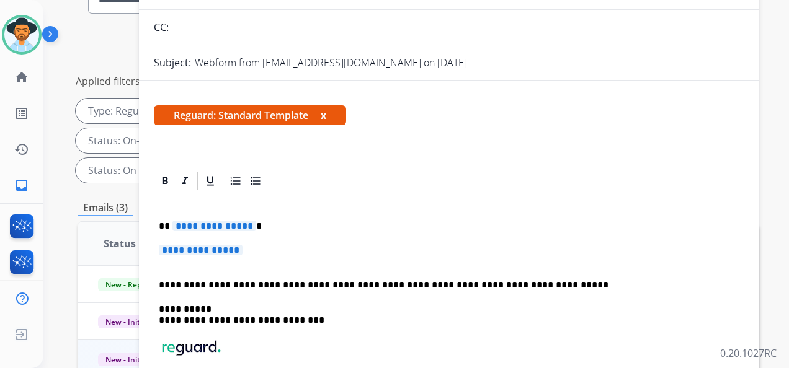
click at [214, 229] on span "**********" at bounding box center [214, 226] width 84 height 11
click at [205, 246] on span "**********" at bounding box center [201, 250] width 84 height 11
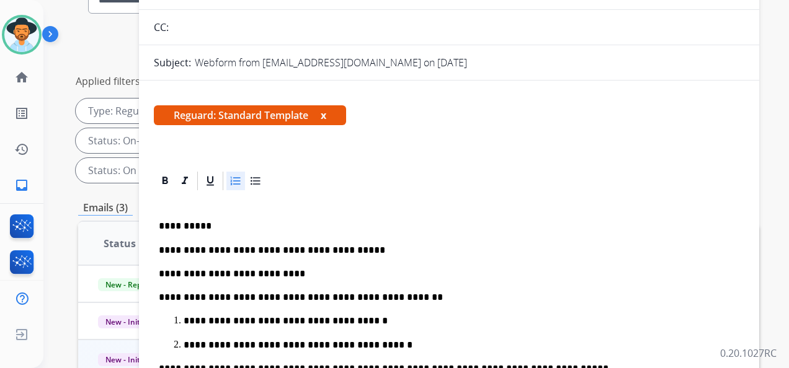
scroll to position [131, 0]
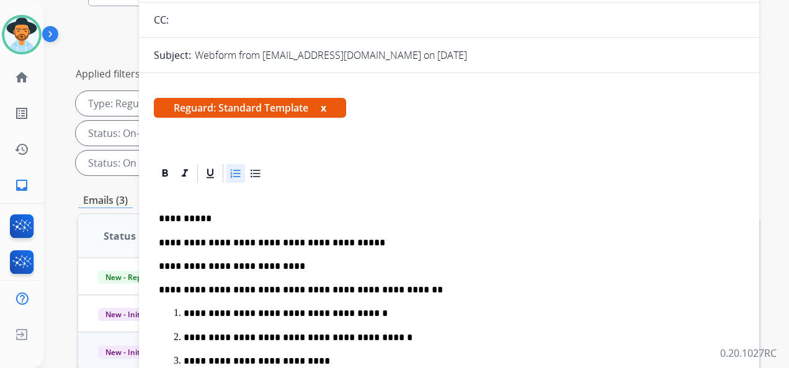
click at [310, 363] on p "**********" at bounding box center [456, 361] width 546 height 11
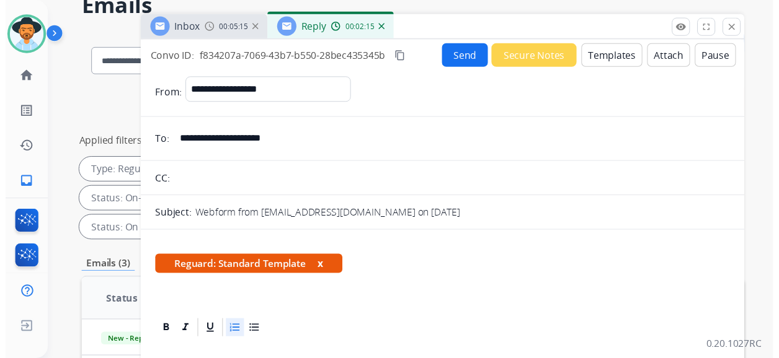
scroll to position [0, 0]
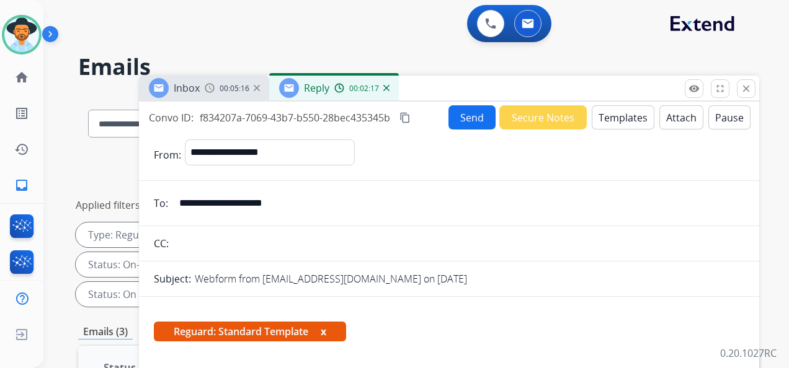
click at [461, 112] on button "Send" at bounding box center [471, 117] width 47 height 24
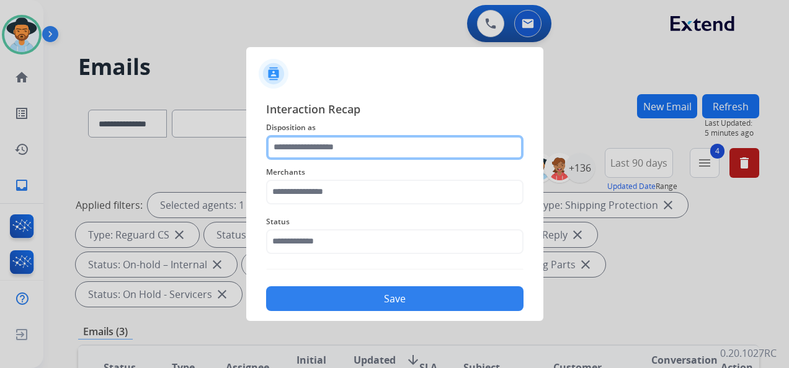
click at [334, 146] on input "text" at bounding box center [394, 147] width 257 height 25
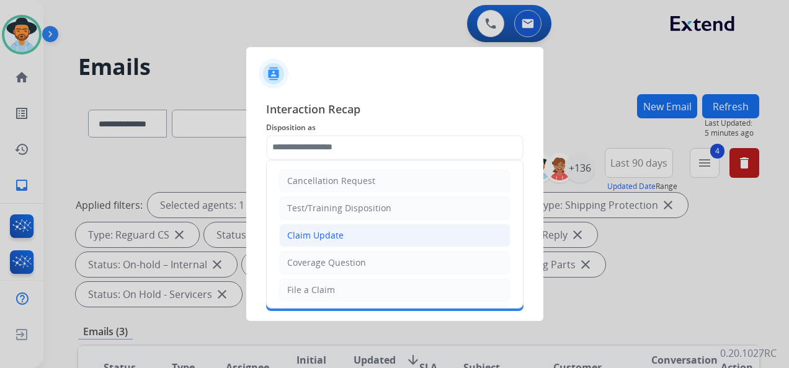
click at [350, 231] on li "Claim Update" at bounding box center [394, 236] width 231 height 24
type input "**********"
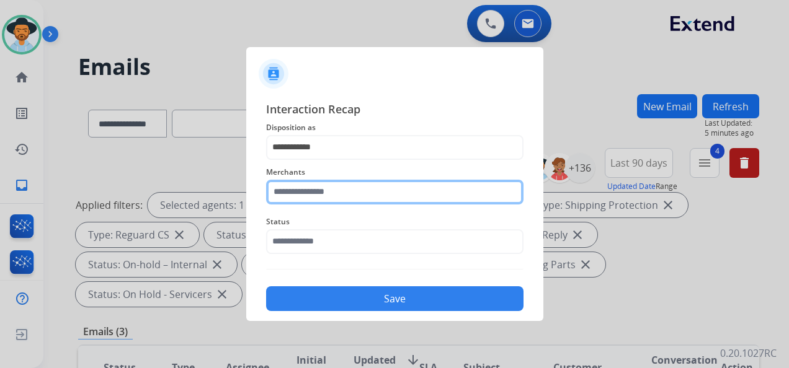
click at [351, 197] on input "text" at bounding box center [394, 192] width 257 height 25
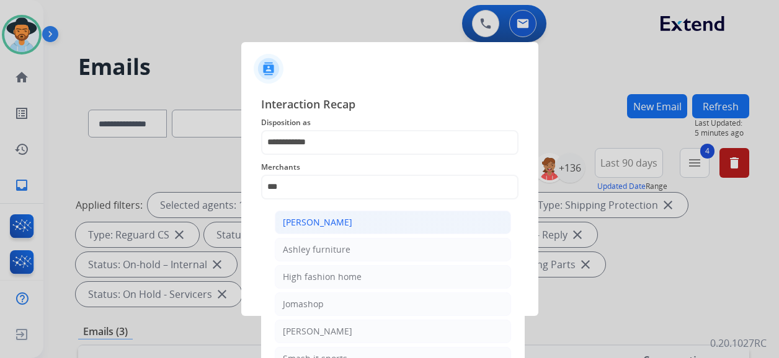
click at [364, 219] on li "[PERSON_NAME]" at bounding box center [393, 223] width 236 height 24
type input "**********"
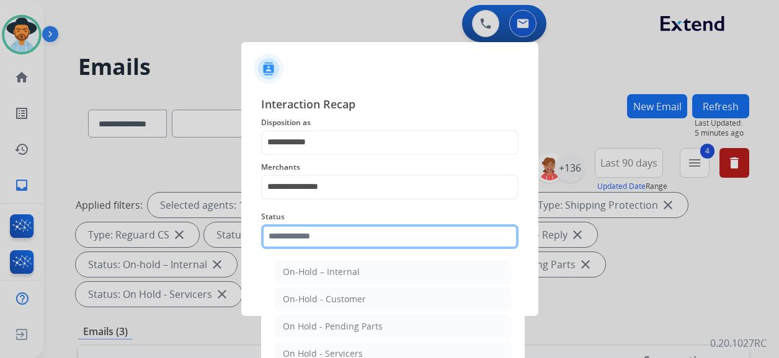
click at [357, 237] on input "text" at bounding box center [389, 236] width 257 height 25
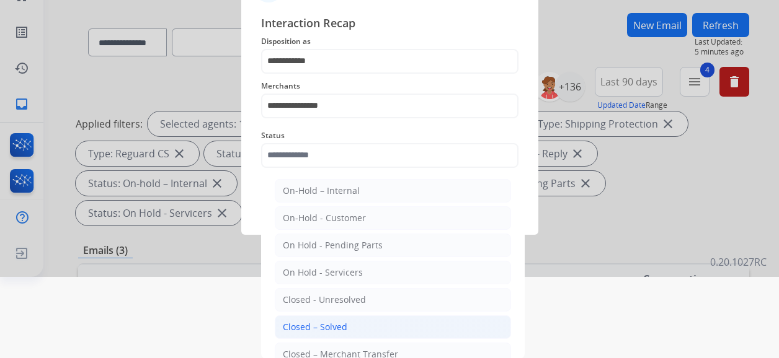
click at [334, 321] on div "Closed – Solved" at bounding box center [315, 327] width 64 height 12
type input "**********"
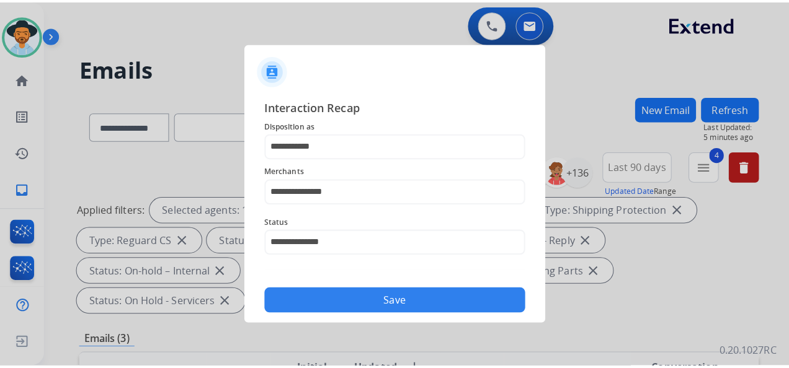
scroll to position [0, 0]
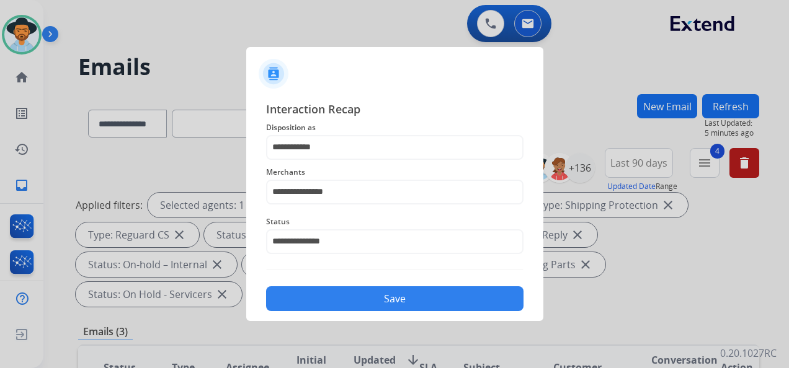
click at [369, 296] on button "Save" at bounding box center [394, 298] width 257 height 25
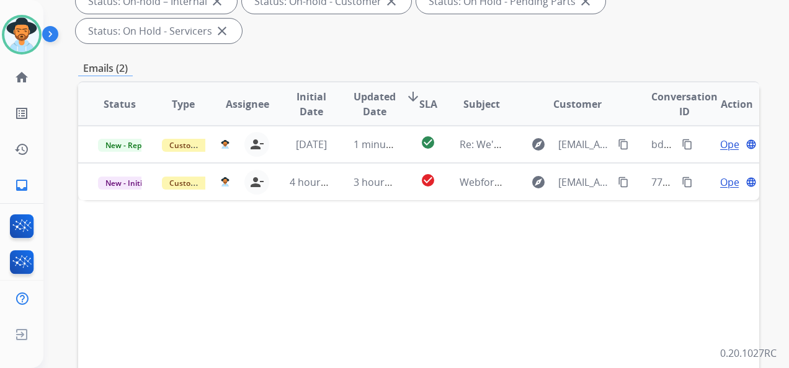
scroll to position [310, 0]
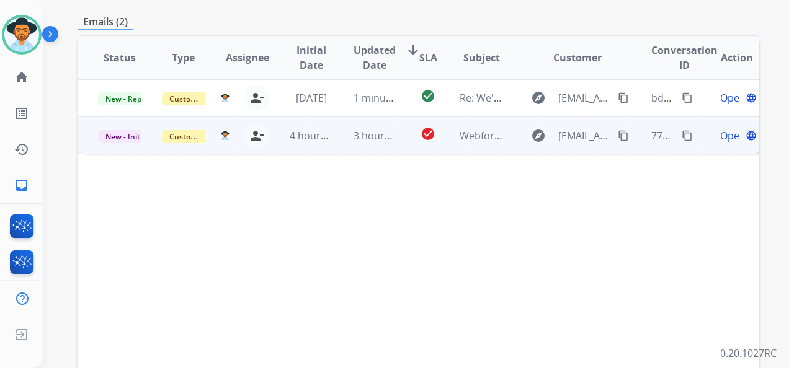
click at [720, 138] on span "Open" at bounding box center [732, 135] width 25 height 15
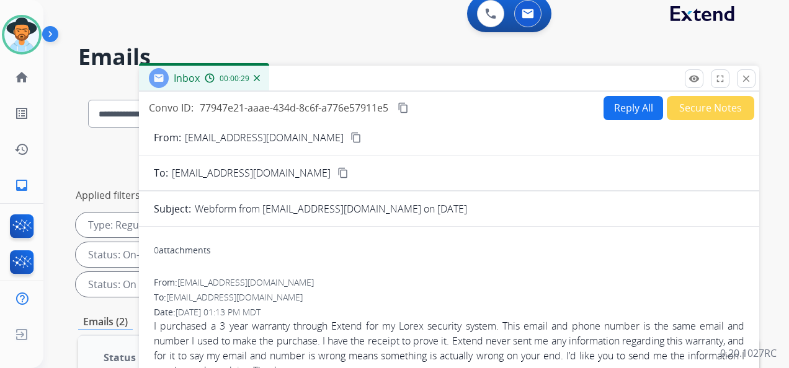
scroll to position [0, 0]
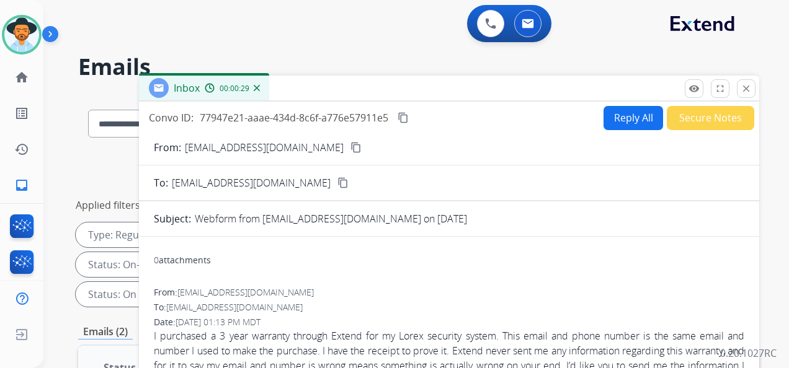
click at [350, 149] on mat-icon "content_copy" at bounding box center [355, 147] width 11 height 11
click at [624, 120] on button "Reply All" at bounding box center [633, 118] width 60 height 24
select select "**********"
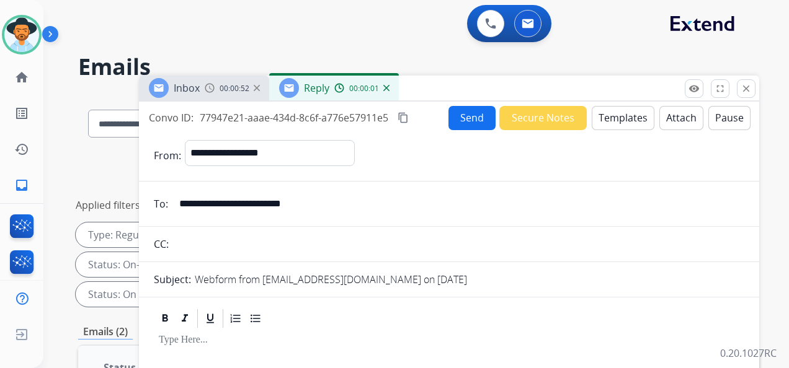
click at [613, 117] on button "Templates" at bounding box center [622, 118] width 63 height 24
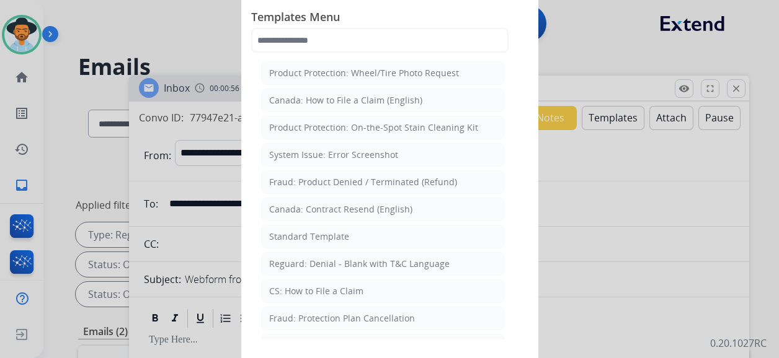
click at [372, 294] on li "CS: How to File a Claim" at bounding box center [383, 292] width 244 height 24
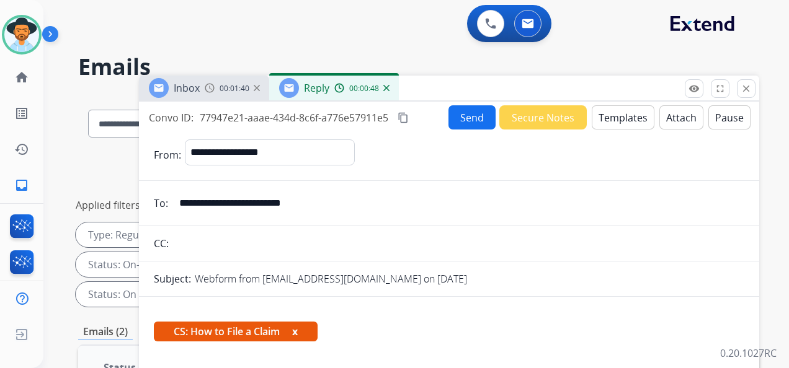
click at [404, 113] on mat-icon "content_copy" at bounding box center [402, 117] width 11 height 11
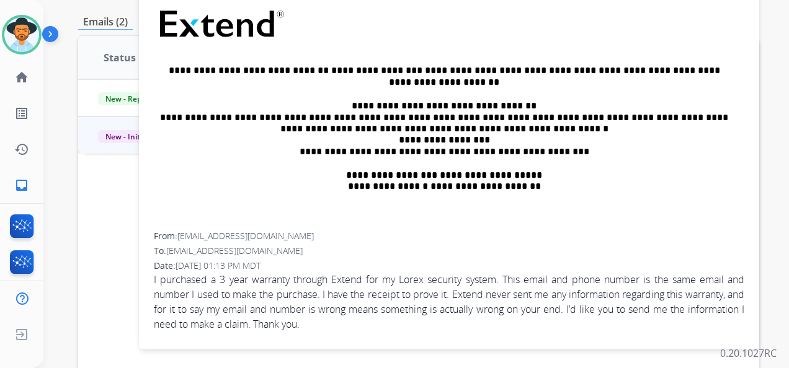
scroll to position [372, 0]
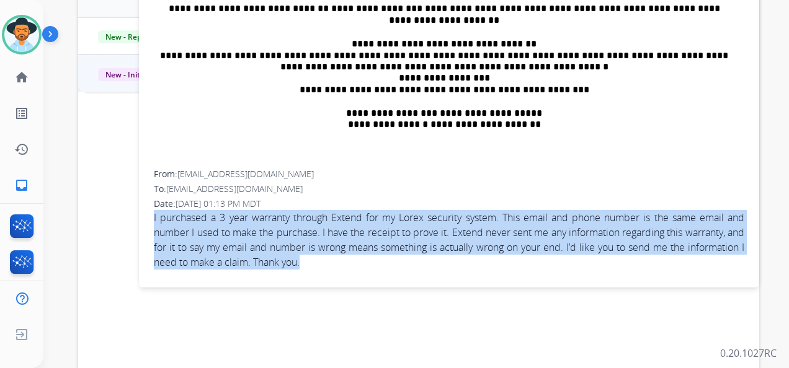
drag, startPoint x: 371, startPoint y: 258, endPoint x: 154, endPoint y: 215, distance: 220.5
click at [154, 215] on span "I purchased a 3 year warranty through Extend for my Lorex security system. This…" at bounding box center [449, 240] width 590 height 60
copy span "I purchased a 3 year warranty through Extend for my Lorex security system. This…"
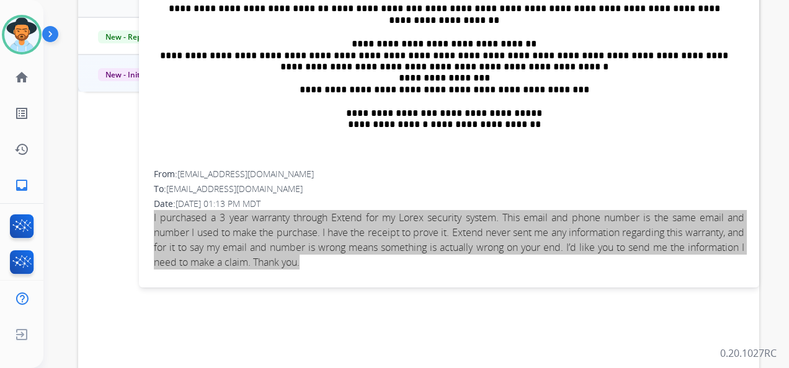
scroll to position [0, 0]
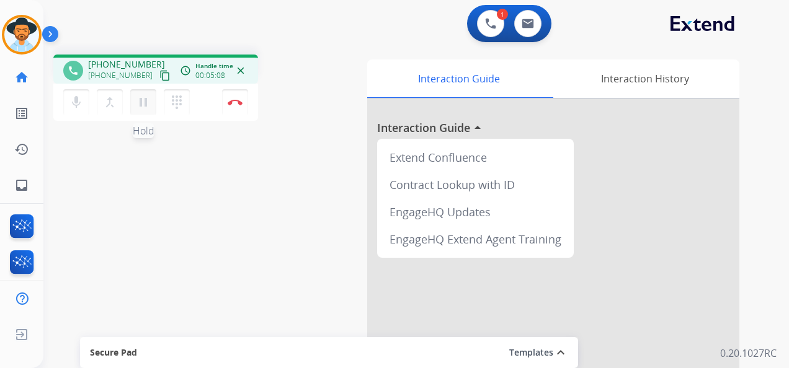
click at [142, 100] on mat-icon "pause" at bounding box center [143, 102] width 15 height 15
click at [76, 99] on mat-icon "mic" at bounding box center [76, 102] width 15 height 15
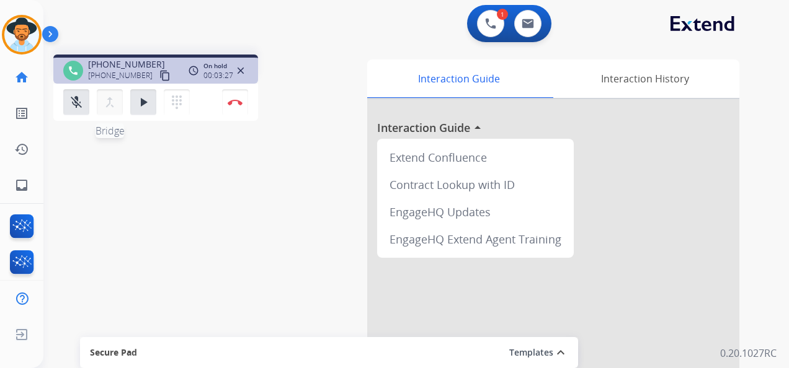
drag, startPoint x: 143, startPoint y: 100, endPoint x: 102, endPoint y: 94, distance: 40.8
click at [143, 100] on mat-icon "play_arrow" at bounding box center [143, 102] width 15 height 15
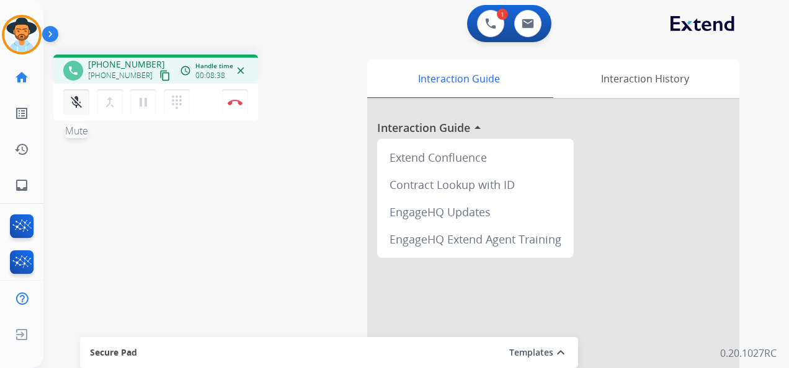
click at [68, 99] on button "mic_off Mute" at bounding box center [76, 102] width 26 height 26
click at [344, 2] on app-navbar "1 Voice Interactions 0 Email Interactions" at bounding box center [400, 22] width 715 height 45
click at [534, 24] on button at bounding box center [527, 23] width 27 height 27
select select "**********"
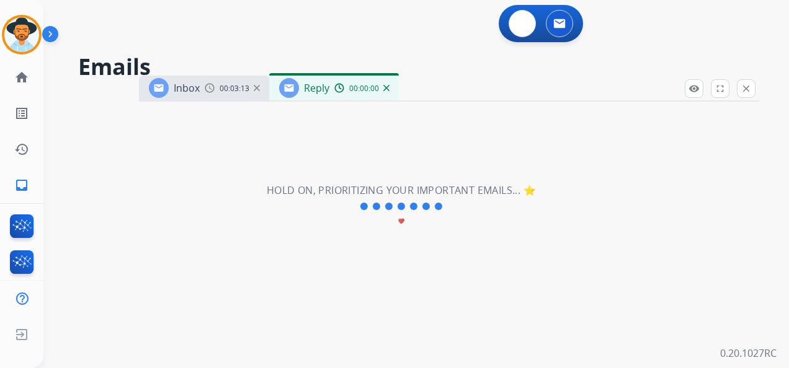
select select "**********"
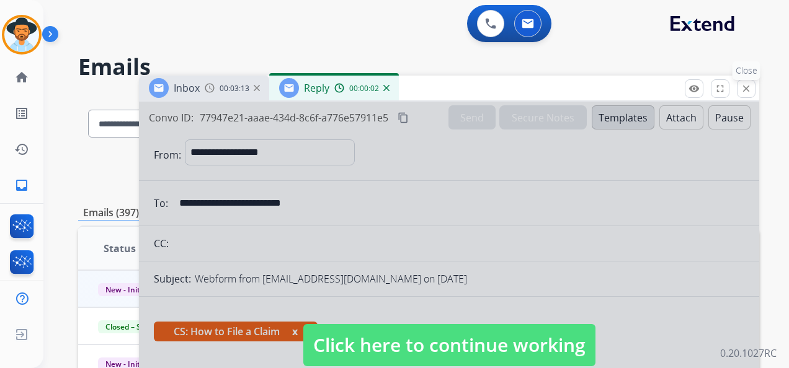
click at [749, 87] on mat-icon "close" at bounding box center [745, 88] width 11 height 11
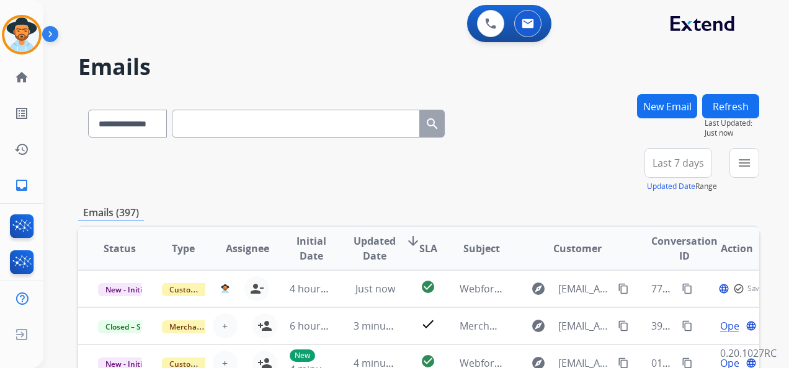
click at [673, 104] on button "New Email" at bounding box center [667, 106] width 60 height 24
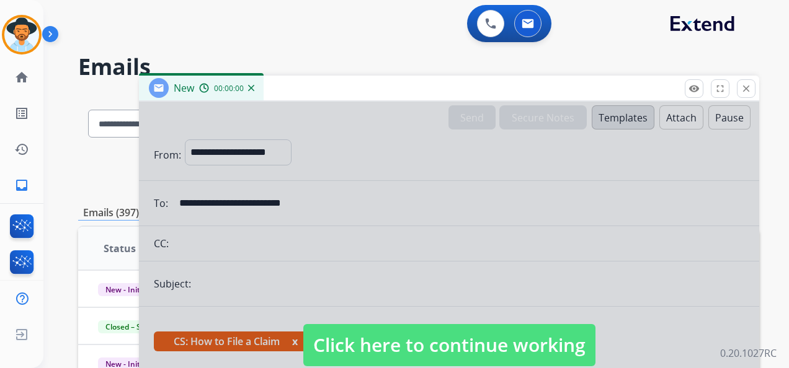
select select "**********"
click at [486, 335] on span "Click here to continue working" at bounding box center [449, 345] width 292 height 42
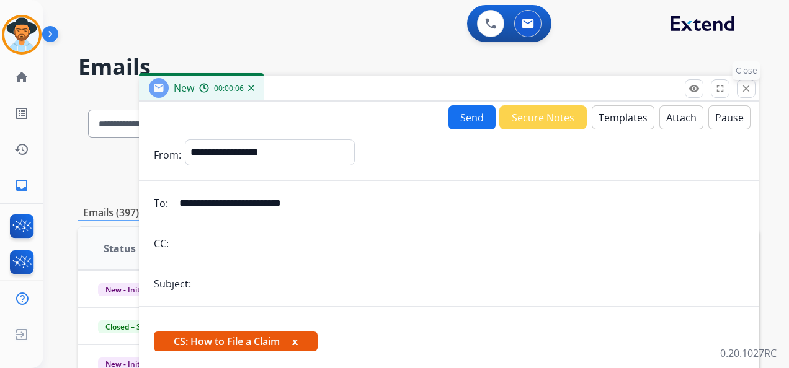
click at [751, 87] on button "close Close" at bounding box center [745, 88] width 19 height 19
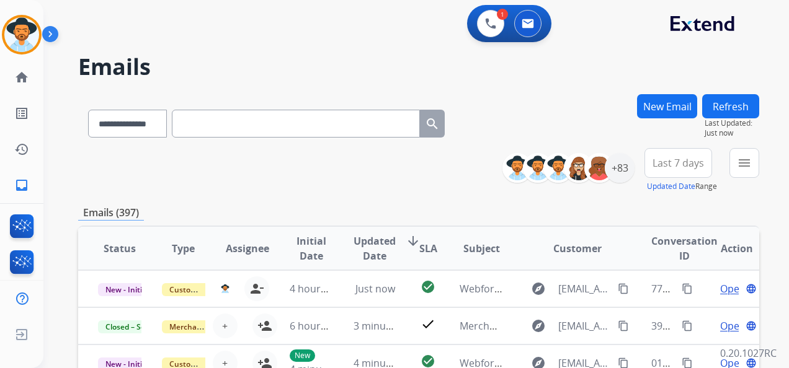
click at [667, 102] on button "New Email" at bounding box center [667, 106] width 60 height 24
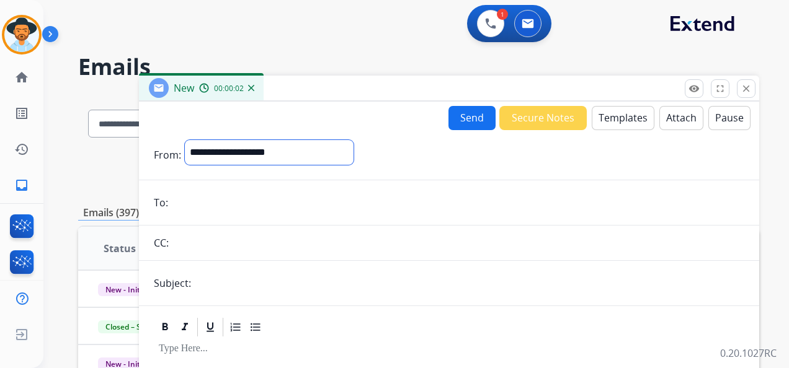
click at [353, 151] on select "**********" at bounding box center [269, 152] width 169 height 25
select select "**********"
click at [185, 140] on select "**********" at bounding box center [269, 152] width 169 height 25
click at [236, 207] on input "email" at bounding box center [458, 204] width 572 height 25
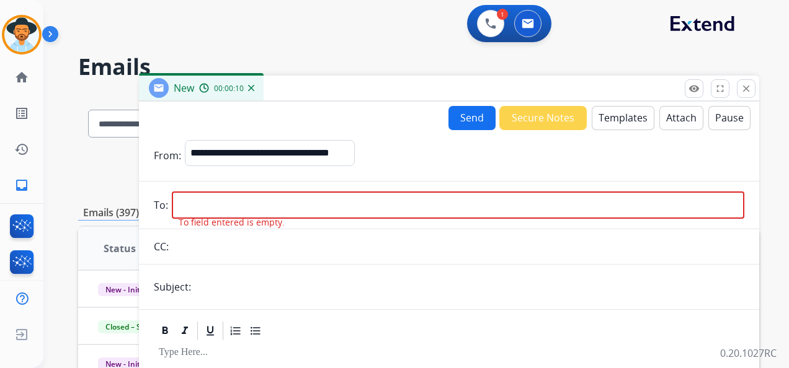
click at [201, 200] on input "email" at bounding box center [458, 205] width 572 height 27
paste input "**********"
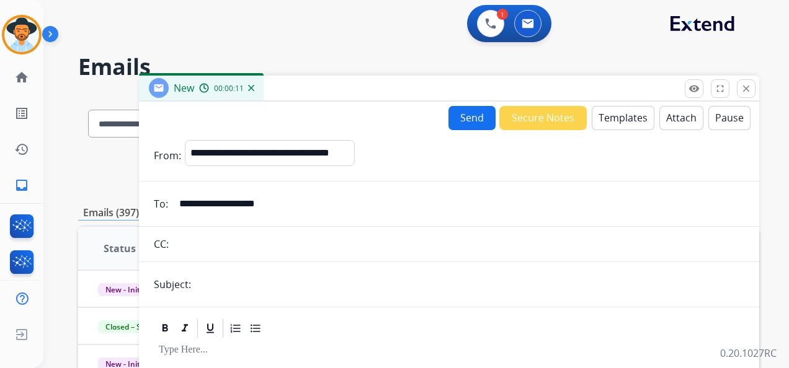
type input "**********"
click at [217, 281] on input "text" at bounding box center [469, 284] width 549 height 25
type input "**********"
click at [337, 317] on div at bounding box center [449, 328] width 590 height 22
click at [625, 109] on button "Templates" at bounding box center [622, 118] width 63 height 24
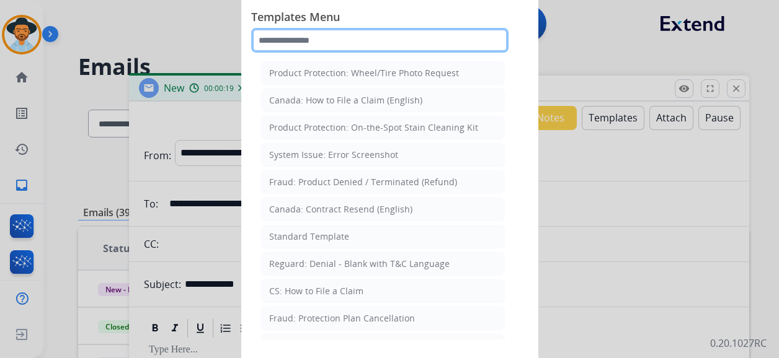
click at [334, 43] on input "text" at bounding box center [379, 40] width 257 height 25
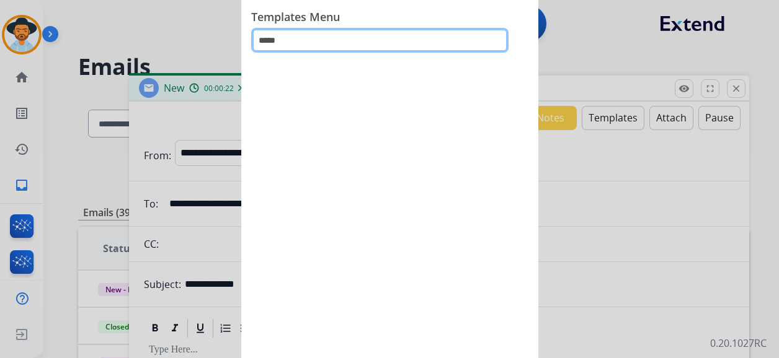
type input "****"
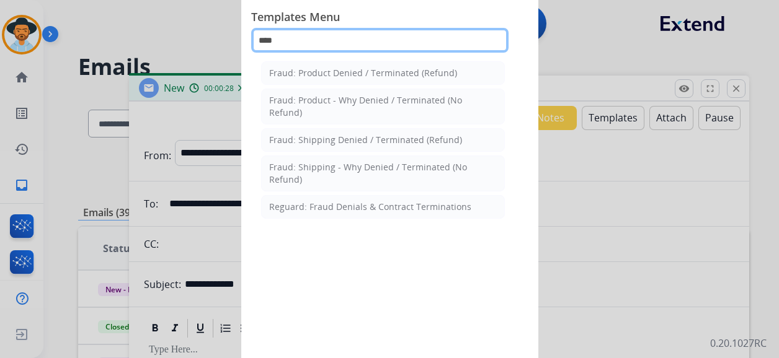
drag, startPoint x: 299, startPoint y: 39, endPoint x: 244, endPoint y: 41, distance: 54.6
click at [245, 39] on div "Templates Menu **** Fraud: Product Denied / Terminated (Refund) Fraud: Product …" at bounding box center [389, 179] width 297 height 372
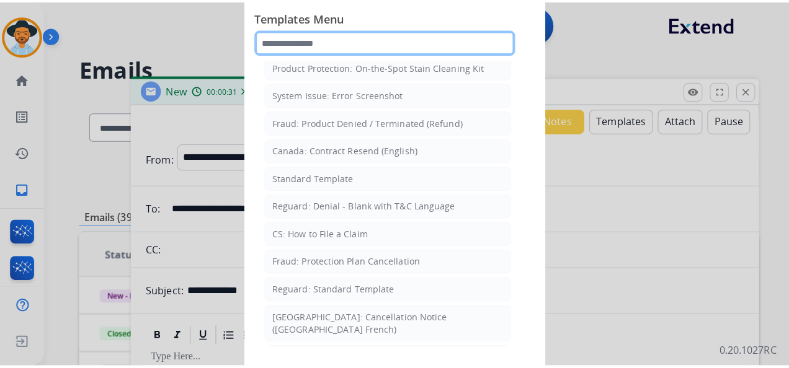
scroll to position [124, 0]
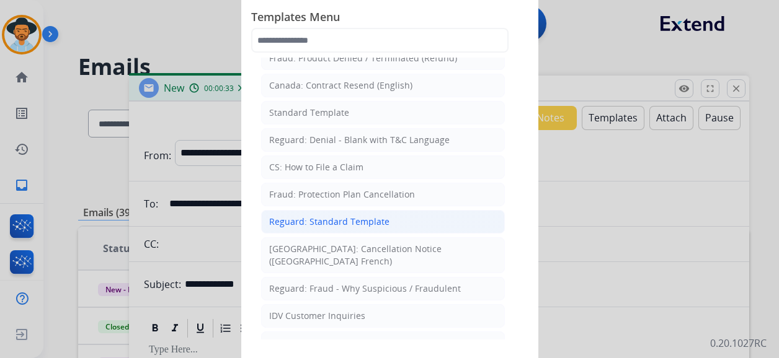
click at [340, 216] on div "Reguard: Standard Template" at bounding box center [329, 222] width 120 height 12
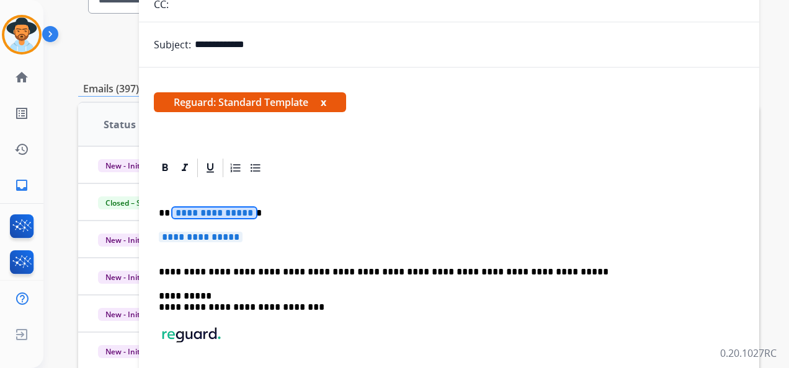
click at [208, 216] on span "**********" at bounding box center [214, 213] width 84 height 11
click at [222, 237] on span "**********" at bounding box center [201, 237] width 84 height 11
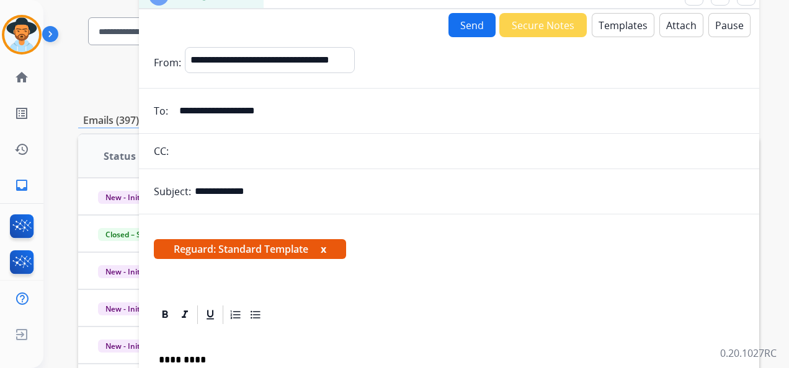
scroll to position [73, 0]
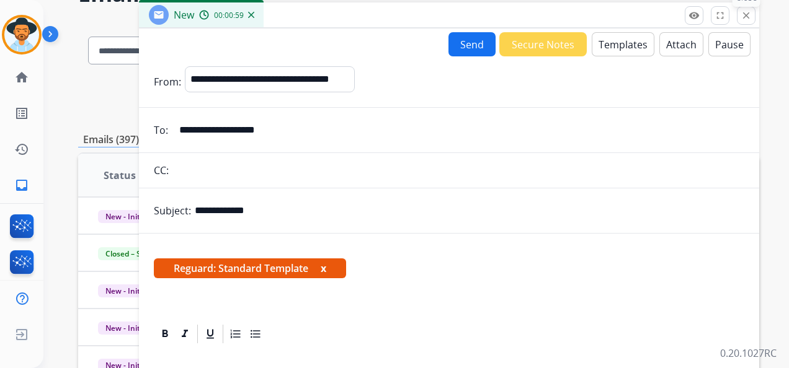
click at [750, 11] on mat-icon "close" at bounding box center [745, 15] width 11 height 11
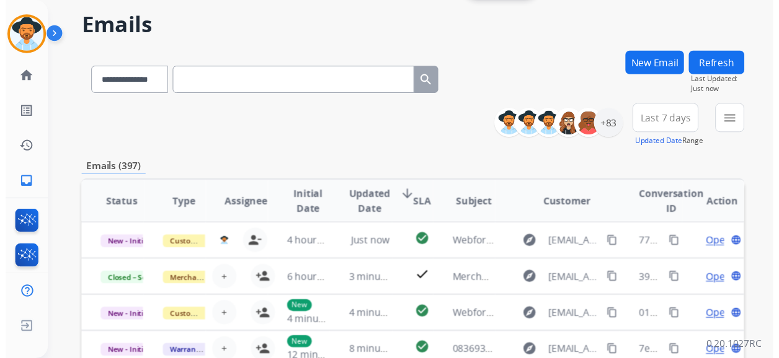
scroll to position [0, 0]
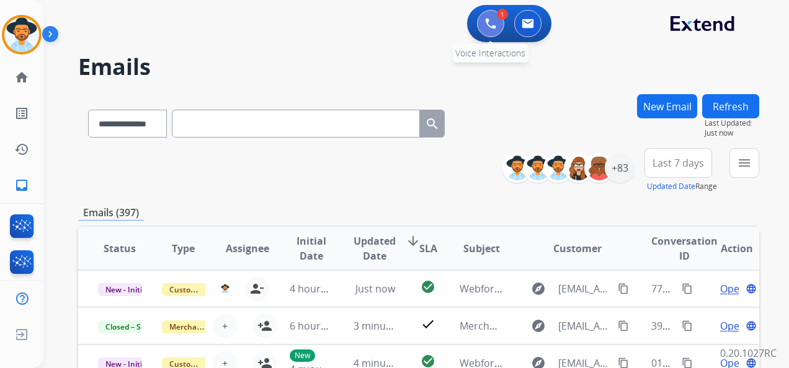
click at [487, 25] on img at bounding box center [490, 23] width 11 height 11
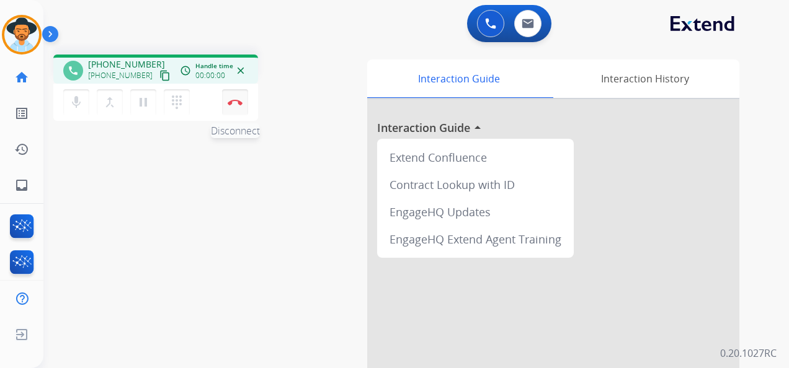
click at [234, 93] on button "Disconnect" at bounding box center [235, 102] width 26 height 26
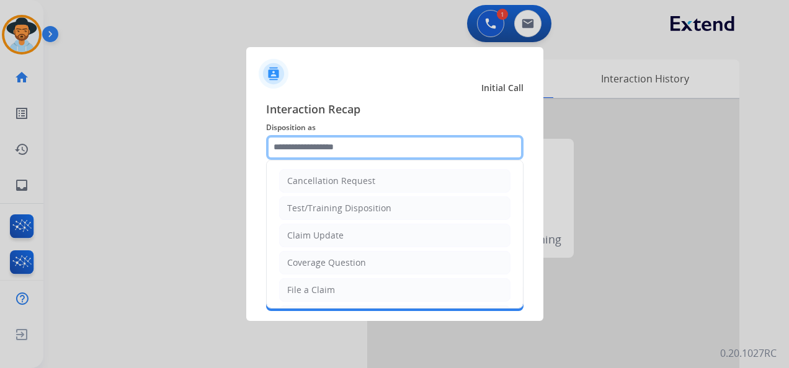
click at [334, 139] on input "text" at bounding box center [394, 147] width 257 height 25
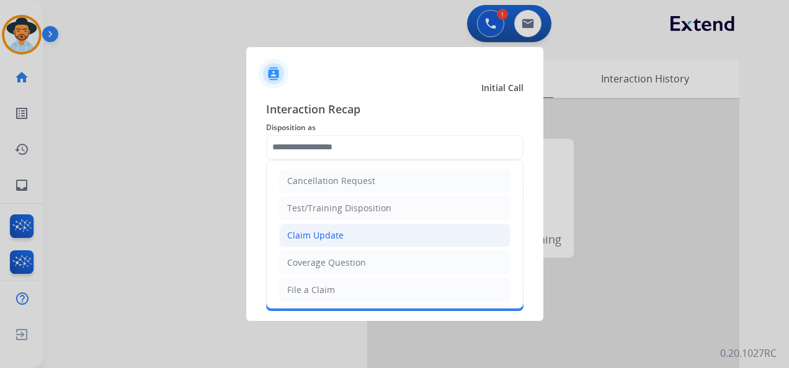
click at [347, 236] on li "Claim Update" at bounding box center [394, 236] width 231 height 24
type input "**********"
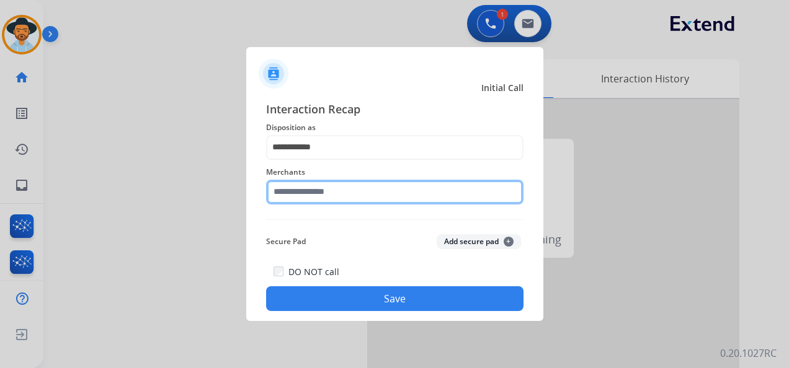
click at [324, 193] on input "text" at bounding box center [394, 192] width 257 height 25
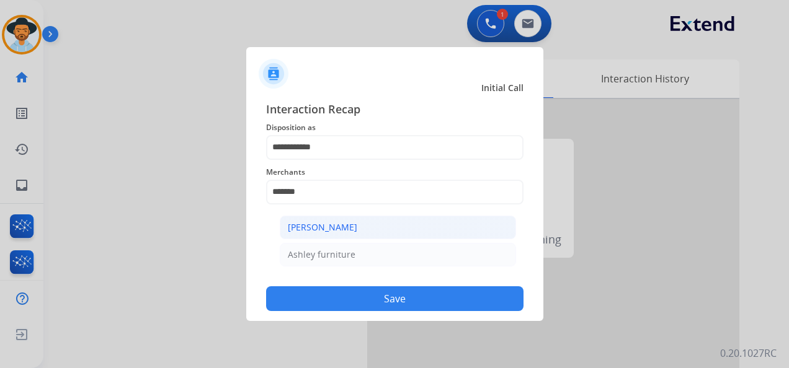
click at [351, 225] on div "[PERSON_NAME]" at bounding box center [322, 227] width 69 height 12
type input "**********"
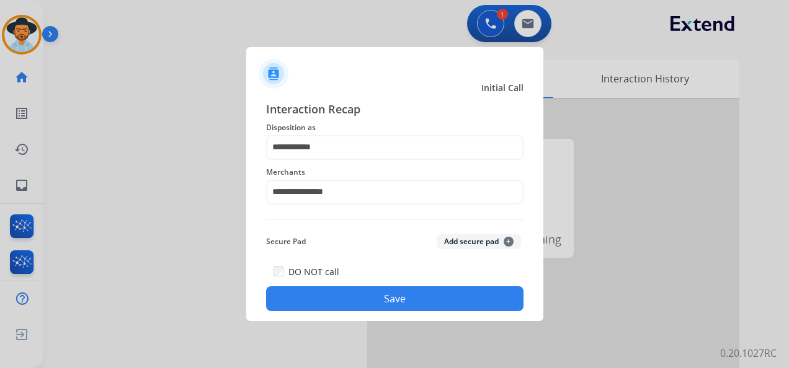
click at [390, 304] on button "Save" at bounding box center [394, 298] width 257 height 25
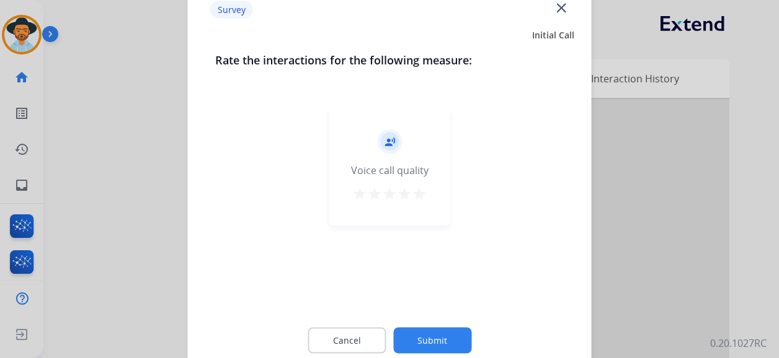
drag, startPoint x: 420, startPoint y: 191, endPoint x: 425, endPoint y: 239, distance: 48.6
click at [422, 191] on mat-icon "star" at bounding box center [419, 194] width 15 height 15
click at [435, 334] on button "Submit" at bounding box center [432, 341] width 78 height 26
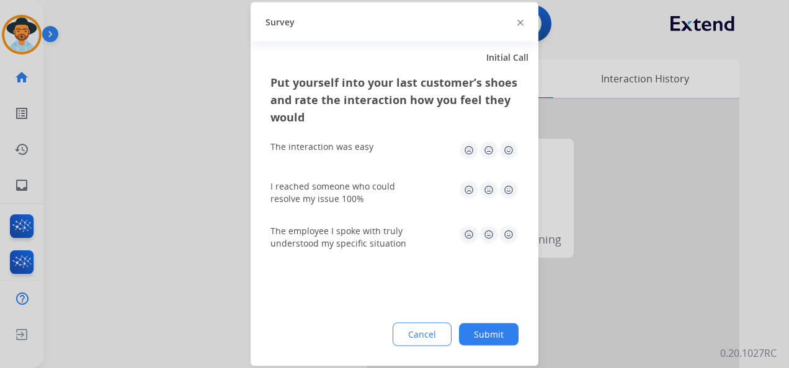
click at [505, 151] on img at bounding box center [508, 151] width 20 height 20
click at [510, 185] on img at bounding box center [508, 190] width 20 height 20
click at [506, 229] on img at bounding box center [508, 235] width 20 height 20
click at [492, 329] on button "Submit" at bounding box center [489, 335] width 60 height 22
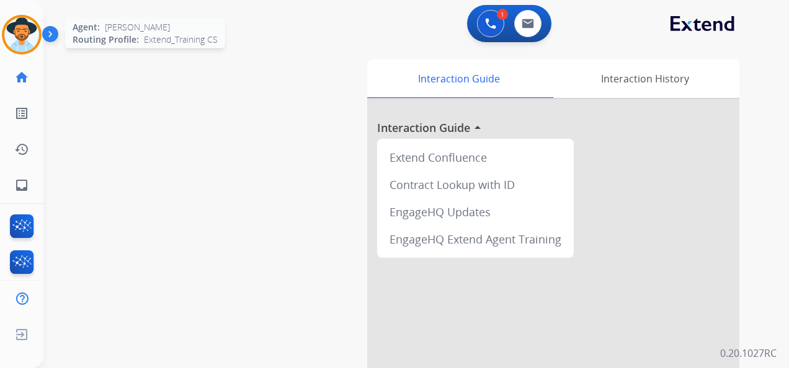
click at [24, 33] on img at bounding box center [21, 34] width 35 height 35
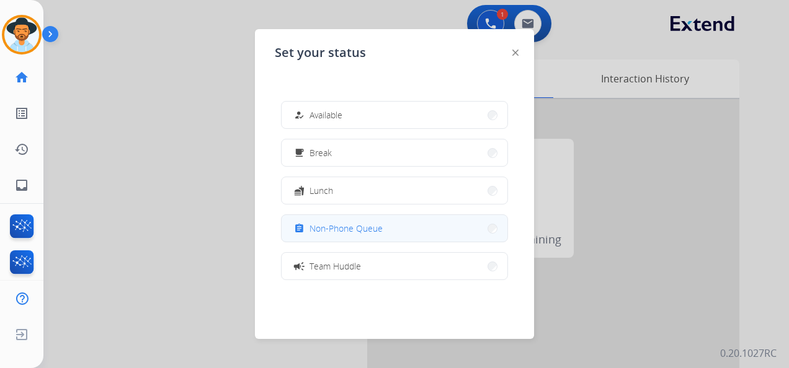
click at [380, 231] on span "Non-Phone Queue" at bounding box center [345, 228] width 73 height 13
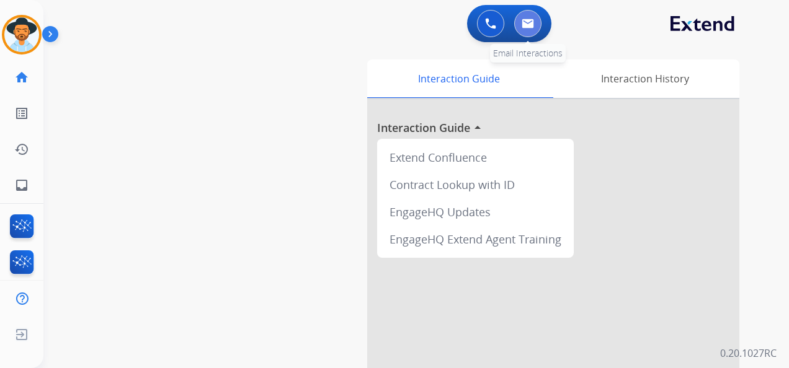
click at [523, 27] on img at bounding box center [527, 24] width 12 height 10
select select "**********"
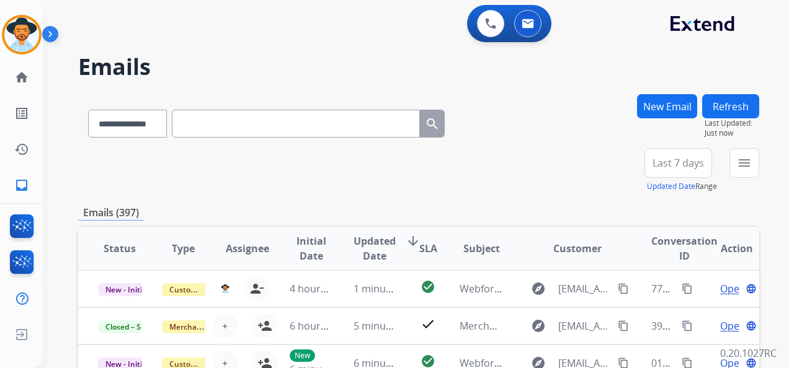
click at [676, 104] on button "New Email" at bounding box center [667, 106] width 60 height 24
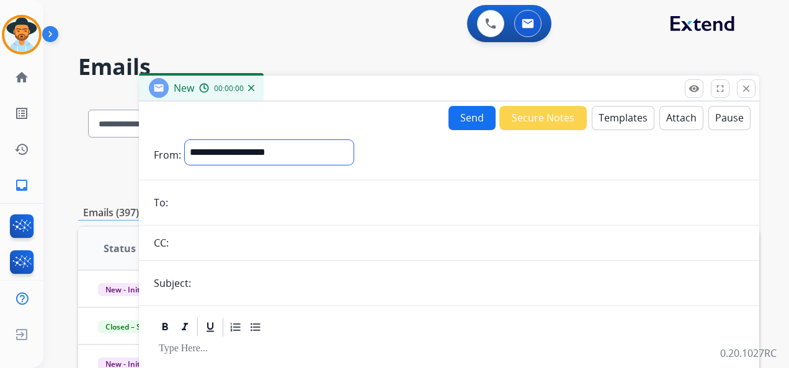
click at [330, 149] on select "**********" at bounding box center [269, 152] width 169 height 25
select select "**********"
click at [185, 140] on select "**********" at bounding box center [269, 152] width 169 height 25
click at [249, 211] on input "email" at bounding box center [458, 204] width 572 height 25
paste input "**********"
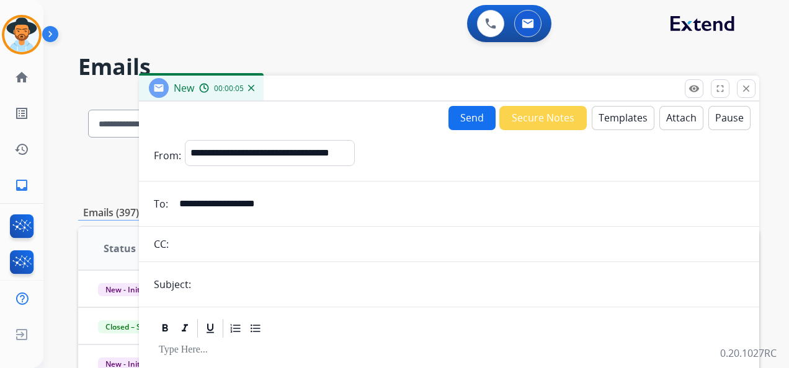
type input "**********"
click at [244, 285] on input "text" at bounding box center [469, 284] width 549 height 25
type input "**********"
click at [306, 332] on div at bounding box center [449, 328] width 590 height 22
click at [618, 121] on button "Templates" at bounding box center [622, 118] width 63 height 24
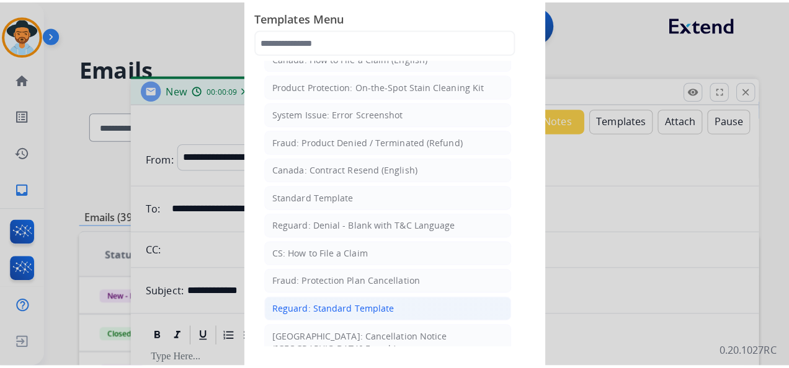
scroll to position [62, 0]
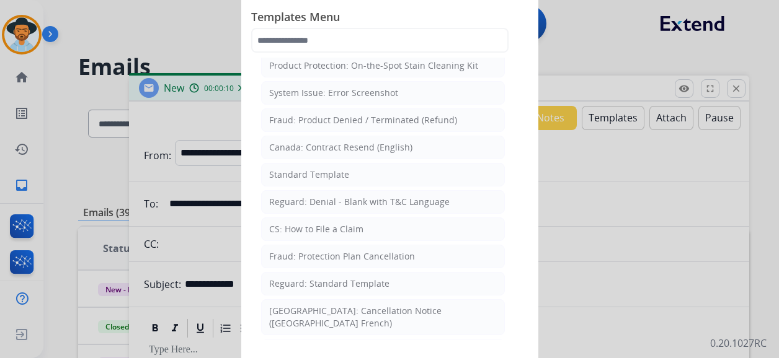
click at [349, 280] on div "Reguard: Standard Template" at bounding box center [329, 284] width 120 height 12
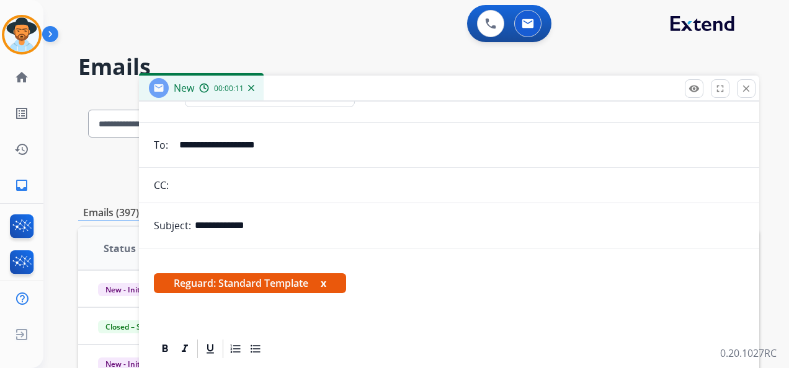
scroll to position [115, 0]
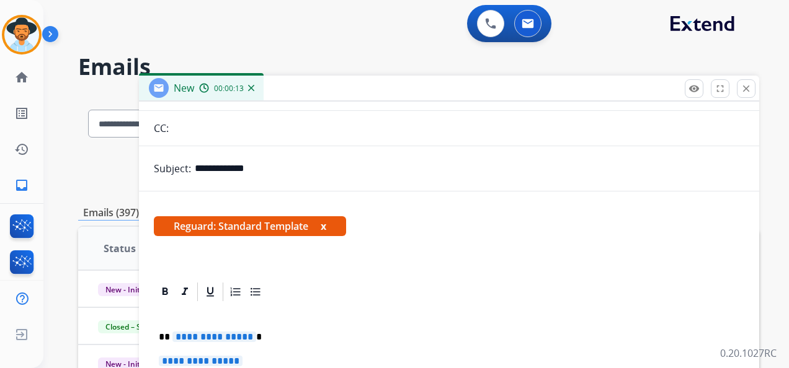
click at [218, 335] on span "**********" at bounding box center [214, 337] width 84 height 11
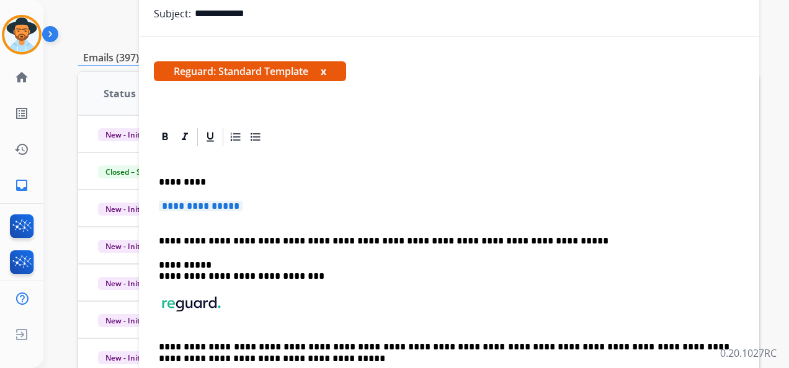
scroll to position [186, 0]
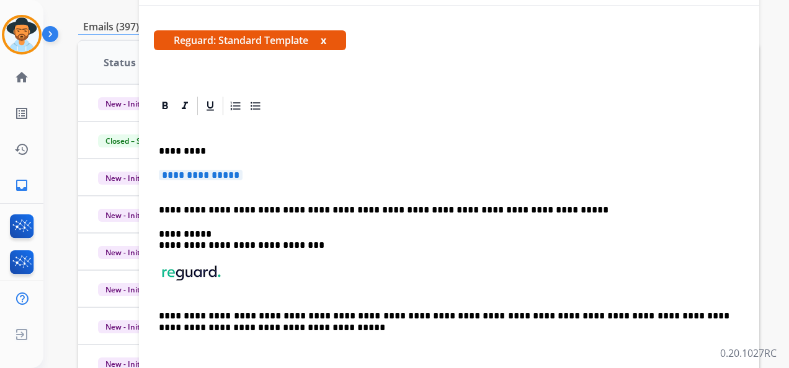
click at [231, 174] on span "**********" at bounding box center [201, 175] width 84 height 11
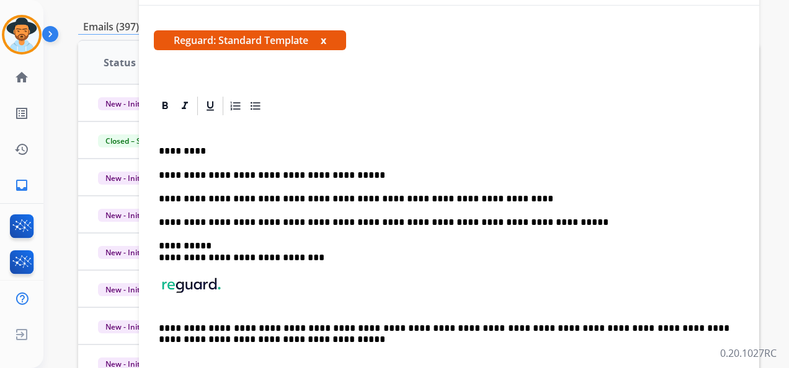
click at [469, 193] on p "**********" at bounding box center [444, 198] width 570 height 11
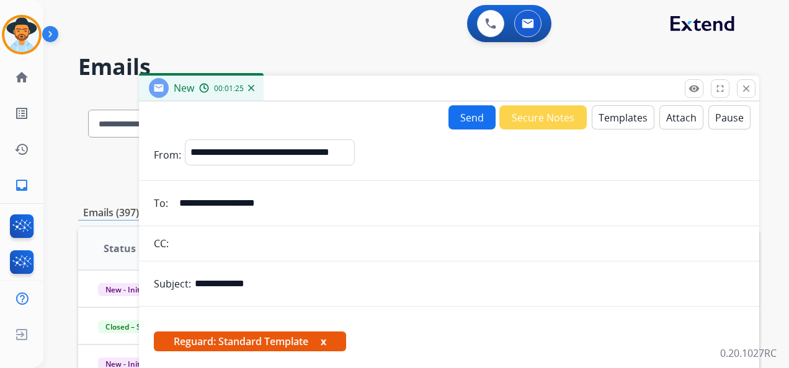
select select "**********"
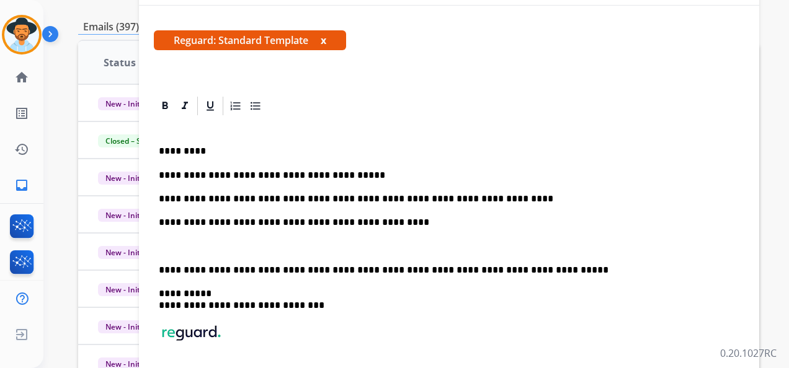
click at [442, 231] on div "**********" at bounding box center [449, 275] width 590 height 316
paste div
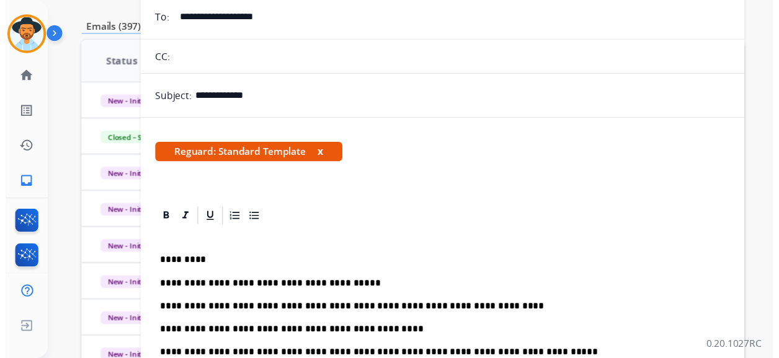
scroll to position [0, 0]
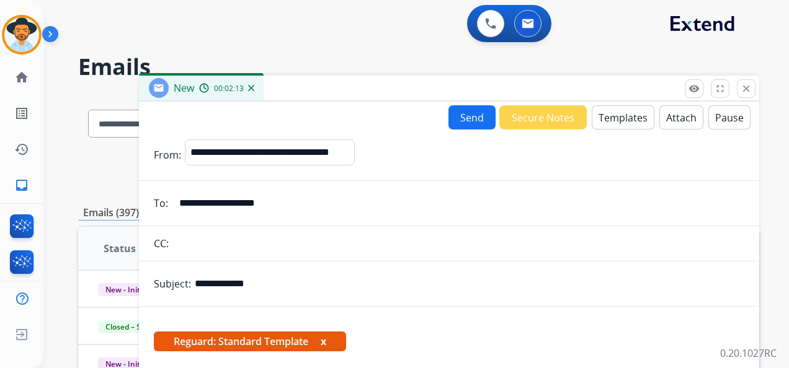
click at [674, 116] on button "Attach" at bounding box center [681, 117] width 44 height 24
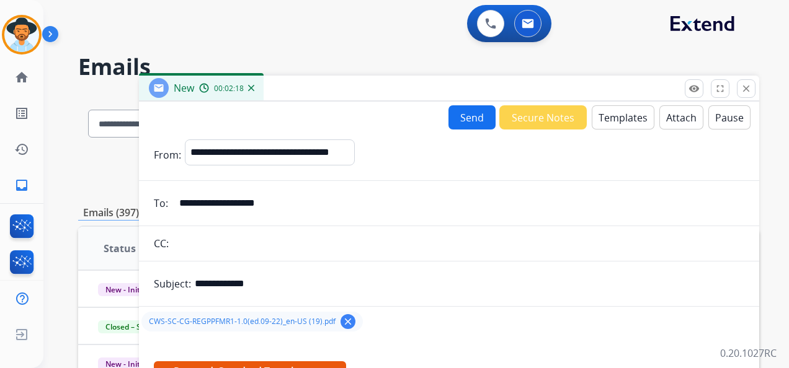
click at [469, 112] on button "Send" at bounding box center [471, 117] width 47 height 24
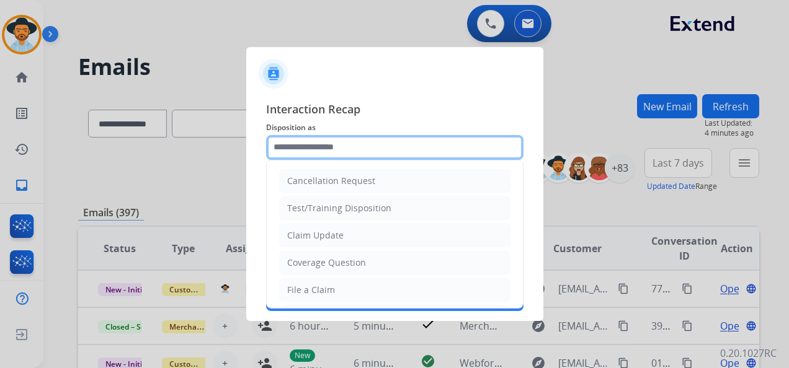
click at [335, 140] on input "text" at bounding box center [394, 147] width 257 height 25
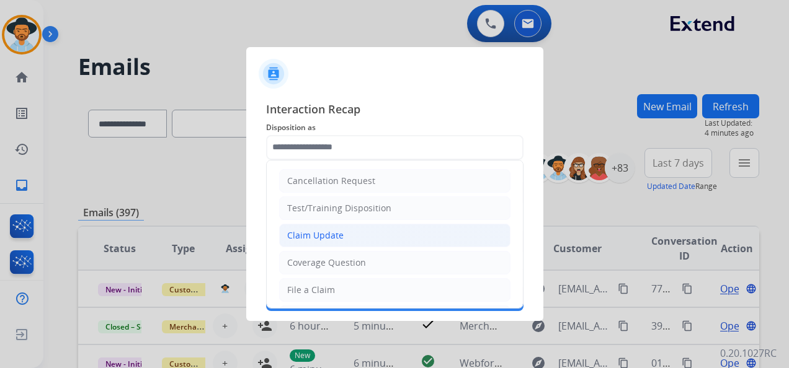
click at [356, 235] on li "Claim Update" at bounding box center [394, 236] width 231 height 24
type input "**********"
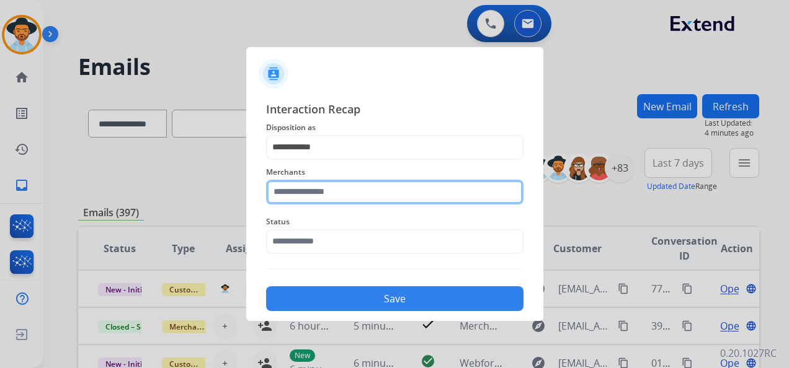
click at [334, 195] on input "text" at bounding box center [394, 192] width 257 height 25
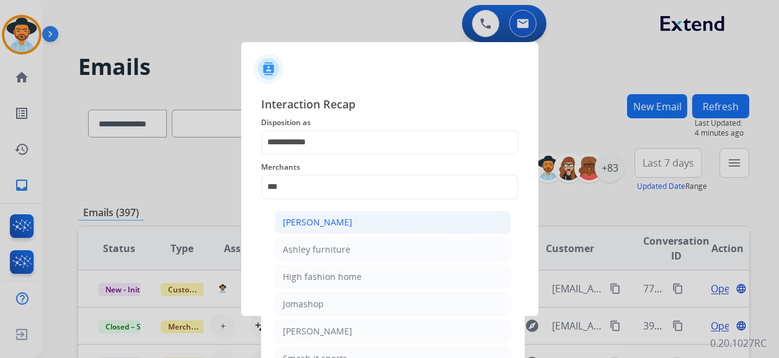
click at [350, 214] on li "[PERSON_NAME]" at bounding box center [393, 223] width 236 height 24
type input "**********"
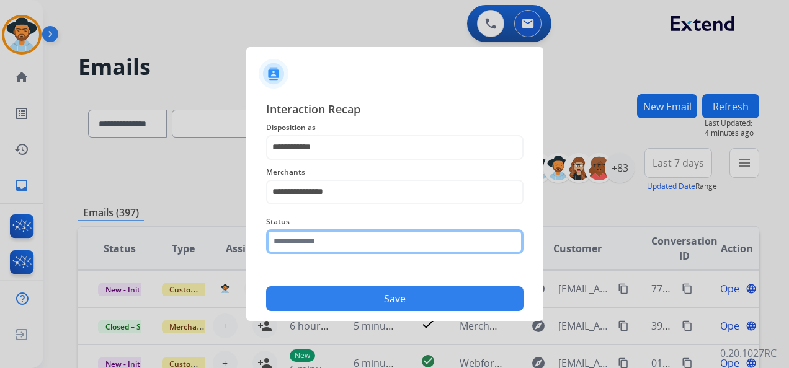
click at [335, 237] on input "text" at bounding box center [394, 241] width 257 height 25
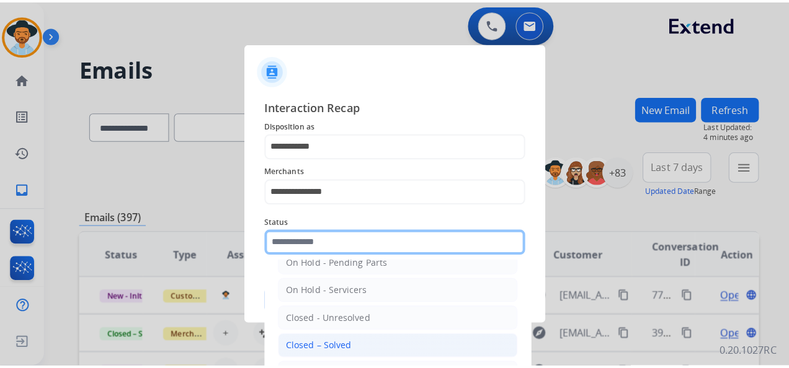
scroll to position [71, 0]
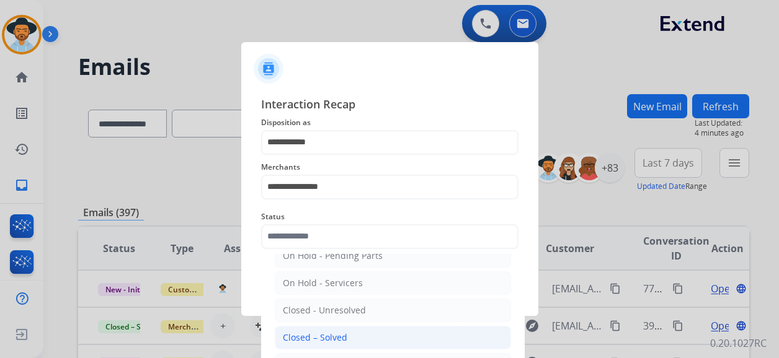
click at [346, 338] on li "Closed – Solved" at bounding box center [393, 338] width 236 height 24
type input "**********"
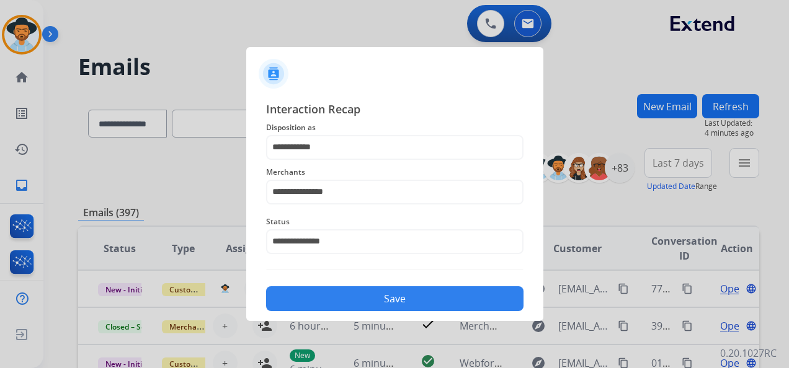
click at [403, 298] on button "Save" at bounding box center [394, 298] width 257 height 25
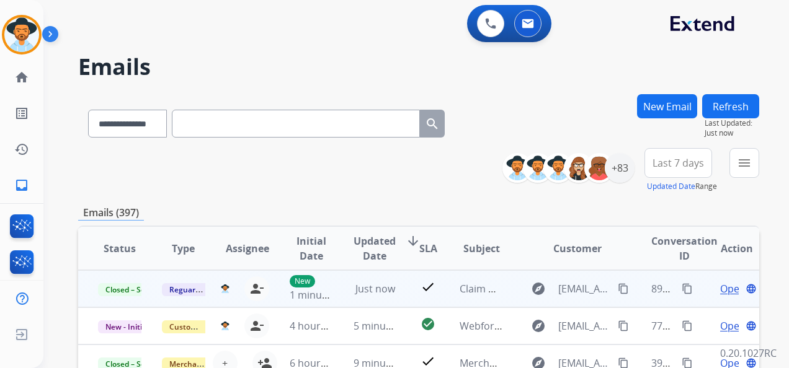
click at [720, 291] on span "Open" at bounding box center [732, 288] width 25 height 15
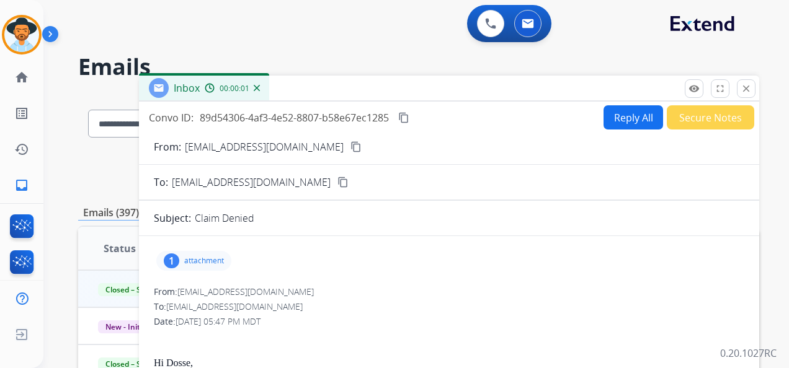
click at [403, 120] on mat-icon "content_copy" at bounding box center [403, 117] width 11 height 11
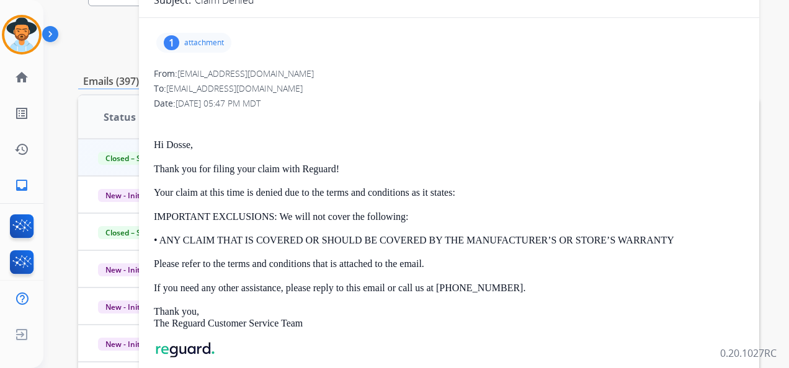
scroll to position [186, 0]
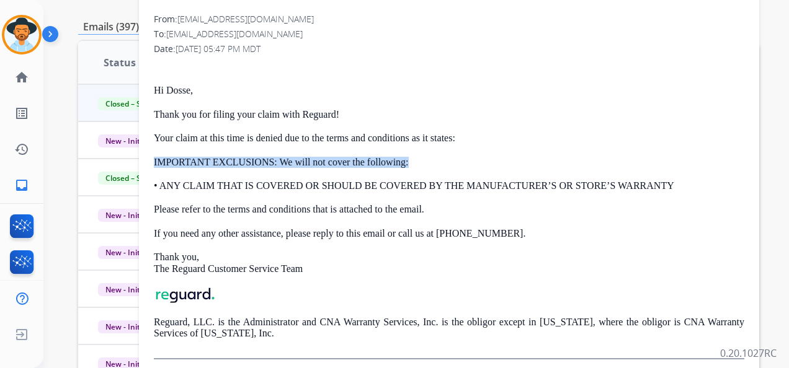
drag, startPoint x: 151, startPoint y: 159, endPoint x: 413, endPoint y: 160, distance: 262.2
click at [413, 160] on div "1 attachment From: customerservice@reguardprotection.com To: nouboukpod@gmail.c…" at bounding box center [449, 171] width 620 height 396
copy p "IMPORTANT EXCLUSIONS: We will not cover the following:"
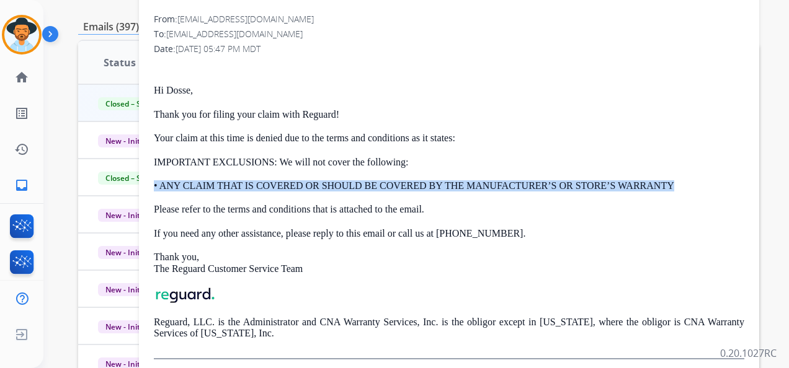
drag, startPoint x: 153, startPoint y: 185, endPoint x: 679, endPoint y: 187, distance: 526.9
click at [679, 187] on div "1 attachment From: customerservice@reguardprotection.com To: nouboukpod@gmail.c…" at bounding box center [449, 171] width 620 height 396
copy p "• ANY CLAIM THAT IS COVERED OR SHOULD BE COVERED BY THE MANUFACTURER’S OR STORE…"
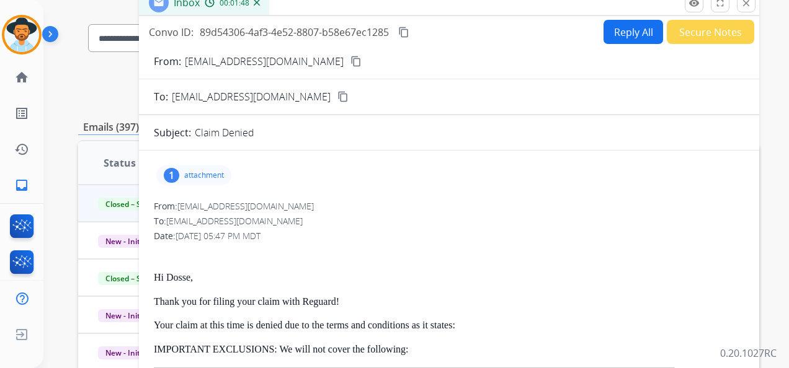
scroll to position [0, 0]
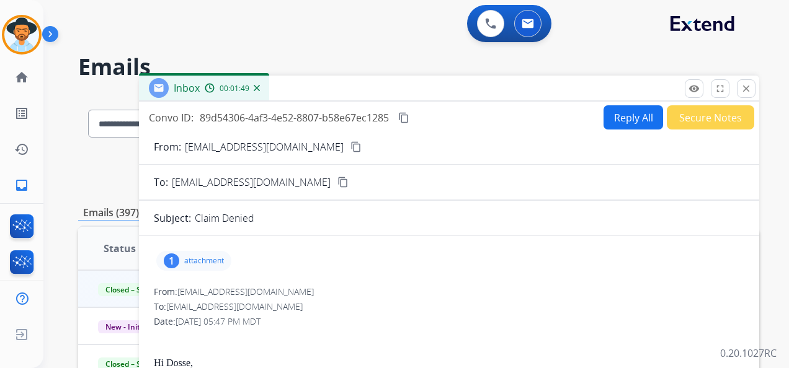
drag, startPoint x: 743, startPoint y: 84, endPoint x: 736, endPoint y: 82, distance: 7.7
click at [743, 84] on mat-icon "close" at bounding box center [745, 88] width 11 height 11
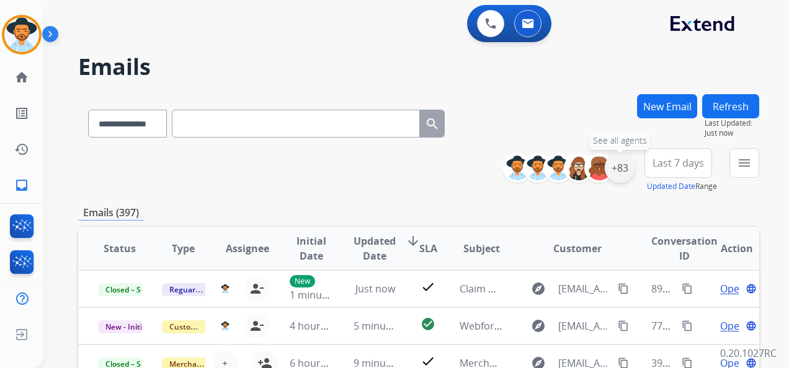
click at [615, 167] on div "+83" at bounding box center [619, 168] width 30 height 30
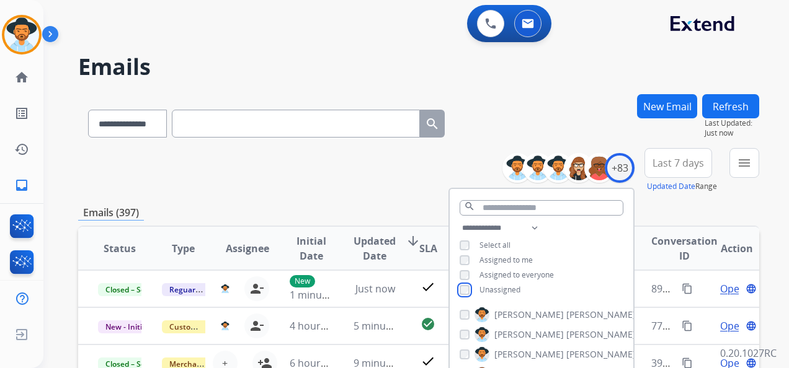
scroll to position [62, 0]
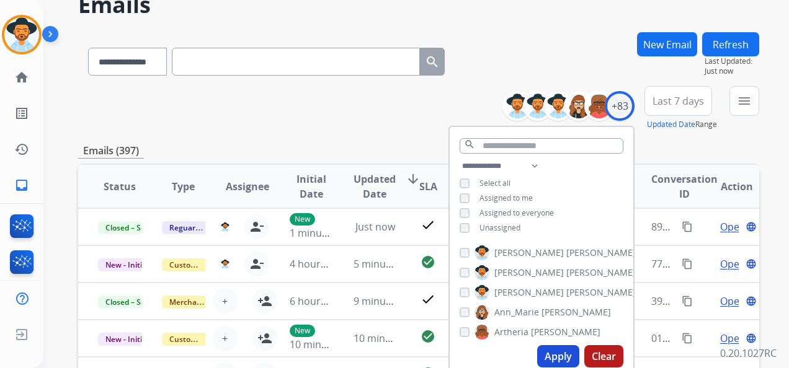
click at [567, 351] on button "Apply" at bounding box center [558, 356] width 42 height 22
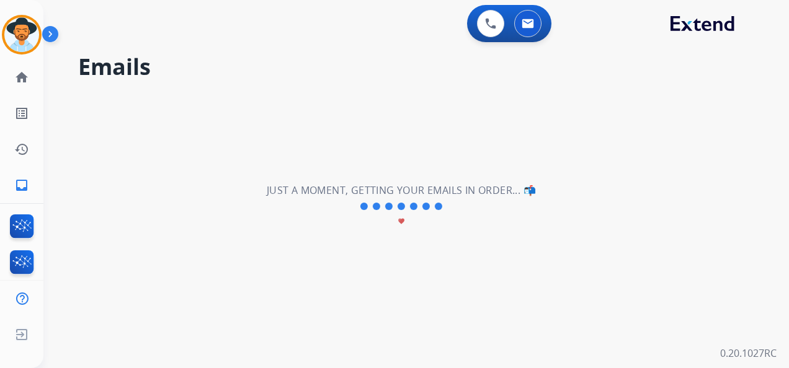
scroll to position [0, 0]
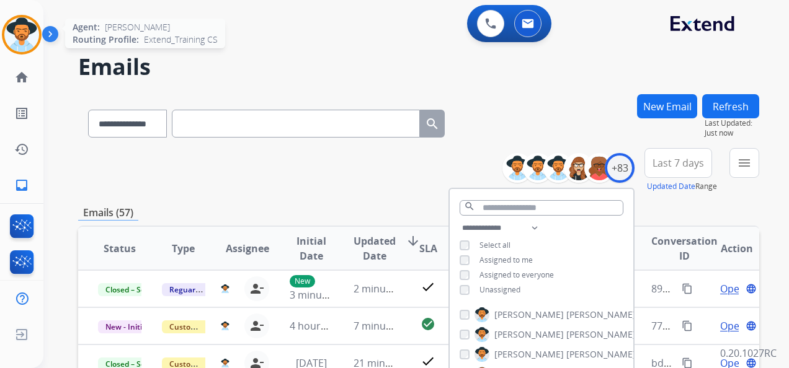
click at [18, 25] on img at bounding box center [21, 34] width 35 height 35
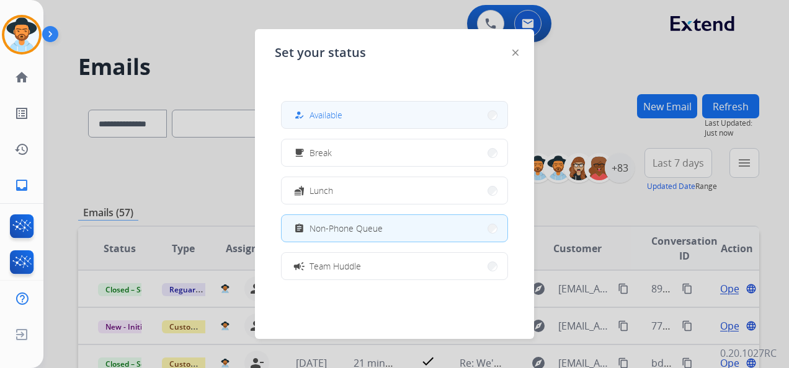
click at [336, 118] on span "Available" at bounding box center [325, 114] width 33 height 13
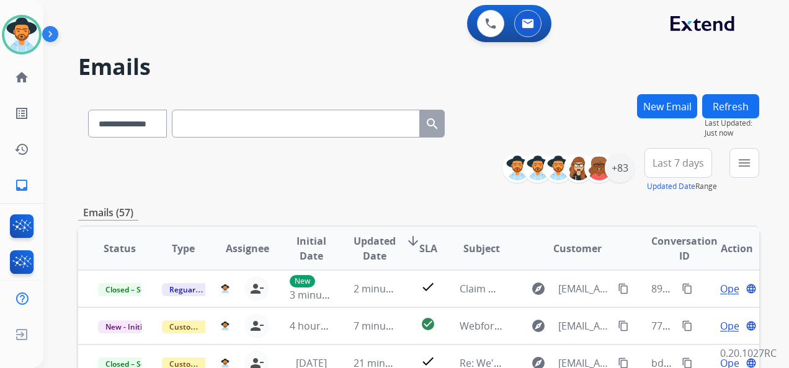
click at [690, 153] on button "Last 7 days" at bounding box center [678, 163] width 68 height 30
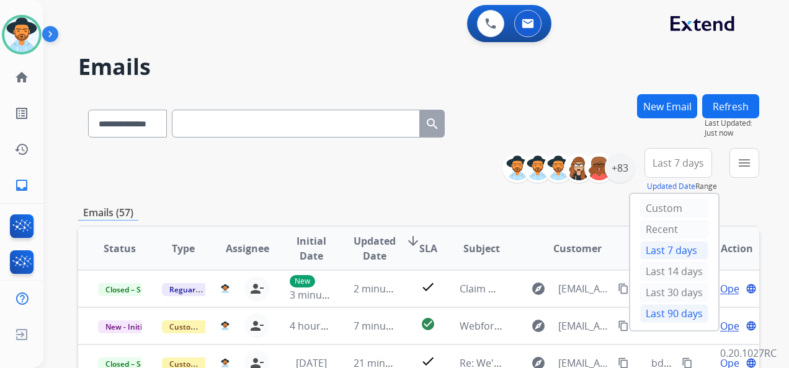
click at [668, 312] on div "Last 90 days" at bounding box center [674, 313] width 68 height 19
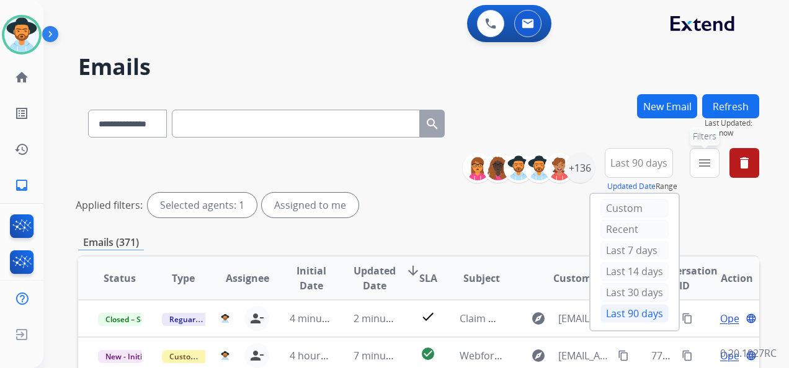
click at [701, 158] on mat-icon "menu" at bounding box center [704, 163] width 15 height 15
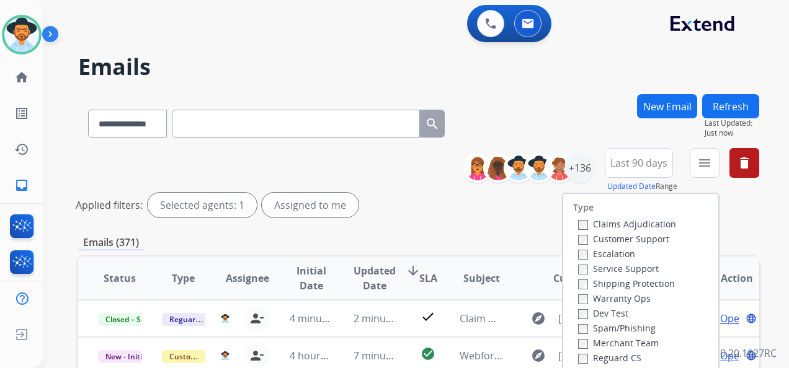
click at [581, 239] on label "Customer Support" at bounding box center [623, 239] width 91 height 12
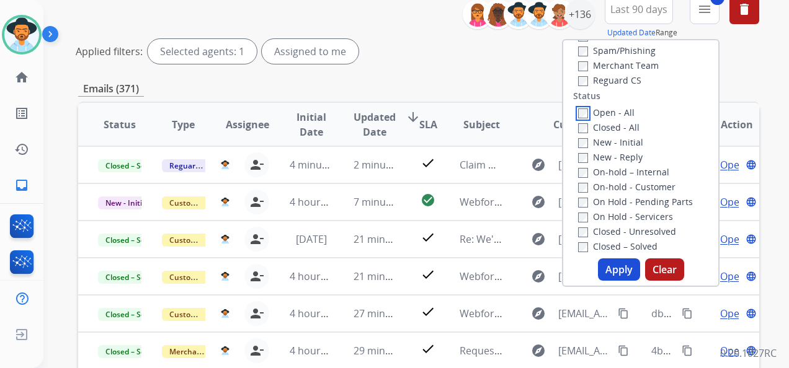
scroll to position [186, 0]
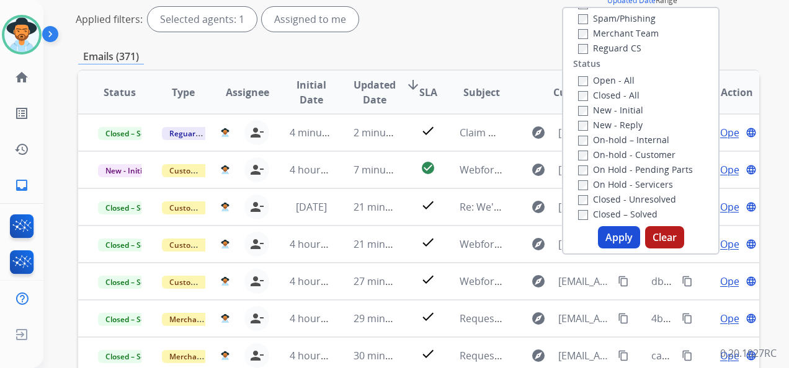
click at [619, 241] on button "Apply" at bounding box center [619, 237] width 42 height 22
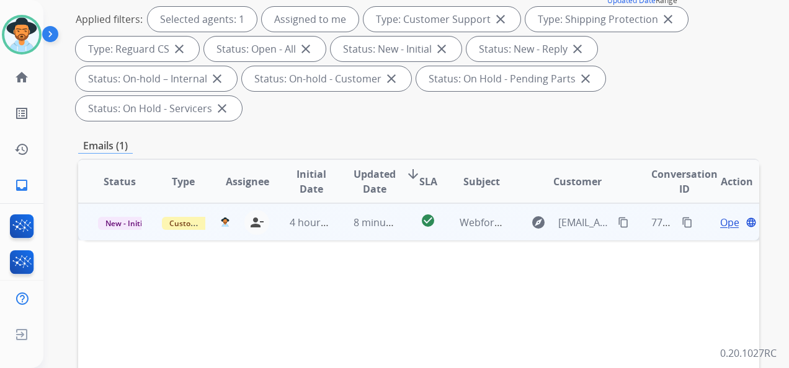
click at [720, 222] on span "Open" at bounding box center [732, 222] width 25 height 15
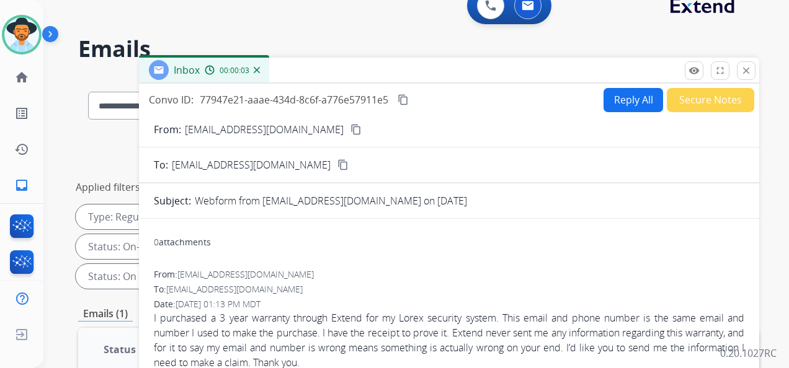
scroll to position [0, 0]
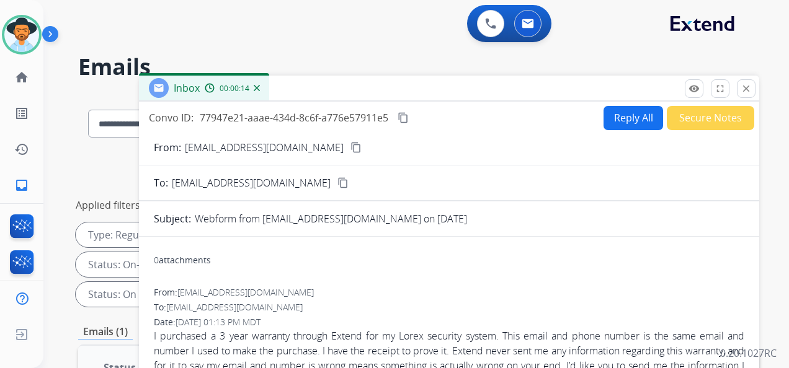
click at [624, 114] on button "Reply All" at bounding box center [633, 118] width 60 height 24
select select "**********"
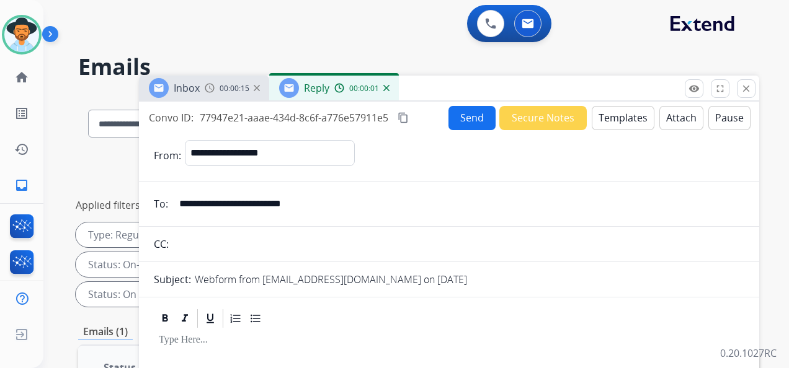
click at [617, 113] on button "Templates" at bounding box center [622, 118] width 63 height 24
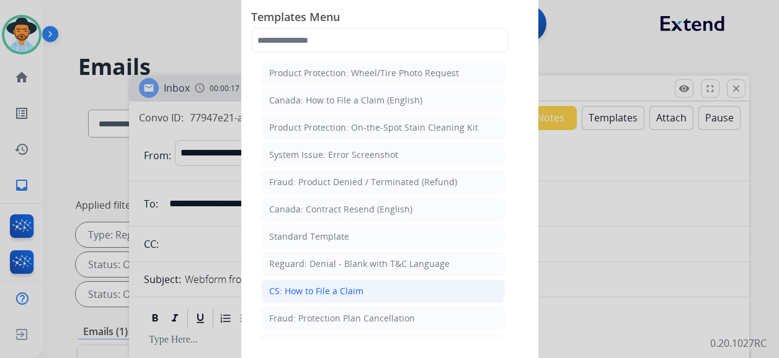
click at [397, 291] on li "CS: How to File a Claim" at bounding box center [383, 292] width 244 height 24
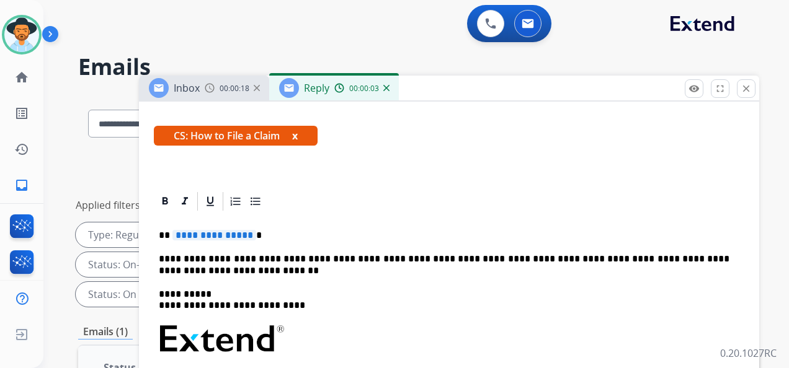
scroll to position [201, 0]
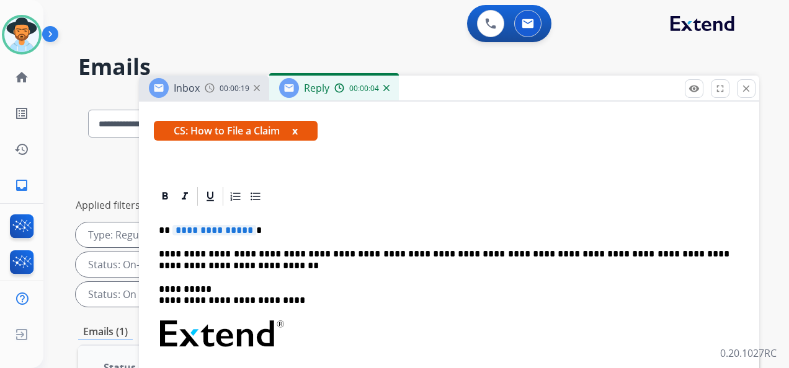
click at [219, 229] on span "**********" at bounding box center [214, 230] width 84 height 11
click at [196, 268] on p "**********" at bounding box center [444, 260] width 570 height 23
click at [219, 227] on p "**********" at bounding box center [444, 230] width 570 height 11
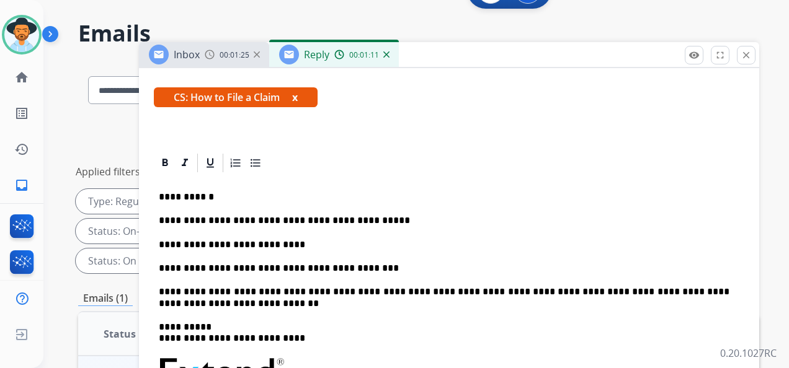
scroll to position [62, 0]
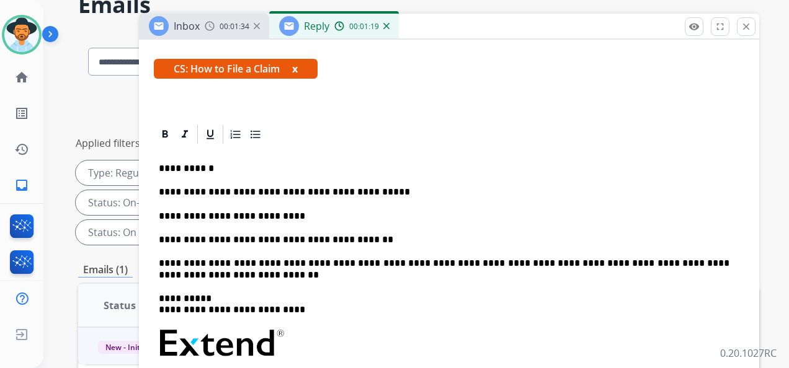
click at [335, 240] on p "**********" at bounding box center [444, 239] width 570 height 11
click at [330, 239] on p "**********" at bounding box center [444, 239] width 570 height 11
click at [369, 239] on p "**********" at bounding box center [444, 239] width 570 height 11
click at [448, 238] on p "**********" at bounding box center [444, 239] width 570 height 11
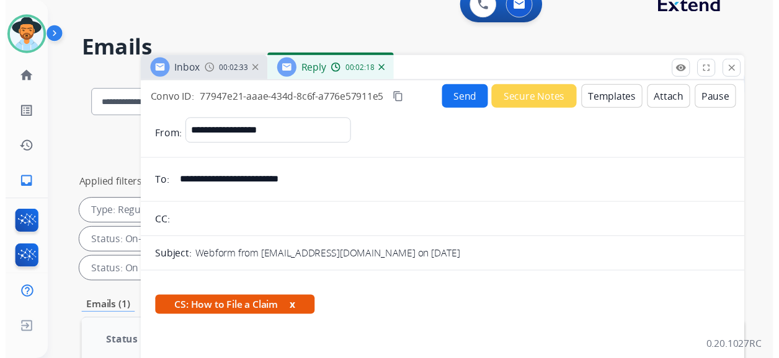
scroll to position [0, 0]
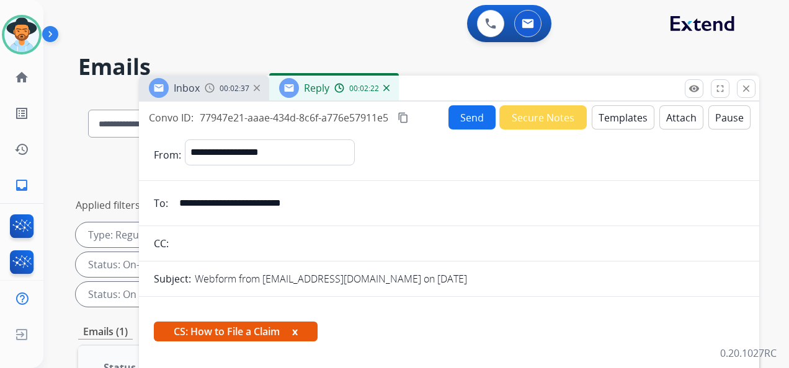
click at [456, 116] on button "Send" at bounding box center [471, 117] width 47 height 24
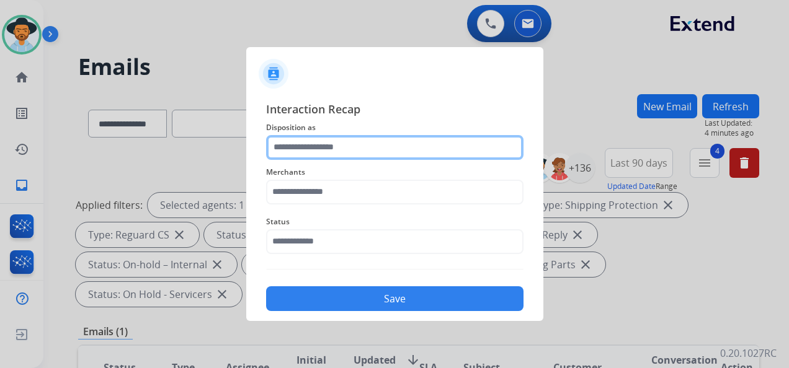
click at [366, 140] on input "text" at bounding box center [394, 147] width 257 height 25
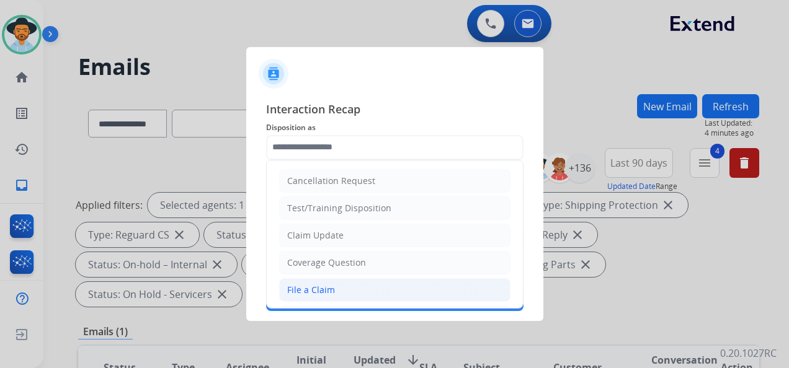
click at [358, 286] on li "File a Claim" at bounding box center [394, 290] width 231 height 24
type input "**********"
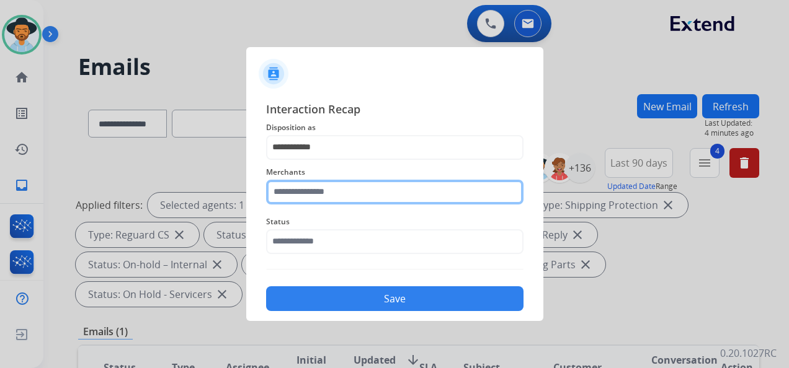
click at [356, 192] on input "text" at bounding box center [394, 192] width 257 height 25
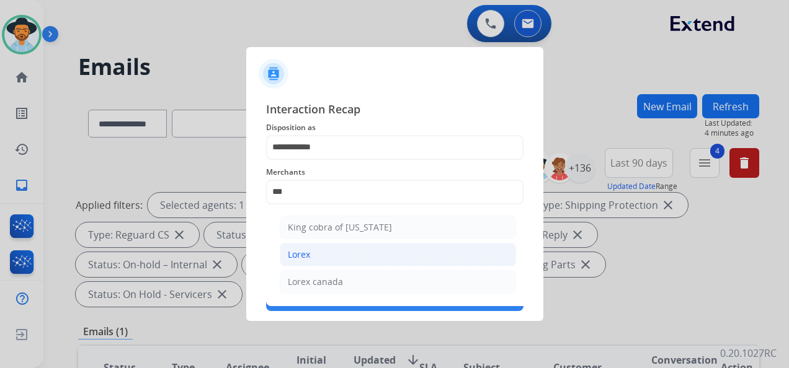
click at [333, 247] on li "Lorex" at bounding box center [398, 255] width 236 height 24
type input "*****"
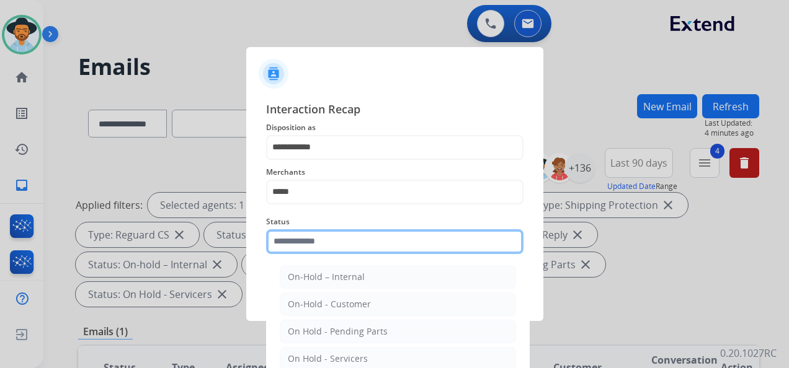
click at [334, 244] on input "text" at bounding box center [394, 241] width 257 height 25
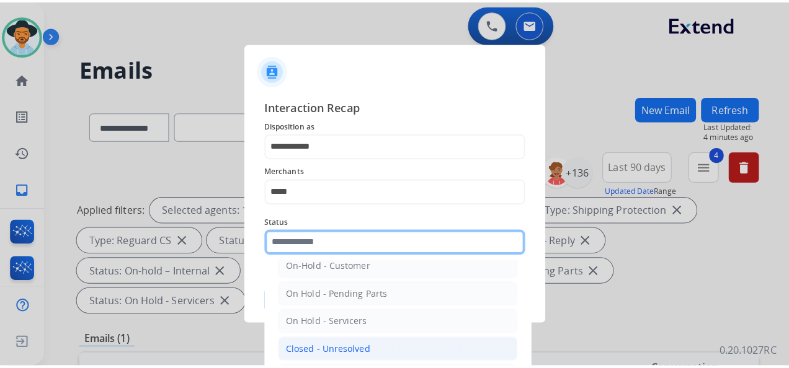
scroll to position [71, 0]
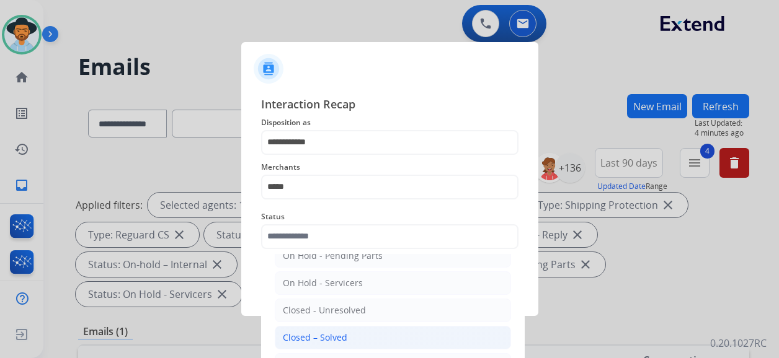
click at [360, 340] on li "Closed – Solved" at bounding box center [393, 338] width 236 height 24
type input "**********"
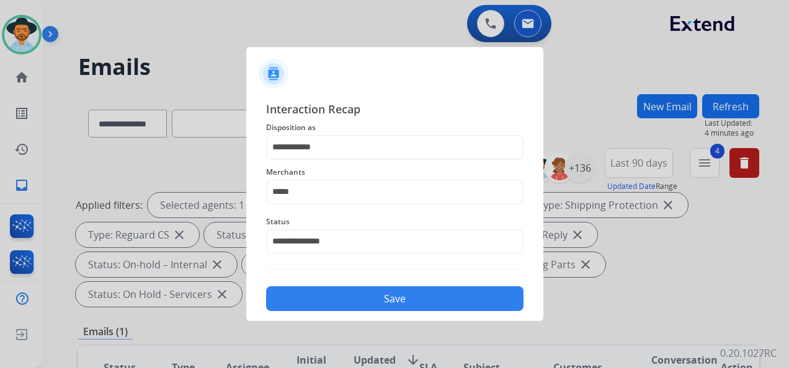
click at [414, 298] on button "Save" at bounding box center [394, 298] width 257 height 25
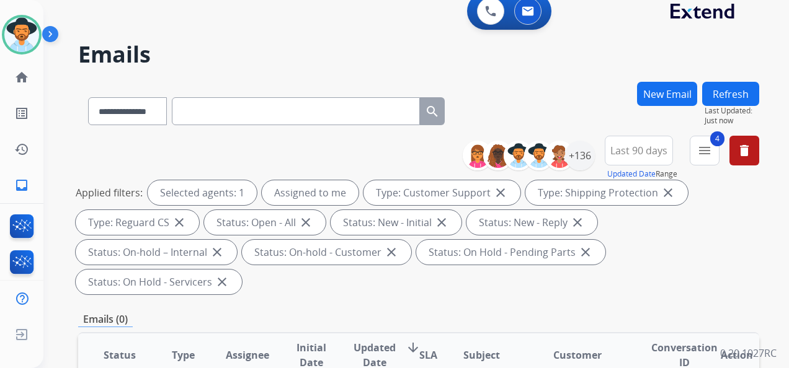
scroll to position [0, 0]
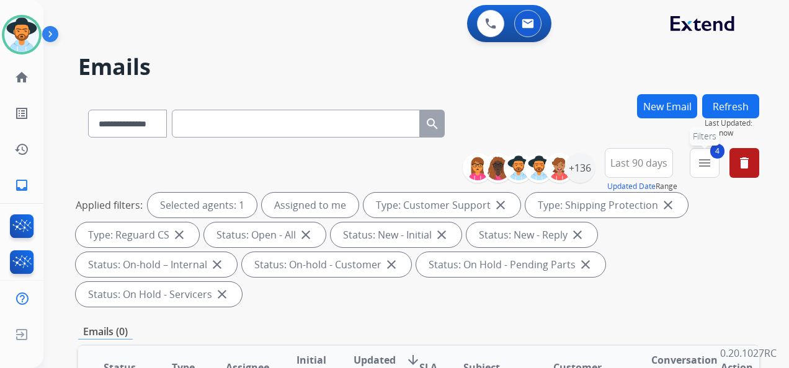
click at [705, 160] on mat-icon "menu" at bounding box center [704, 163] width 15 height 15
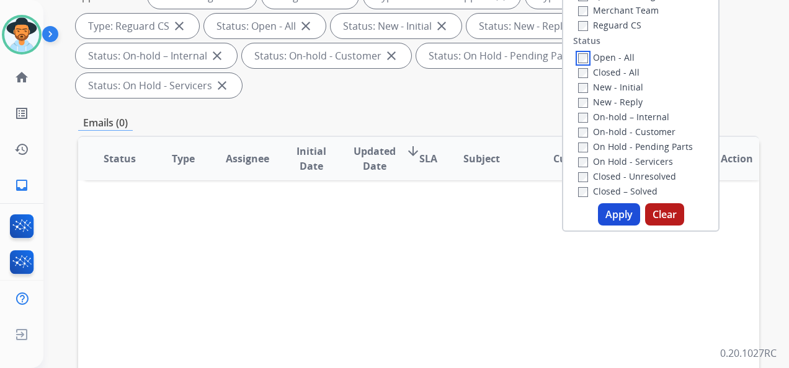
scroll to position [248, 0]
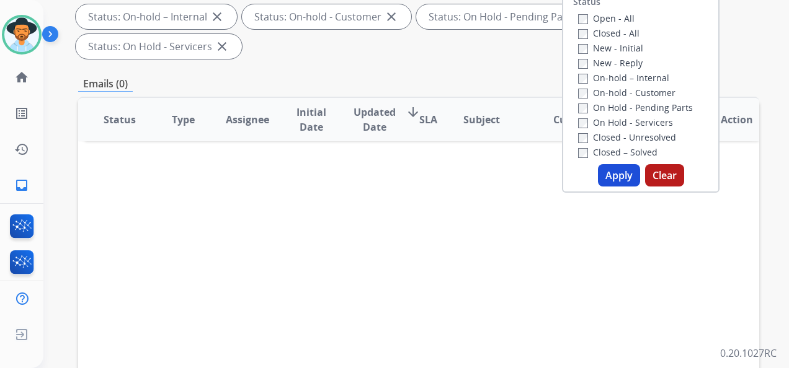
click at [617, 180] on button "Apply" at bounding box center [619, 175] width 42 height 22
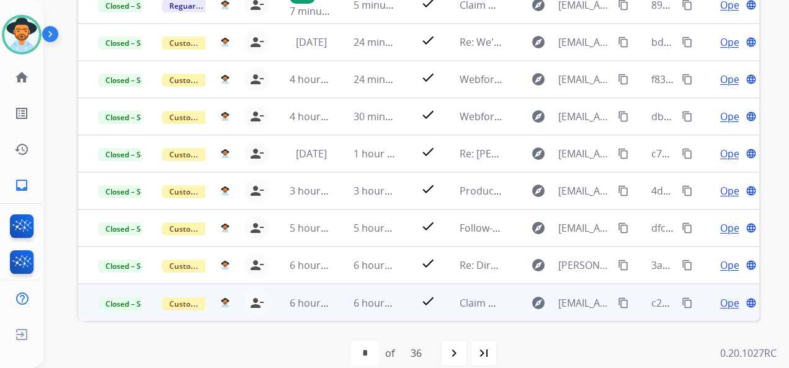
scroll to position [427, 0]
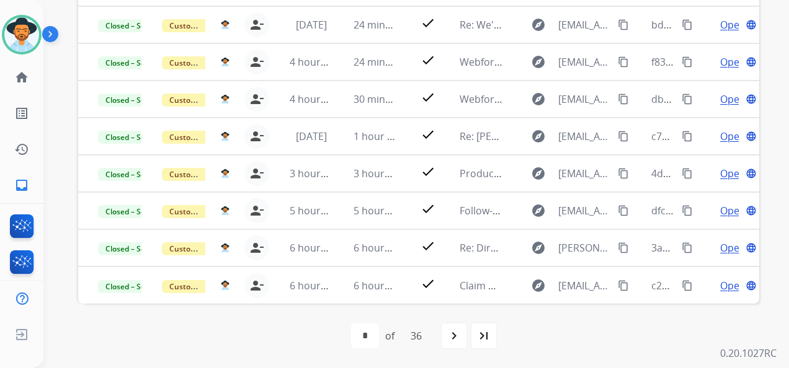
click at [459, 339] on mat-icon "navigate_next" at bounding box center [453, 336] width 15 height 15
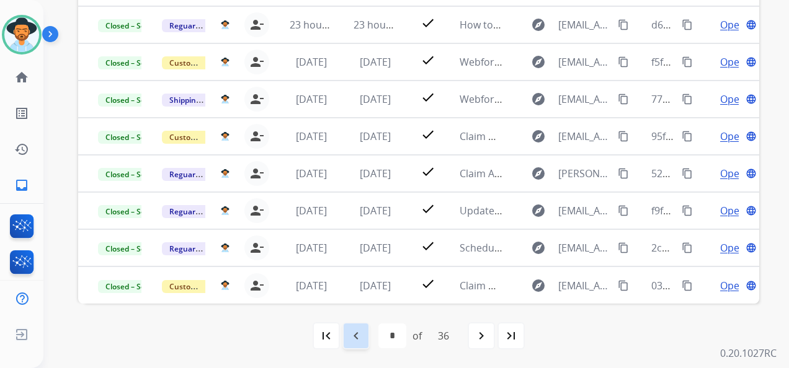
click at [354, 338] on mat-icon "navigate_before" at bounding box center [355, 336] width 15 height 15
select select "*"
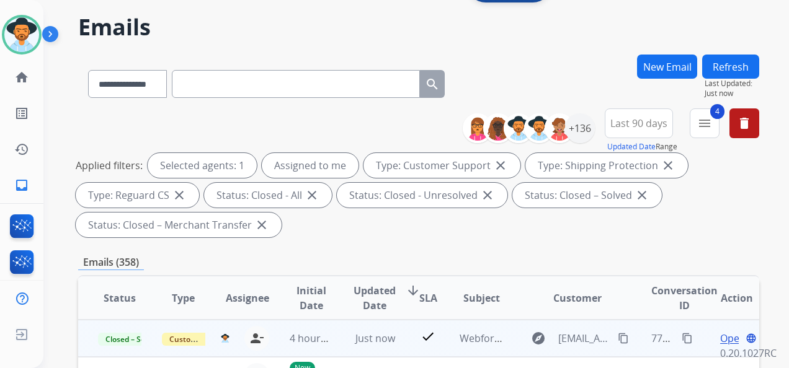
scroll to position [0, 0]
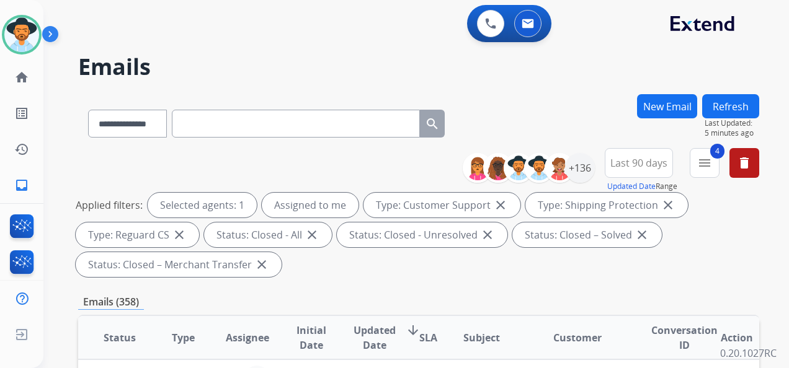
drag, startPoint x: -2, startPoint y: 400, endPoint x: 307, endPoint y: 47, distance: 469.6
click at [305, 53] on div "**********" at bounding box center [400, 229] width 715 height 368
click at [30, 31] on img at bounding box center [21, 34] width 35 height 35
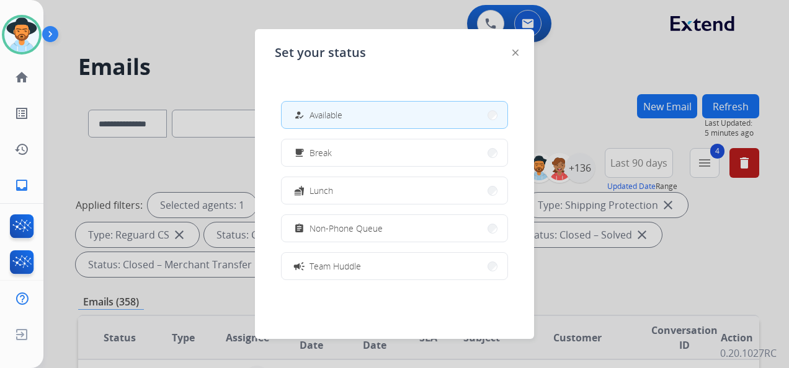
scroll to position [196, 0]
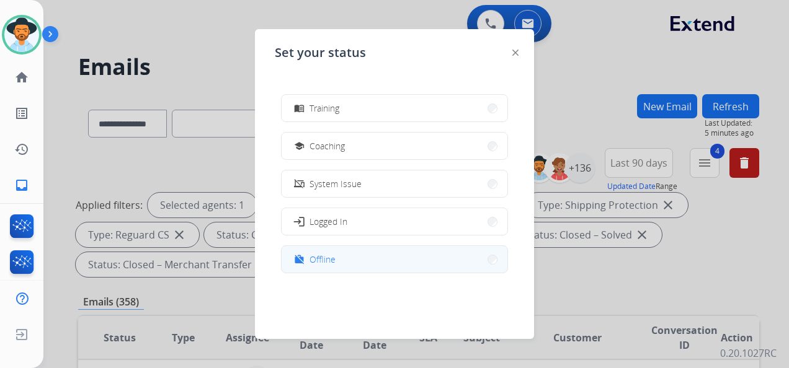
click at [417, 254] on button "work_off Offline" at bounding box center [394, 259] width 226 height 27
